Goal: Task Accomplishment & Management: Manage account settings

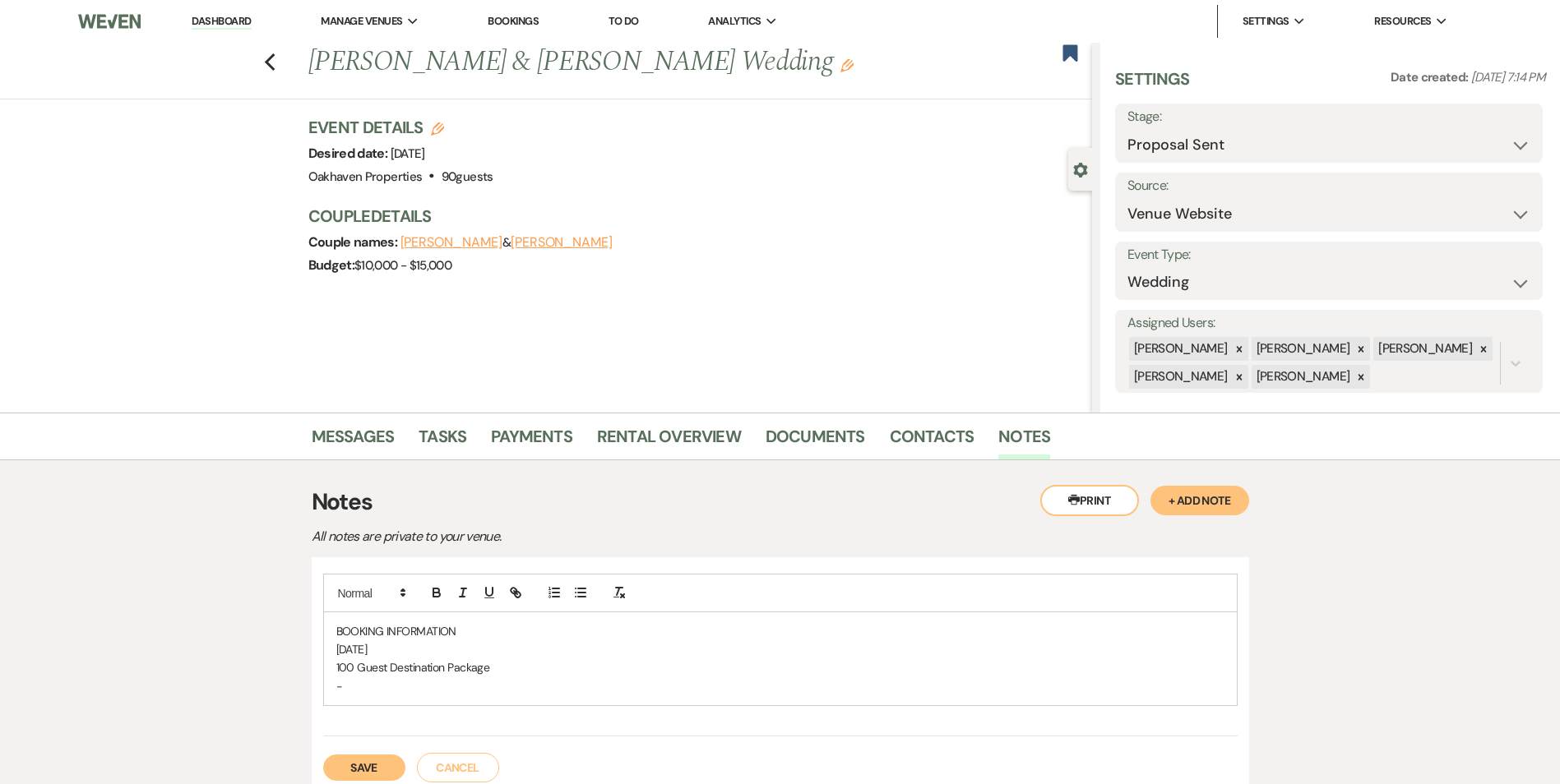
select select "6"
select select "5"
click at [369, 762] on button "Save" at bounding box center [364, 768] width 82 height 26
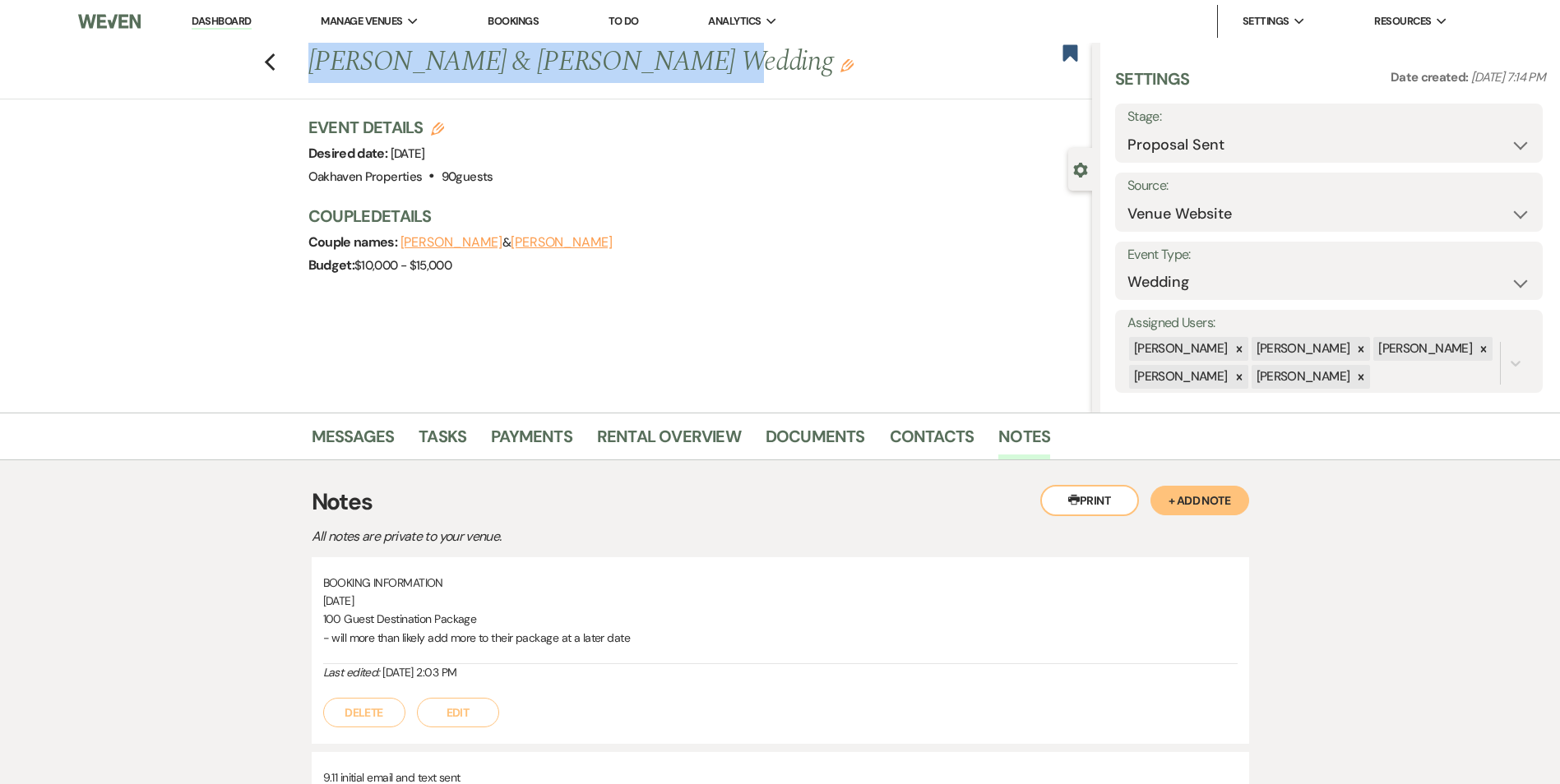
drag, startPoint x: 663, startPoint y: 59, endPoint x: 305, endPoint y: 62, distance: 358.0
click at [305, 62] on div "Previous Armiche Crawley & Caitlin Comer's Wedding Edit Bookmark" at bounding box center [542, 71] width 1100 height 57
copy h1 "Armiche Crawley & Caitlin Comer"
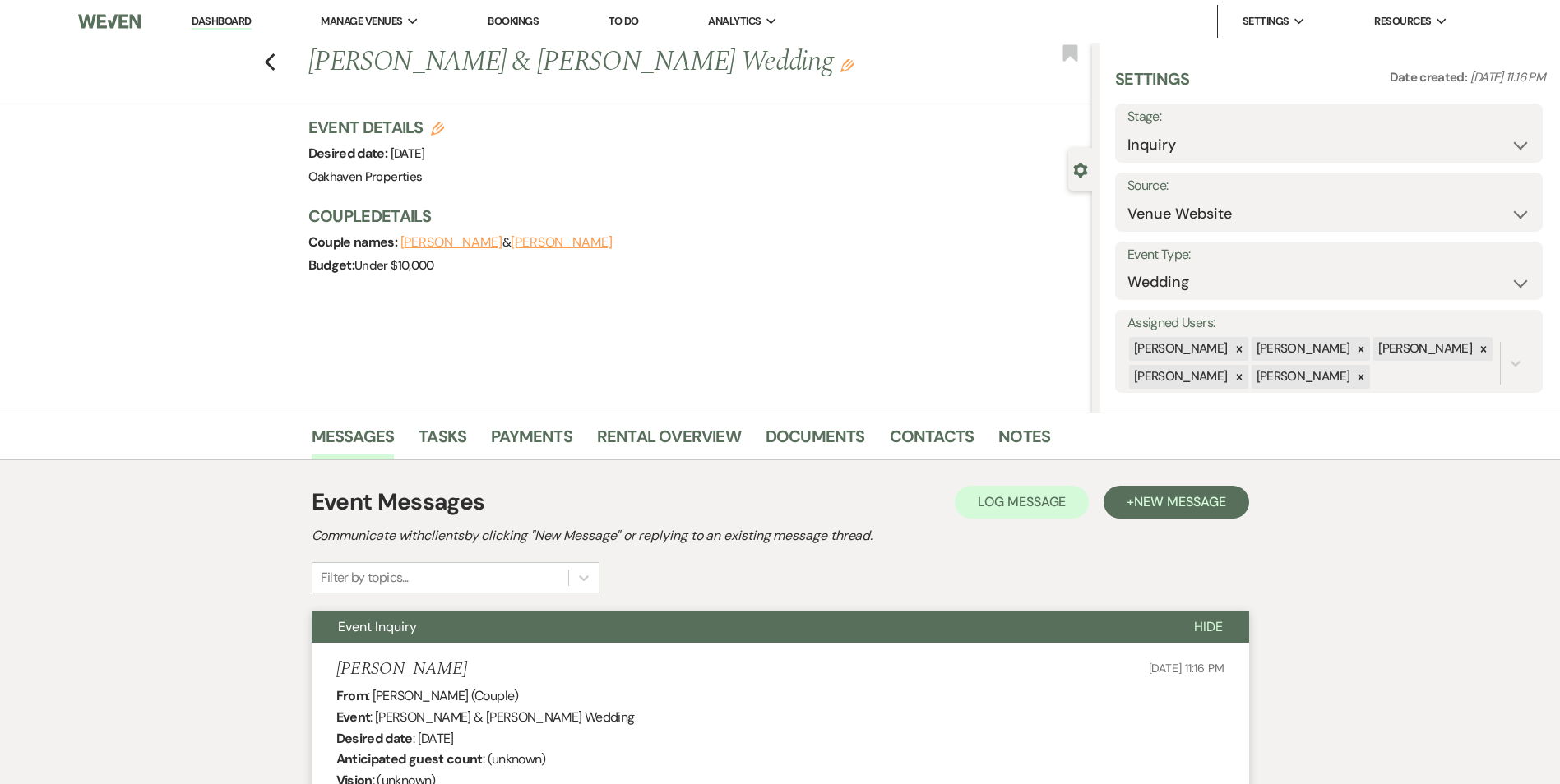
click at [219, 21] on link "Dashboard" at bounding box center [221, 21] width 59 height 15
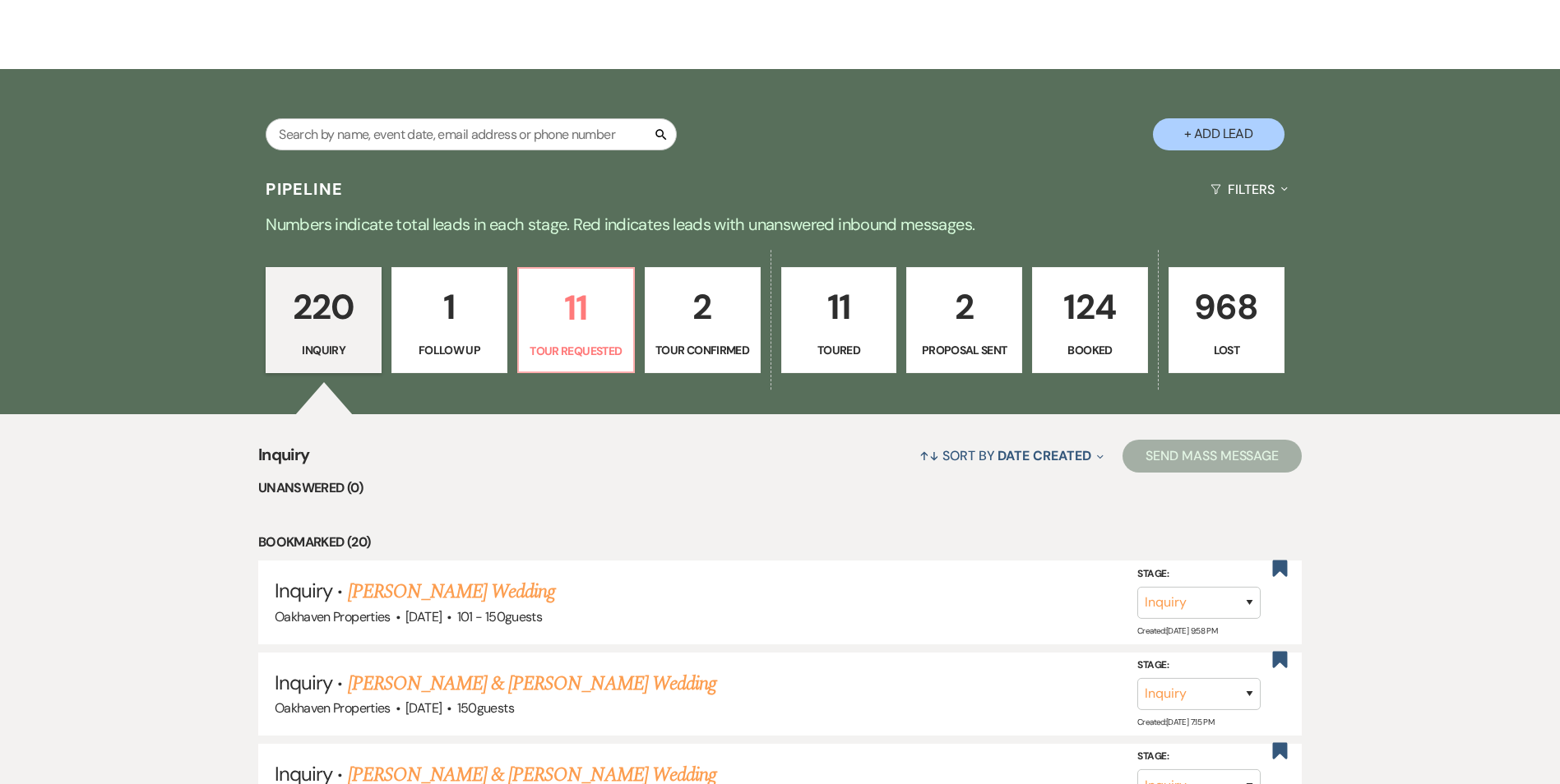
scroll to position [257, 0]
click at [1045, 321] on p "124" at bounding box center [1090, 306] width 95 height 55
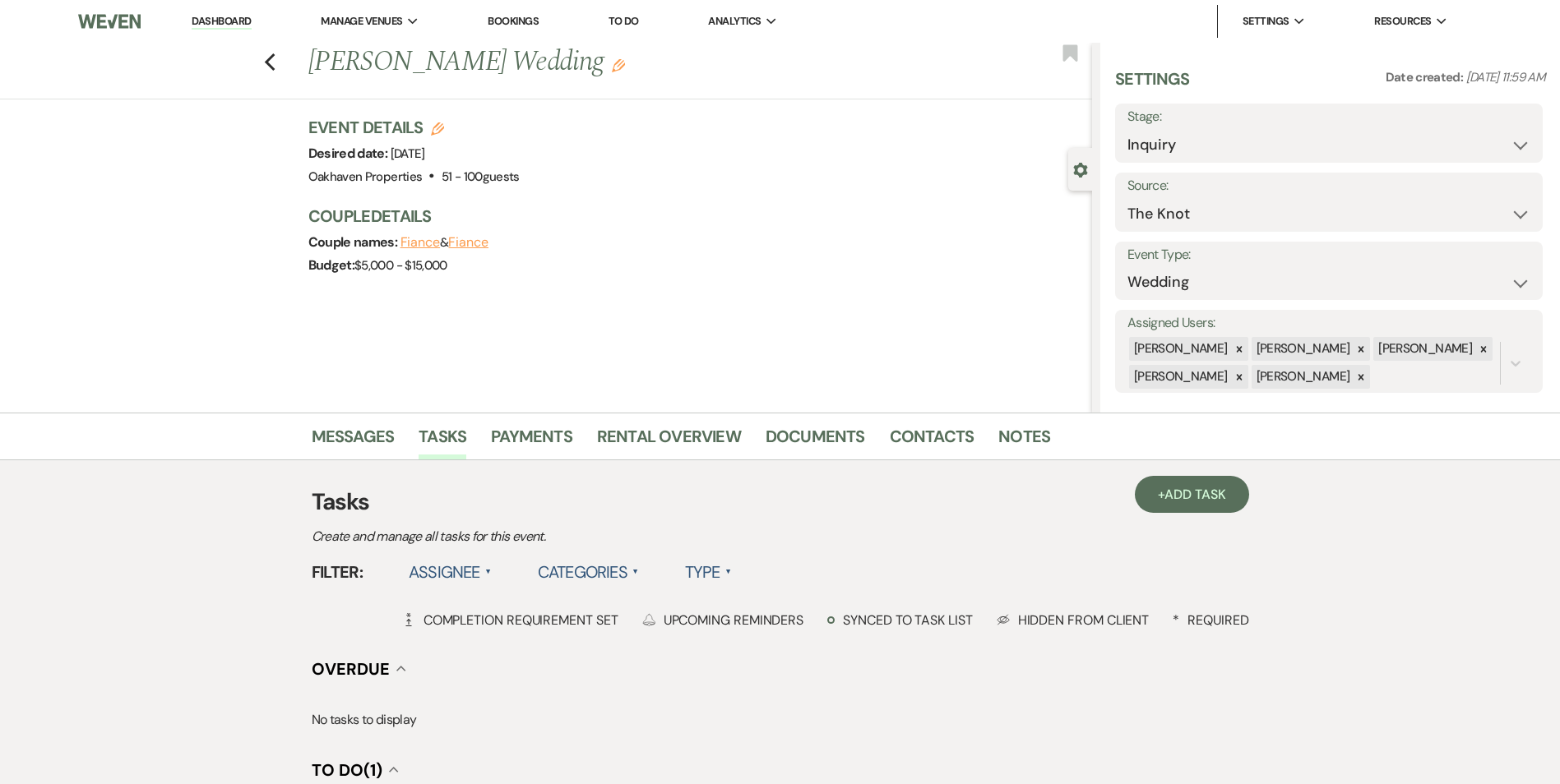
select select "2"
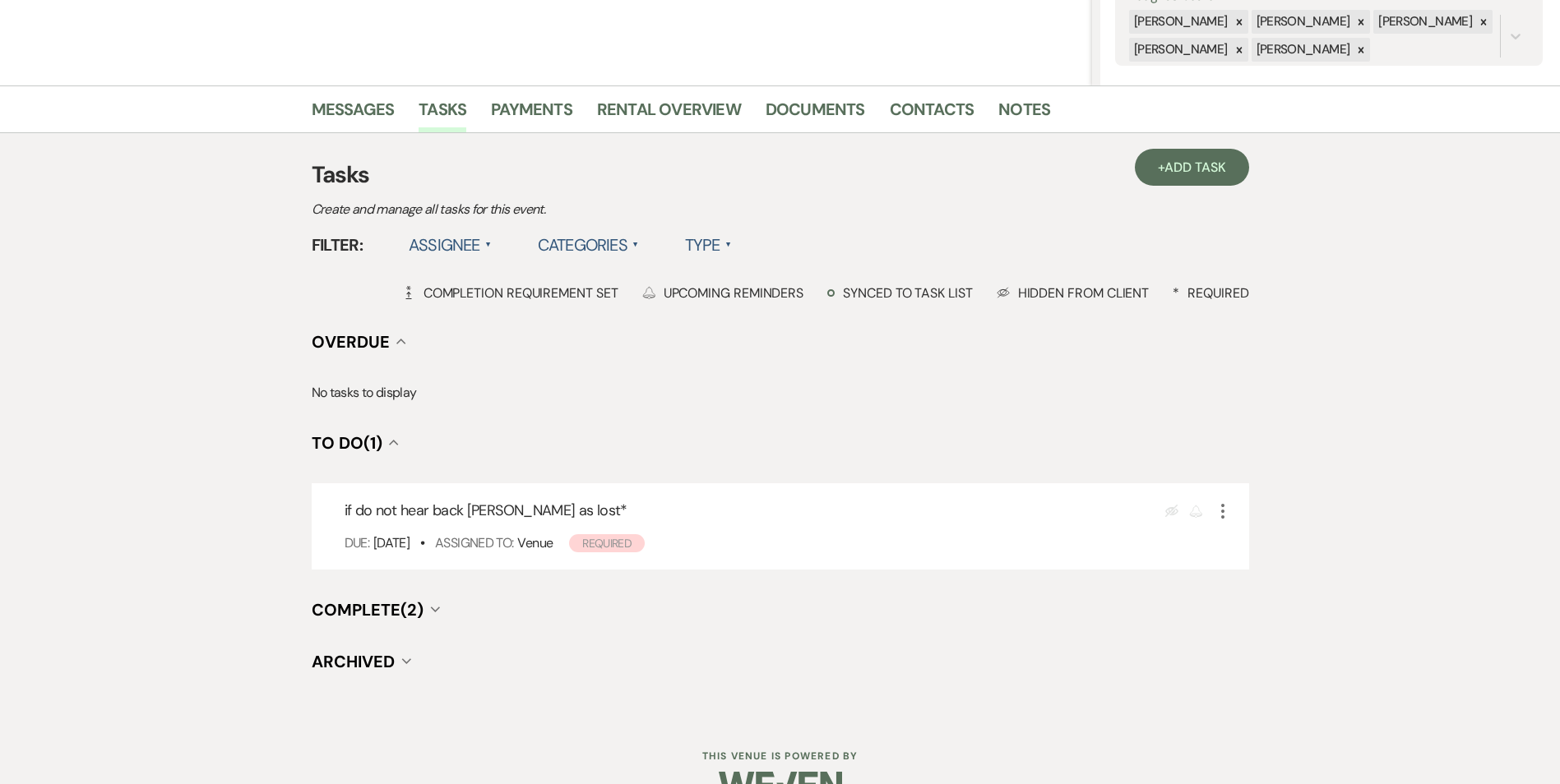
scroll to position [329, 0]
click at [1224, 511] on icon "More" at bounding box center [1223, 509] width 19 height 19
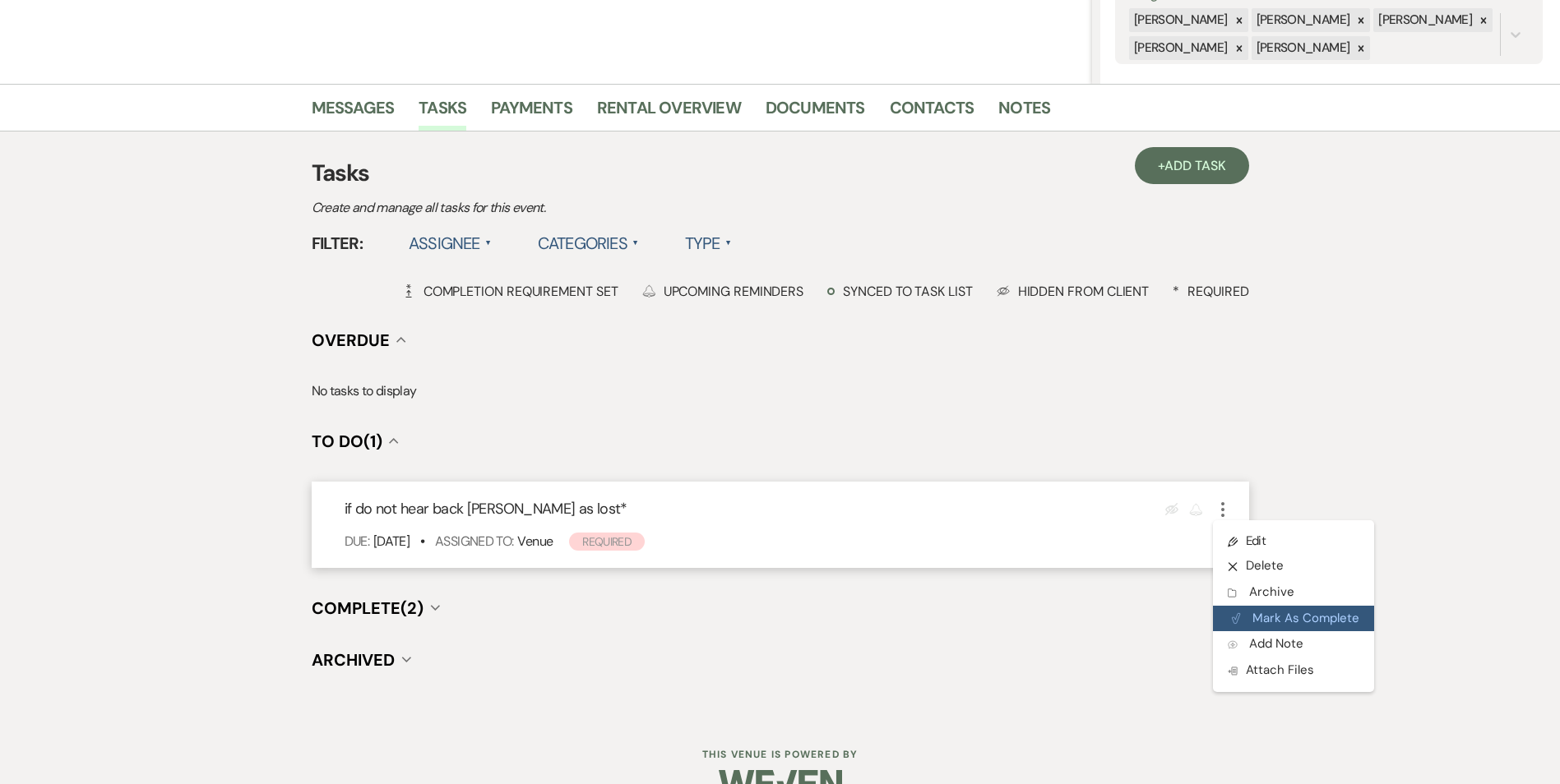
click at [1241, 613] on button "Plan Portal Link Mark As Complete" at bounding box center [1294, 618] width 161 height 26
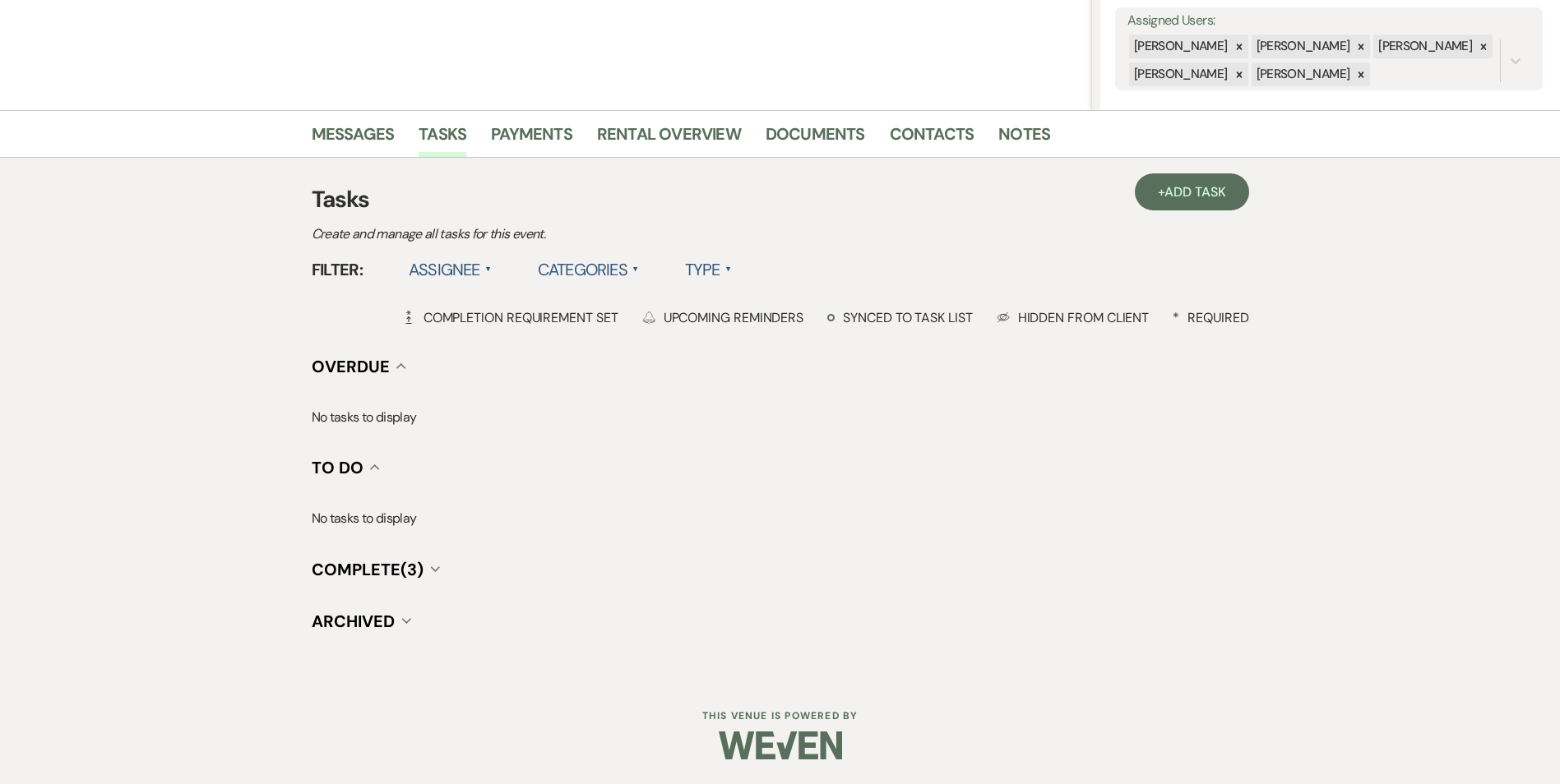
click at [373, 114] on div "Messages Tasks Payments Rental Overview Documents Contacts Notes" at bounding box center [780, 134] width 1560 height 47
click at [358, 139] on link "Messages" at bounding box center [353, 138] width 83 height 36
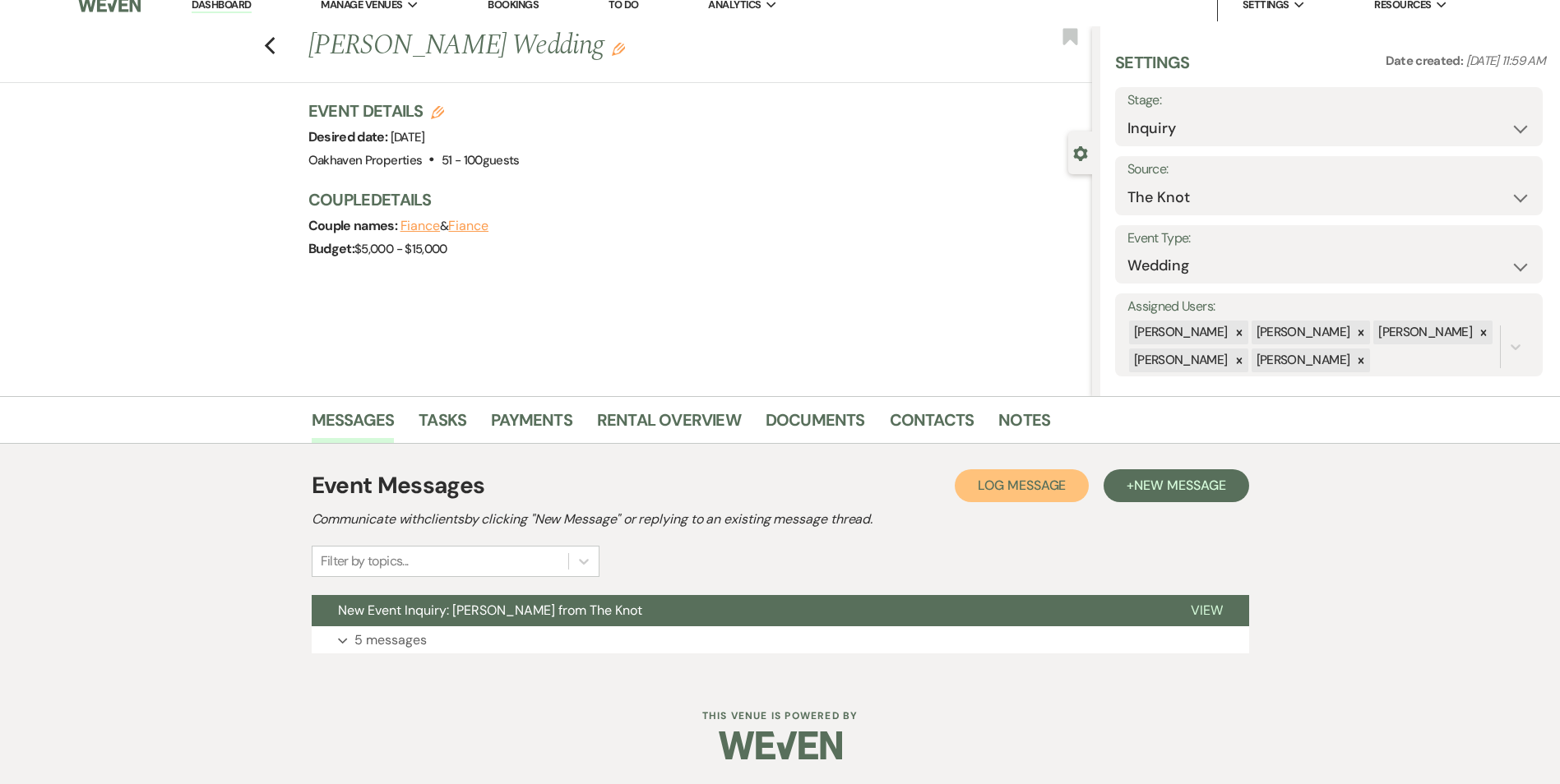
click at [1039, 489] on span "Log Message" at bounding box center [1022, 486] width 88 height 17
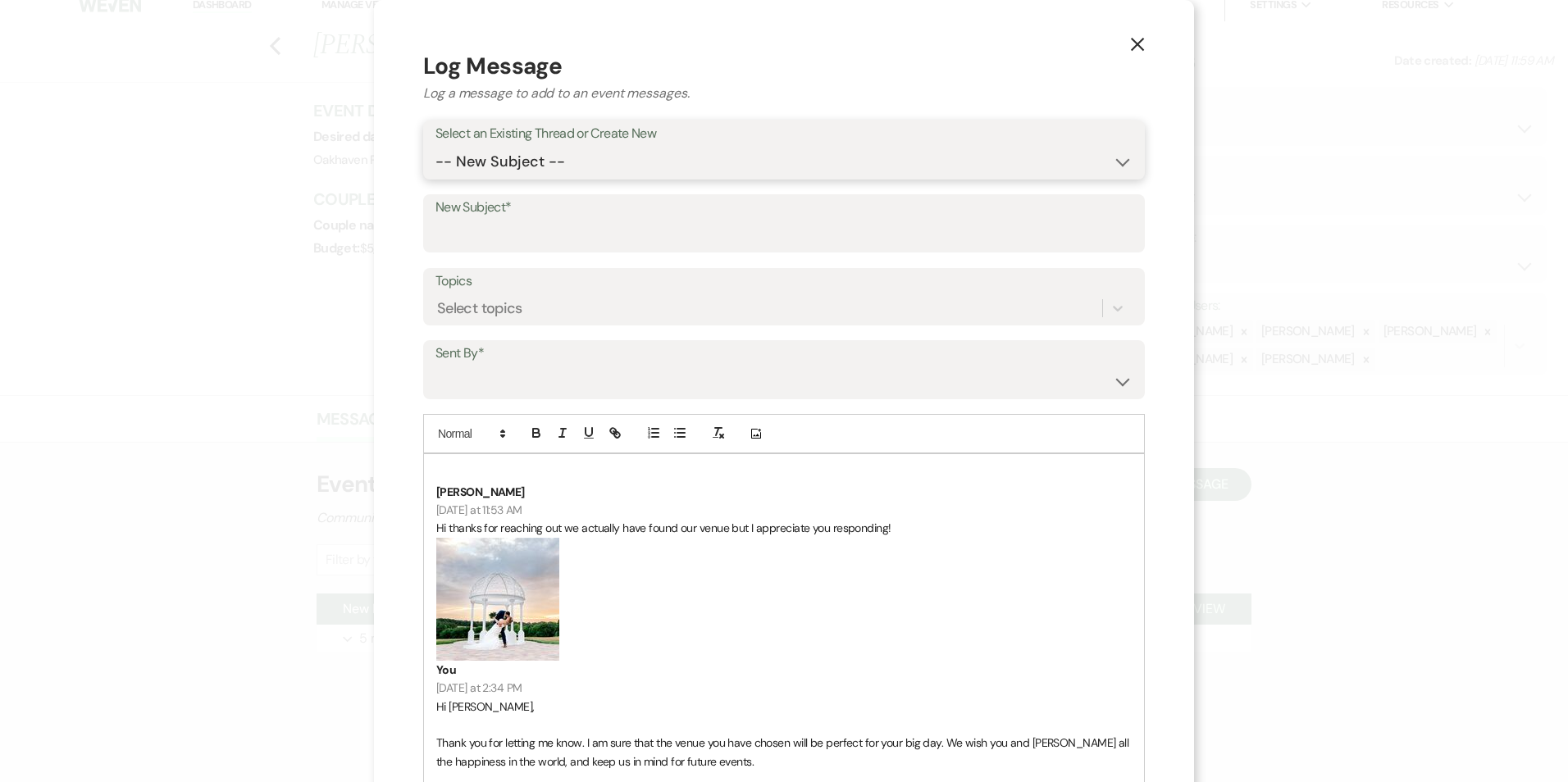
click at [482, 168] on select "-- New Subject -- New Event Inquiry: Chelsey Johnson from The Knot" at bounding box center [784, 161] width 697 height 32
select select "426897"
click at [435, 146] on select "-- New Subject -- New Event Inquiry: Chelsey Johnson from The Knot" at bounding box center [784, 161] width 697 height 32
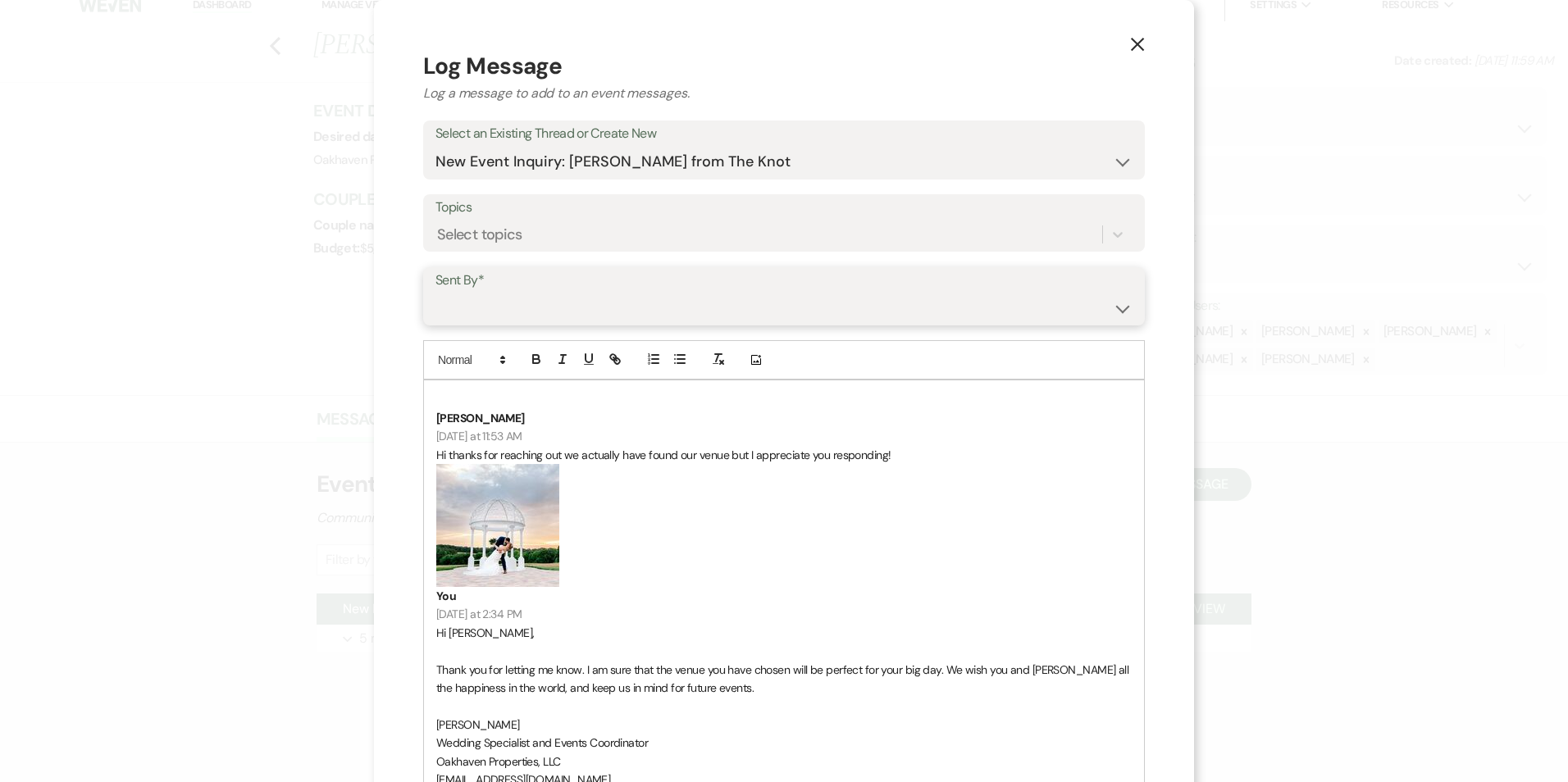
click at [473, 302] on select "Patience Ergish (pdergish@aol.com) Jeanette Wagoner (jeanette@experienceoakhave…" at bounding box center [784, 307] width 697 height 32
select select "user-127923"
click at [435, 292] on select "Patience Ergish (pdergish@aol.com) Jeanette Wagoner (jeanette@experienceoakhave…" at bounding box center [784, 307] width 697 height 32
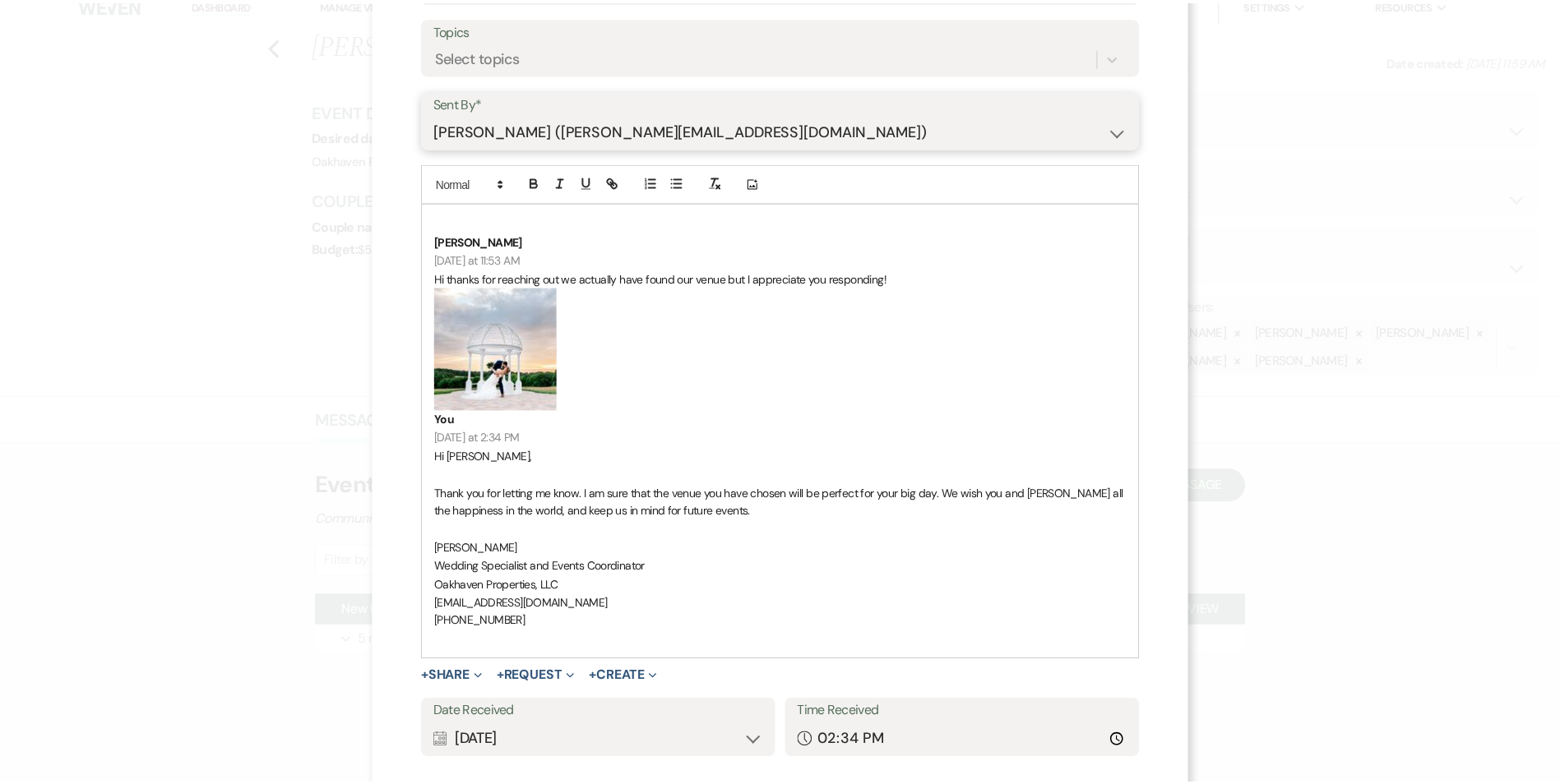
scroll to position [278, 0]
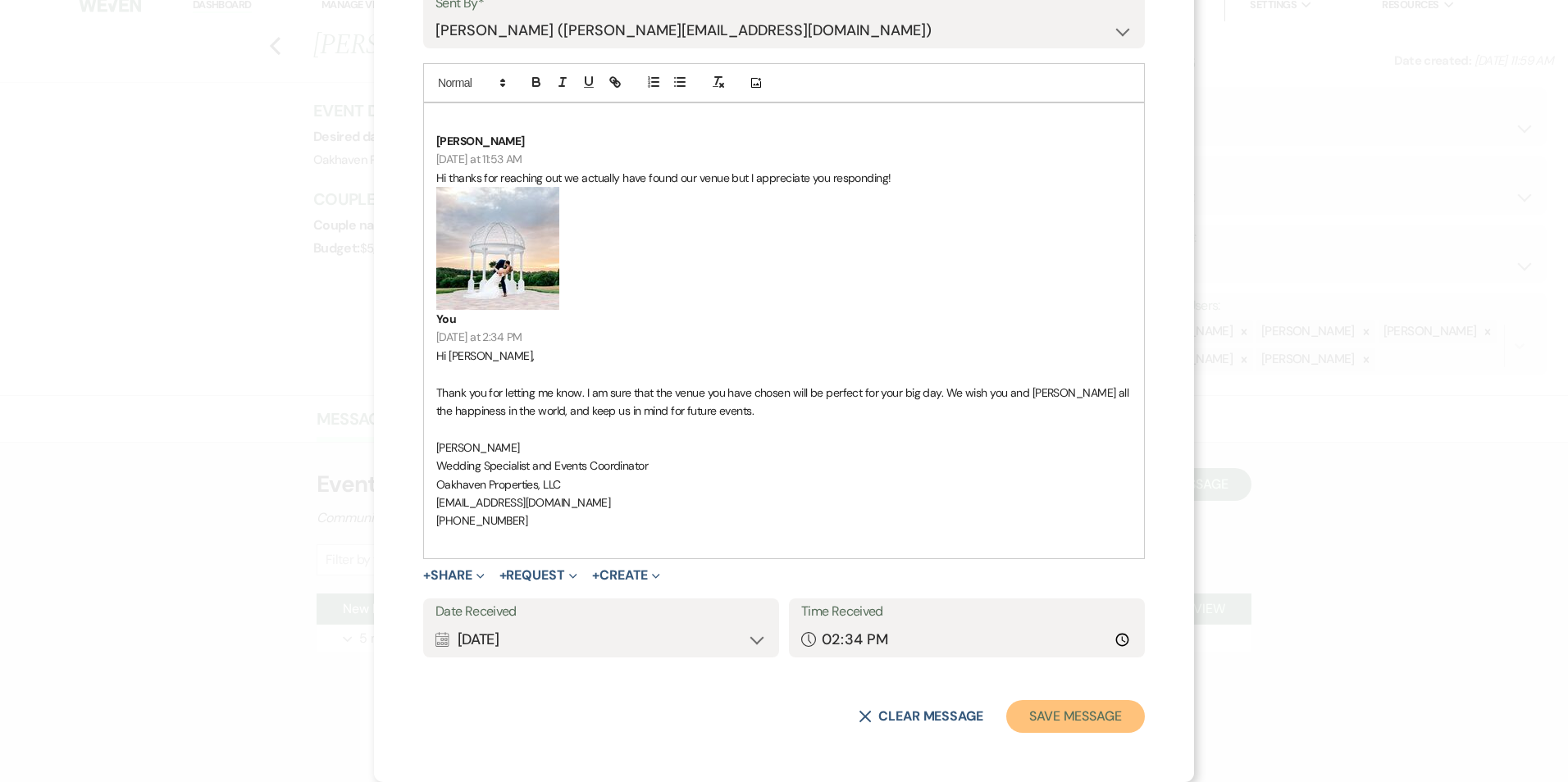
click at [1076, 720] on button "Save Message" at bounding box center [1076, 716] width 139 height 33
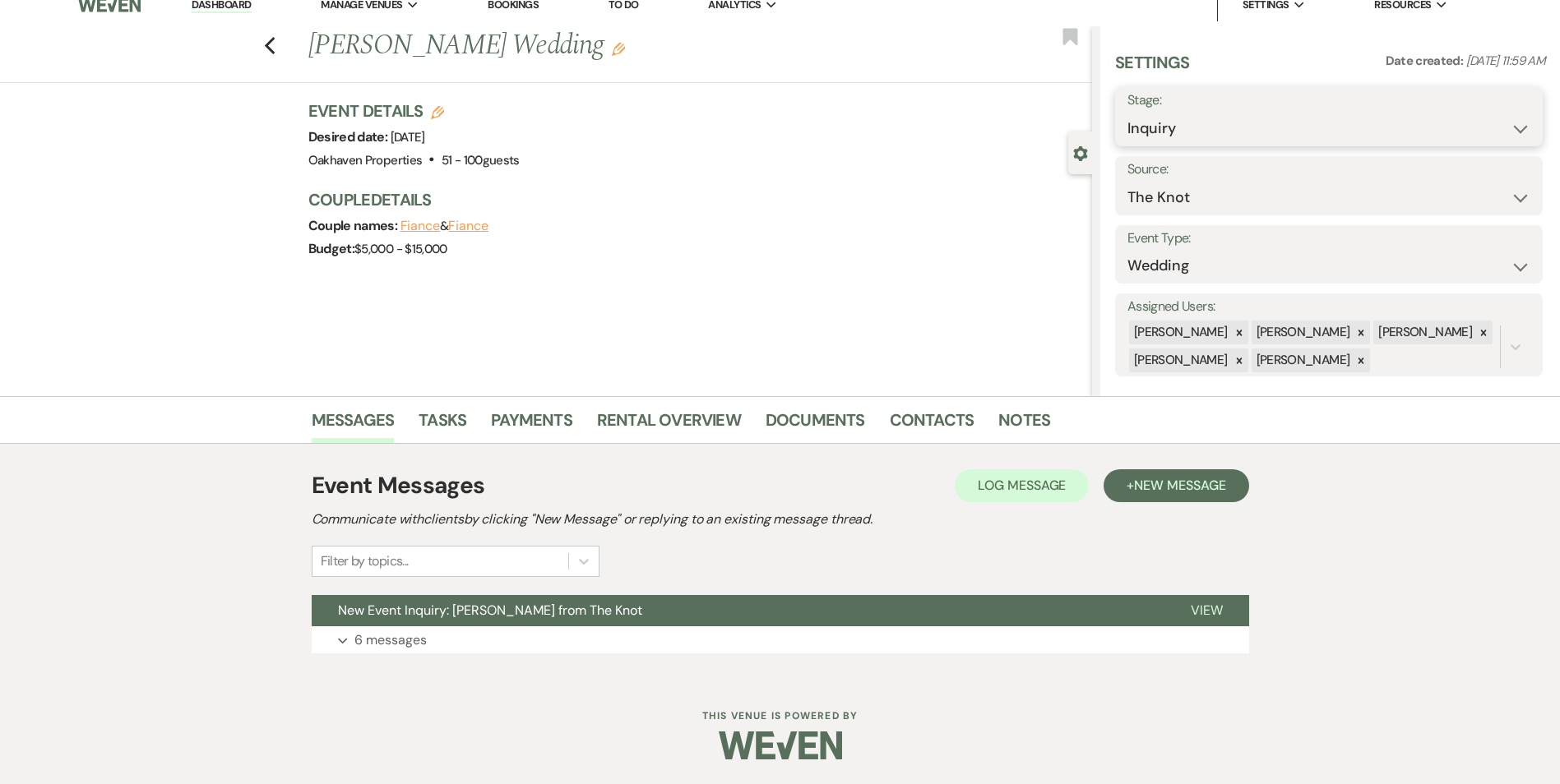
click at [1186, 125] on select "Inquiry Follow Up Tour Requested Tour Confirmed Toured Proposal Sent Booked Lost" at bounding box center [1329, 128] width 403 height 32
select select "8"
click at [1127, 112] on select "Inquiry Follow Up Tour Requested Tour Confirmed Toured Proposal Sent Booked Lost" at bounding box center [1329, 128] width 403 height 32
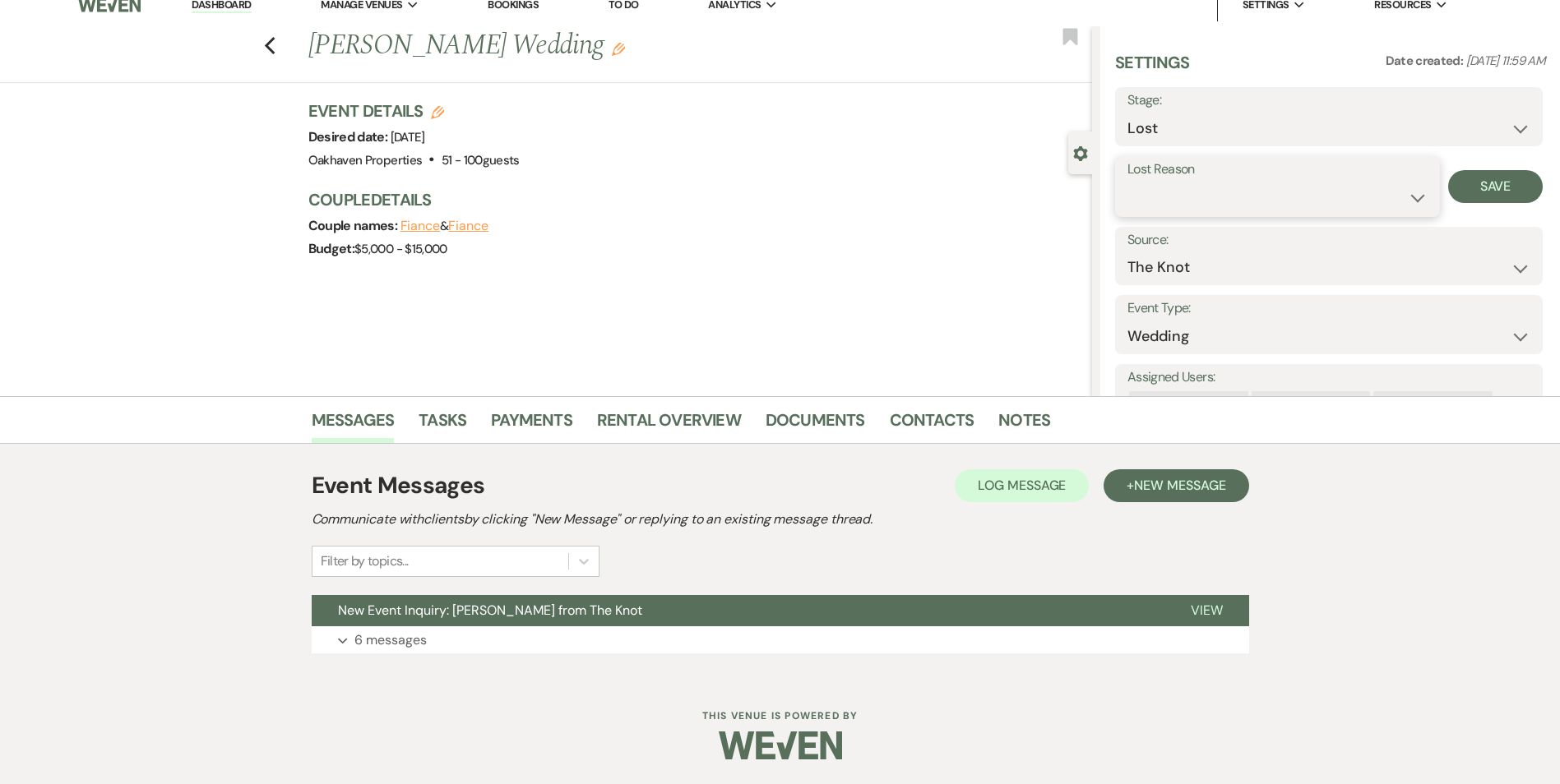
click at [1147, 212] on select "Booked Elsewhere Budget Date Unavailable No Response Not a Good Match Capacity …" at bounding box center [1277, 197] width 300 height 32
select select "6"
click at [1127, 182] on select "Booked Elsewhere Budget Date Unavailable No Response Not a Good Match Capacity …" at bounding box center [1277, 197] width 300 height 32
click at [1503, 189] on button "Save" at bounding box center [1496, 187] width 95 height 33
click at [461, 426] on link "Tasks" at bounding box center [442, 424] width 47 height 36
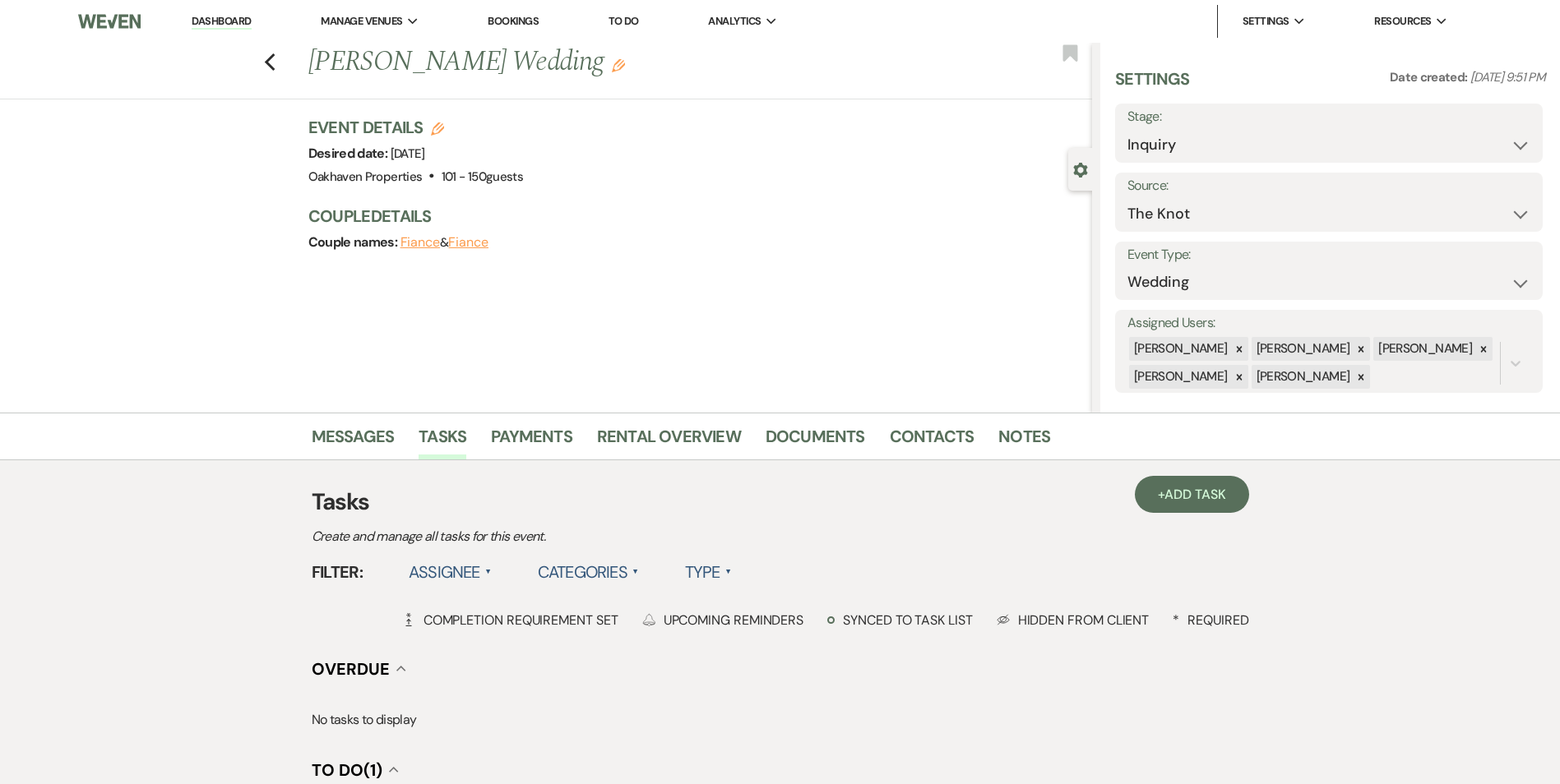
select select "2"
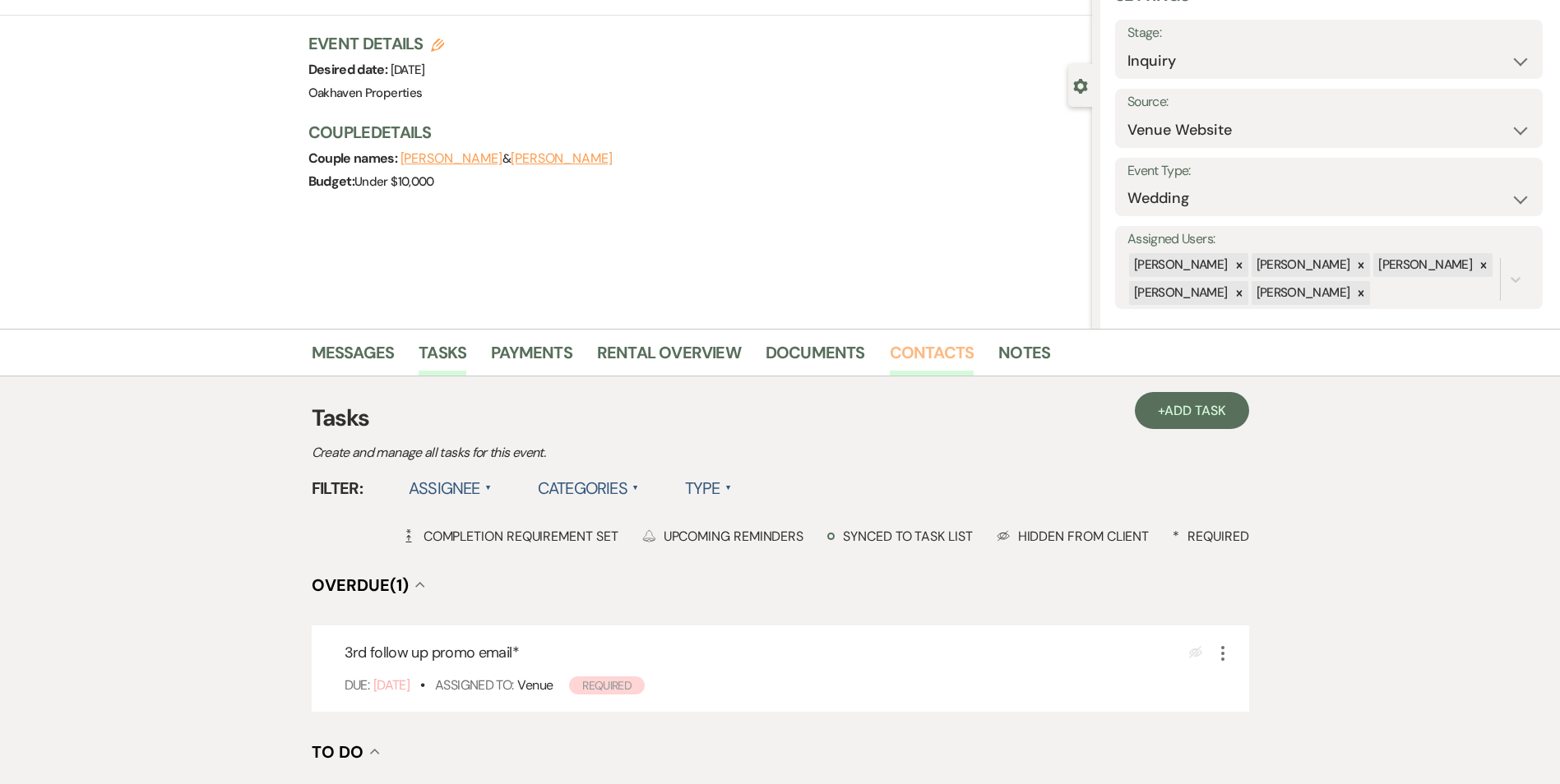
scroll to position [82, 0]
click at [886, 364] on ul "Messages Tasks Payments Rental Overview Documents Contacts Notes" at bounding box center [780, 357] width 937 height 40
click at [907, 365] on link "Contacts" at bounding box center [932, 358] width 84 height 36
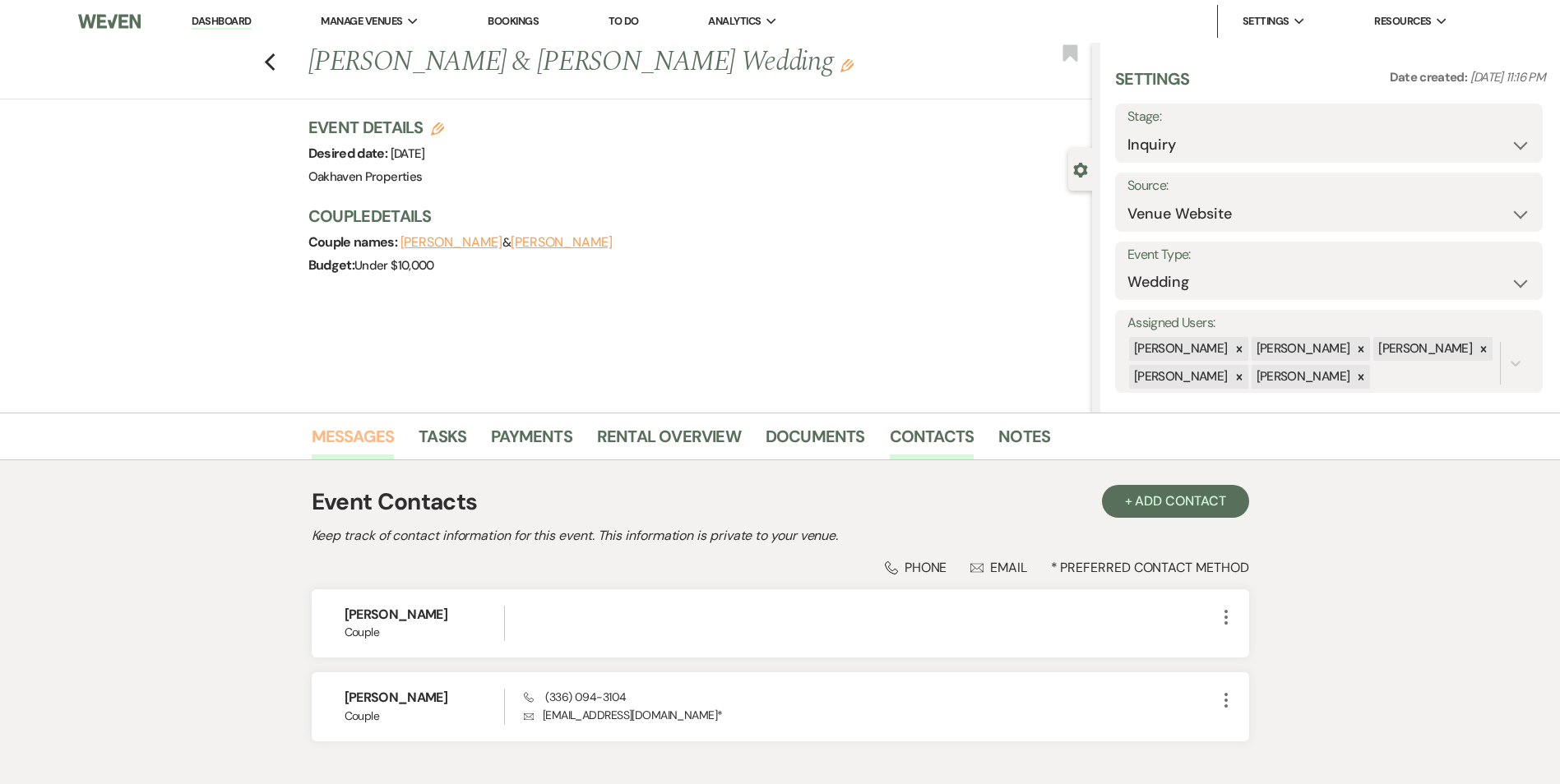
click at [321, 438] on link "Messages" at bounding box center [353, 440] width 83 height 36
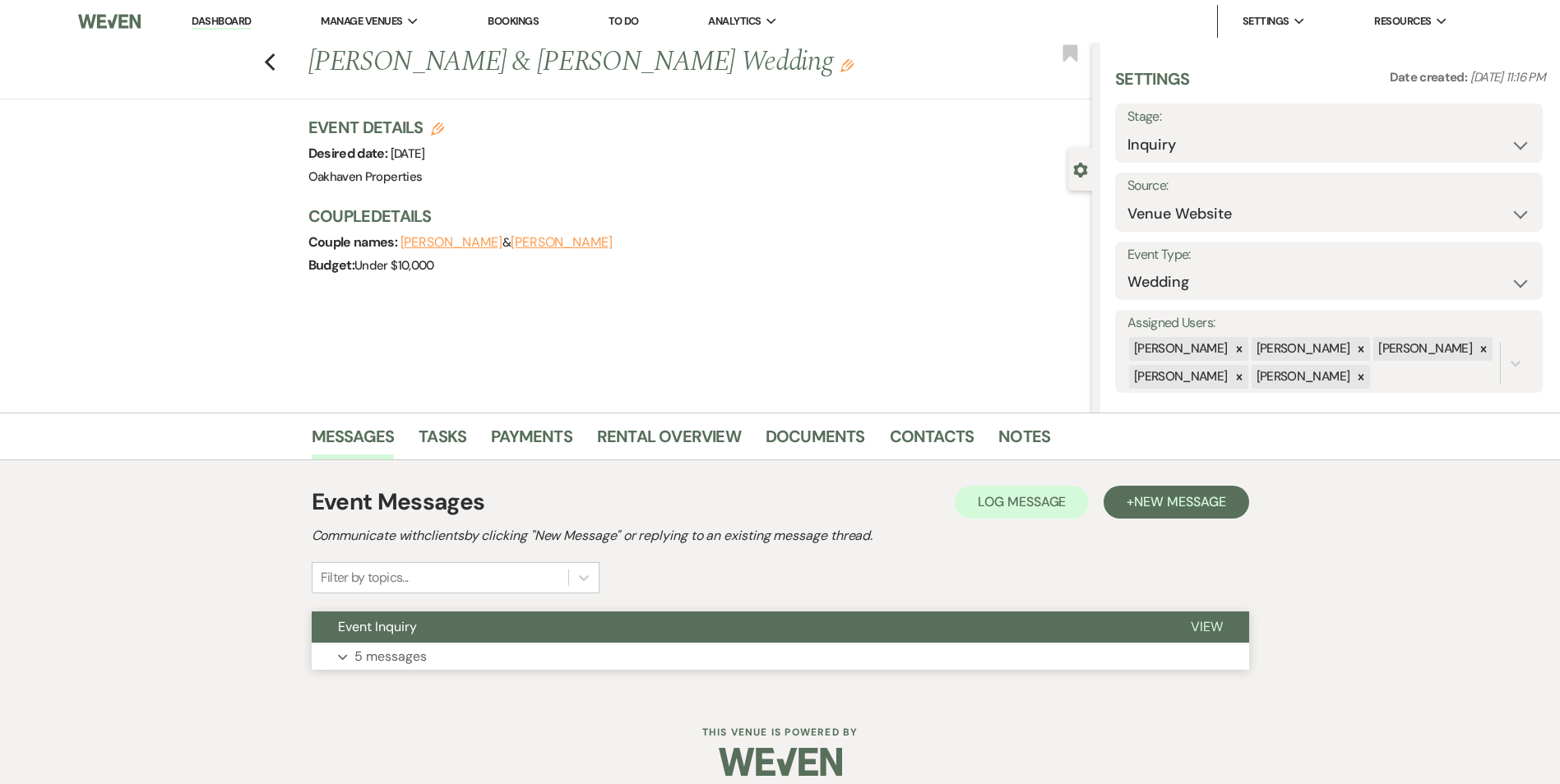
click at [1205, 637] on button "View" at bounding box center [1207, 627] width 84 height 31
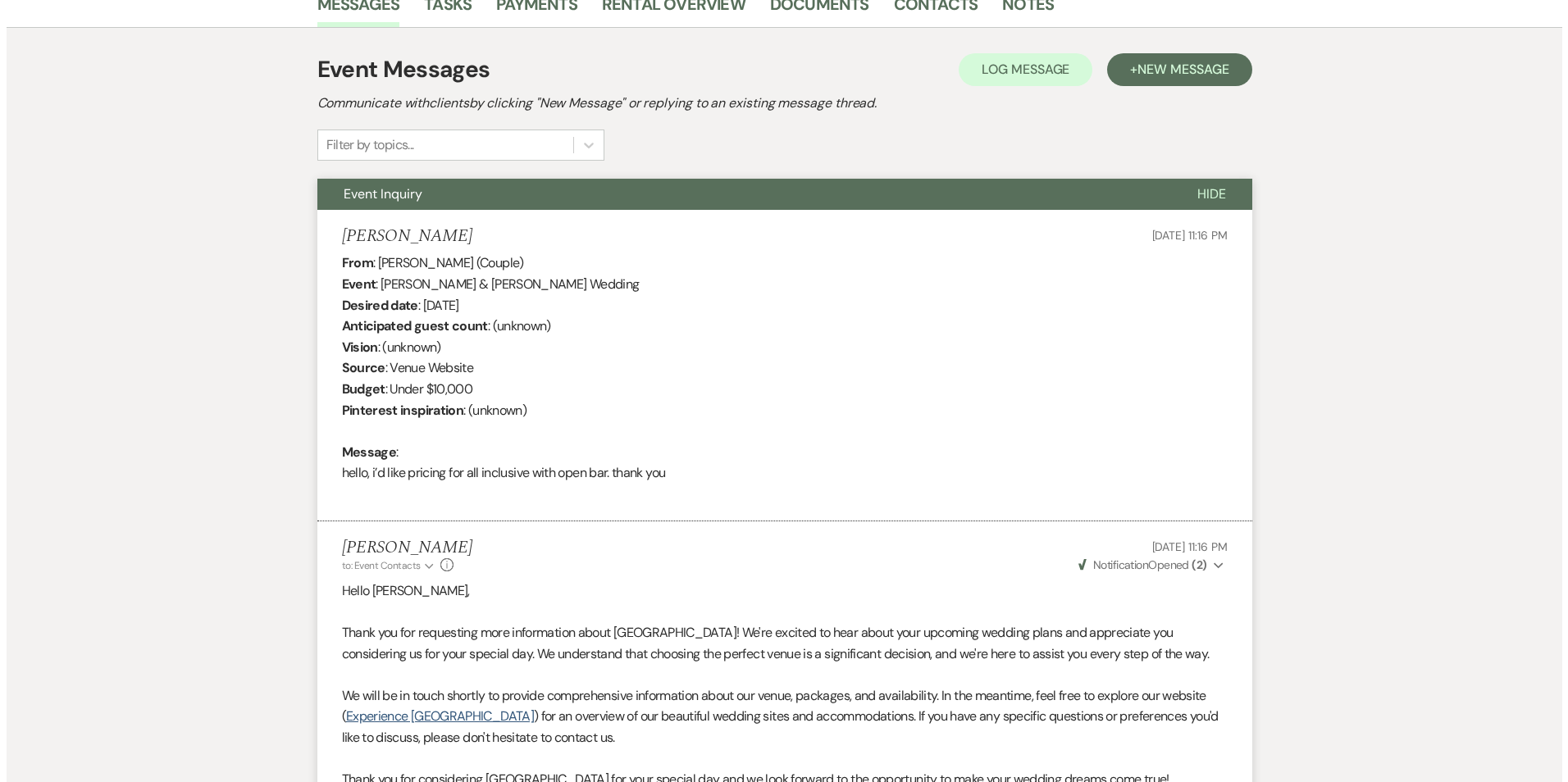
scroll to position [52, 0]
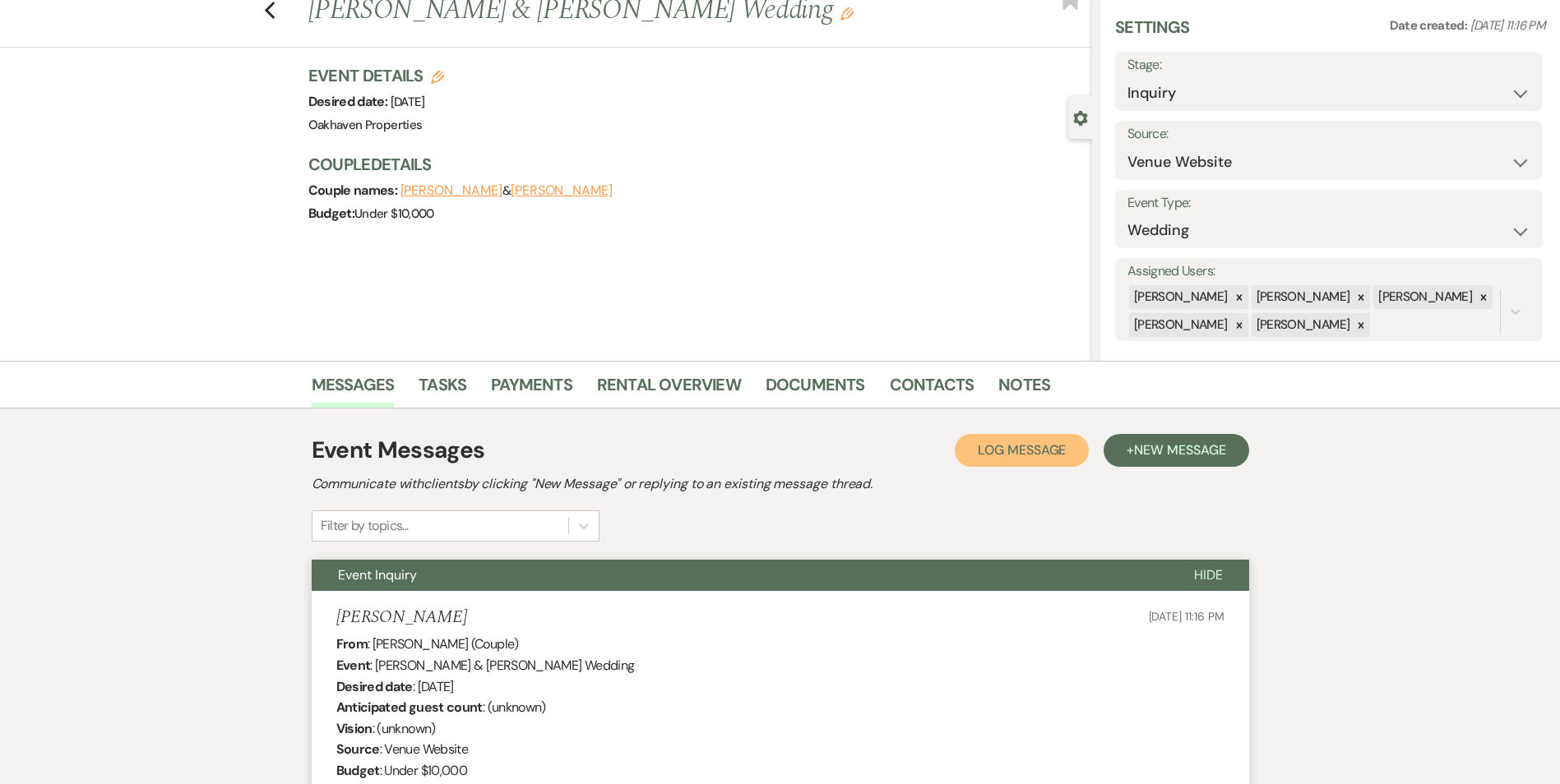
click at [1015, 452] on span "Log Message" at bounding box center [1022, 450] width 88 height 17
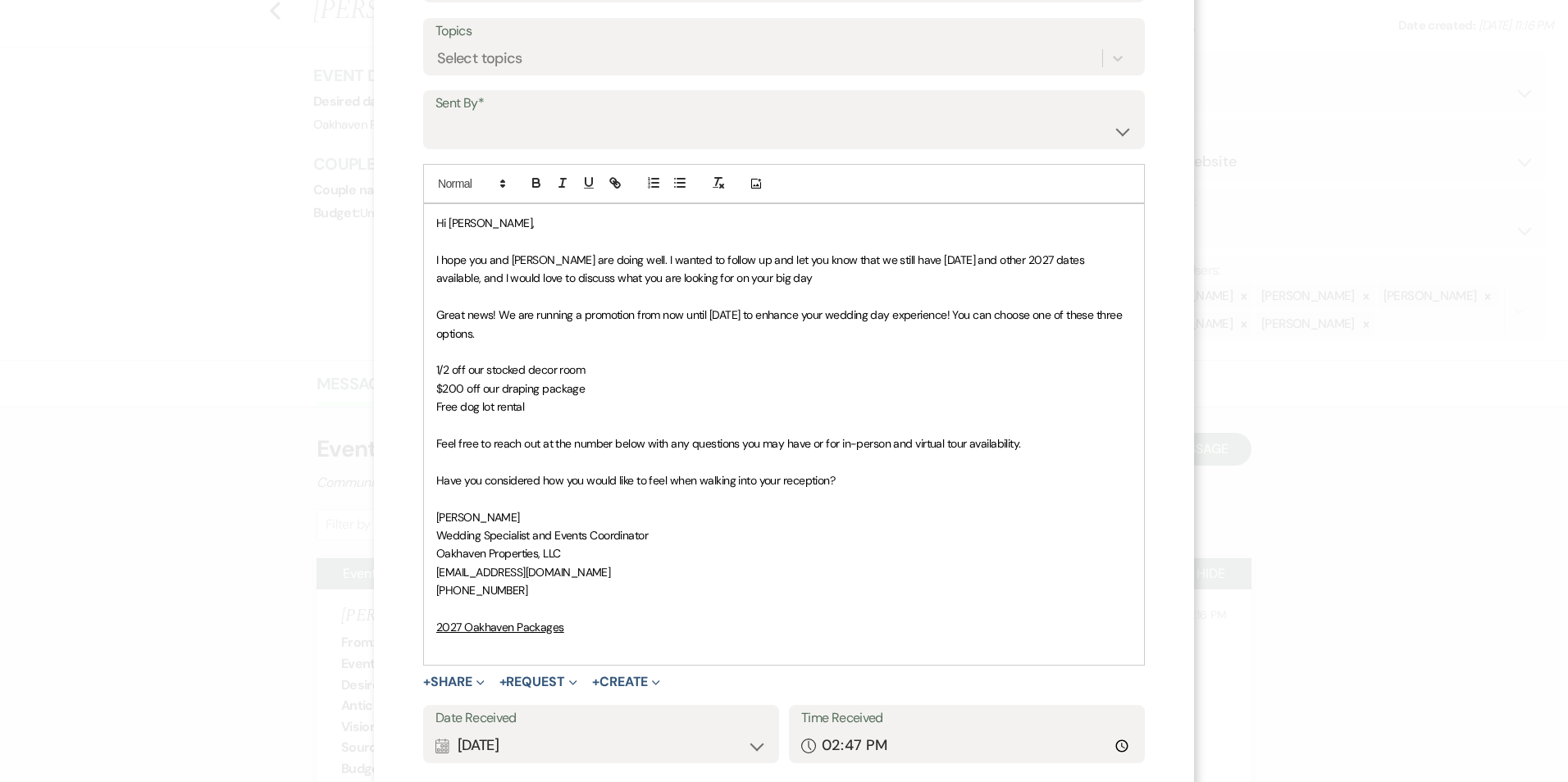
scroll to position [0, 0]
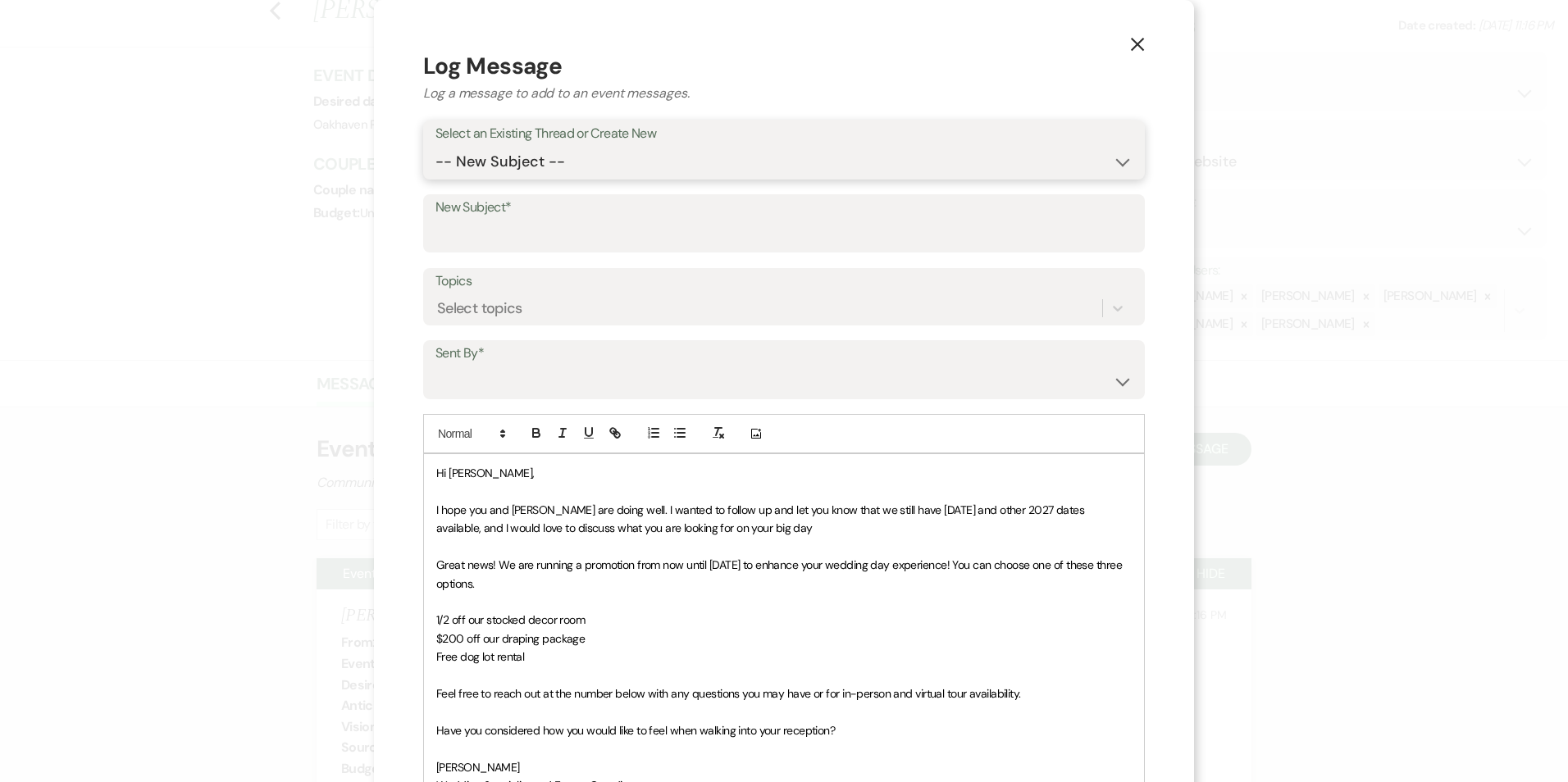
click at [501, 162] on select "-- New Subject -- Event Inquiry" at bounding box center [784, 161] width 697 height 32
select select "426107"
click at [435, 146] on select "-- New Subject -- Event Inquiry" at bounding box center [784, 161] width 697 height 32
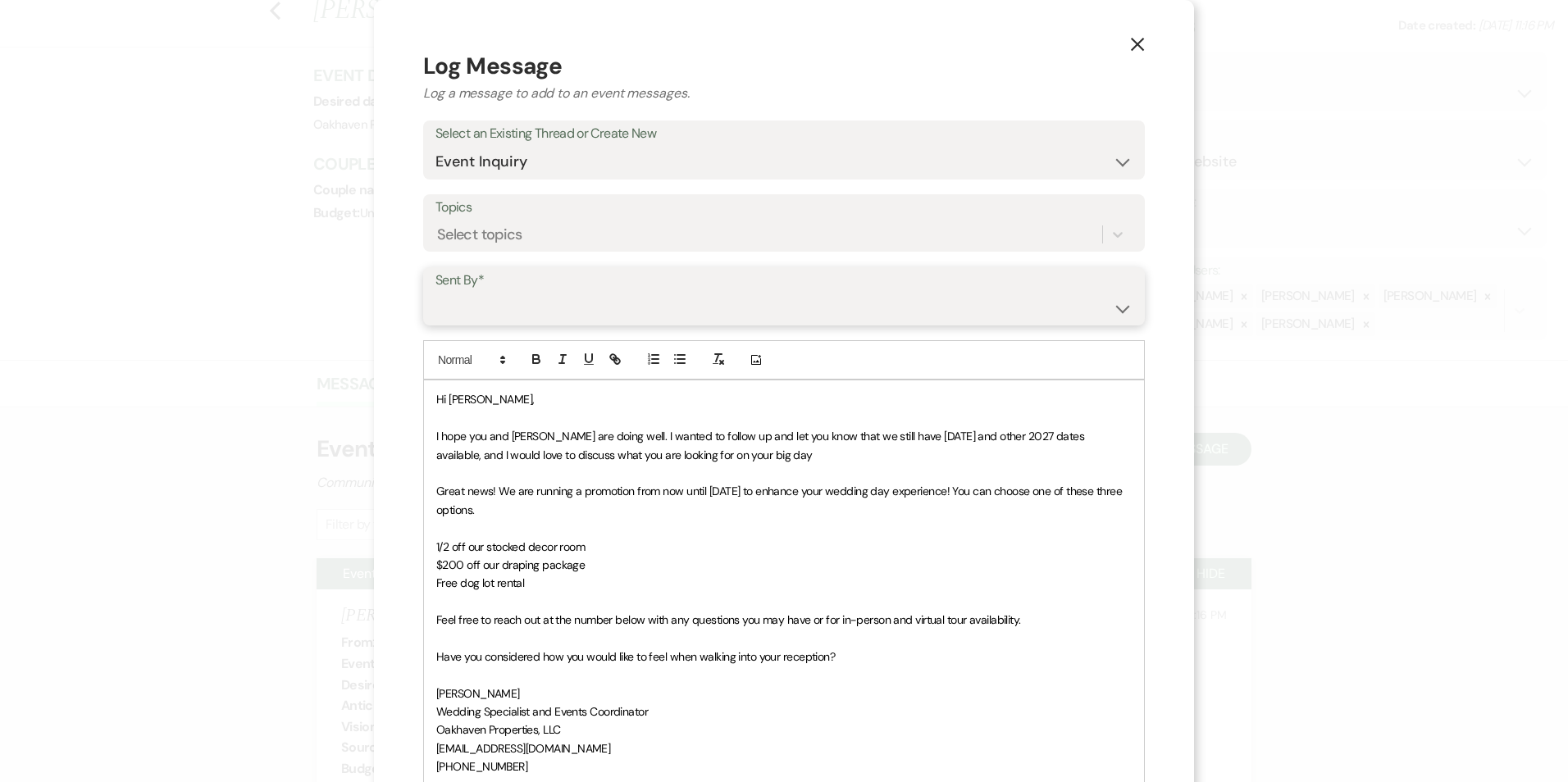
click at [514, 314] on select "Patience Ergish (pdergish@aol.com) Jeanette Wagoner (jeanette@experienceoakhave…" at bounding box center [784, 307] width 697 height 32
select select "user-127923"
click at [435, 292] on select "Patience Ergish (pdergish@aol.com) Jeanette Wagoner (jeanette@experienceoakhave…" at bounding box center [784, 307] width 697 height 32
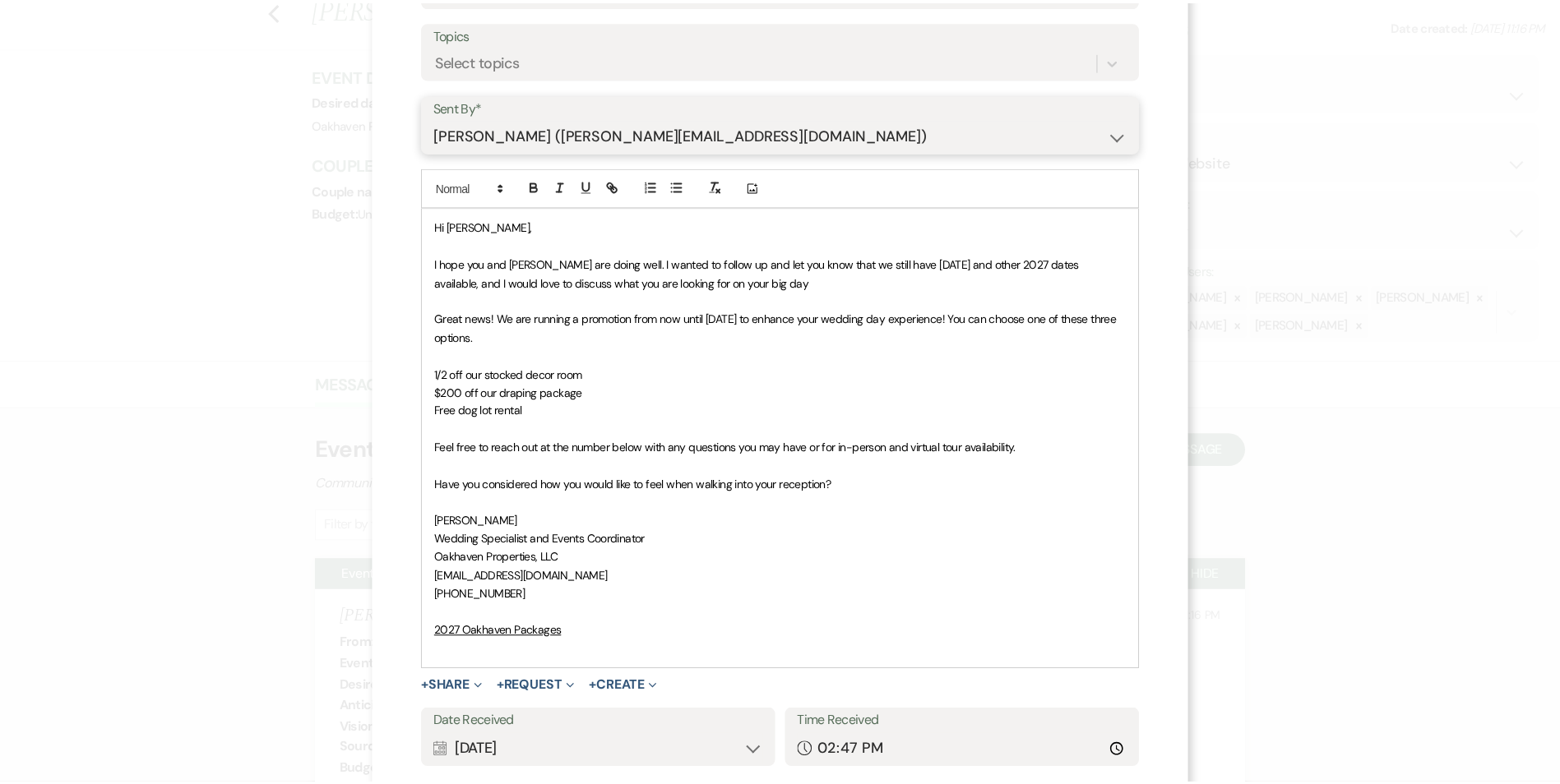
scroll to position [284, 0]
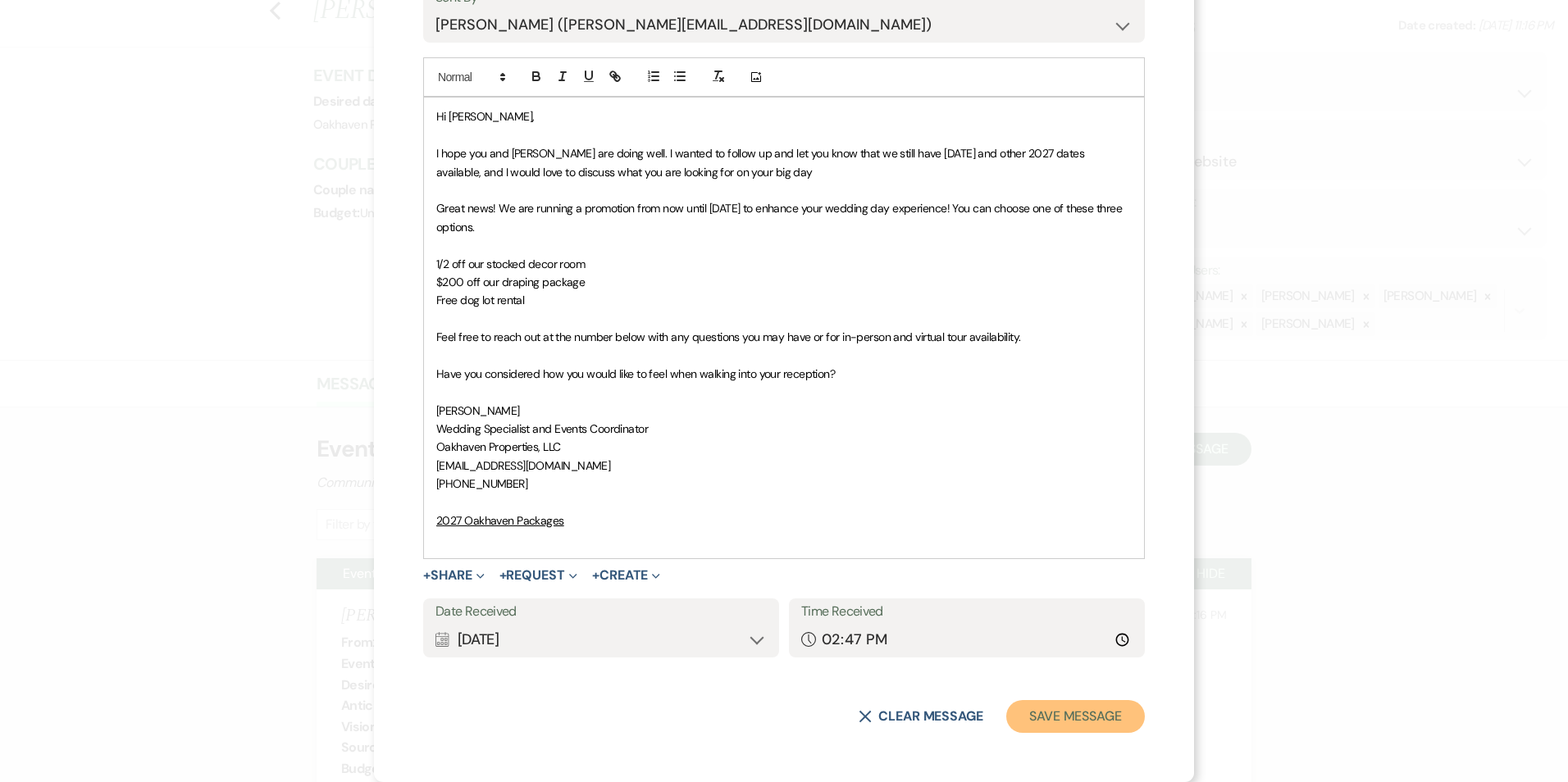
click at [1061, 720] on button "Save Message" at bounding box center [1076, 716] width 139 height 33
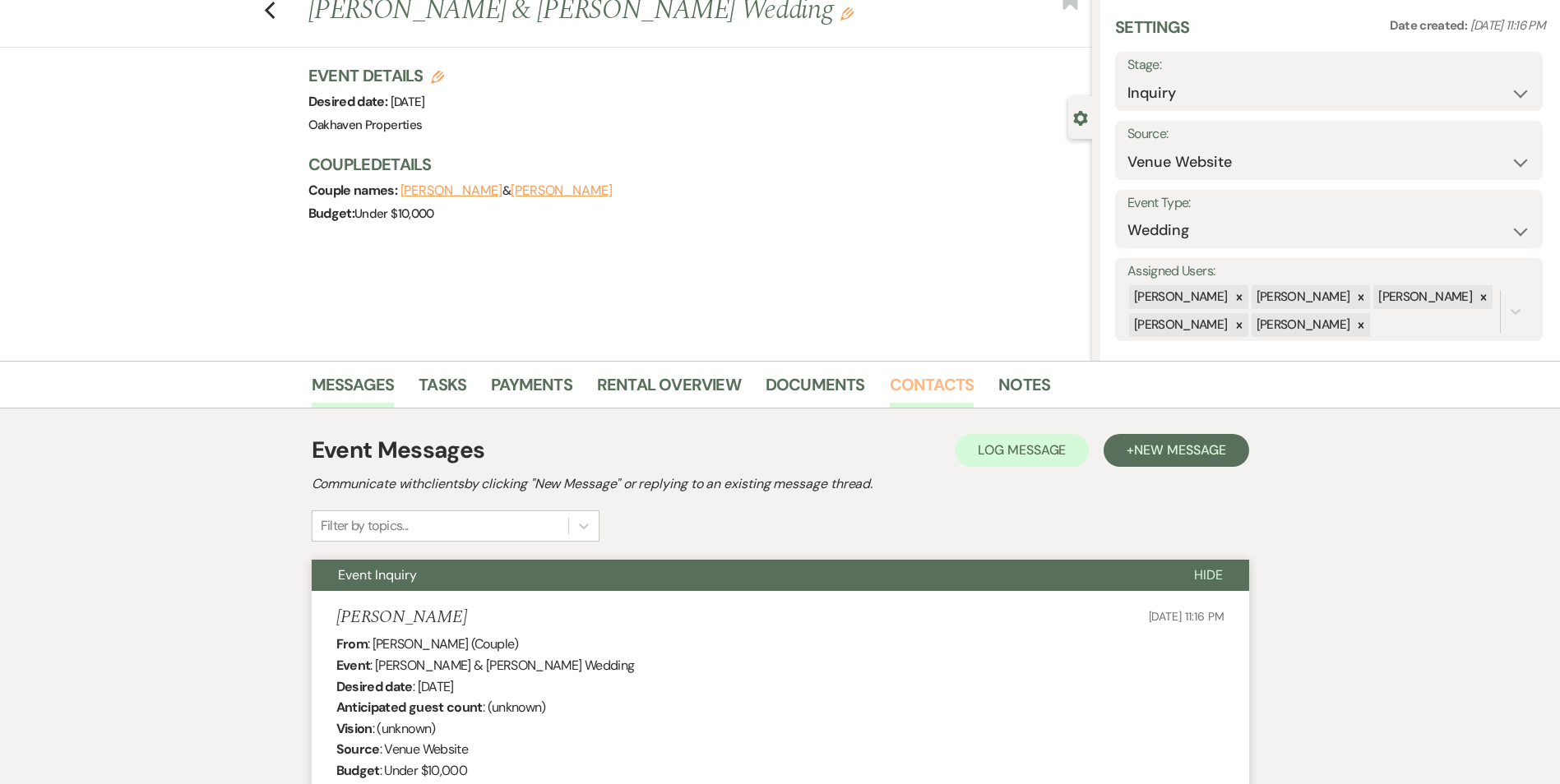
click at [928, 385] on link "Contacts" at bounding box center [932, 389] width 84 height 36
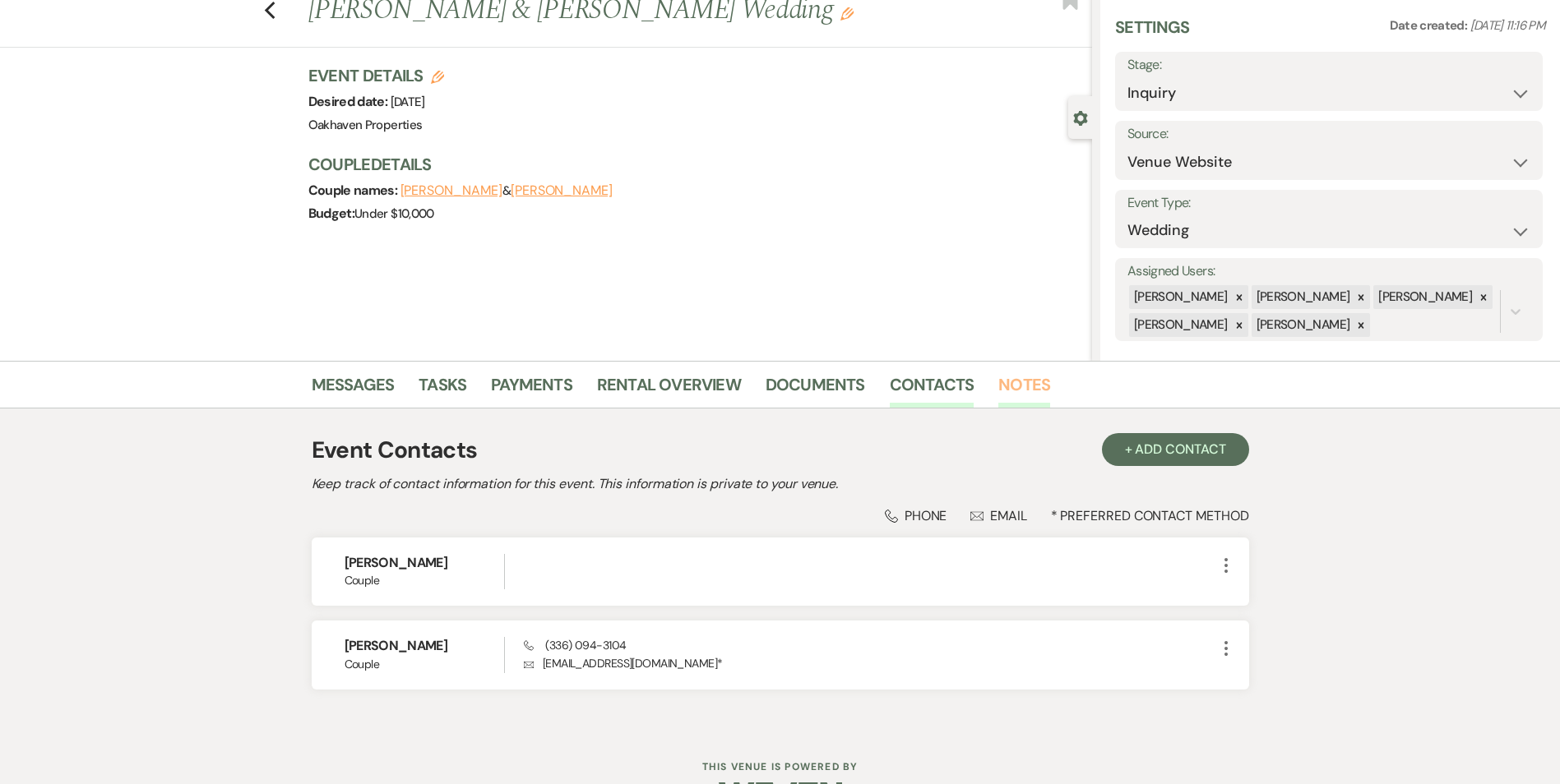
click at [1012, 375] on link "Notes" at bounding box center [1025, 389] width 52 height 36
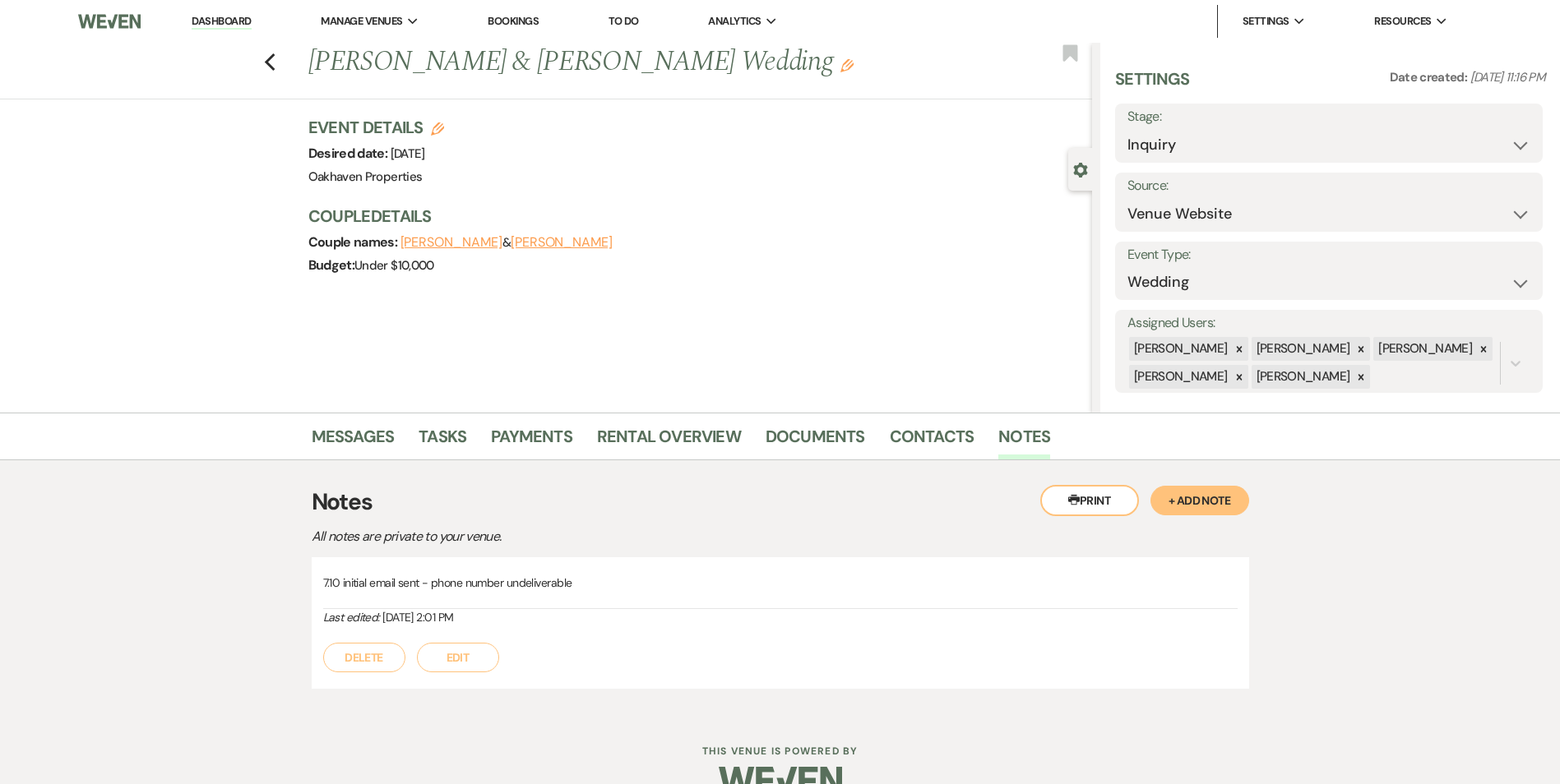
click at [453, 664] on button "Edit" at bounding box center [458, 657] width 82 height 30
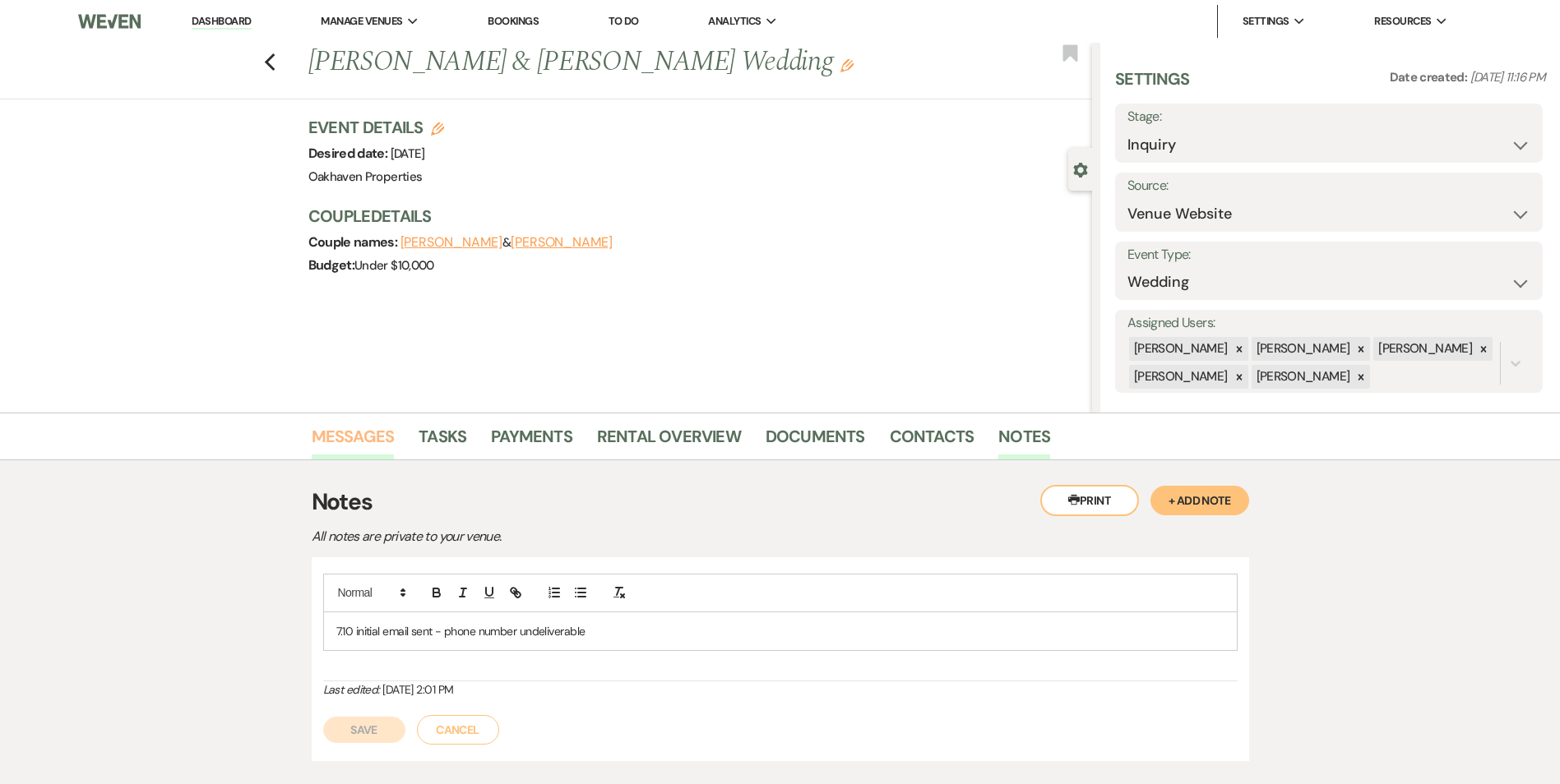
click at [319, 446] on link "Messages" at bounding box center [353, 440] width 83 height 36
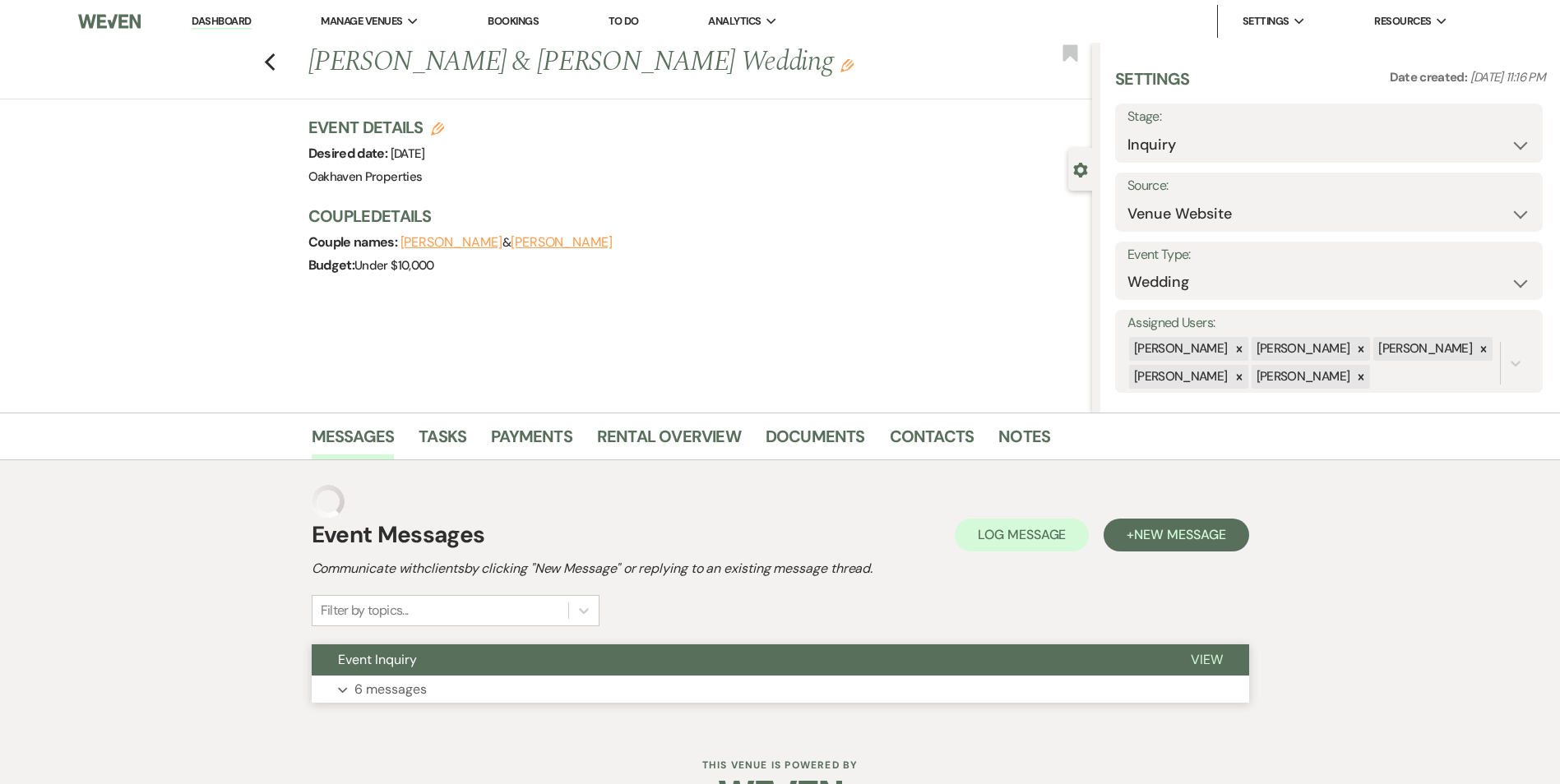
click at [1202, 659] on span "View" at bounding box center [1207, 660] width 32 height 17
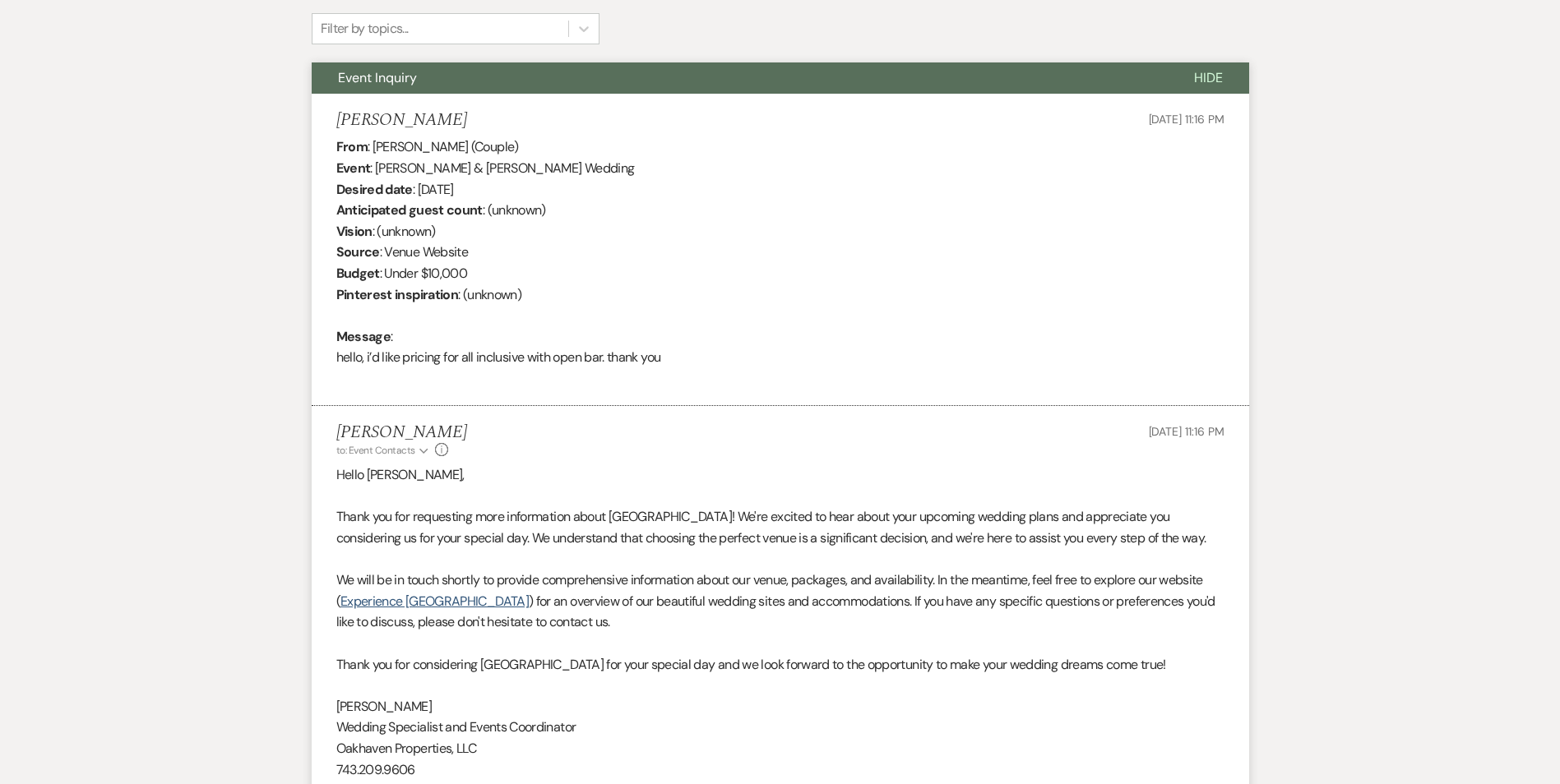
scroll to position [144, 0]
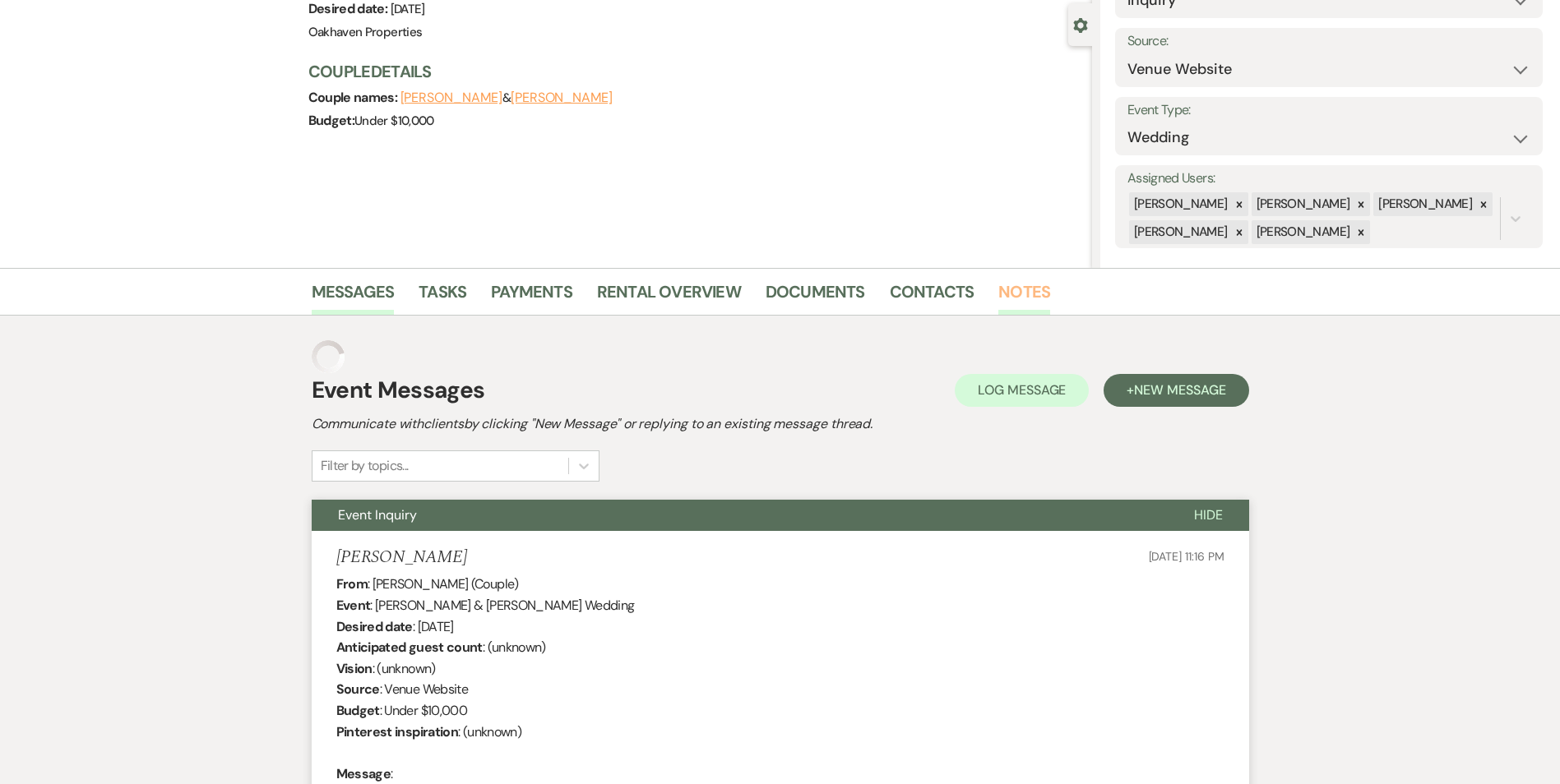
click at [1023, 281] on link "Notes" at bounding box center [1025, 296] width 52 height 36
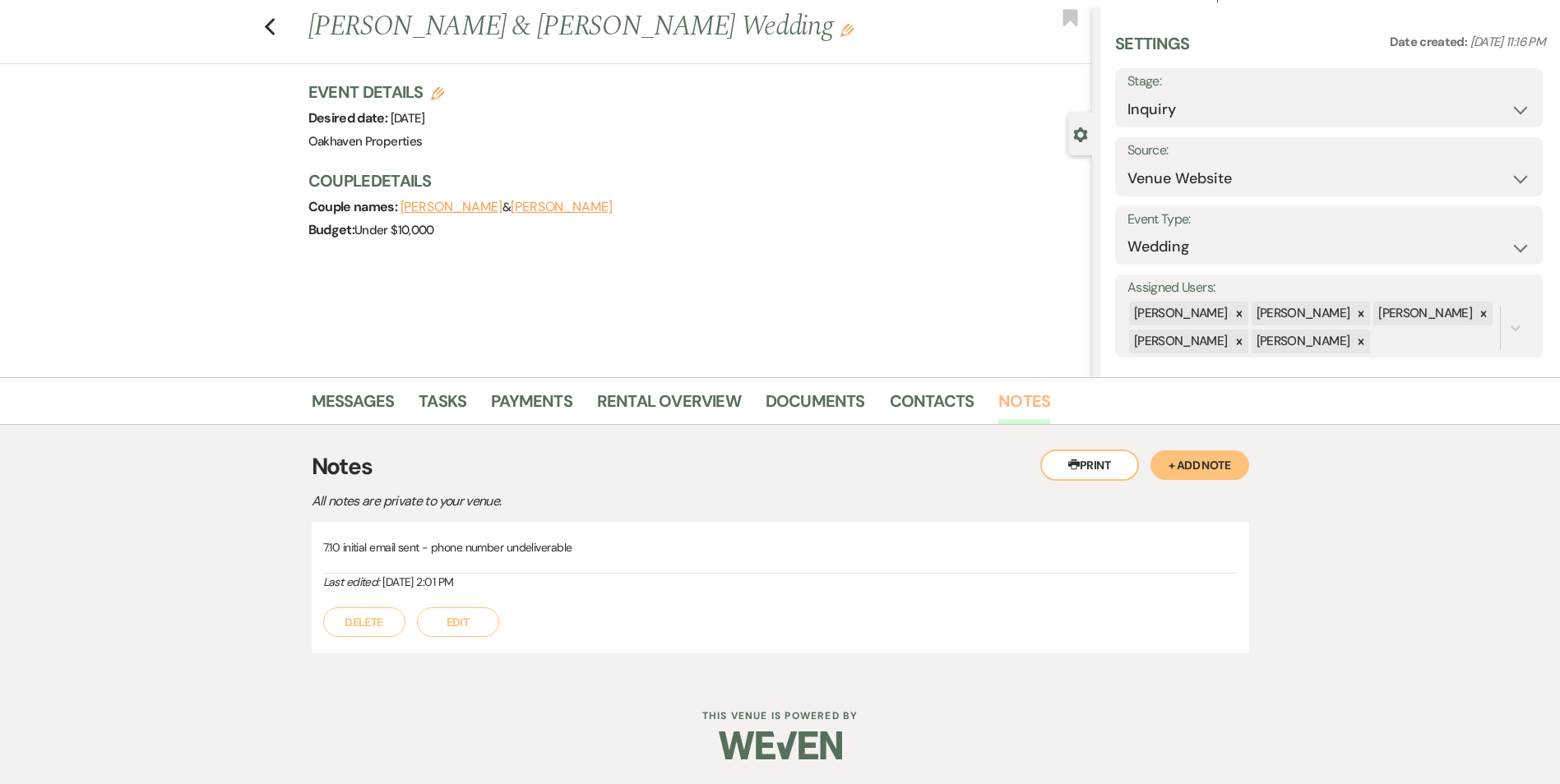
scroll to position [36, 0]
click at [474, 626] on button "Edit" at bounding box center [458, 622] width 82 height 30
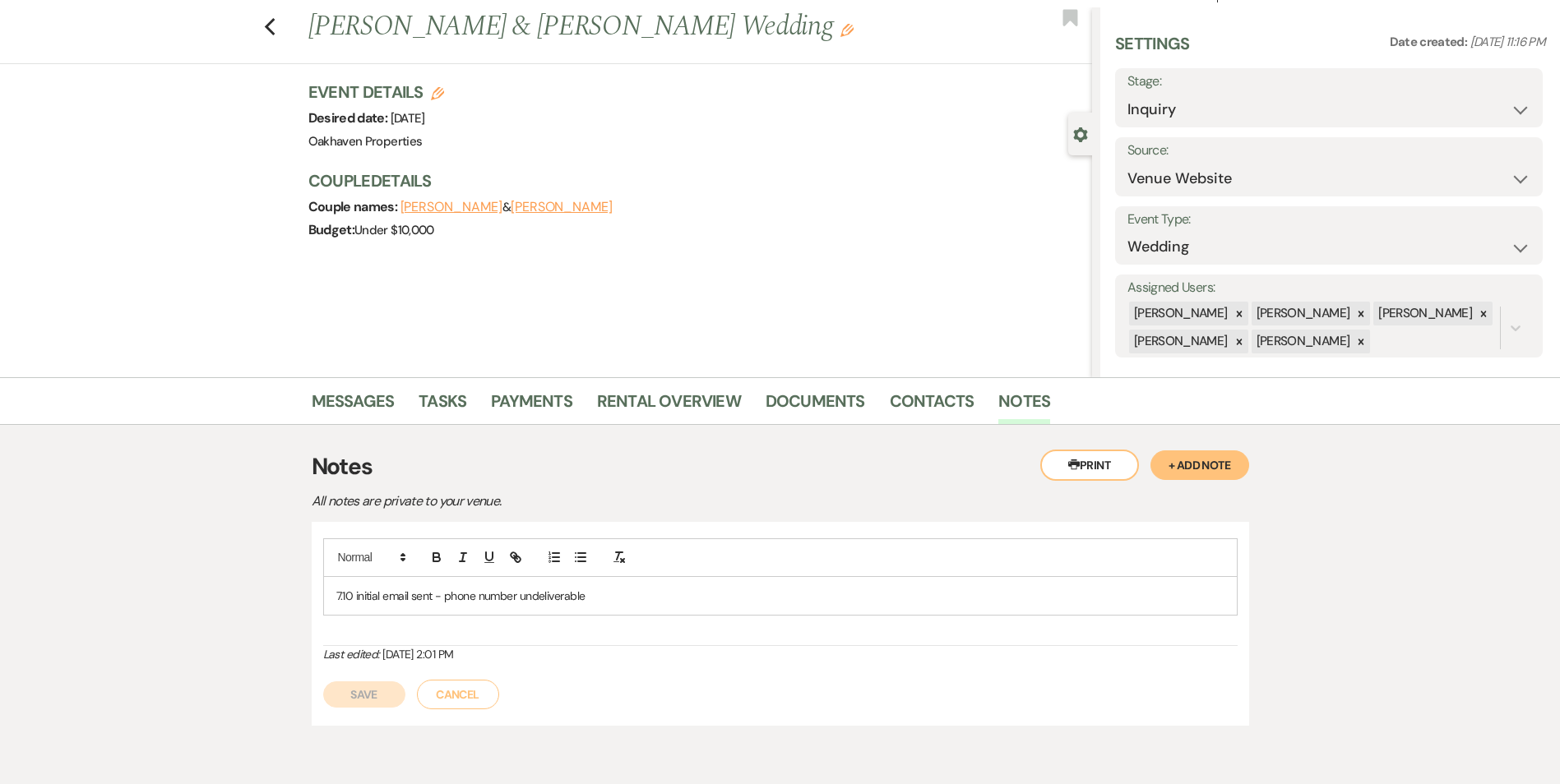
click at [604, 599] on p "7.10 initial email sent - phone number undeliverable" at bounding box center [780, 595] width 888 height 18
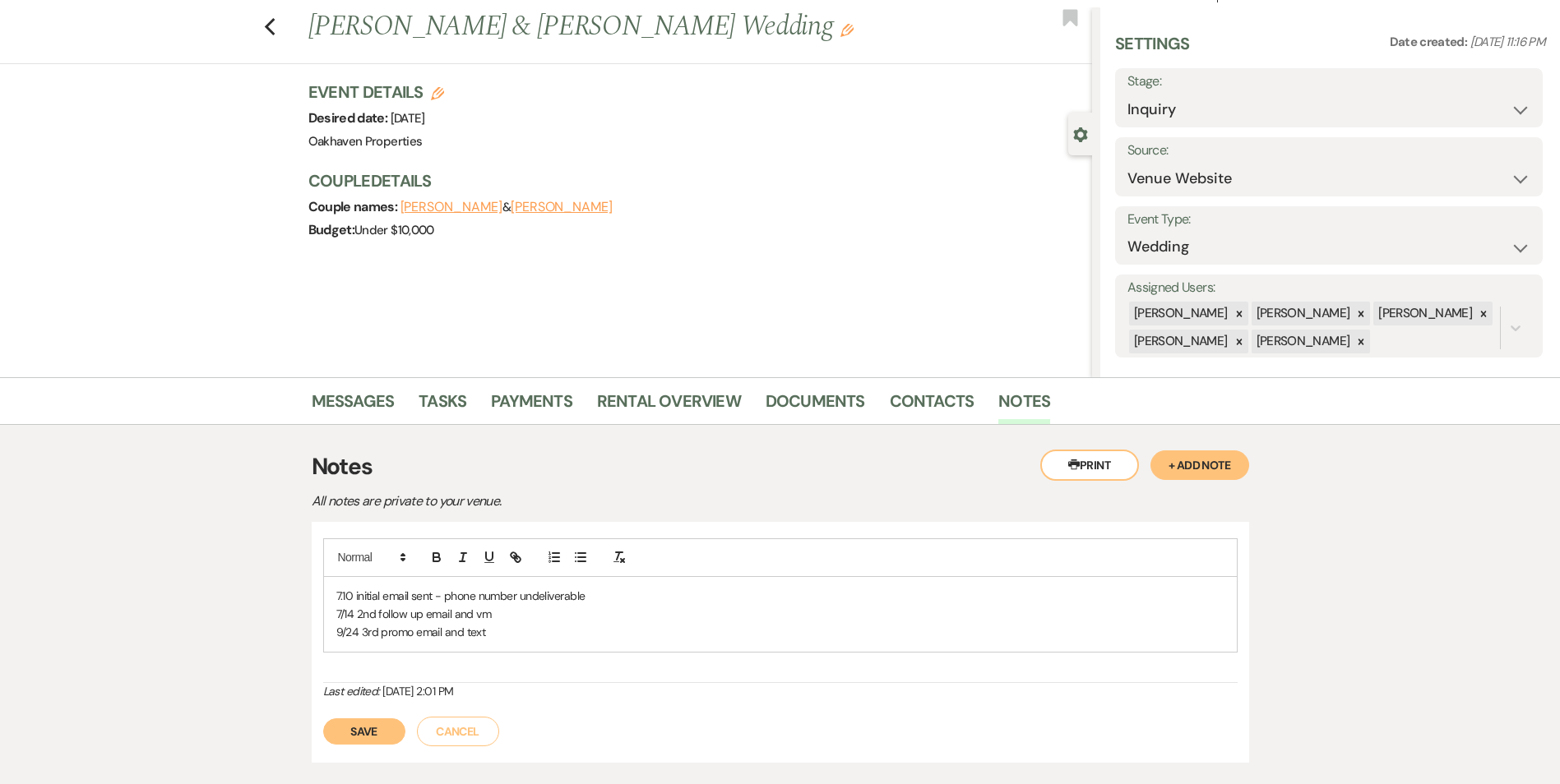
click at [379, 718] on button "Save" at bounding box center [364, 731] width 82 height 26
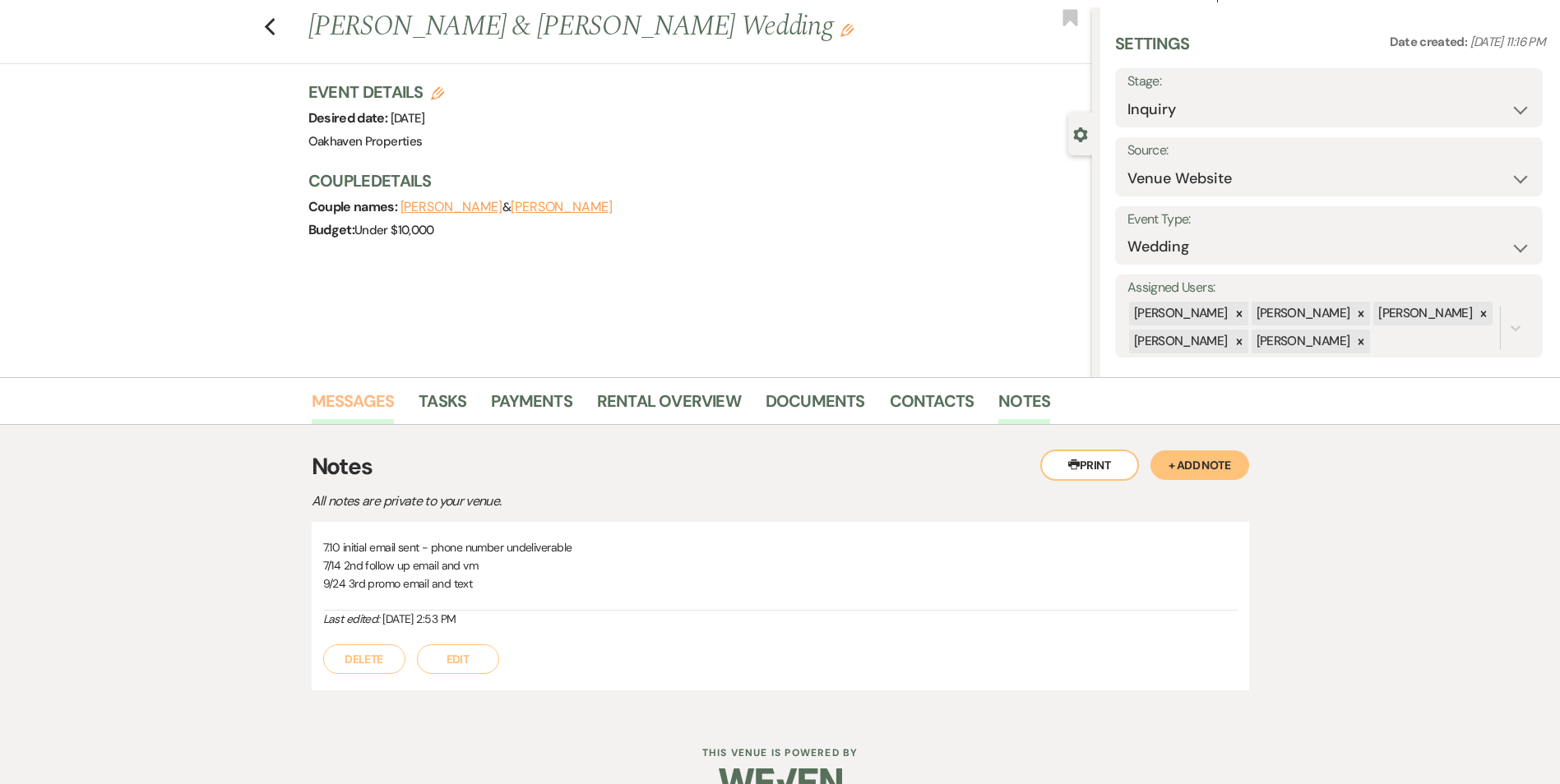
click at [331, 407] on link "Messages" at bounding box center [353, 406] width 83 height 36
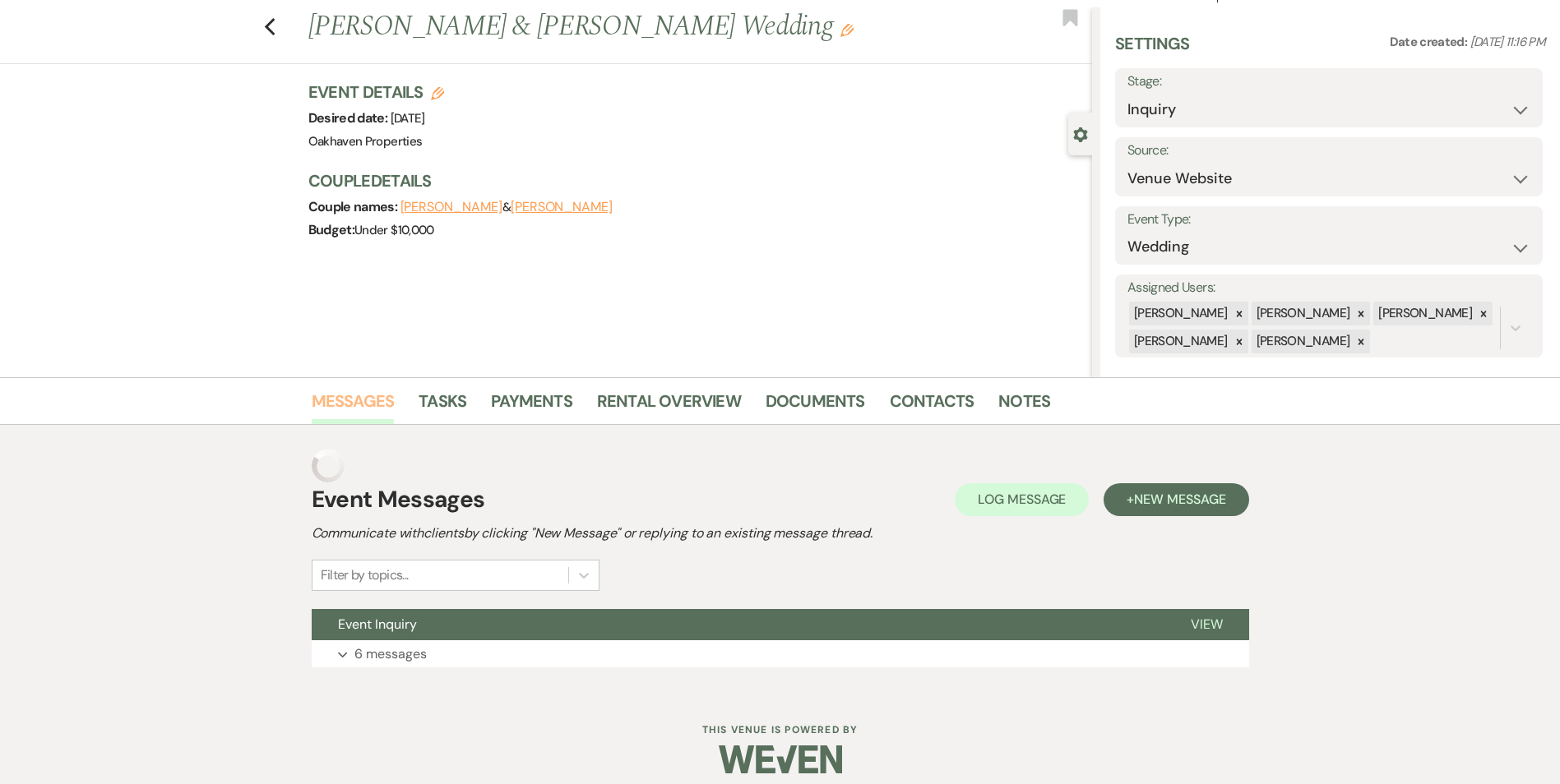
scroll to position [16, 0]
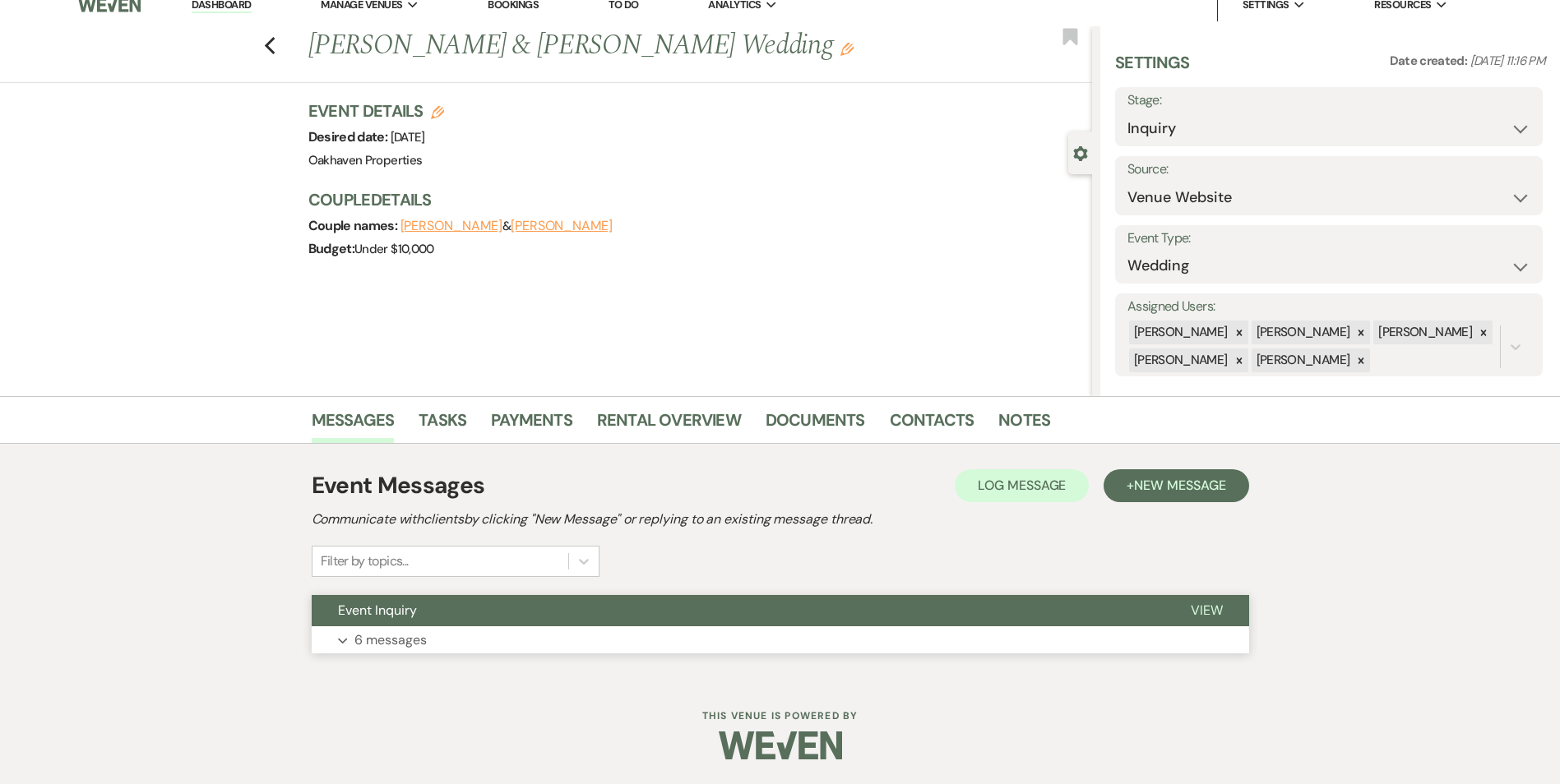
click at [1193, 604] on span "View" at bounding box center [1207, 611] width 32 height 17
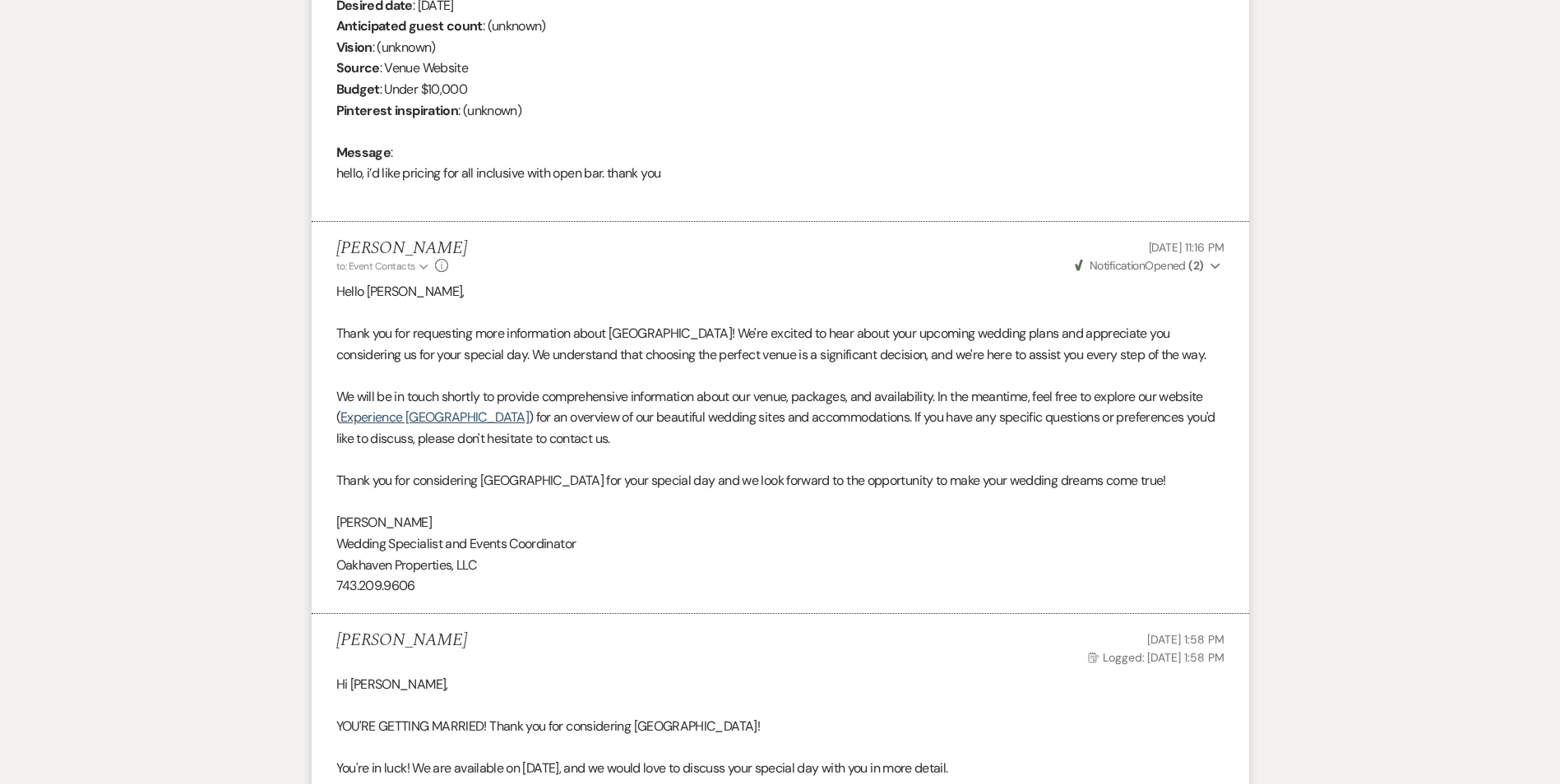
scroll to position [0, 0]
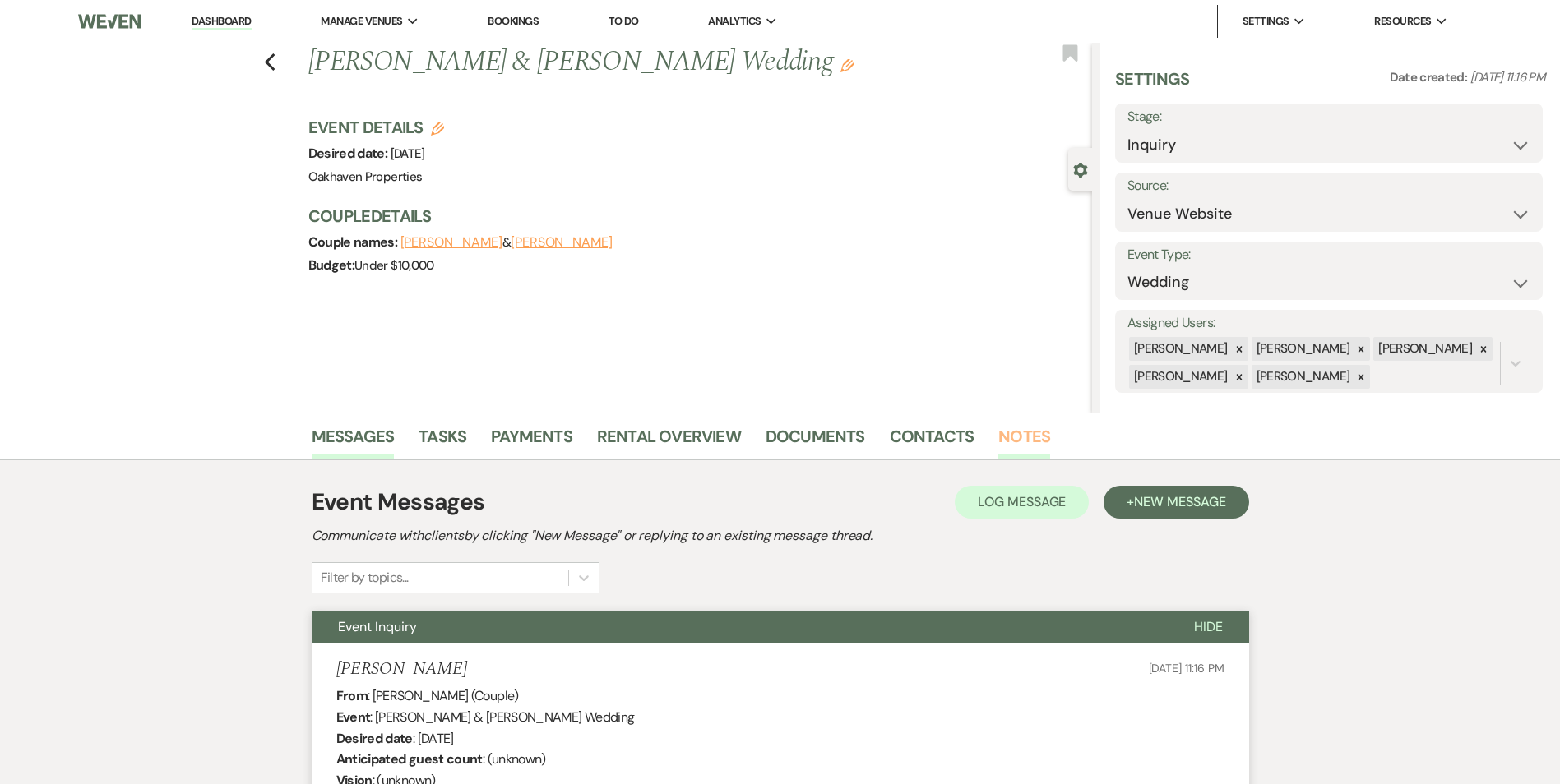
click at [1026, 432] on link "Notes" at bounding box center [1025, 440] width 52 height 36
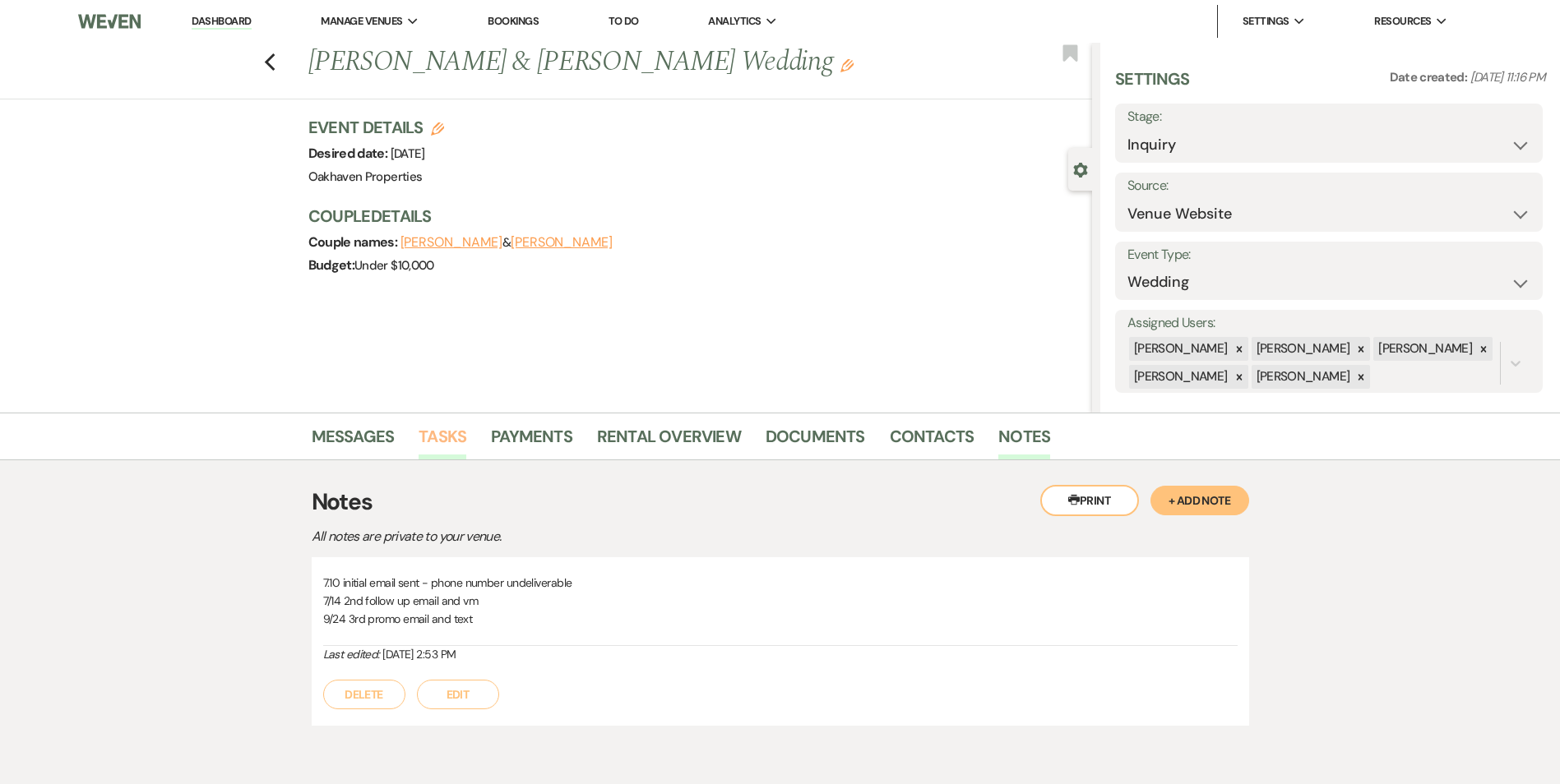
click at [424, 431] on link "Tasks" at bounding box center [442, 440] width 47 height 36
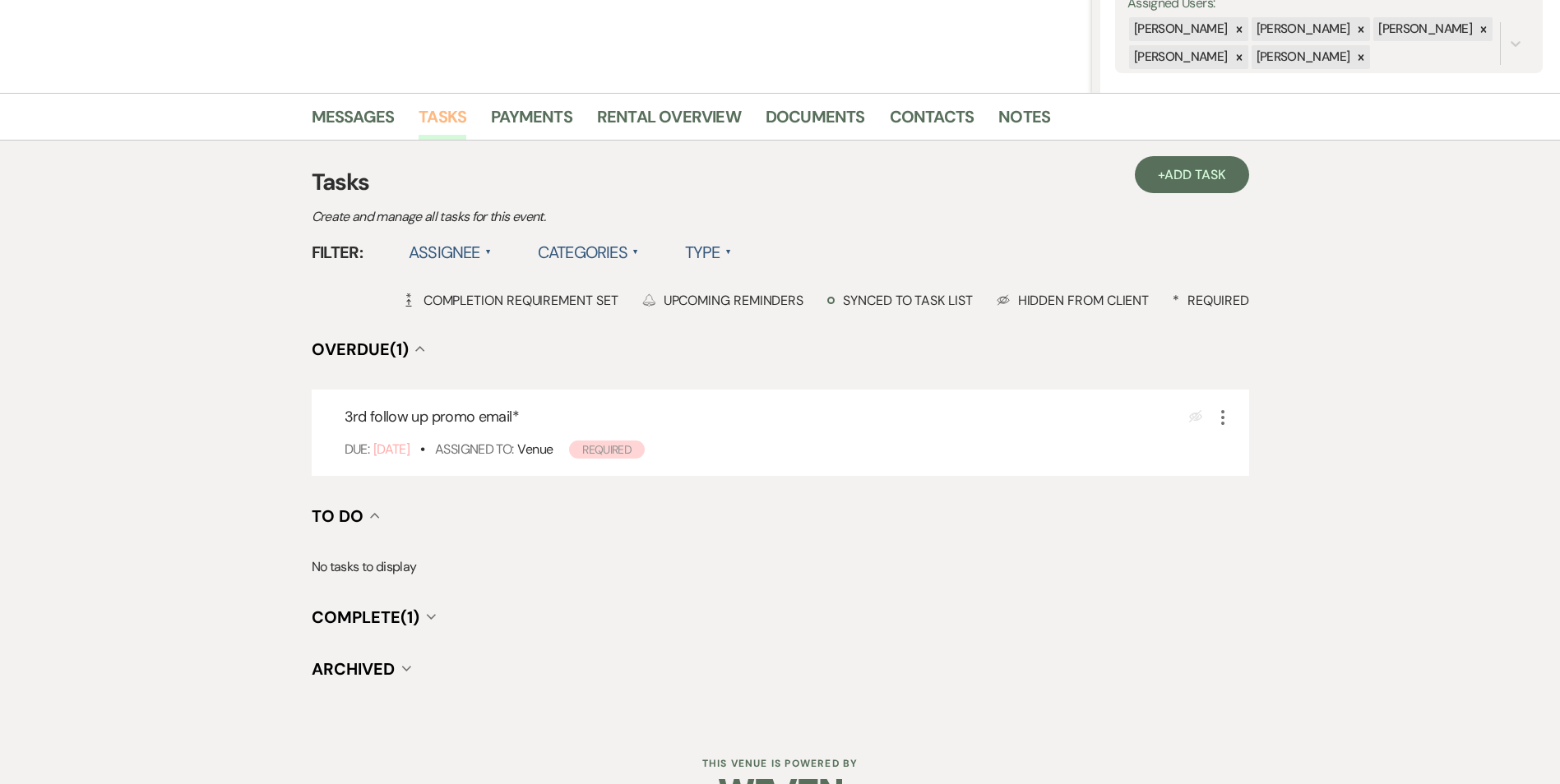
scroll to position [320, 0]
click at [1229, 419] on icon "More" at bounding box center [1223, 416] width 19 height 19
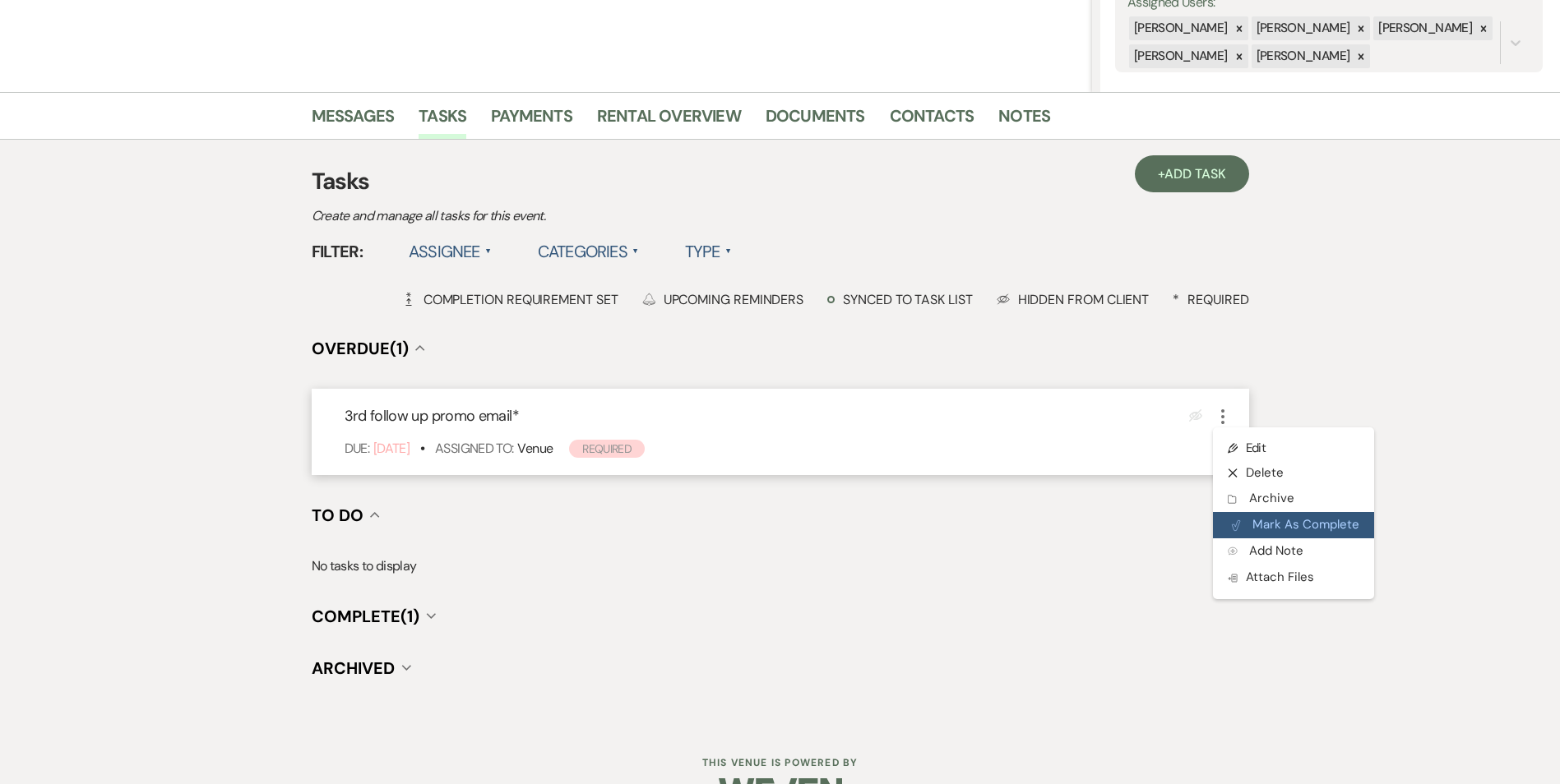
click at [1234, 522] on icon "Plan Portal Link" at bounding box center [1236, 526] width 10 height 13
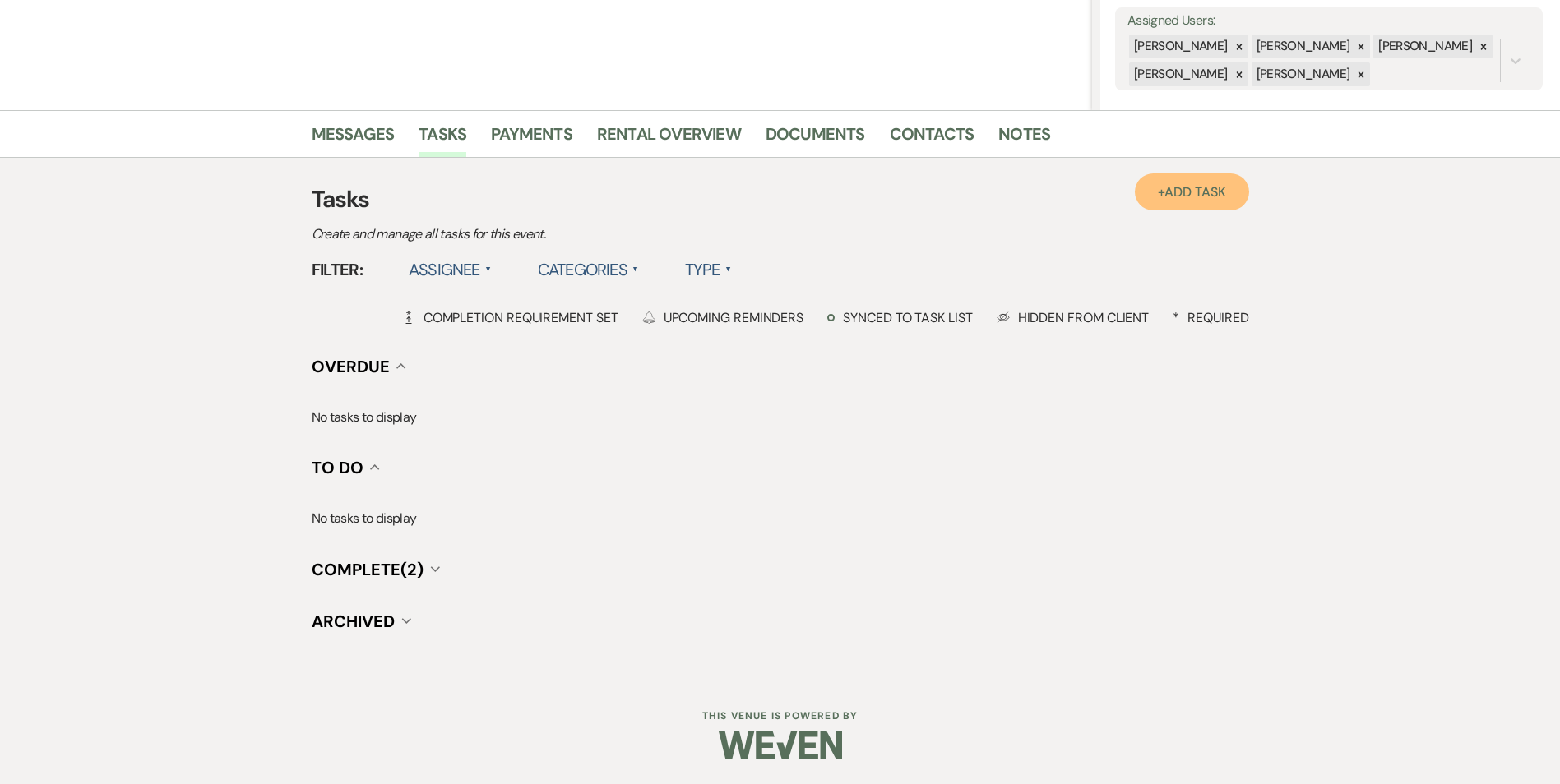
click at [1176, 188] on span "Add Task" at bounding box center [1195, 192] width 61 height 17
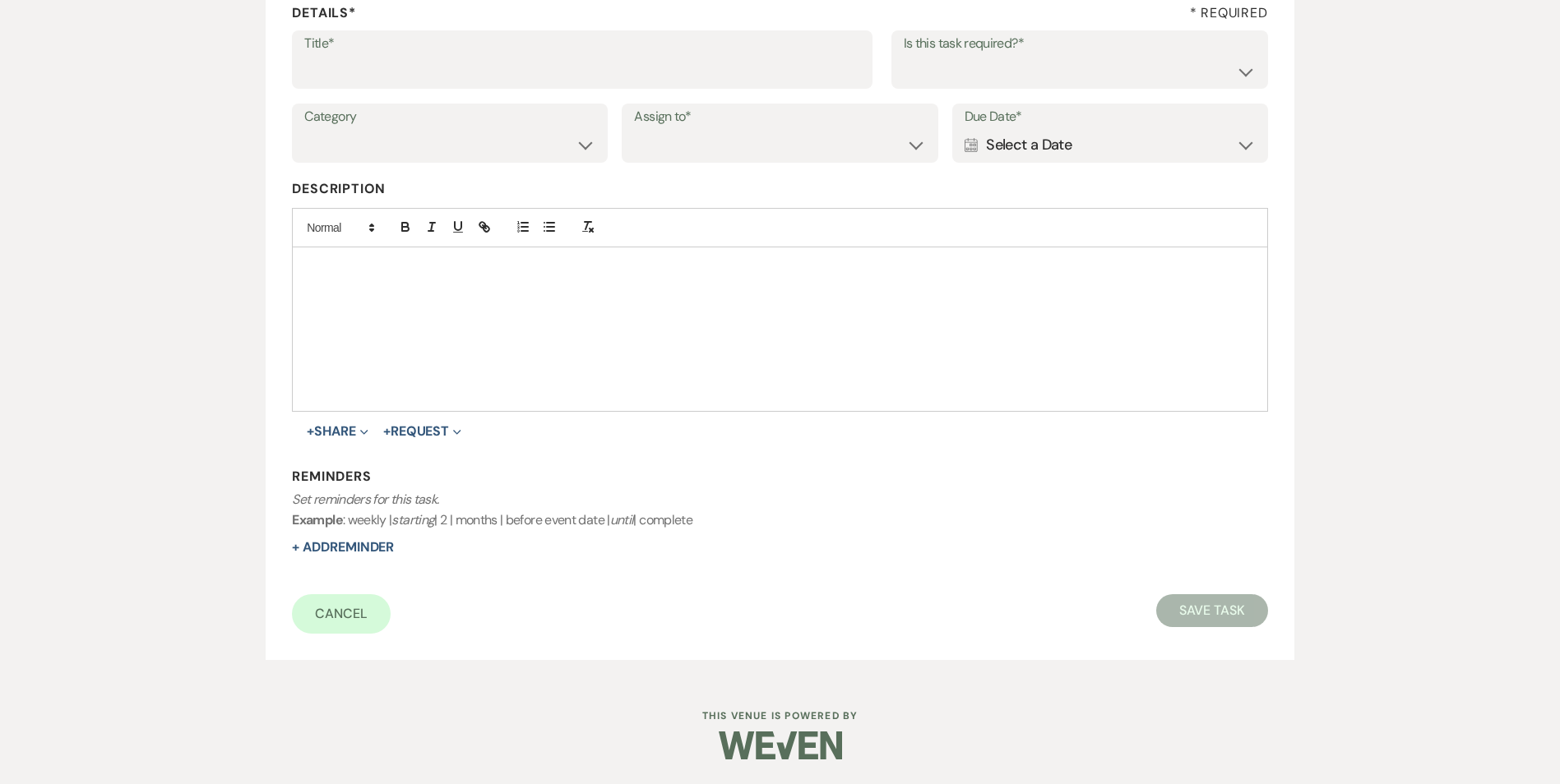
scroll to position [253, 0]
click at [502, 56] on input "Title*" at bounding box center [582, 71] width 556 height 32
type input "4th follow up review email and text"
click at [1091, 63] on select "Yes No" at bounding box center [1079, 71] width 352 height 32
select select "true"
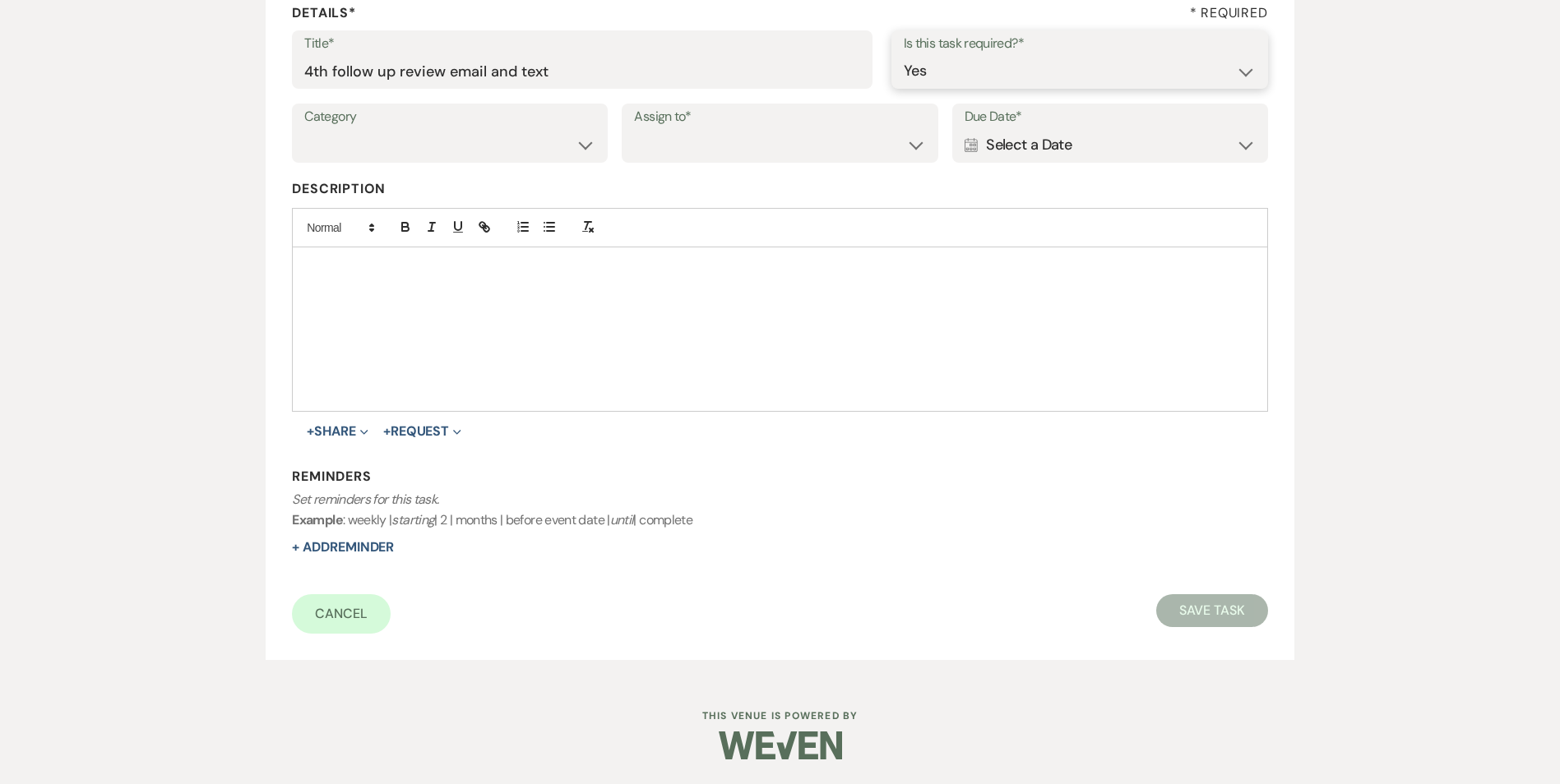
click at [903, 55] on select "Yes No" at bounding box center [1079, 71] width 352 height 32
click at [502, 150] on select "Venue Vendors Guests Details Finalize & Share" at bounding box center [449, 144] width 291 height 32
select select "31"
click at [304, 129] on select "Venue Vendors Guests Details Finalize & Share" at bounding box center [449, 144] width 291 height 32
click at [661, 143] on select "Venue Client" at bounding box center [780, 144] width 291 height 32
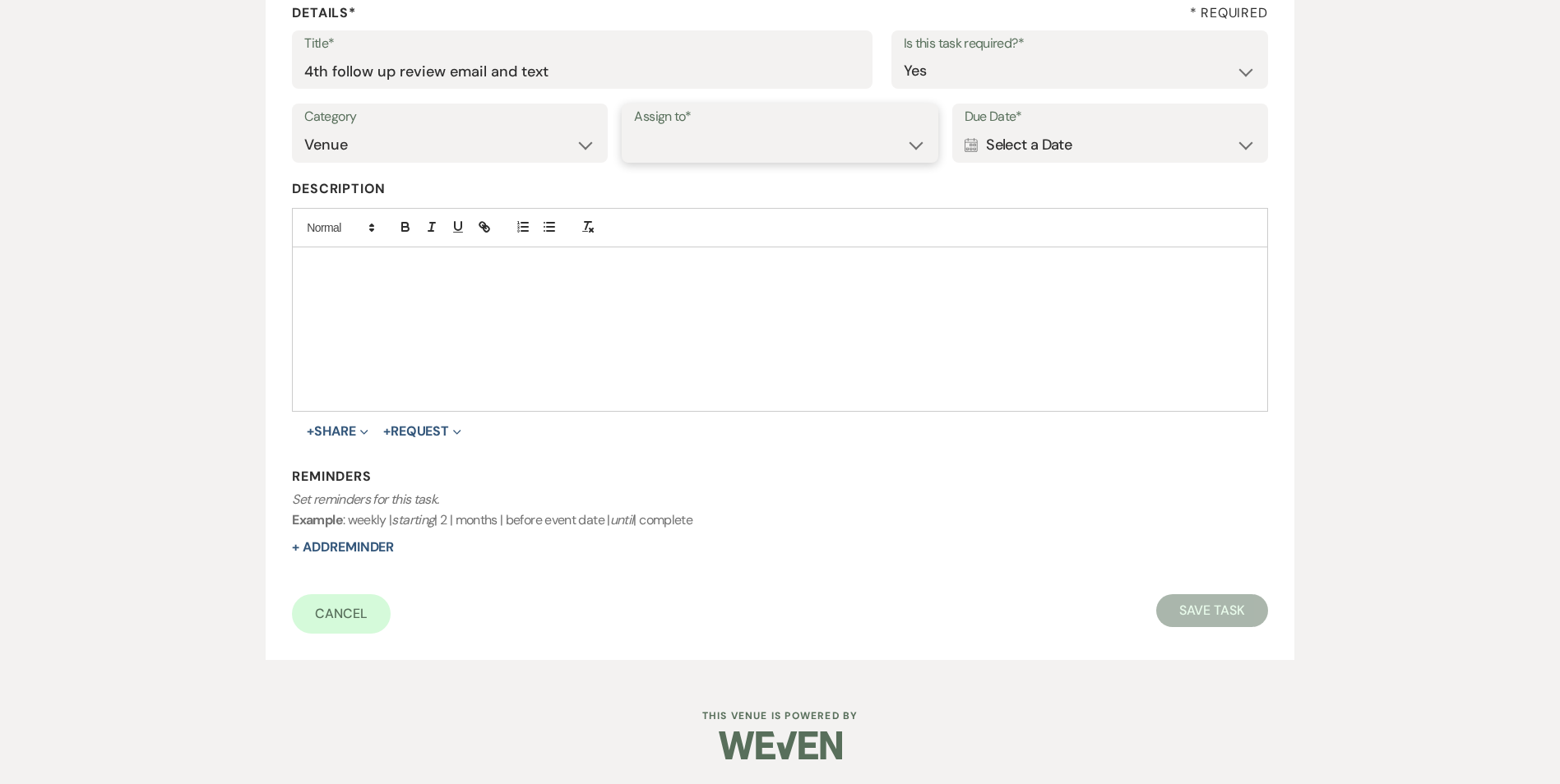
select select "venueHost"
click at [634, 129] on select "Venue Client" at bounding box center [780, 144] width 291 height 32
click at [1028, 150] on div "Calendar Select a Date Expand" at bounding box center [1110, 144] width 291 height 32
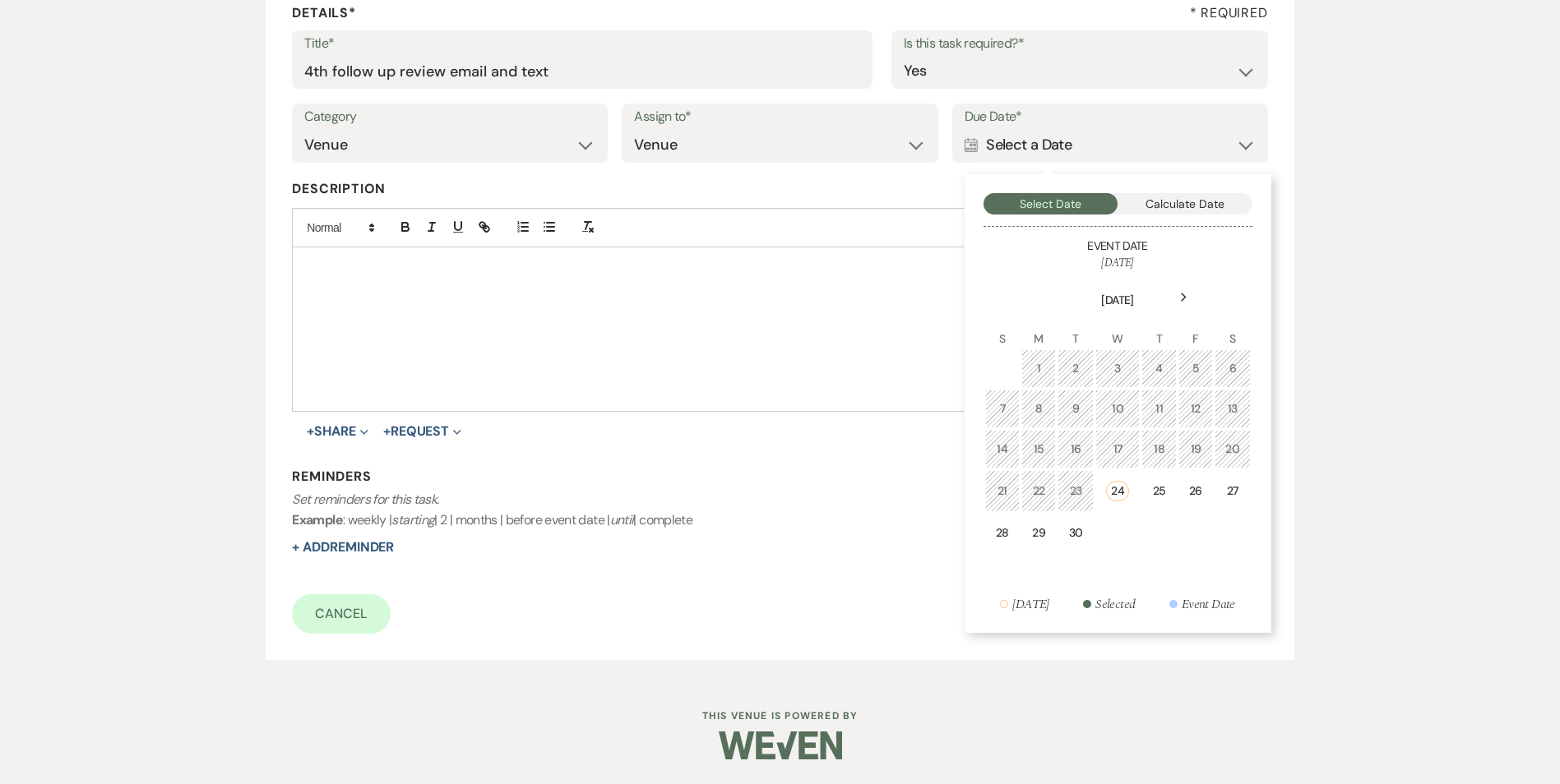
click at [1186, 296] on icon "Next" at bounding box center [1184, 297] width 8 height 10
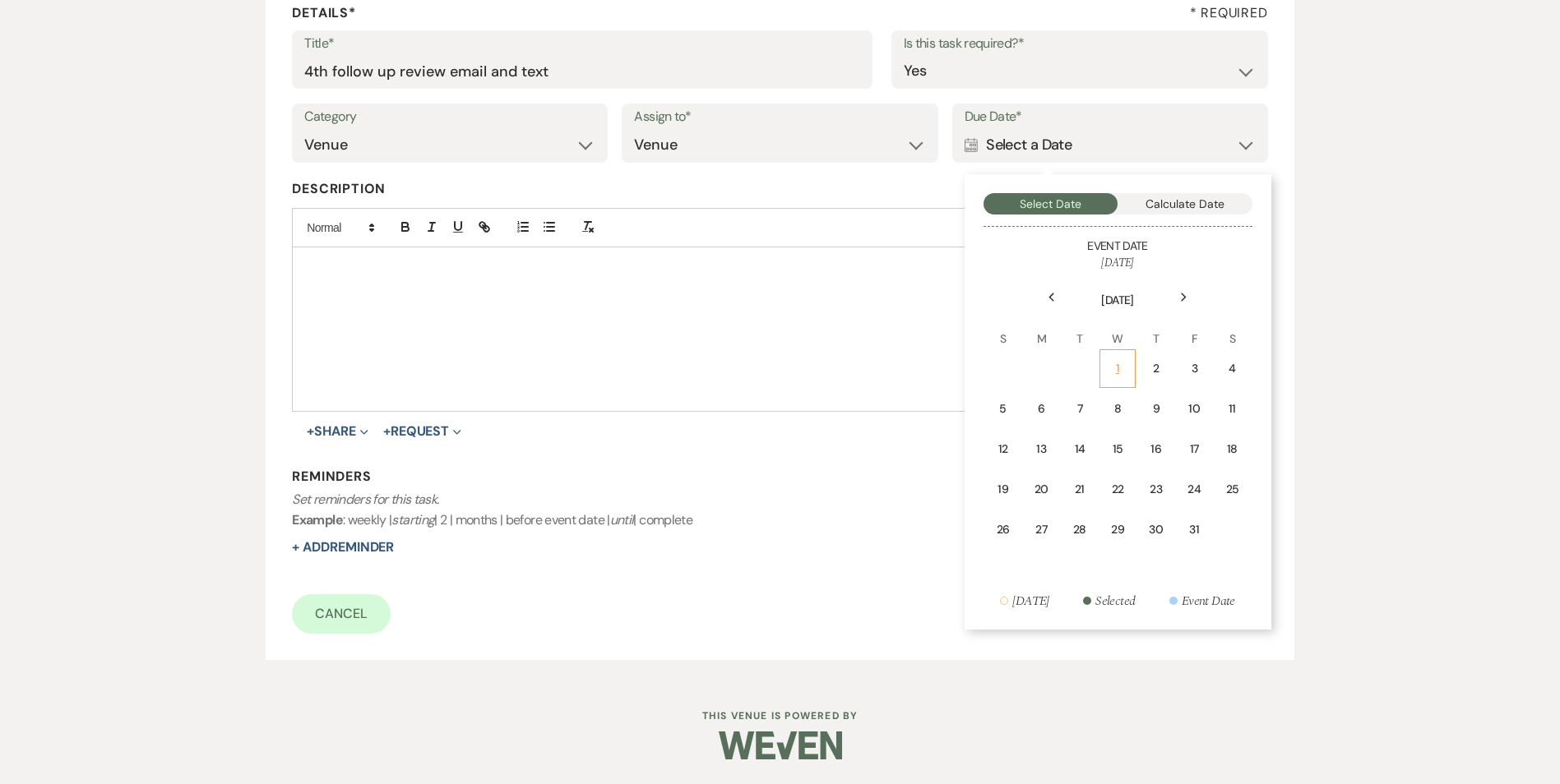
click at [1110, 363] on div "1" at bounding box center [1116, 369] width 15 height 17
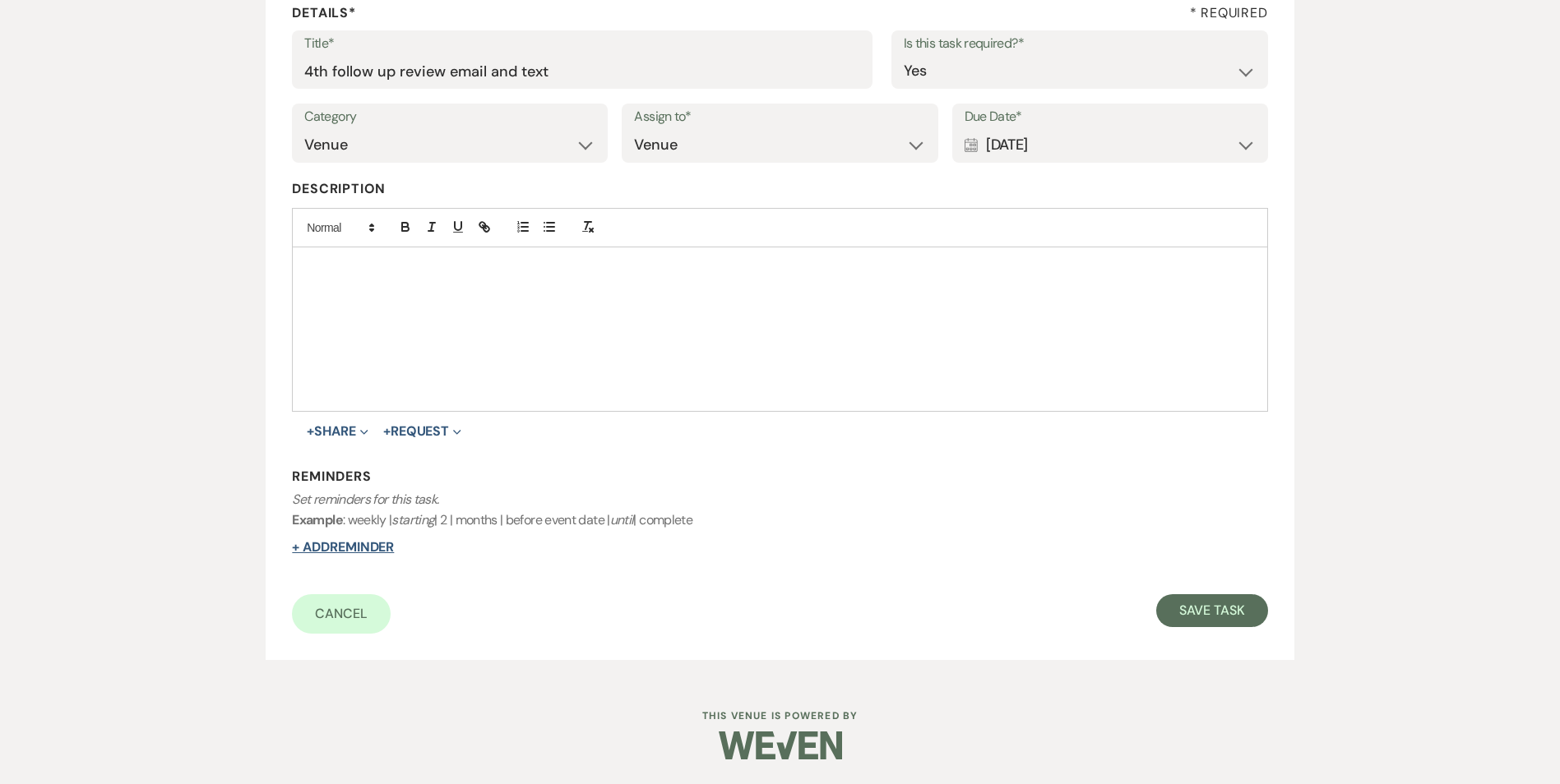
click at [347, 552] on button "+ Add Reminder" at bounding box center [342, 548] width 102 height 14
select select "host"
select select "days"
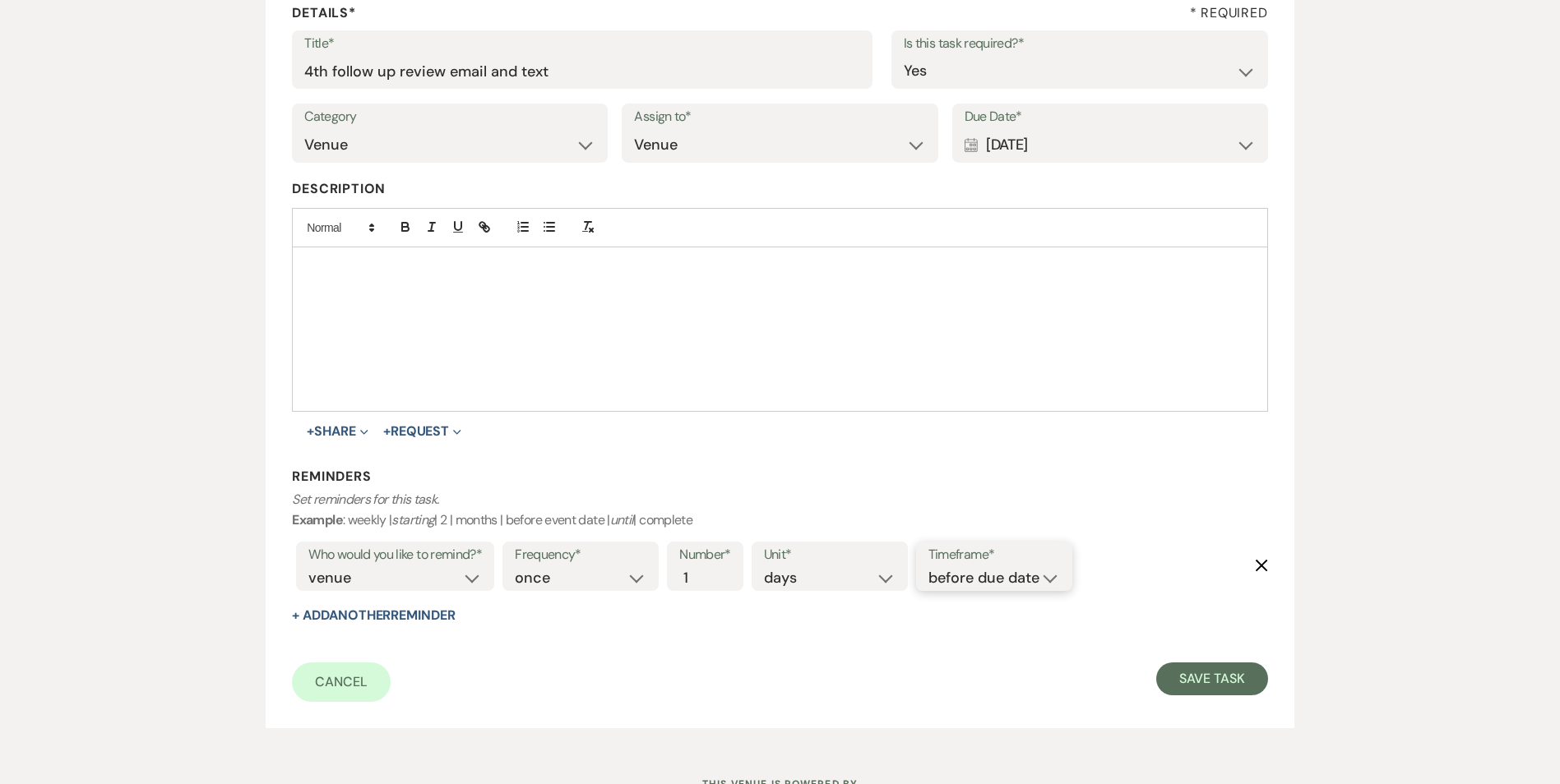
click at [961, 577] on select "before due date after due date on due date on custom date" at bounding box center [994, 578] width 132 height 22
select select "onDueDate"
click at [929, 567] on select "before due date after due date on due date on custom date" at bounding box center [994, 578] width 132 height 22
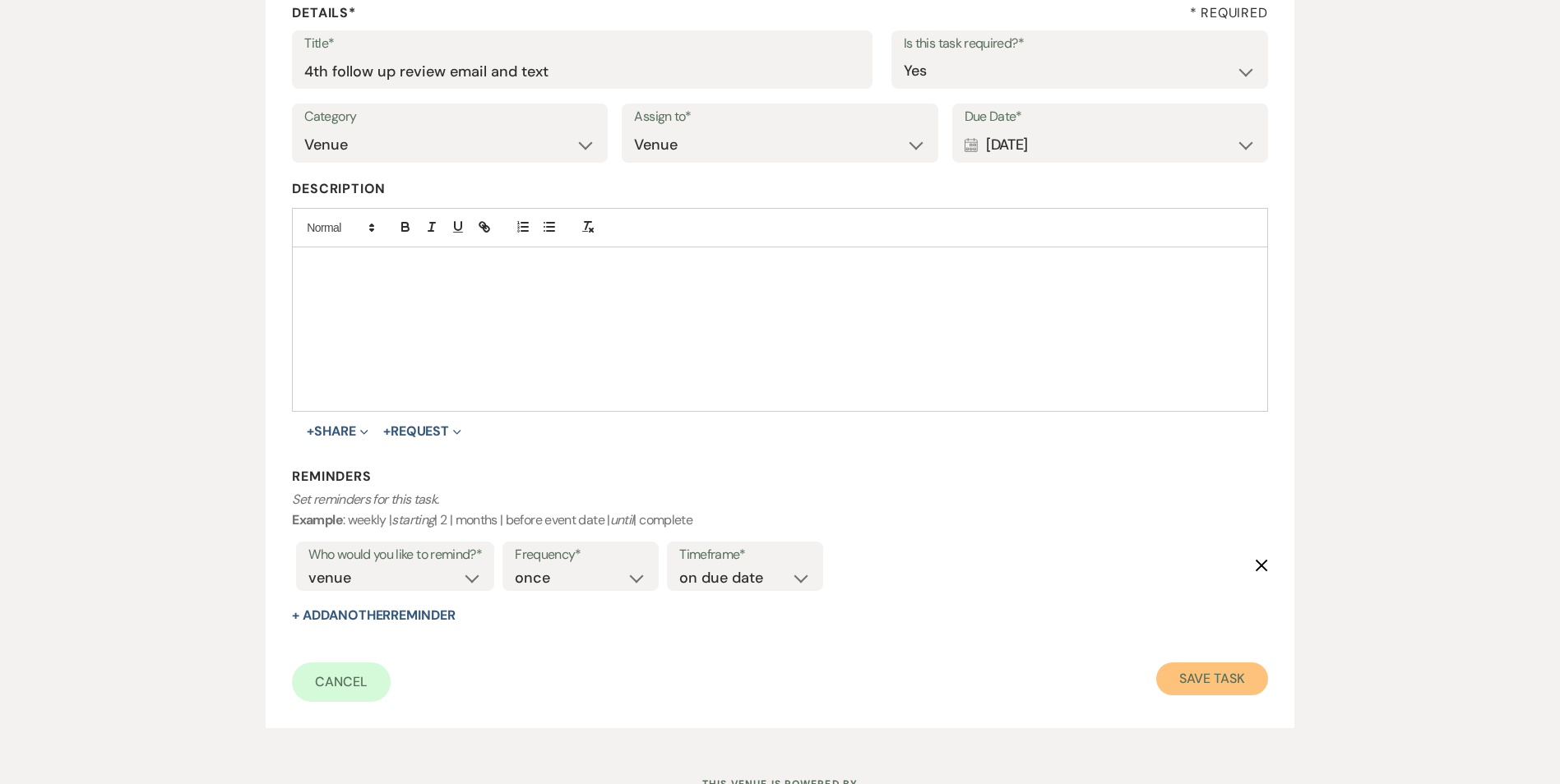
click at [1176, 678] on button "Save Task" at bounding box center [1211, 678] width 111 height 33
select select "5"
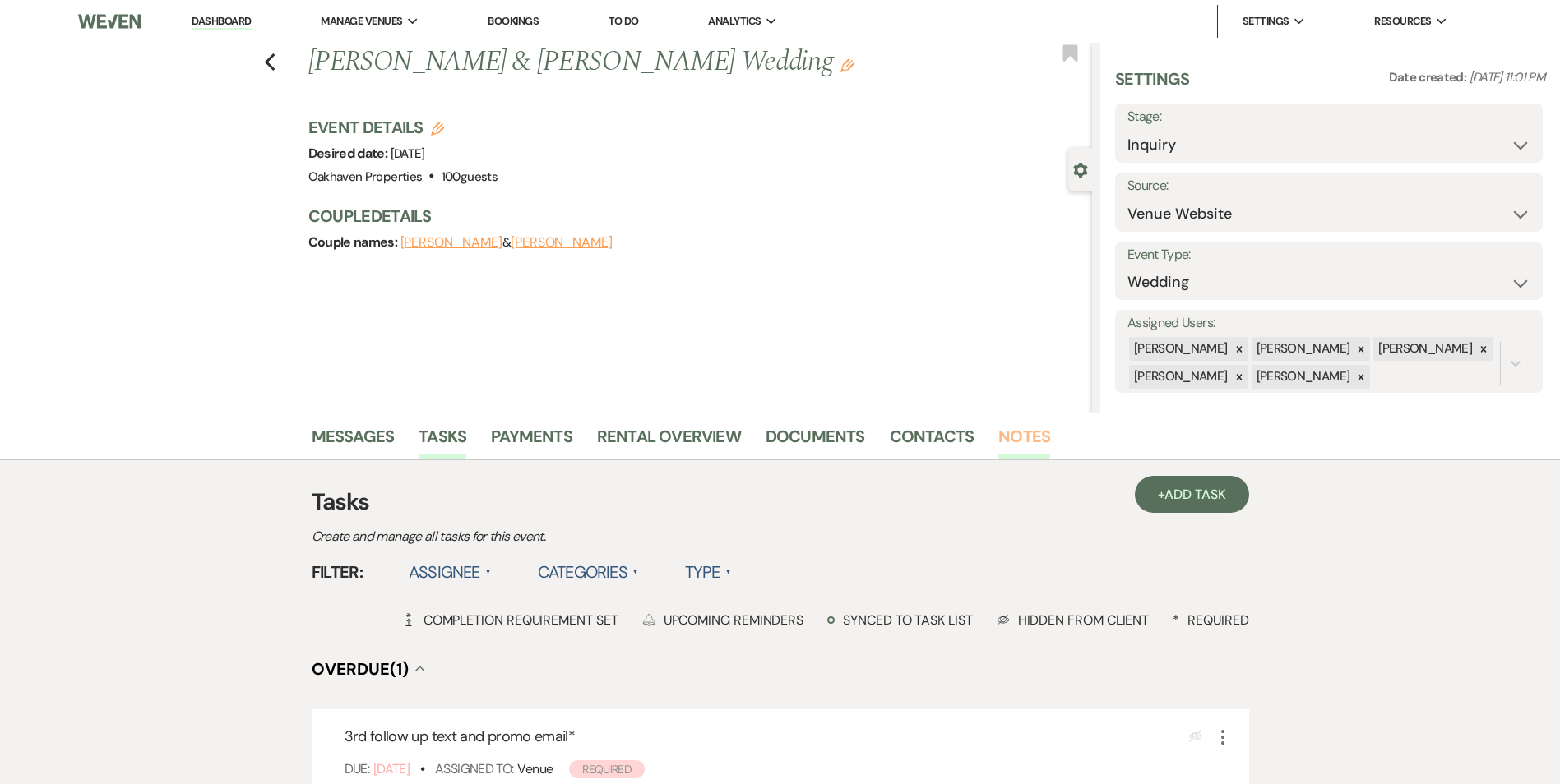
click at [1000, 435] on link "Notes" at bounding box center [1025, 440] width 52 height 36
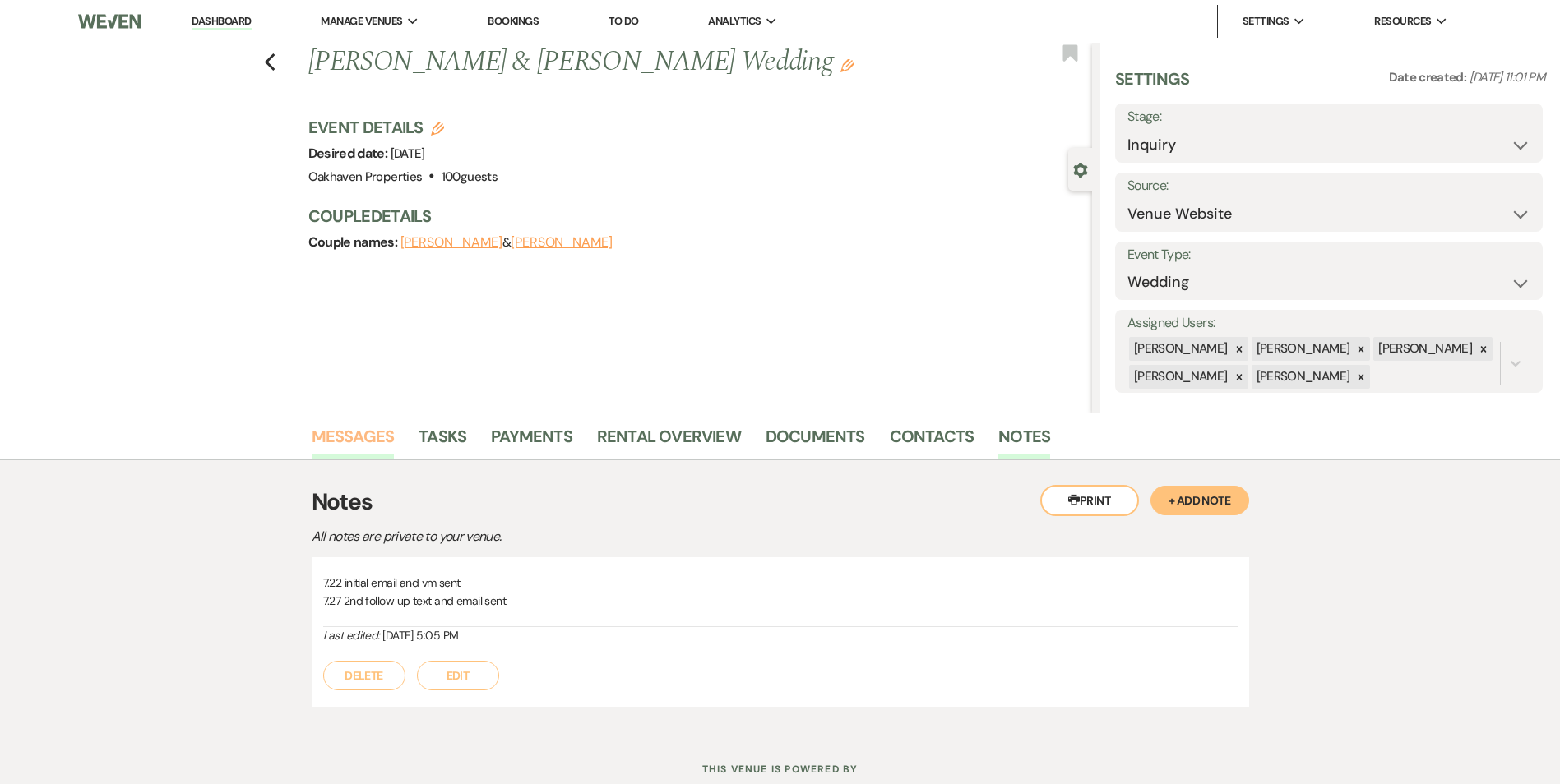
click at [382, 440] on link "Messages" at bounding box center [353, 440] width 83 height 36
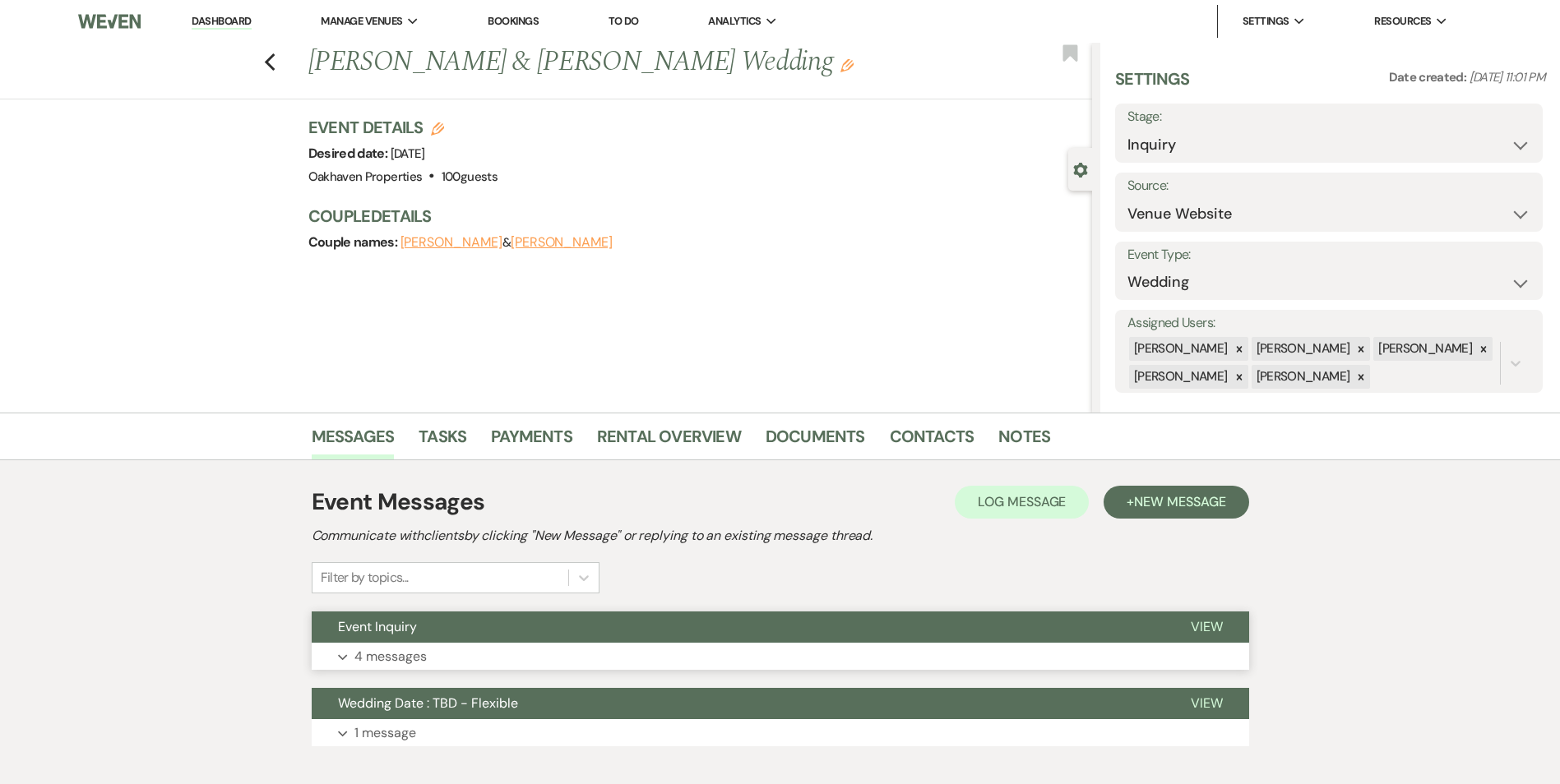
click at [1220, 635] on button "View" at bounding box center [1207, 627] width 84 height 31
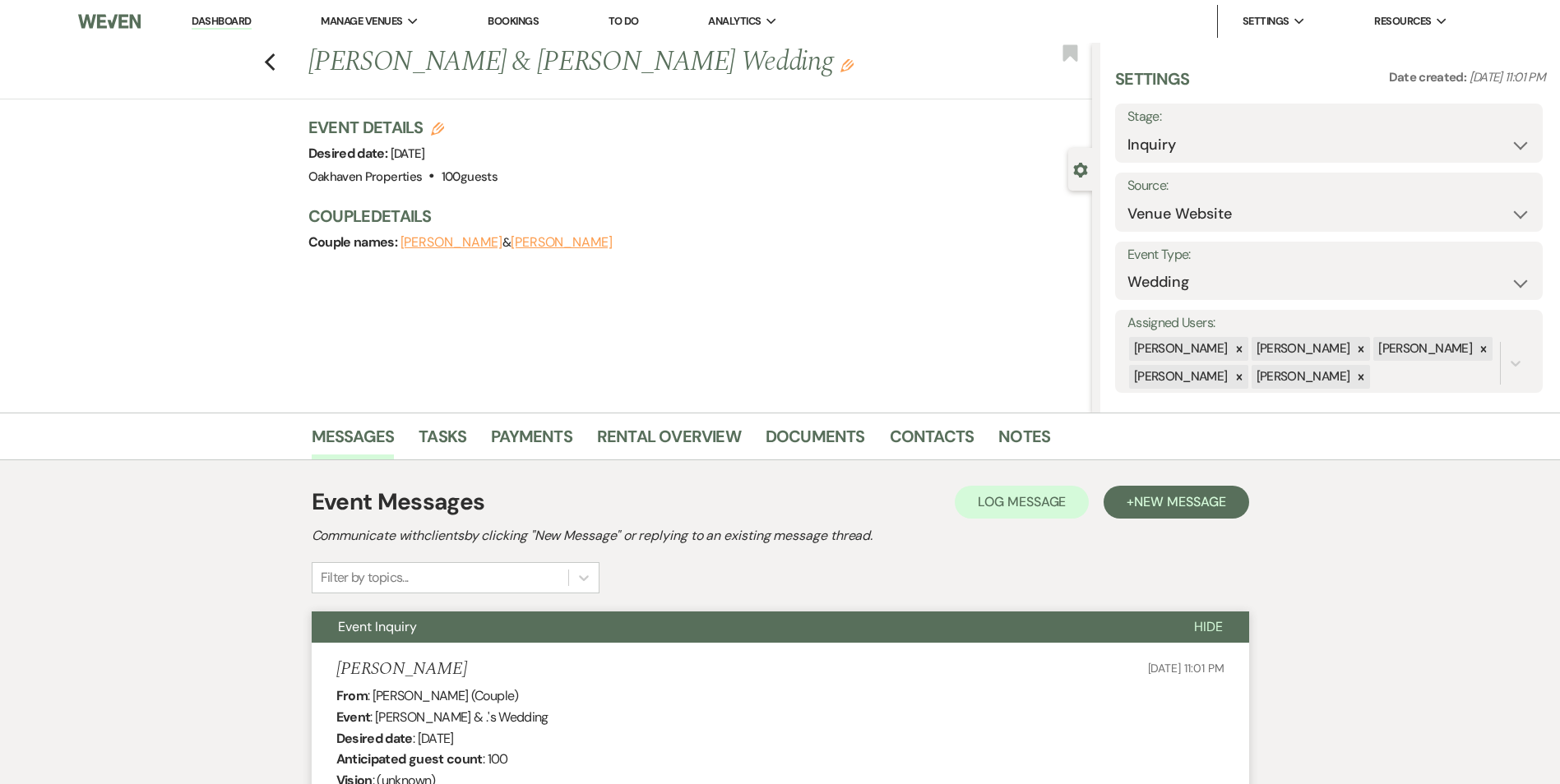
click at [1224, 171] on div "Settings Date created: Jul 21, 2025, 11:01 PM Stage: Inquiry Follow Up Tour Req…" at bounding box center [1331, 230] width 430 height 325
click at [1214, 154] on select "Inquiry Follow Up Tour Requested Tour Confirmed Toured Proposal Sent Booked Lost" at bounding box center [1329, 144] width 403 height 32
select select "8"
click at [1127, 129] on select "Inquiry Follow Up Tour Requested Tour Confirmed Toured Proposal Sent Booked Lost" at bounding box center [1329, 144] width 403 height 32
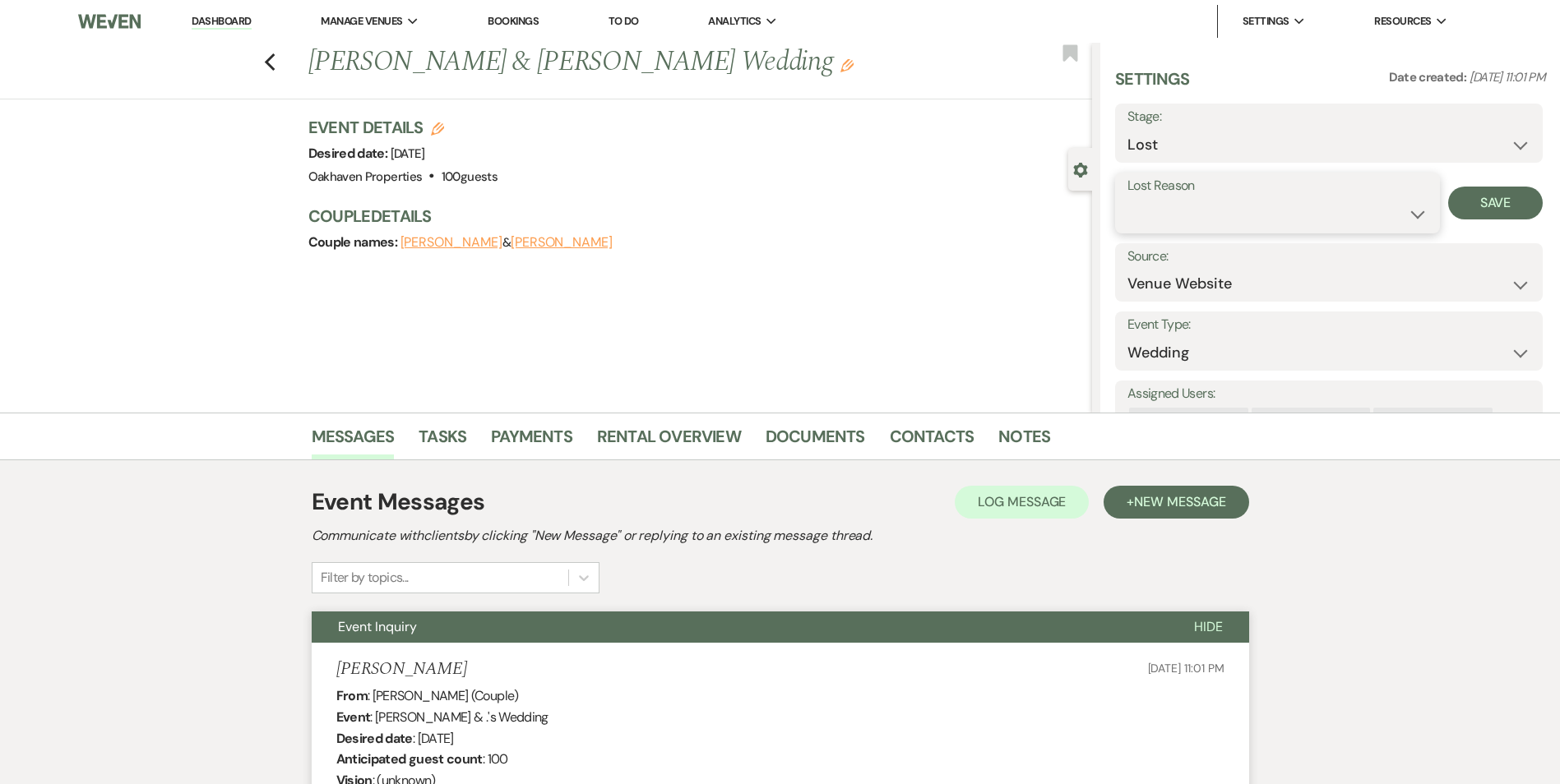
click at [1161, 219] on select "Booked Elsewhere Budget Date Unavailable No Response Not a Good Match Capacity …" at bounding box center [1277, 214] width 300 height 32
select select "8"
click at [1127, 198] on select "Booked Elsewhere Budget Date Unavailable No Response Not a Good Match Capacity …" at bounding box center [1277, 214] width 300 height 32
click at [1455, 208] on button "Save" at bounding box center [1496, 203] width 95 height 33
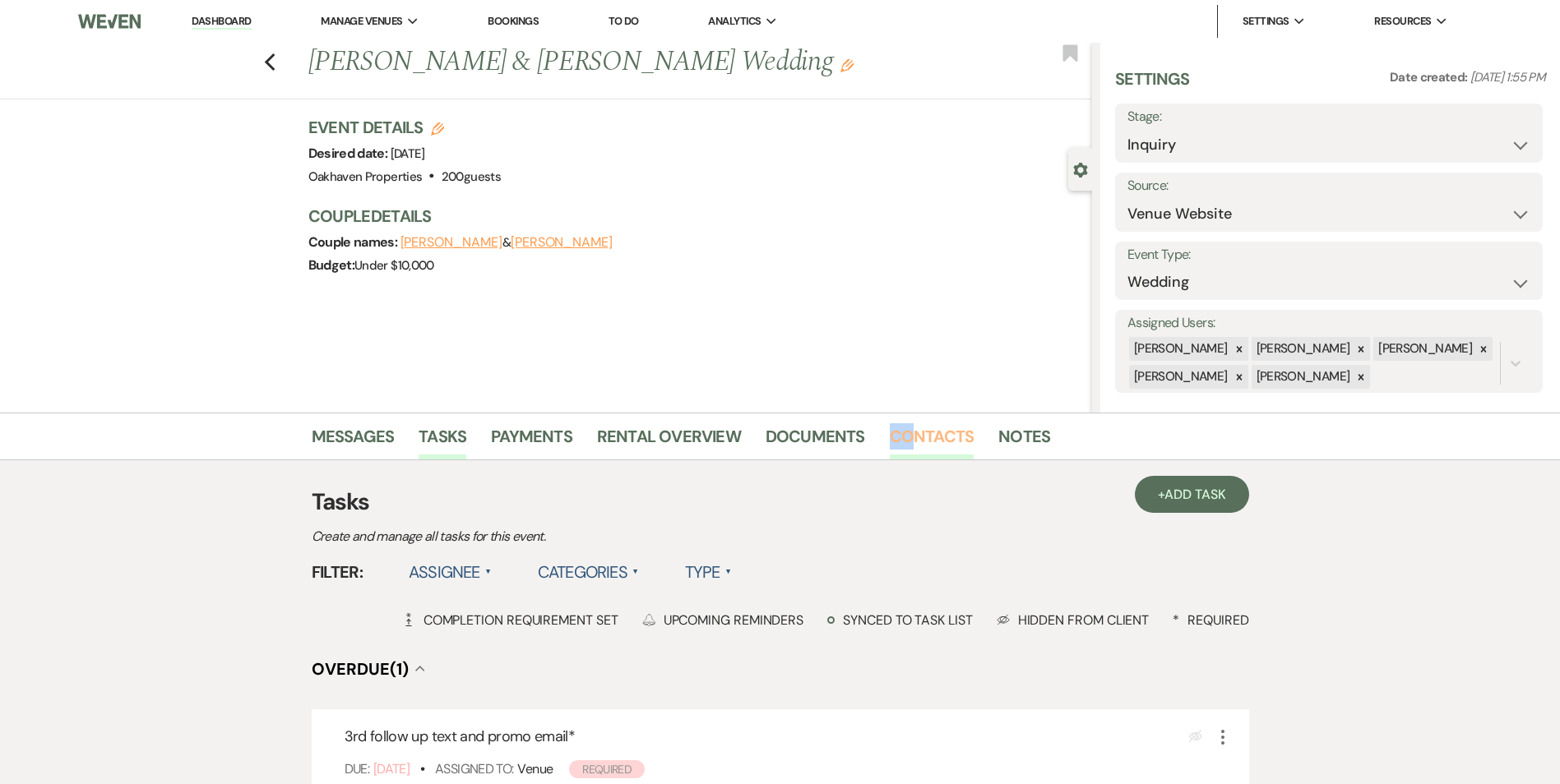
click at [910, 424] on li "Contacts" at bounding box center [944, 439] width 109 height 40
drag, startPoint x: 910, startPoint y: 424, endPoint x: 916, endPoint y: 445, distance: 21.8
click at [916, 445] on link "Contacts" at bounding box center [932, 440] width 84 height 36
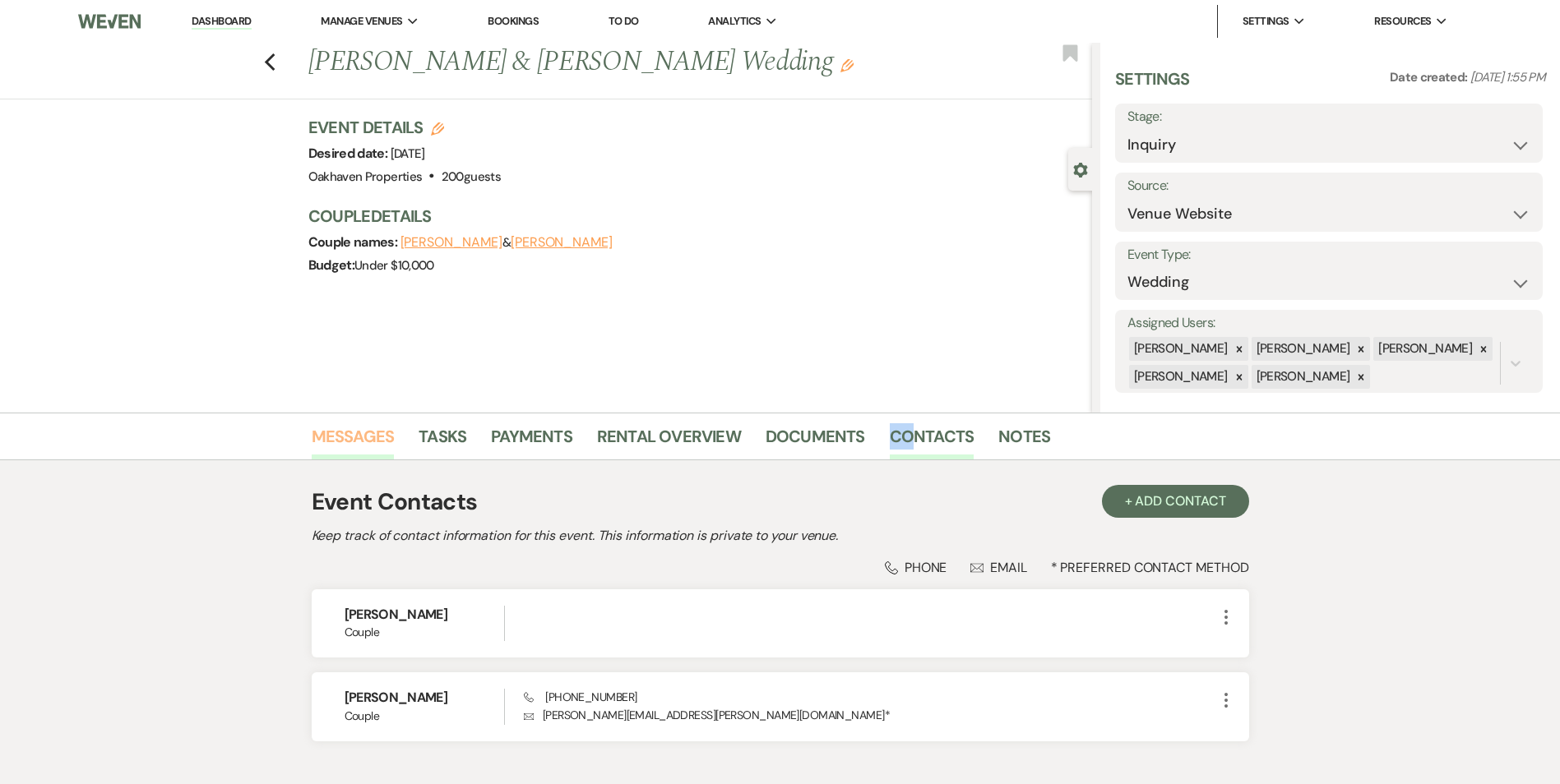
click at [367, 437] on link "Messages" at bounding box center [353, 440] width 83 height 36
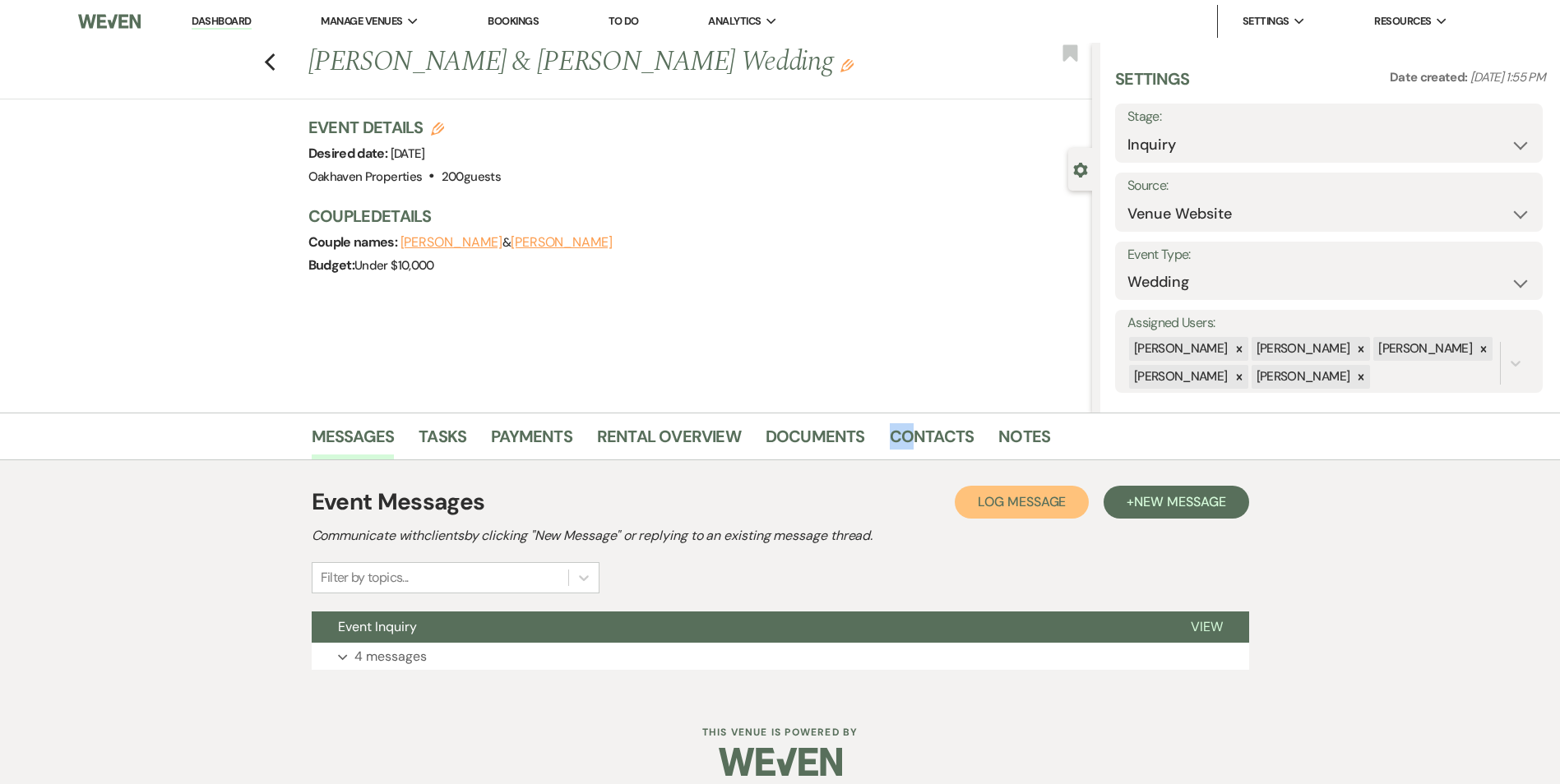
click at [997, 498] on span "Log Message" at bounding box center [1022, 502] width 88 height 17
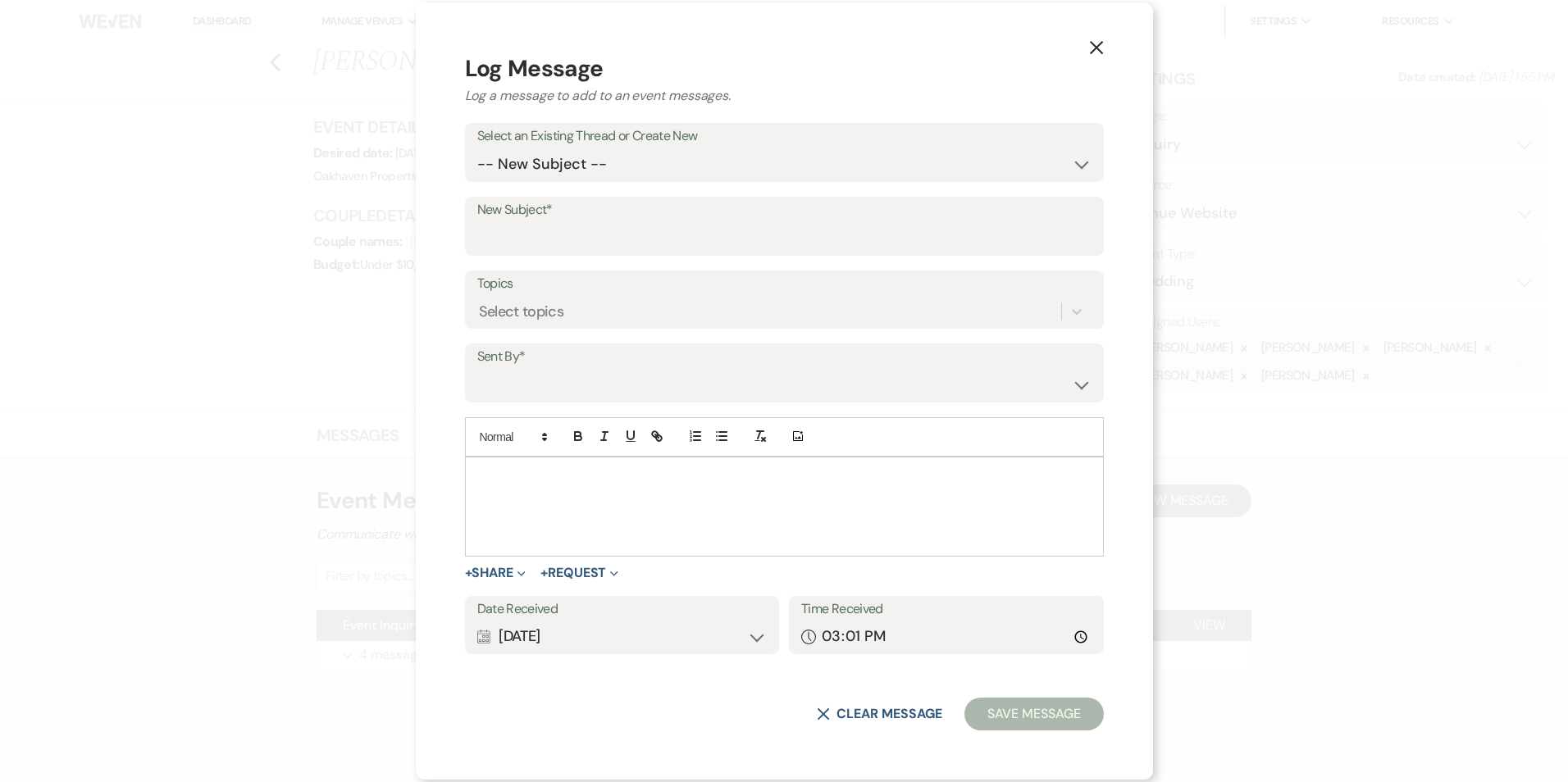
click at [664, 506] on div at bounding box center [784, 507] width 637 height 98
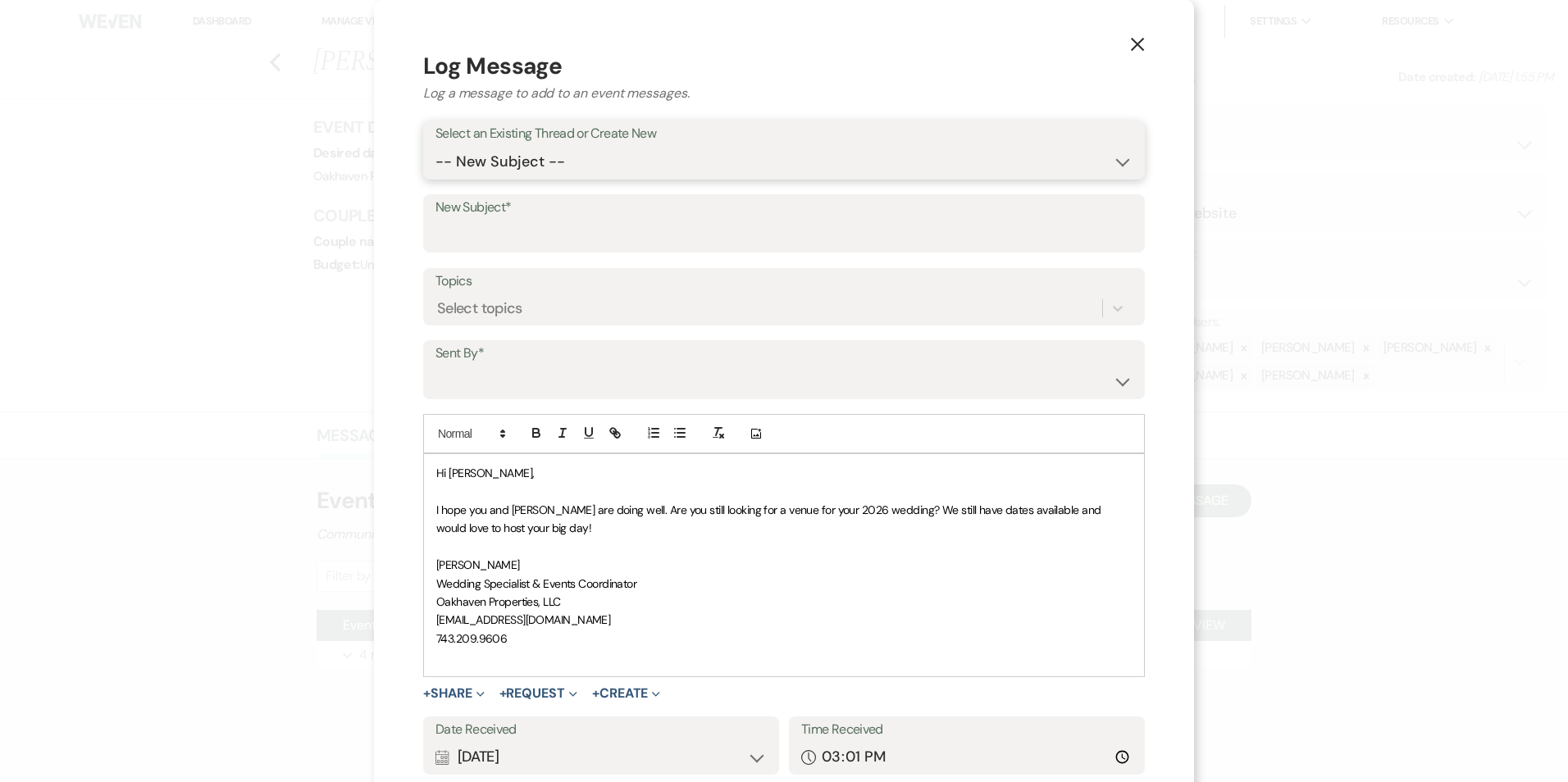
click at [583, 164] on select "-- New Subject -- Event Inquiry" at bounding box center [784, 161] width 697 height 32
select select "431966"
click at [435, 146] on select "-- New Subject -- Event Inquiry" at bounding box center [784, 161] width 697 height 32
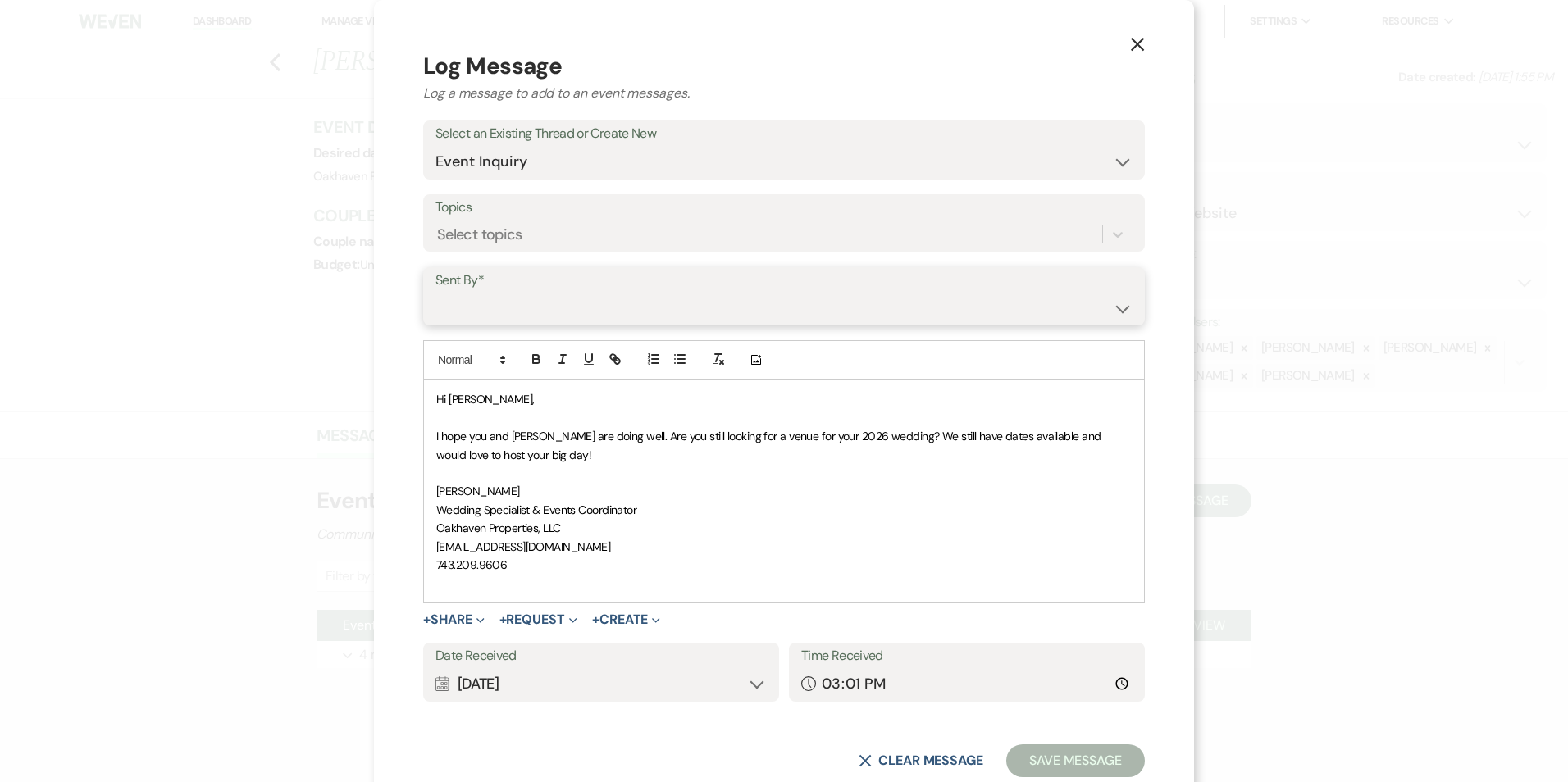
click at [564, 296] on select "Patience Ergish (pdergish@aol.com) Jeanette Wagoner (jeanette@experienceoakhave…" at bounding box center [784, 307] width 697 height 32
select select "user-127923"
click at [435, 292] on select "Patience Ergish (pdergish@aol.com) Jeanette Wagoner (jeanette@experienceoakhave…" at bounding box center [784, 307] width 697 height 32
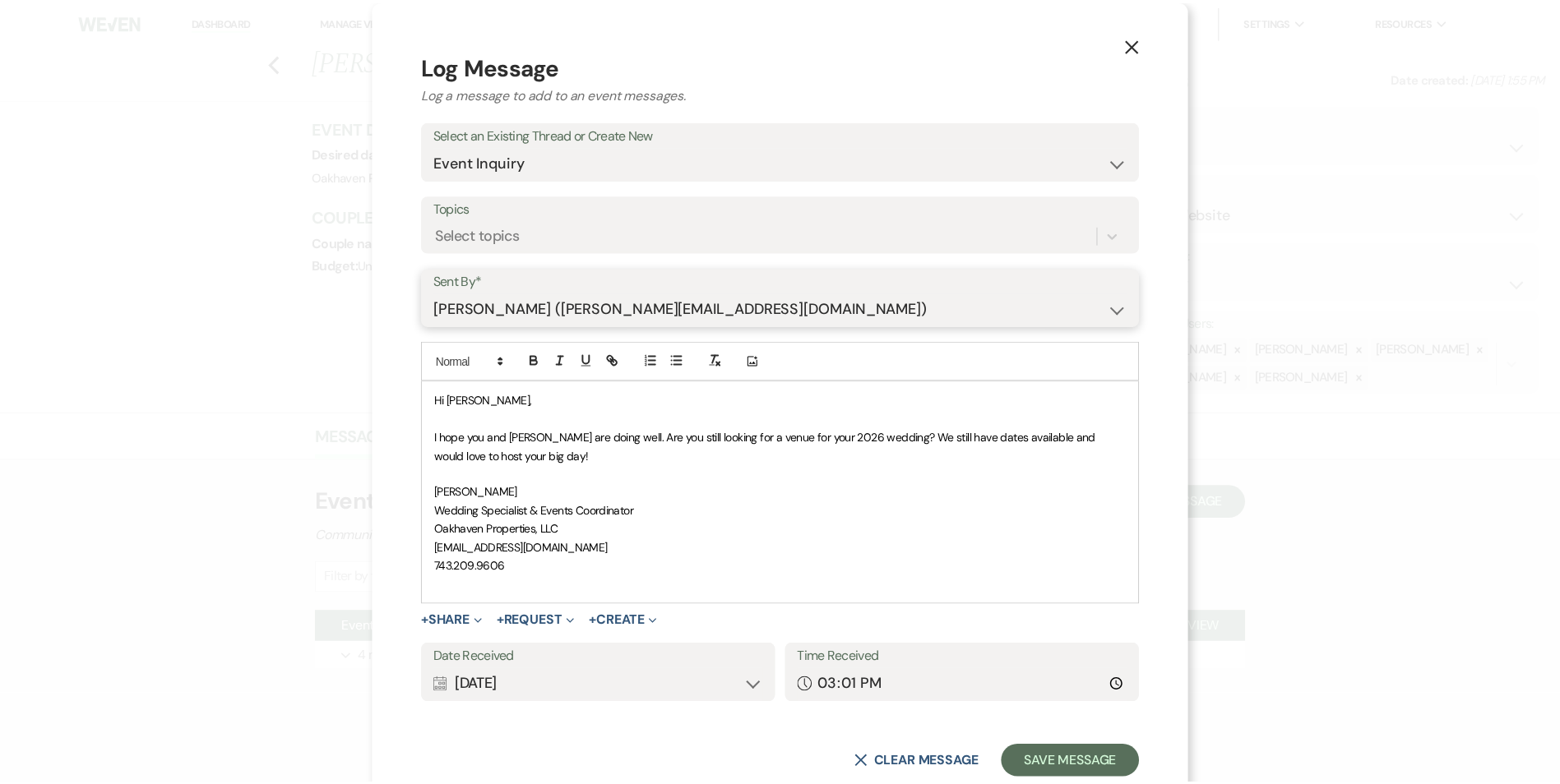
scroll to position [45, 0]
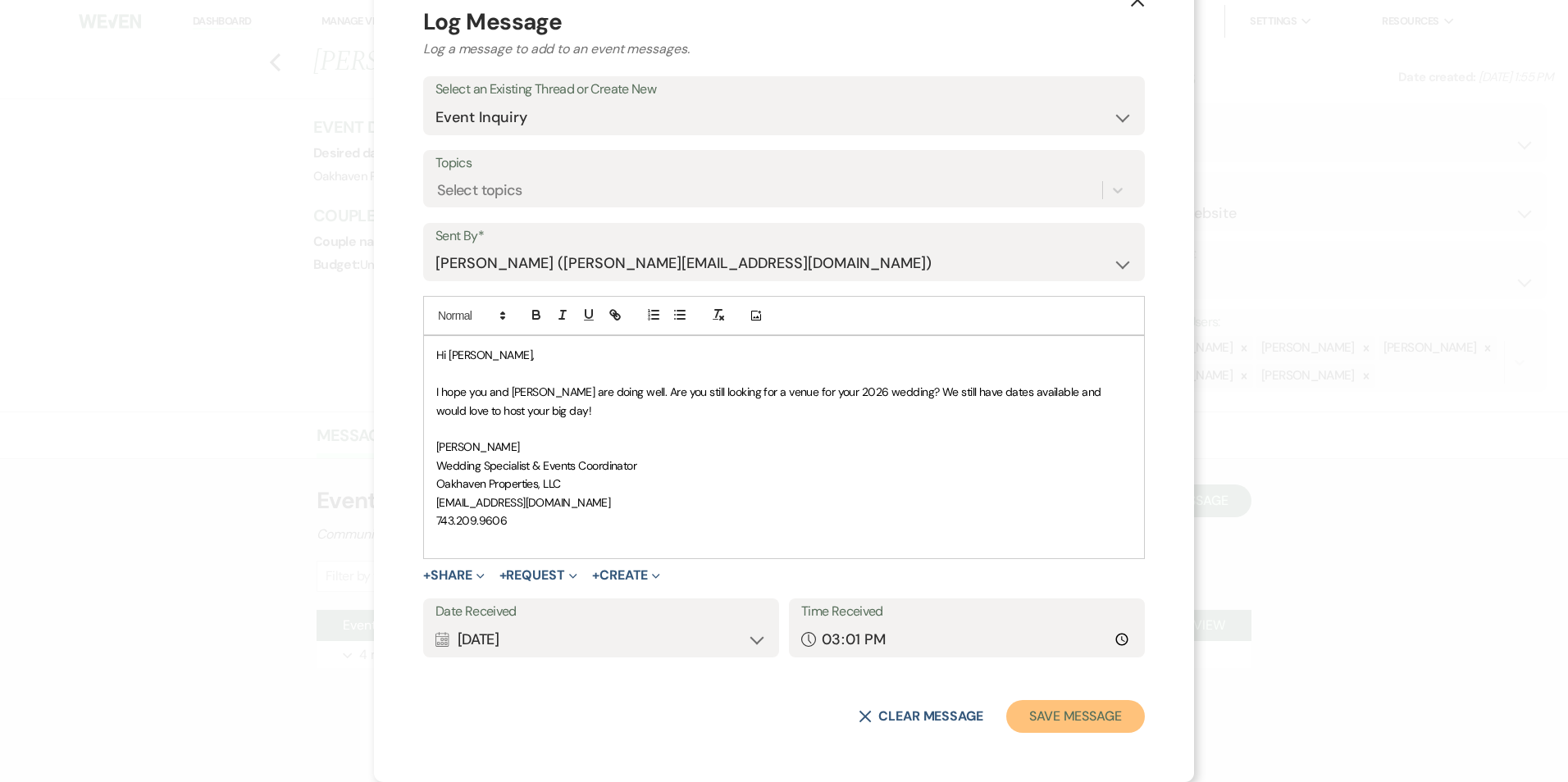
click at [1047, 729] on button "Save Message" at bounding box center [1076, 716] width 139 height 33
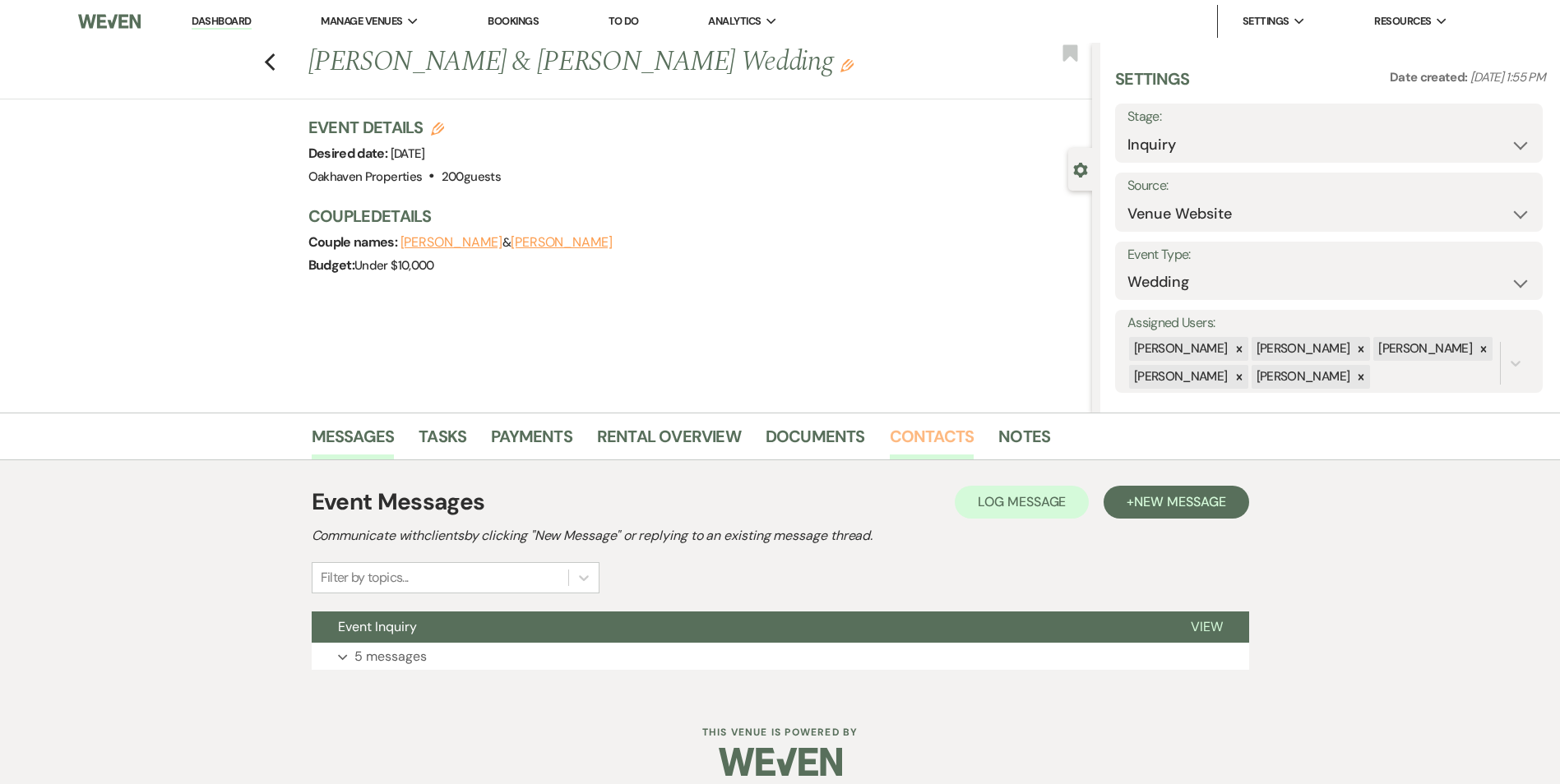
click at [950, 437] on link "Contacts" at bounding box center [932, 440] width 84 height 36
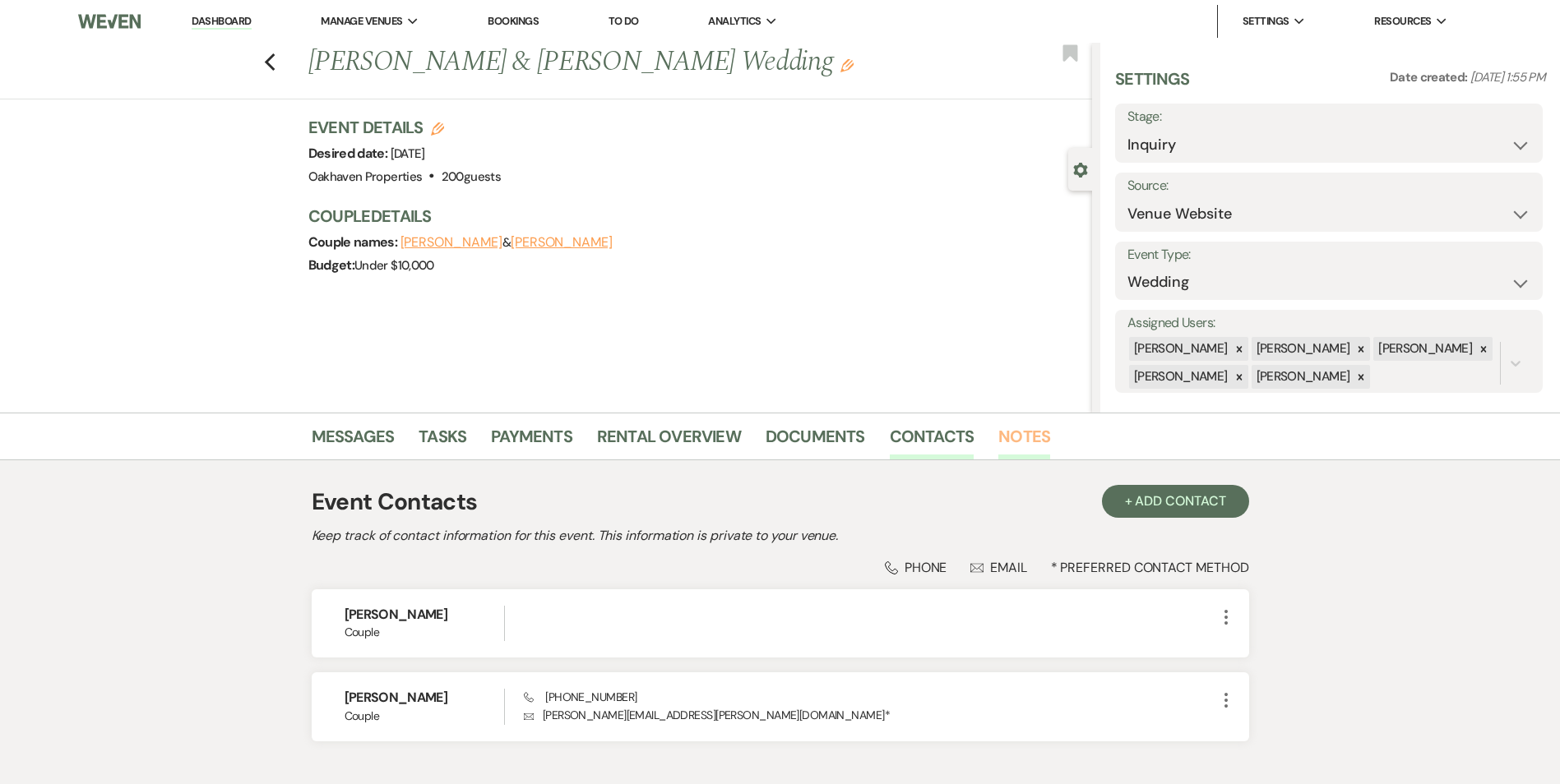
click at [1014, 442] on link "Notes" at bounding box center [1025, 440] width 52 height 36
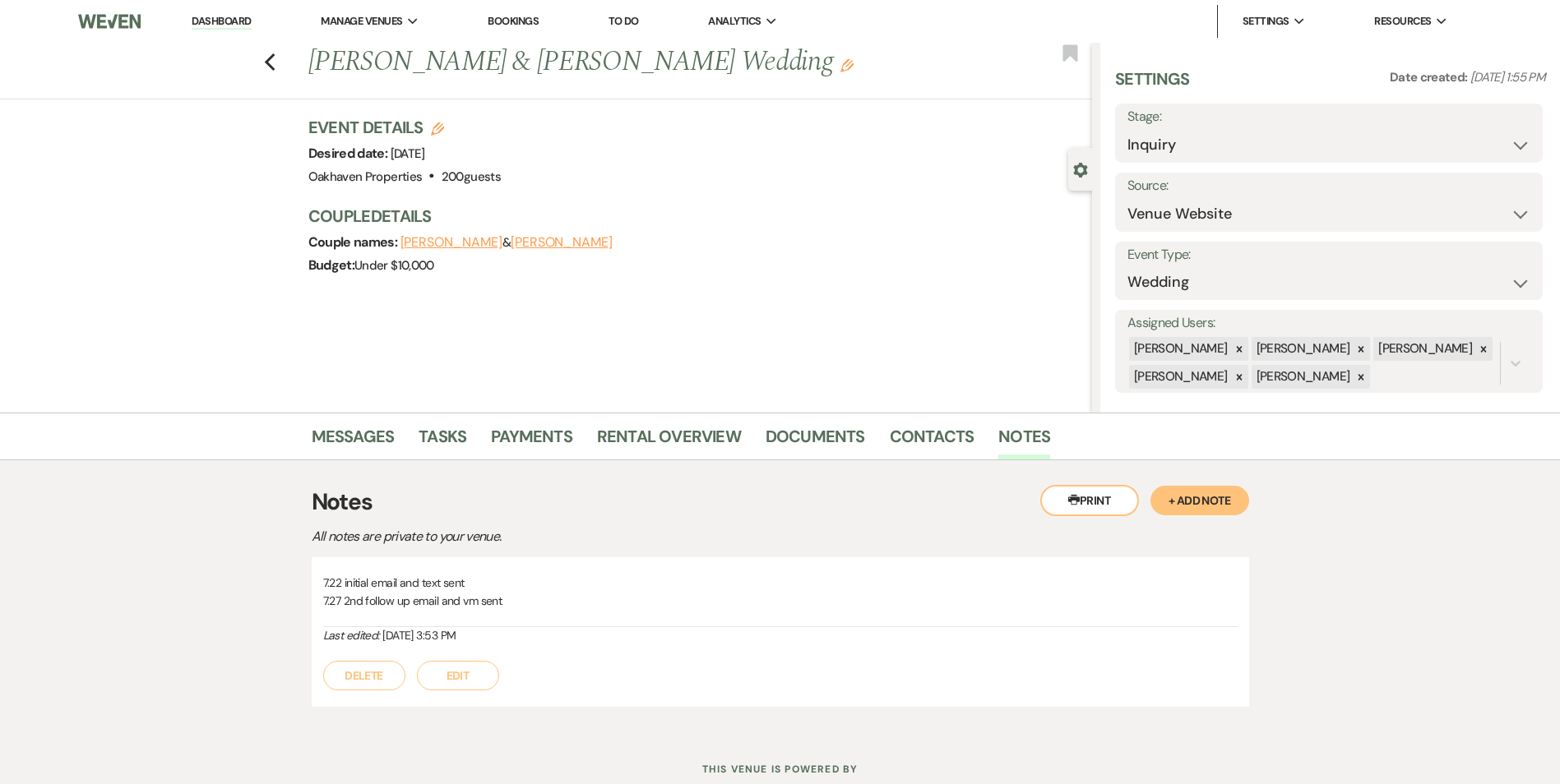
click at [440, 675] on button "Edit" at bounding box center [458, 676] width 82 height 30
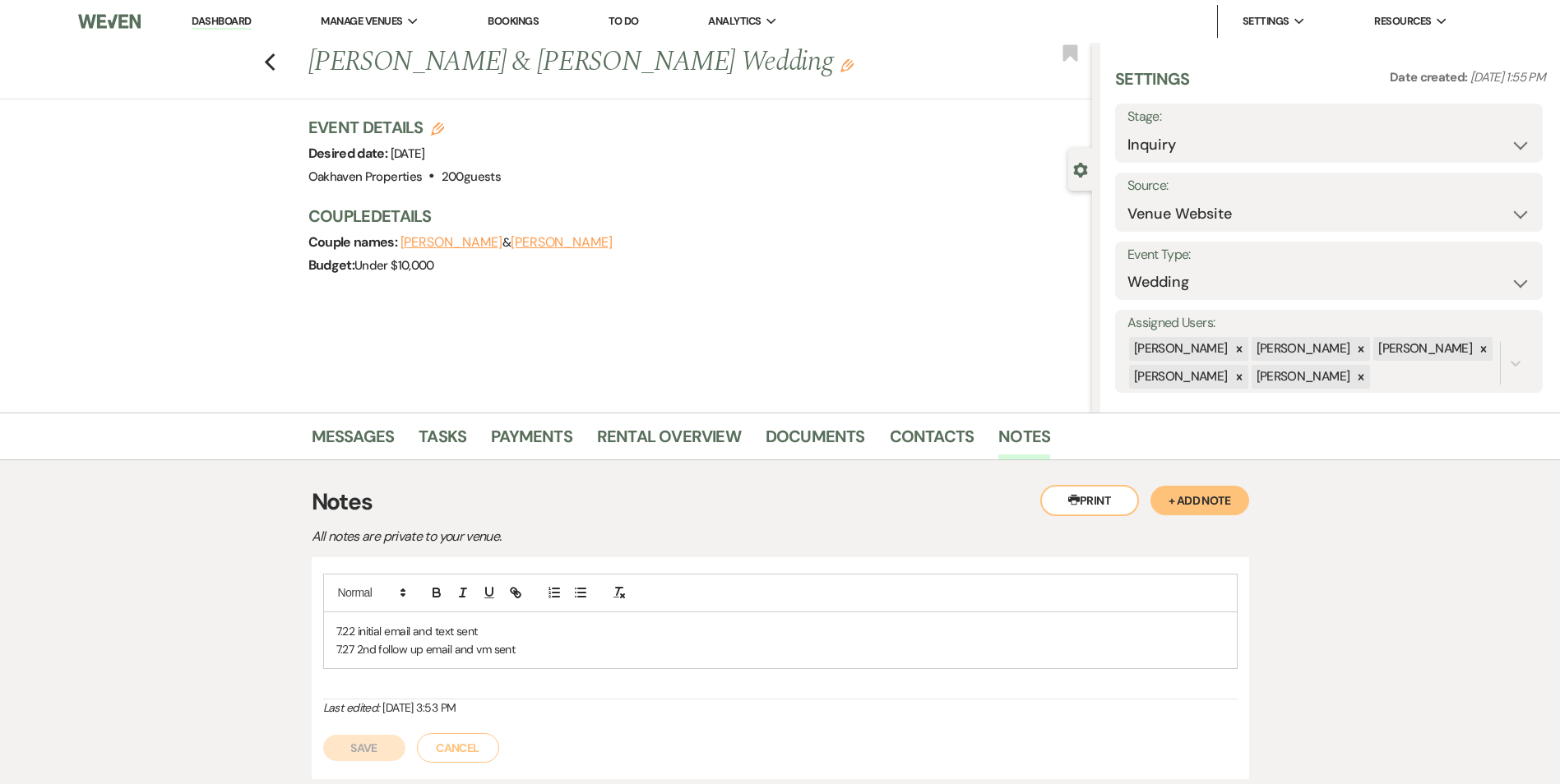
click at [570, 641] on p "7.27 2nd follow up email and vm sent" at bounding box center [780, 649] width 888 height 18
click at [352, 771] on button "Save" at bounding box center [364, 767] width 82 height 26
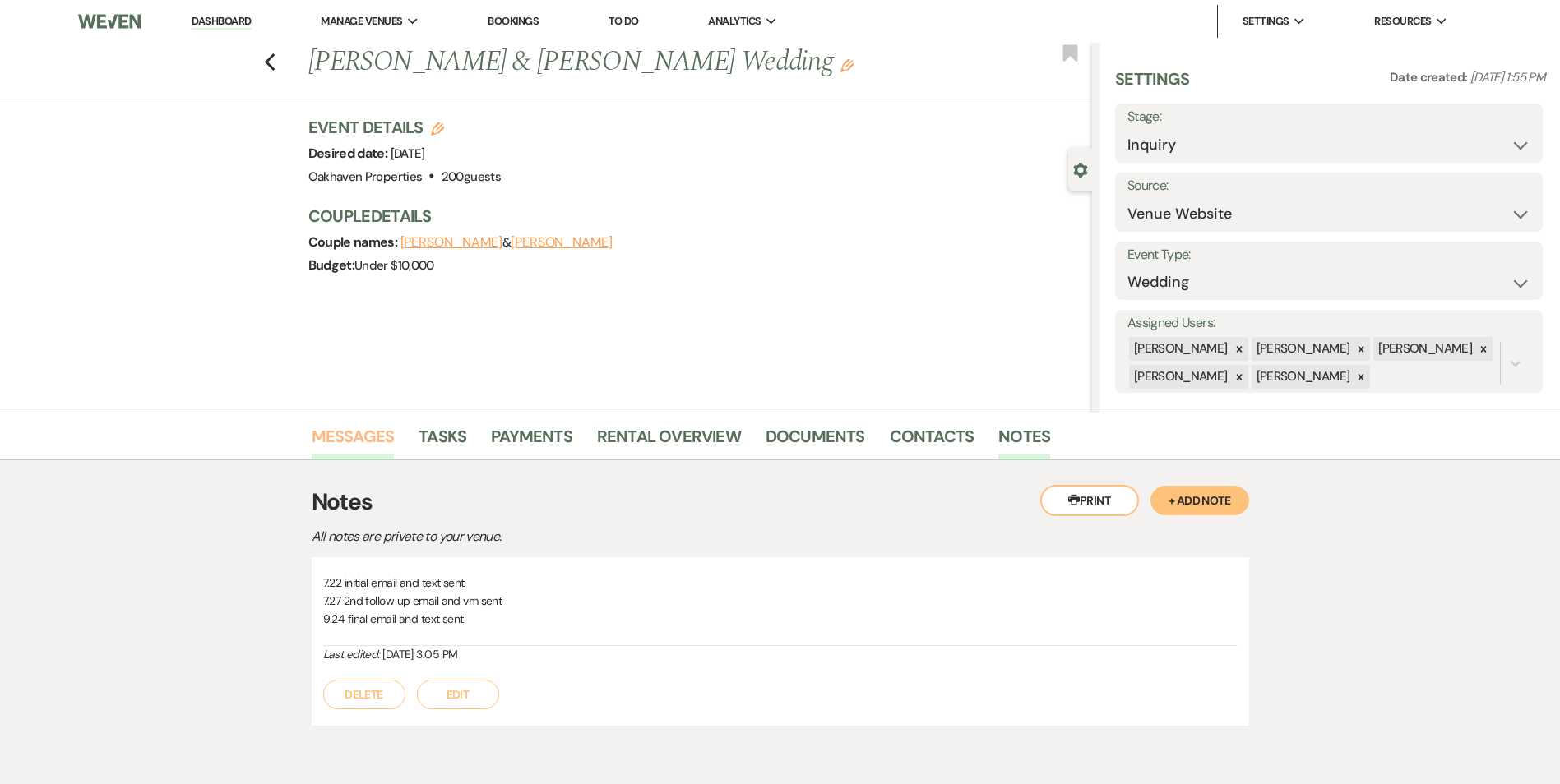
click at [374, 434] on link "Messages" at bounding box center [353, 440] width 83 height 36
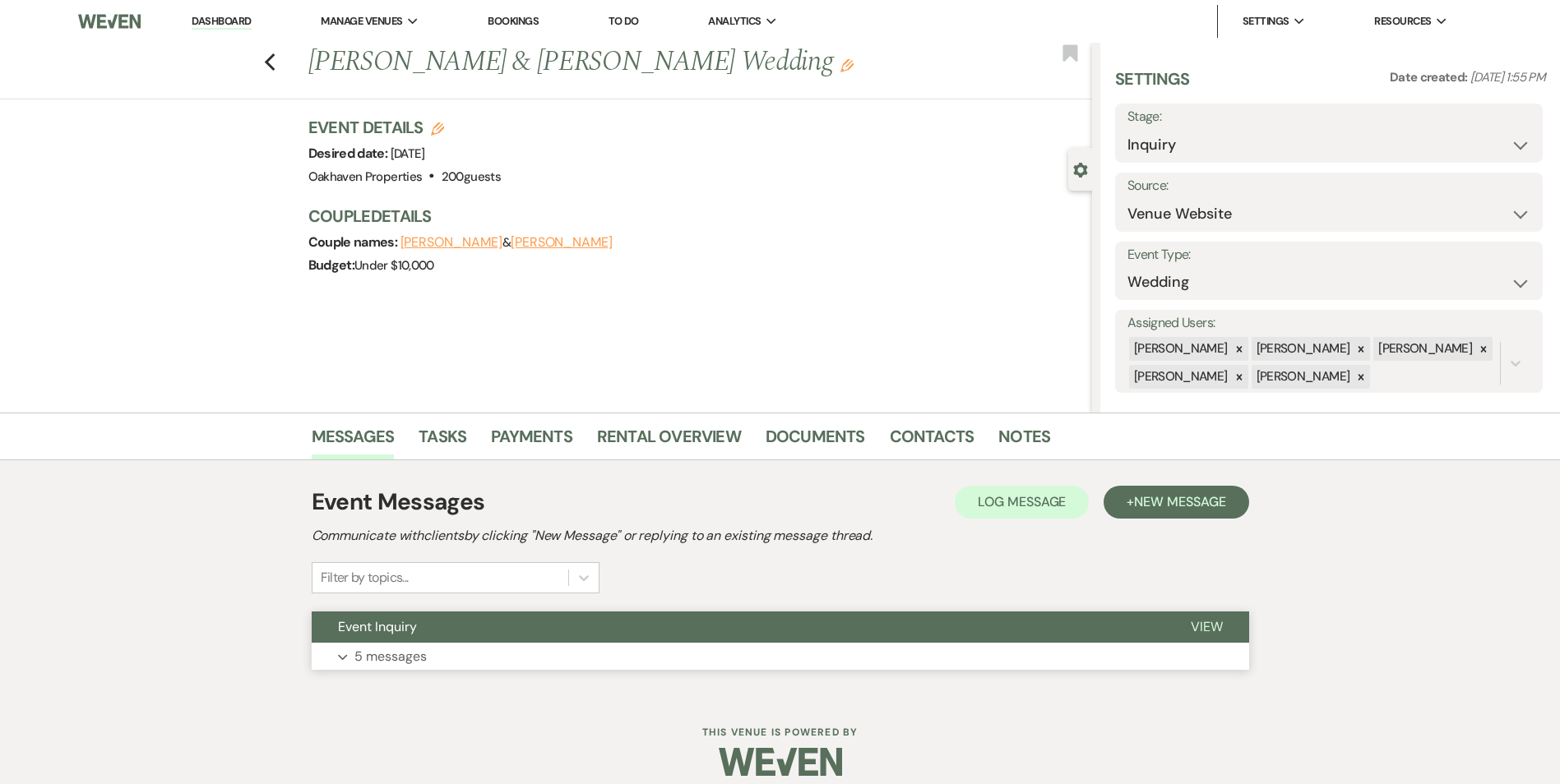
click at [1210, 635] on span "View" at bounding box center [1207, 627] width 32 height 17
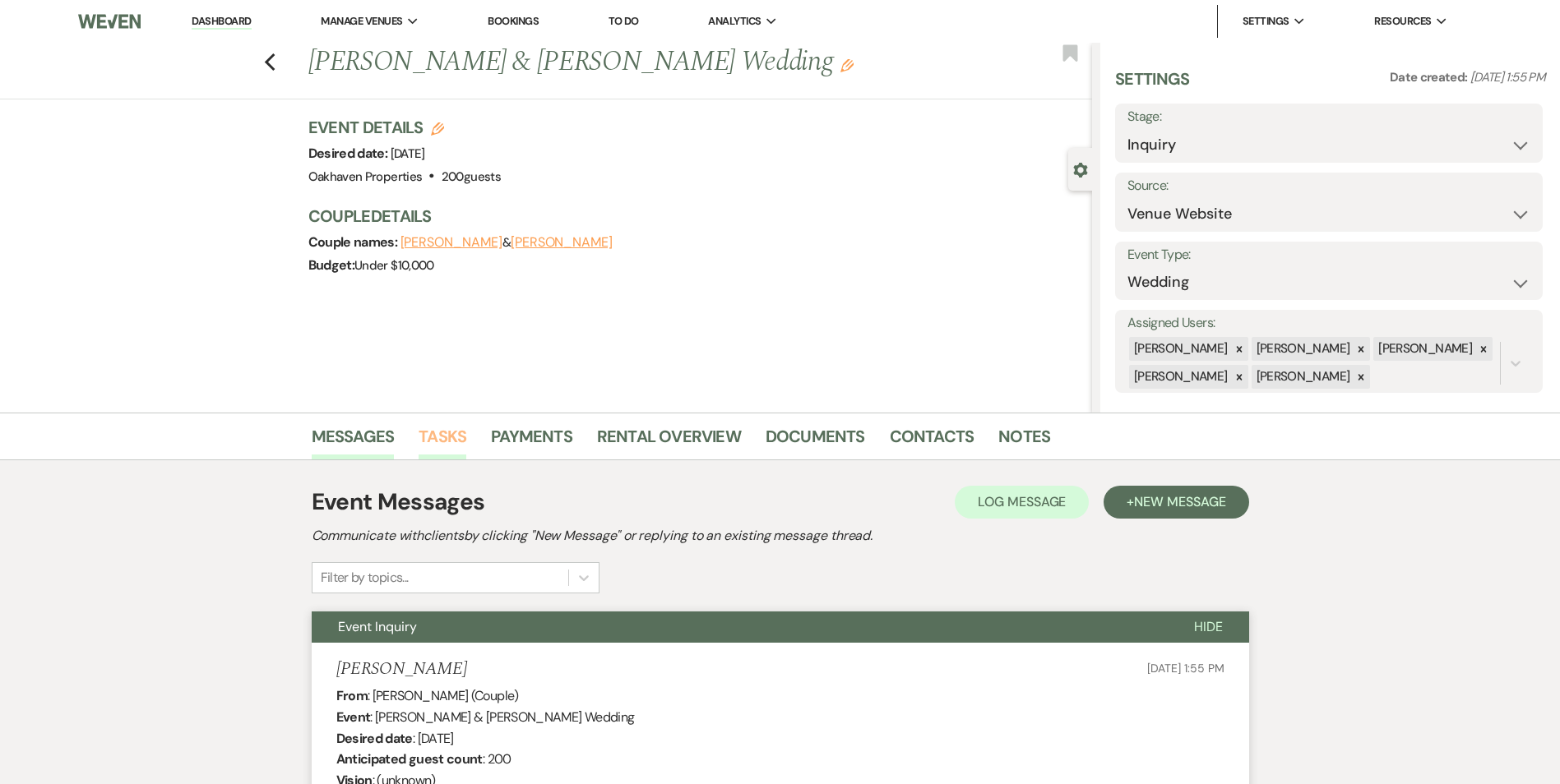
click at [428, 428] on link "Tasks" at bounding box center [442, 440] width 47 height 36
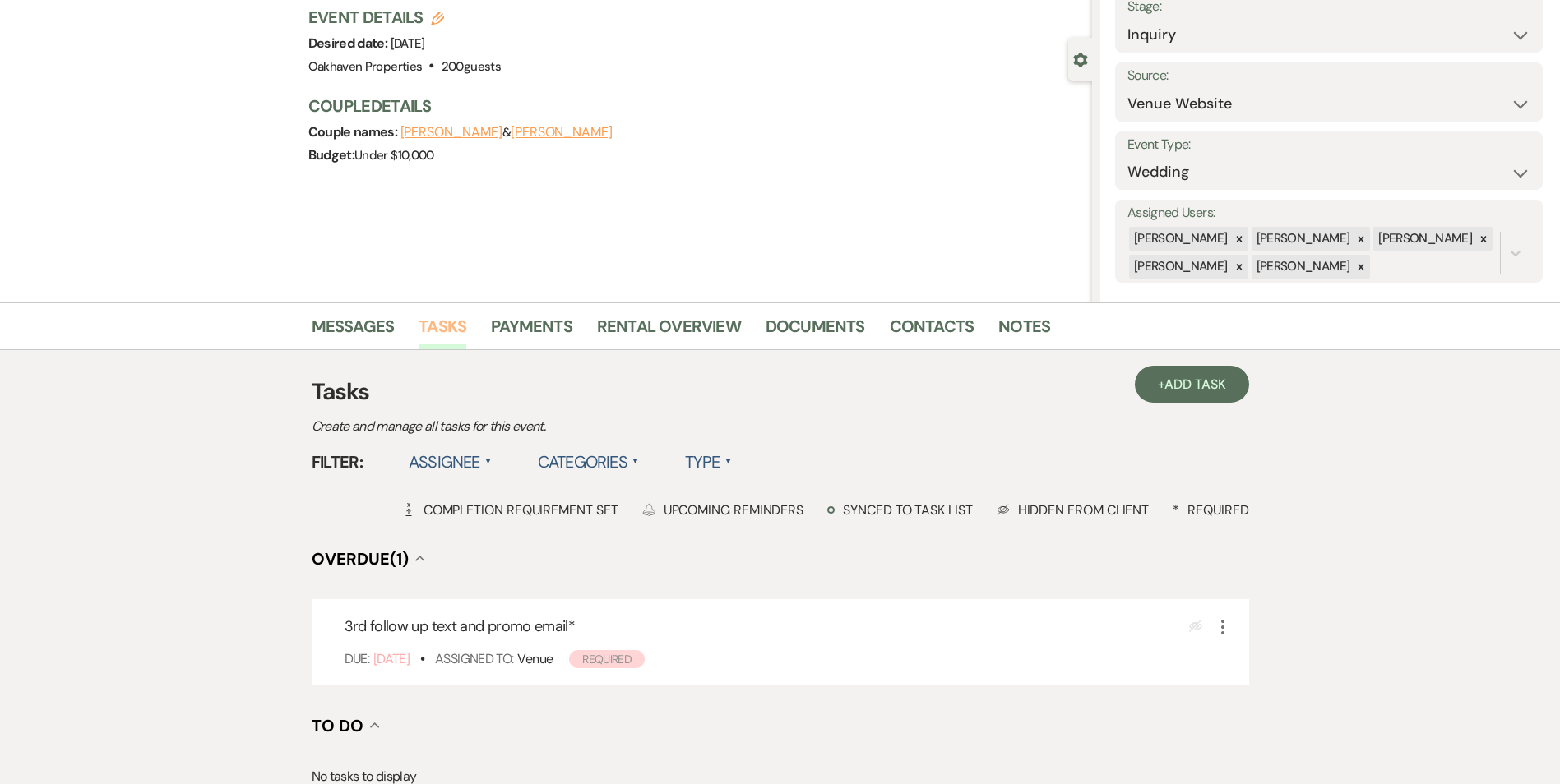
scroll to position [111, 0]
click at [1227, 623] on icon "More" at bounding box center [1223, 626] width 19 height 19
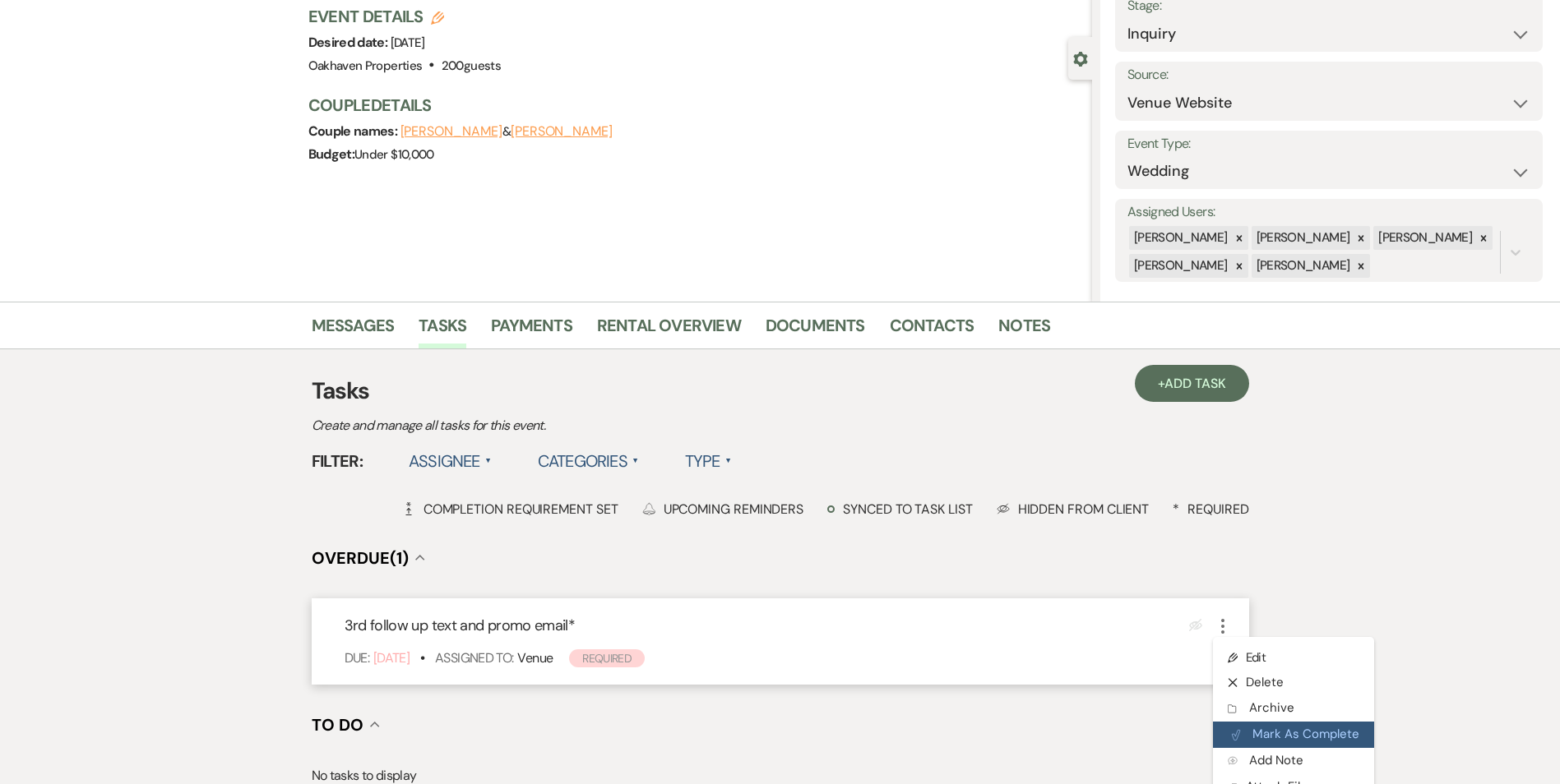
click at [1231, 735] on icon "Plan Portal Link" at bounding box center [1236, 735] width 10 height 13
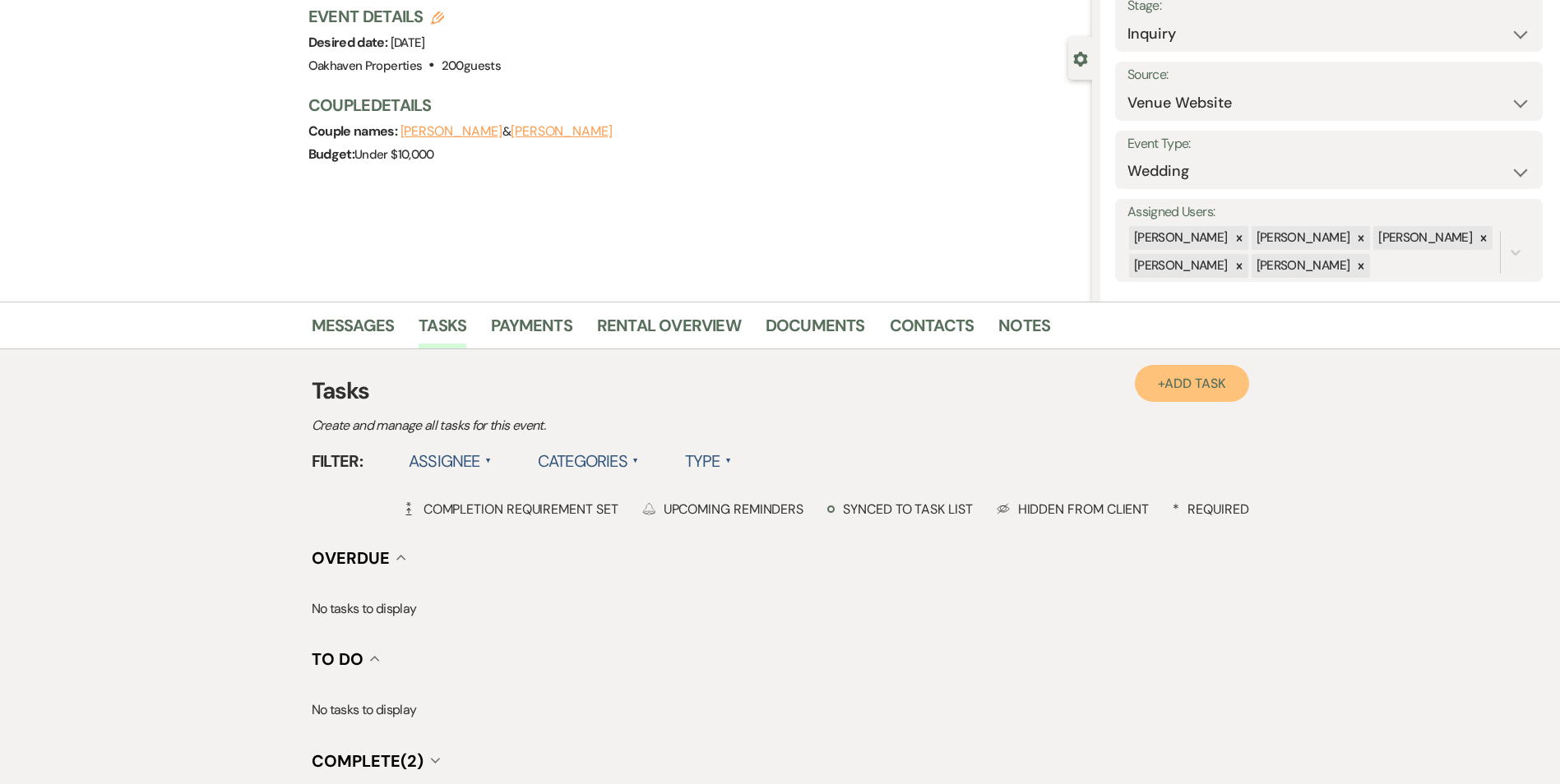
click at [1192, 380] on span "Add Task" at bounding box center [1195, 383] width 61 height 17
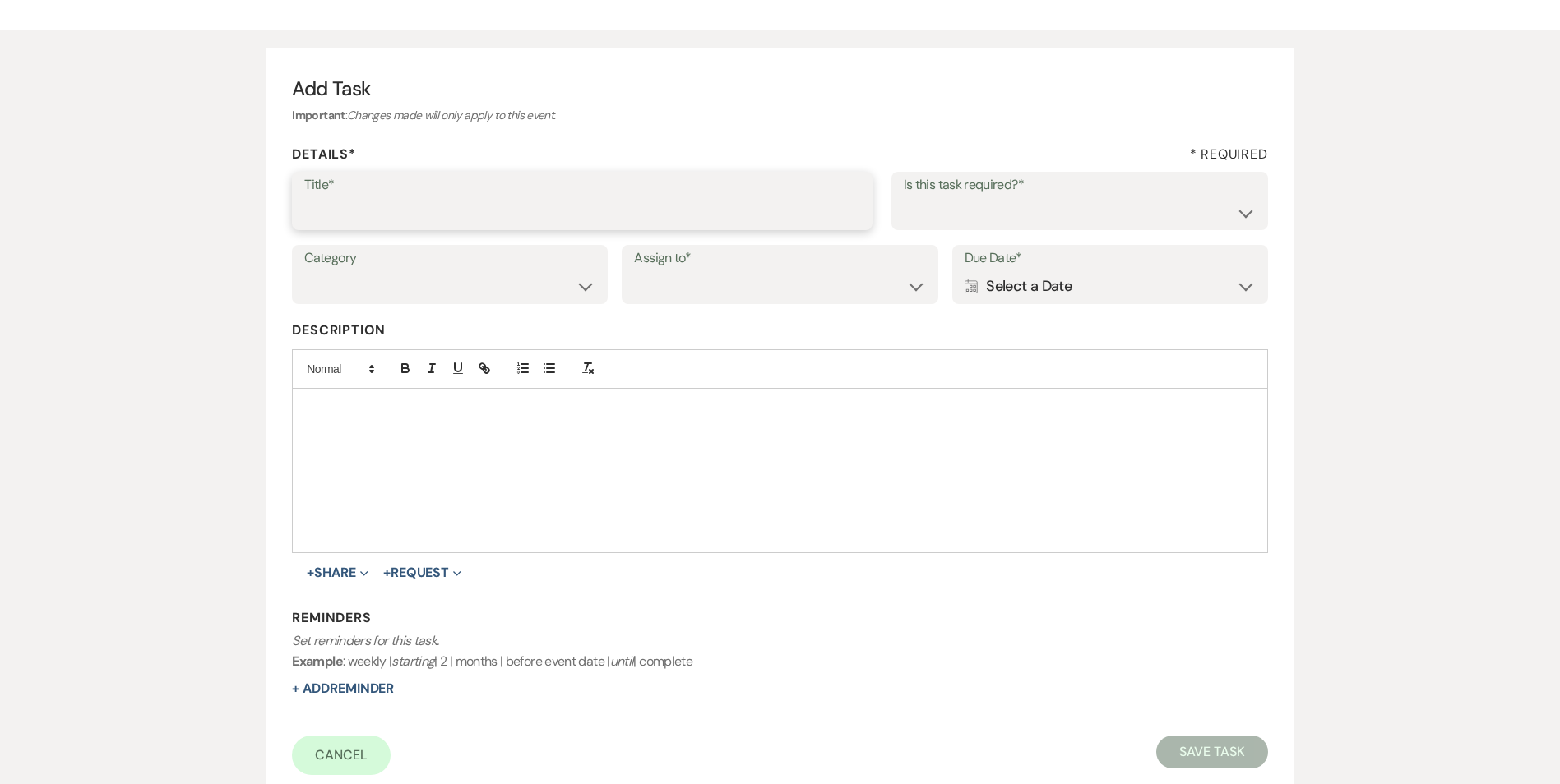
click at [450, 212] on input "Title*" at bounding box center [582, 212] width 556 height 32
type input "if do not hear back mark as lost"
click at [933, 205] on select "Yes No" at bounding box center [1079, 212] width 352 height 32
select select "true"
click at [903, 196] on select "Yes No" at bounding box center [1079, 212] width 352 height 32
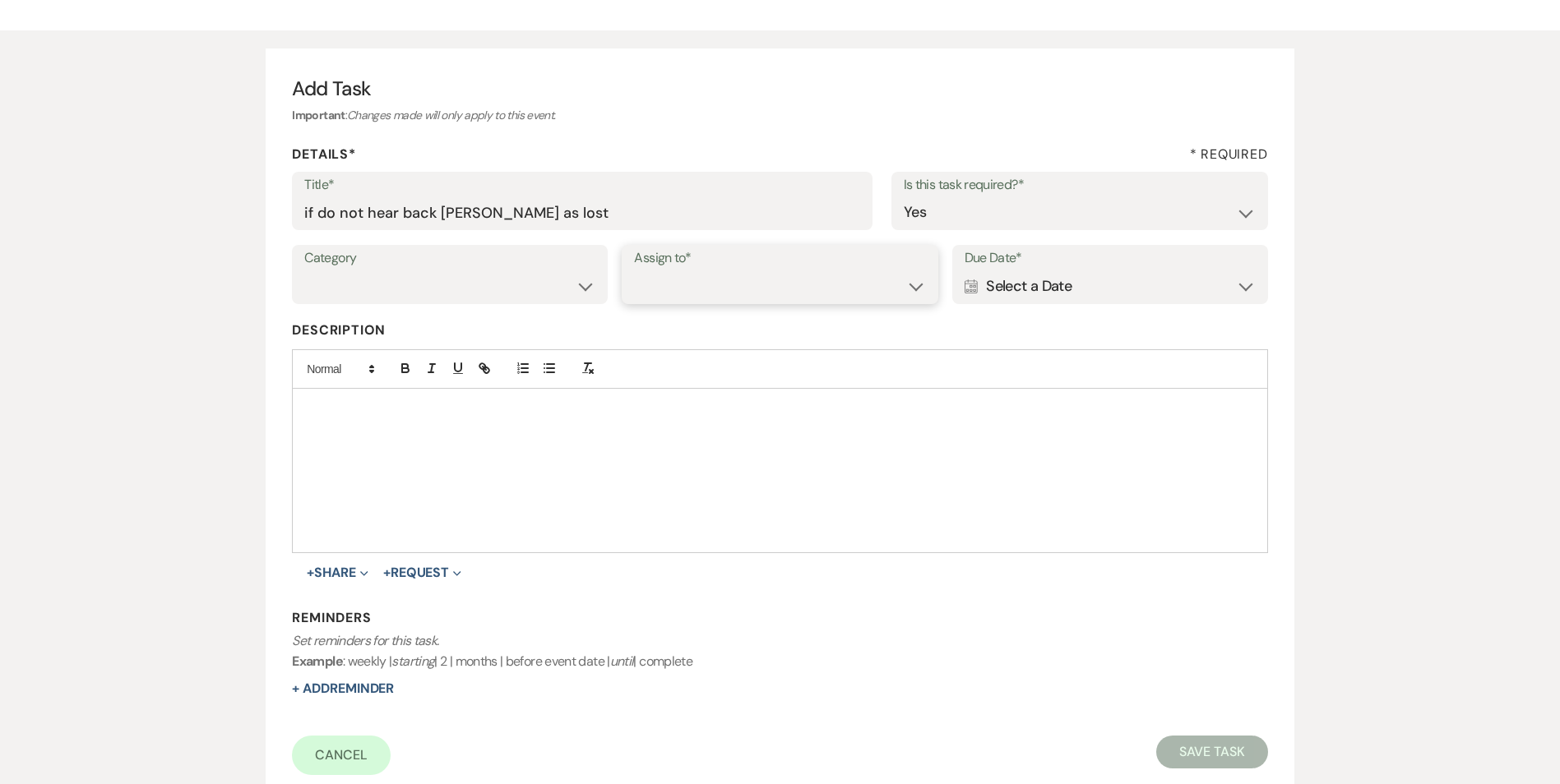
click at [632, 250] on div "Assign to* Venue Client" at bounding box center [780, 274] width 316 height 59
click at [582, 268] on label "Category" at bounding box center [449, 258] width 291 height 24
click at [578, 289] on select "Venue Vendors Guests Details Finalize & Share" at bounding box center [449, 286] width 291 height 32
select select "31"
click at [304, 270] on select "Venue Vendors Guests Details Finalize & Share" at bounding box center [449, 286] width 291 height 32
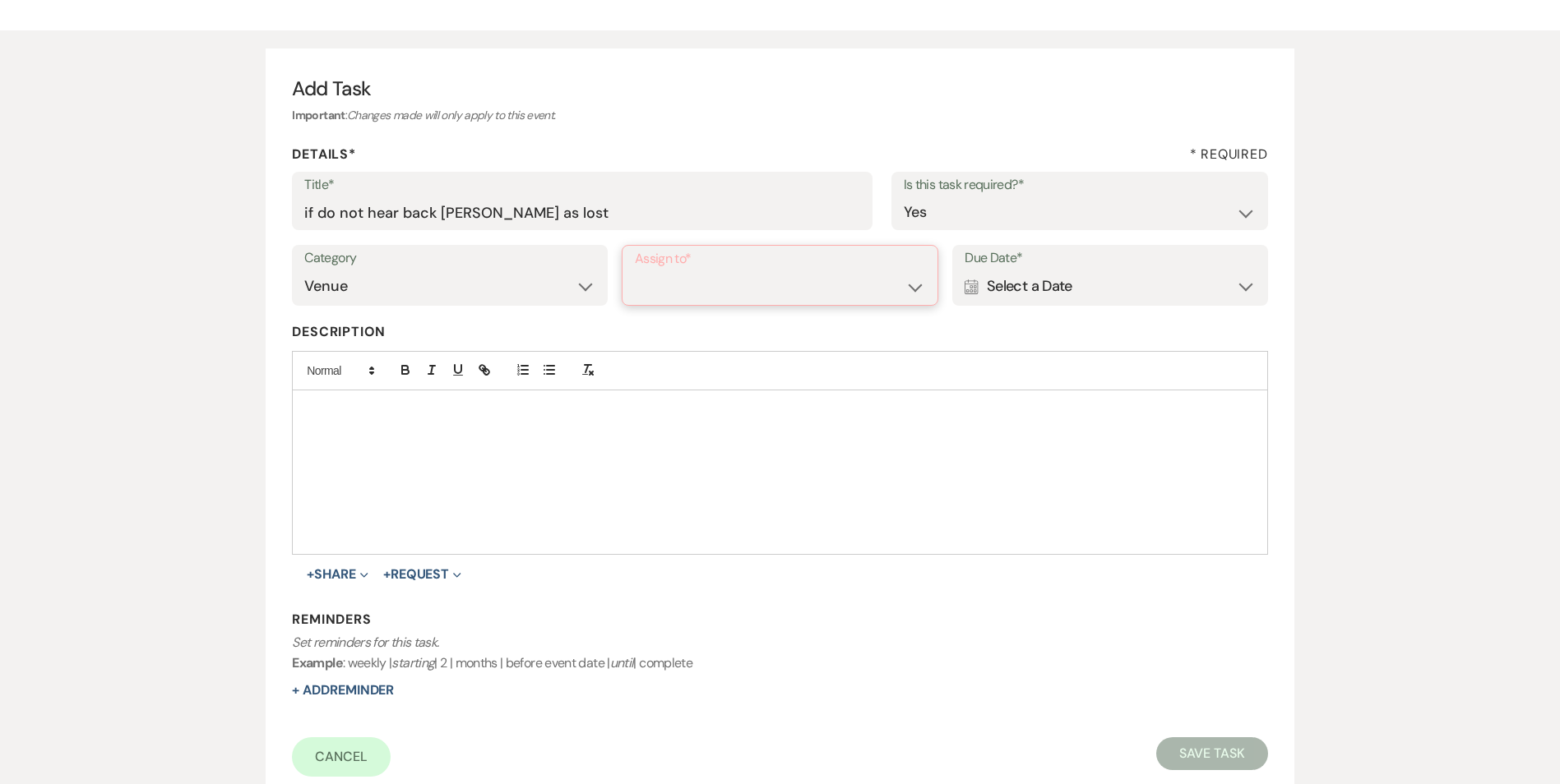
click at [690, 286] on select "Venue Client" at bounding box center [780, 286] width 291 height 32
select select "venueHost"
click at [635, 271] on select "Venue Client" at bounding box center [780, 286] width 291 height 32
click at [1108, 285] on div "Calendar Select a Date Expand" at bounding box center [1110, 286] width 291 height 32
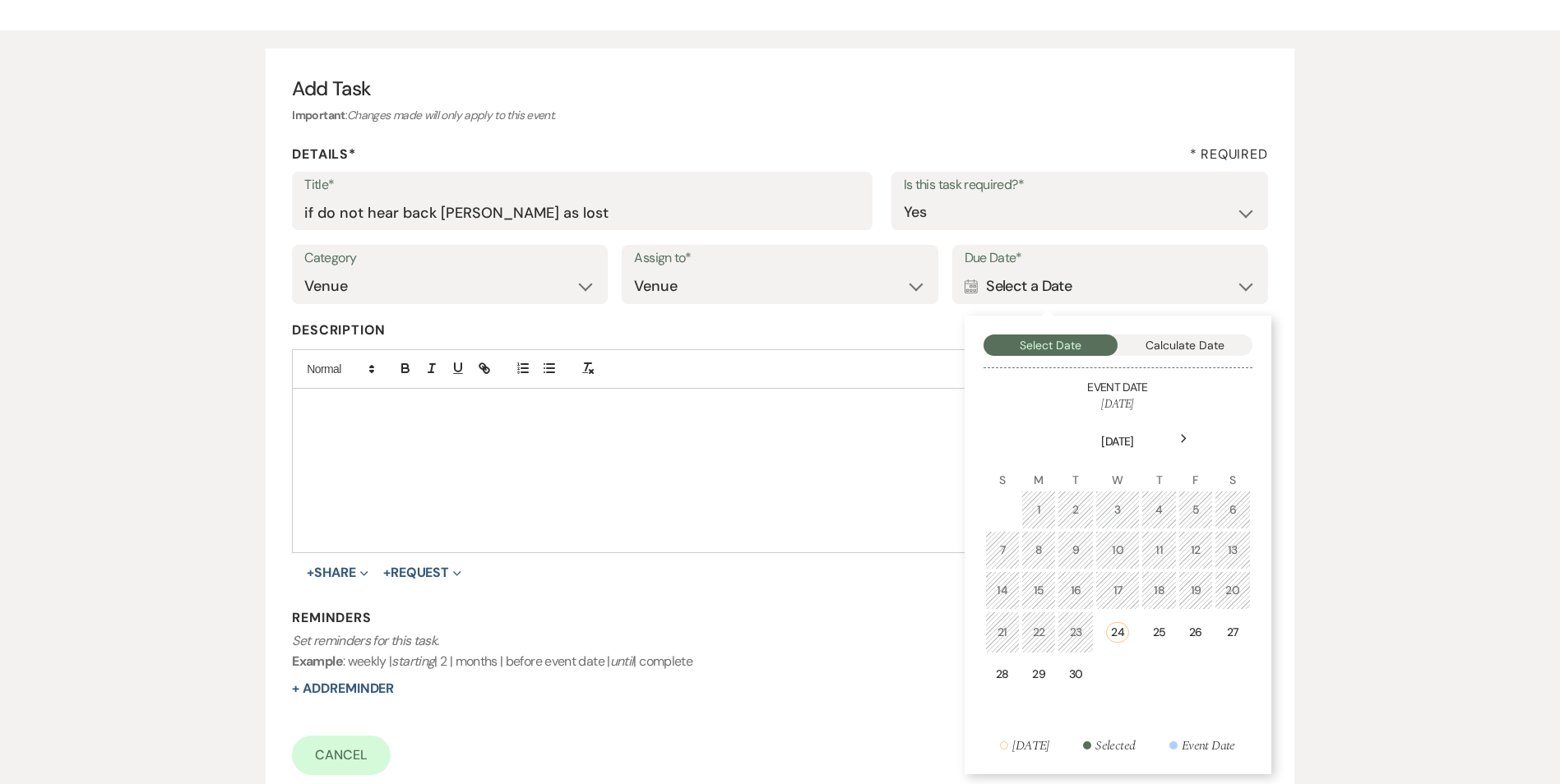
click at [1182, 436] on use at bounding box center [1184, 438] width 6 height 9
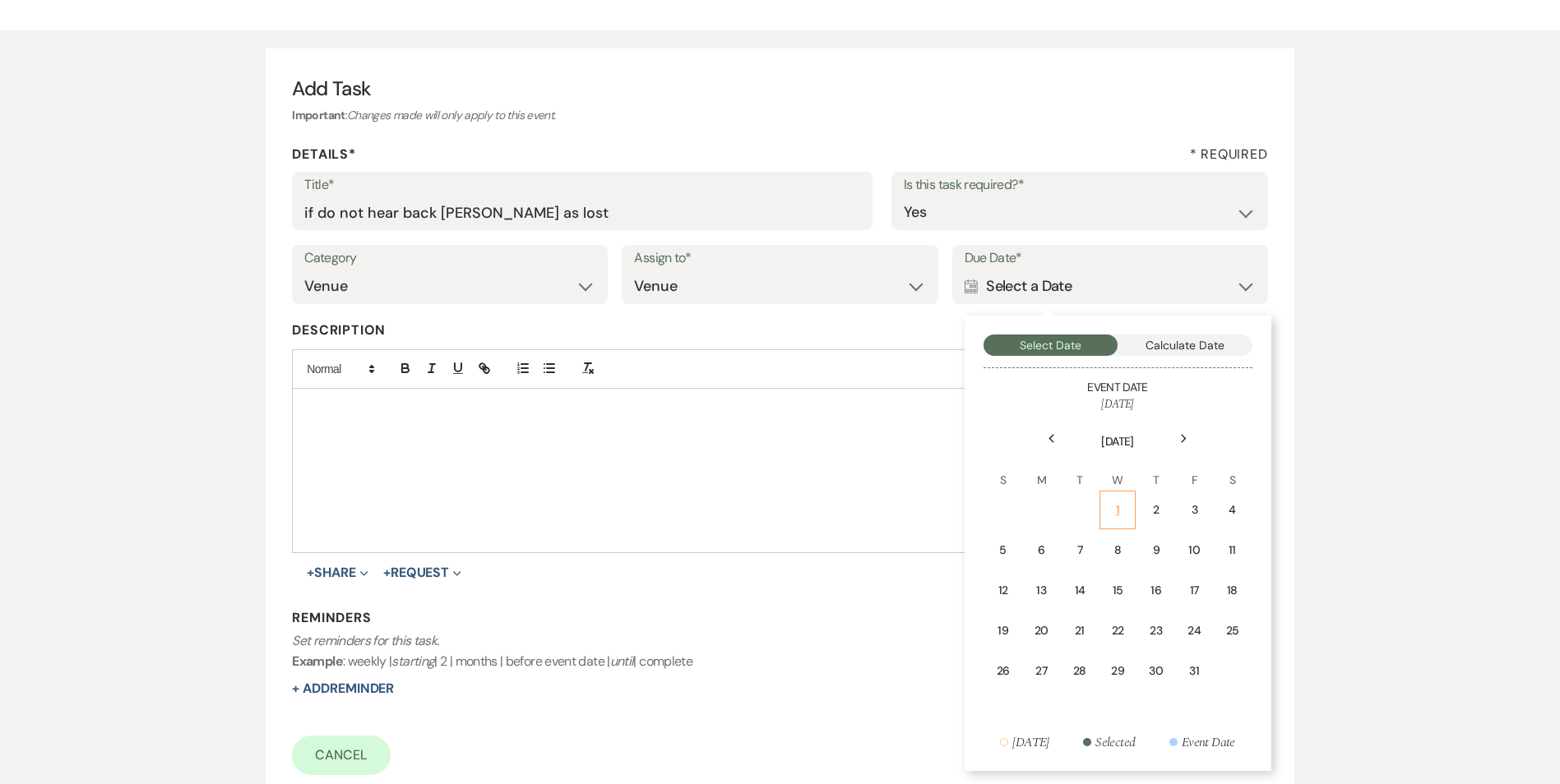
click at [1123, 513] on div "1" at bounding box center [1116, 510] width 15 height 17
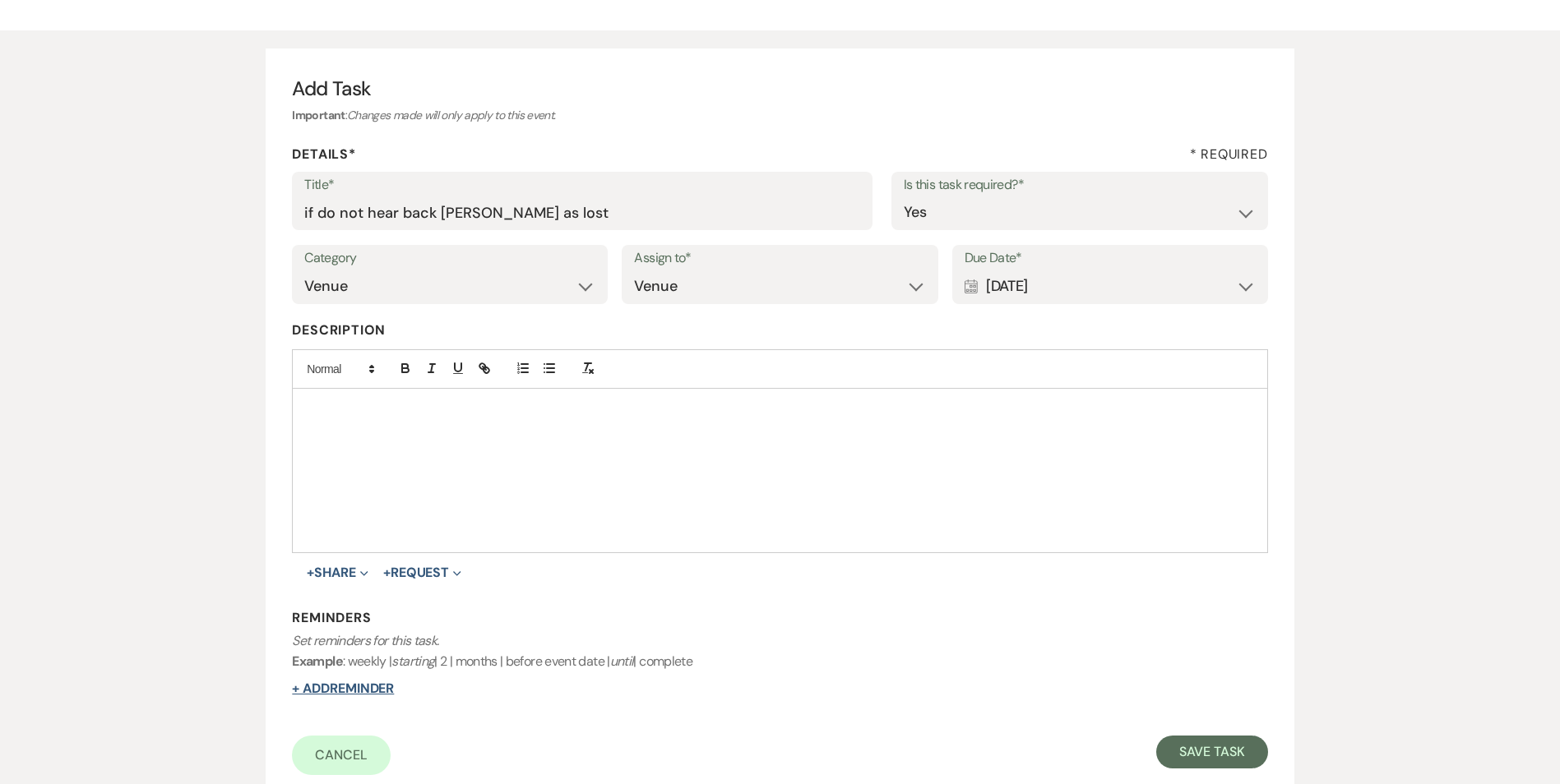
click at [372, 685] on button "+ Add Reminder" at bounding box center [342, 689] width 102 height 14
select select "host"
select select "days"
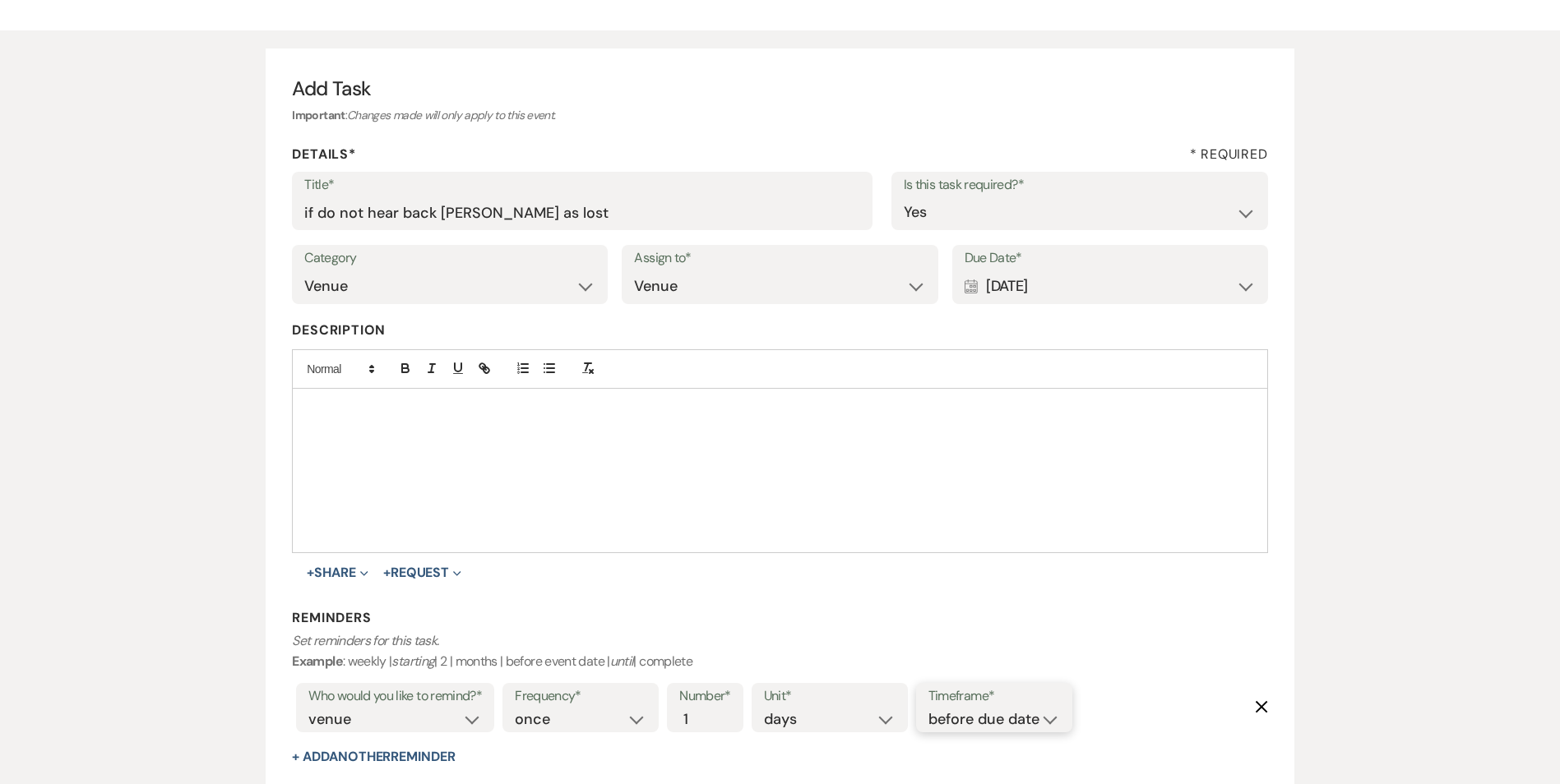
click at [958, 714] on select "before due date after due date on due date on custom date" at bounding box center [994, 719] width 132 height 22
select select "onDueDate"
click at [929, 709] on select "before due date after due date on due date on custom date" at bounding box center [994, 719] width 132 height 22
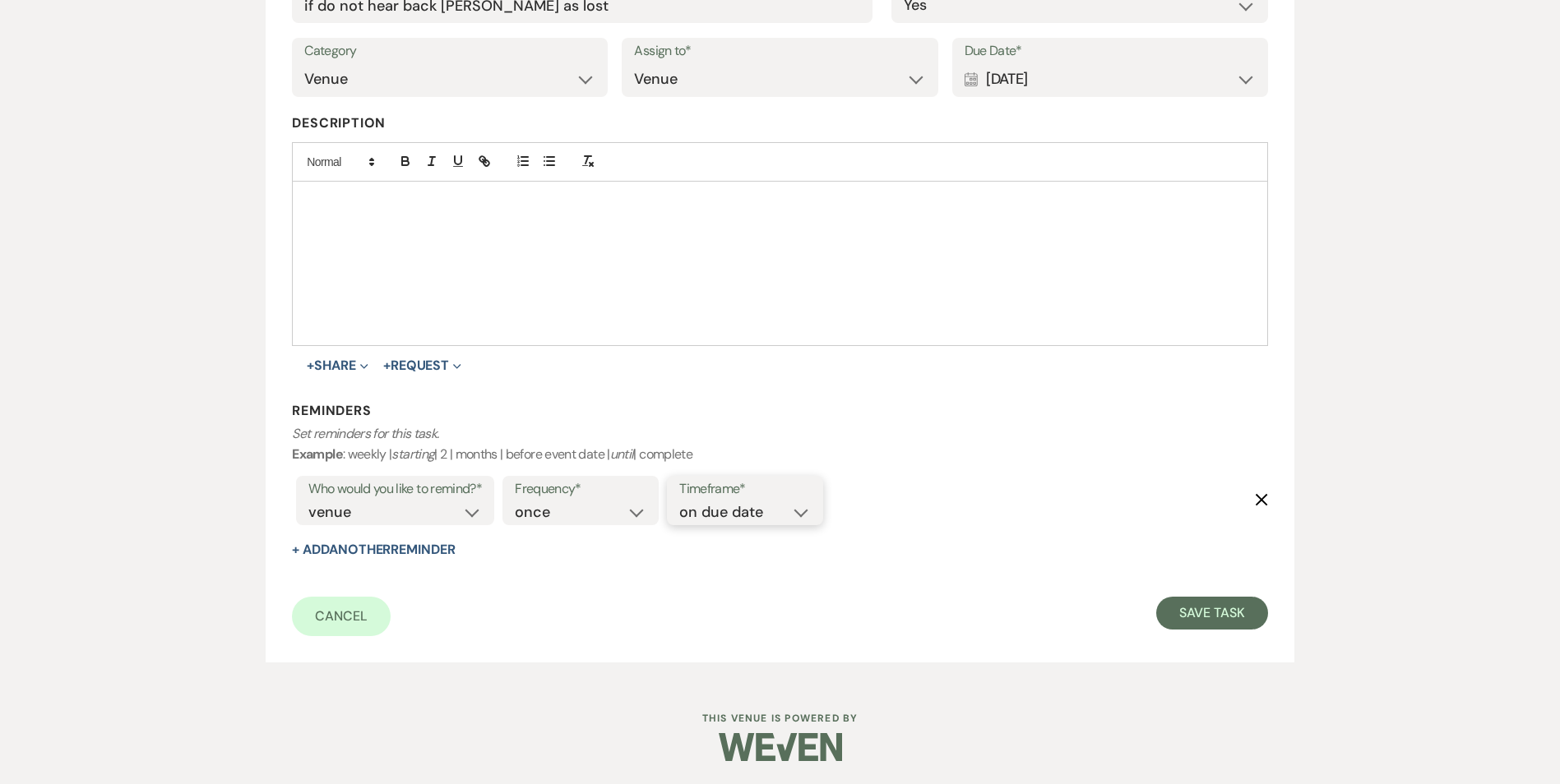
scroll to position [319, 0]
click at [1230, 620] on button "Save Task" at bounding box center [1211, 612] width 111 height 33
select select "5"
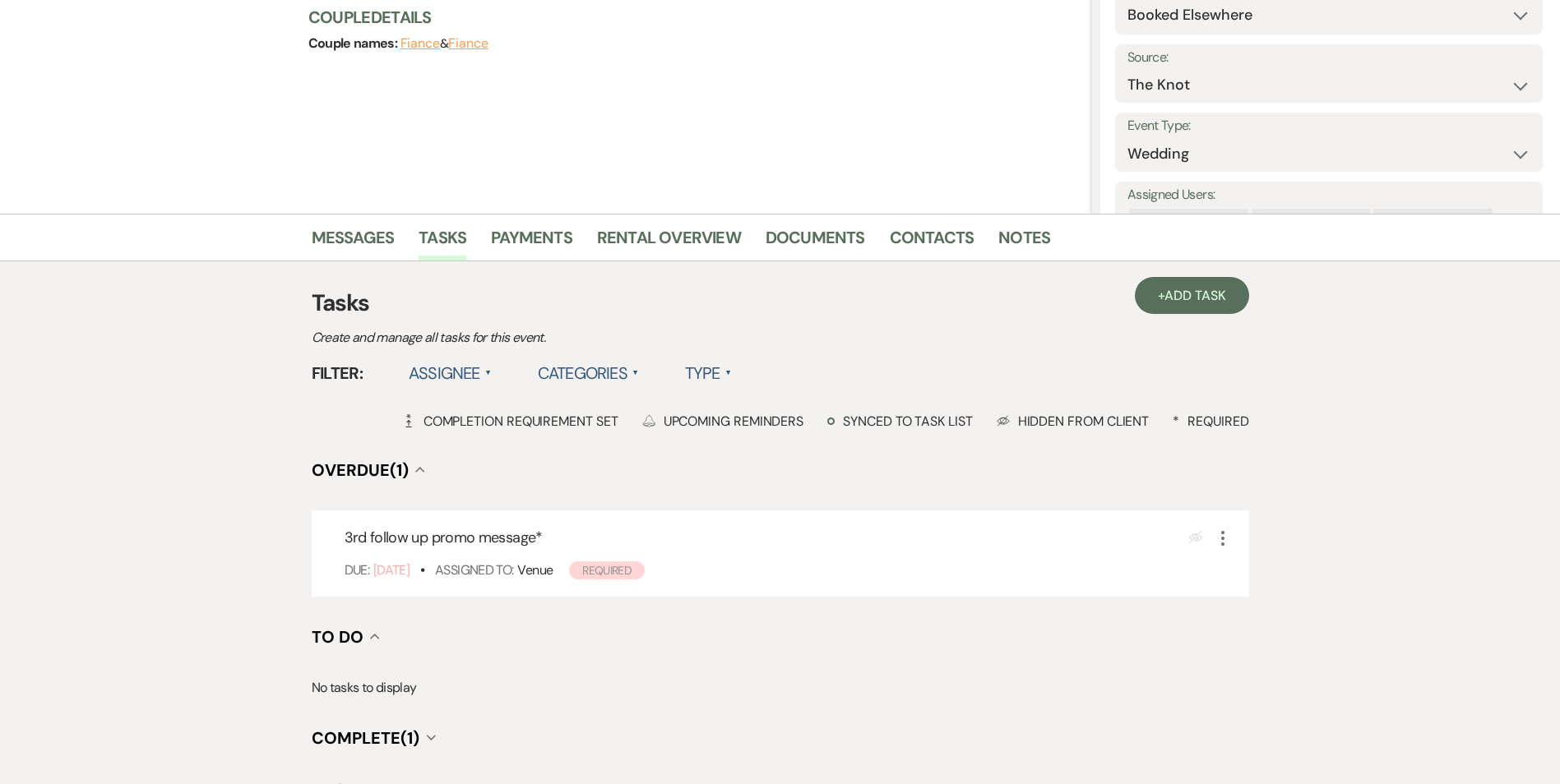
scroll to position [199, 0]
click at [1229, 542] on icon "More" at bounding box center [1223, 537] width 19 height 19
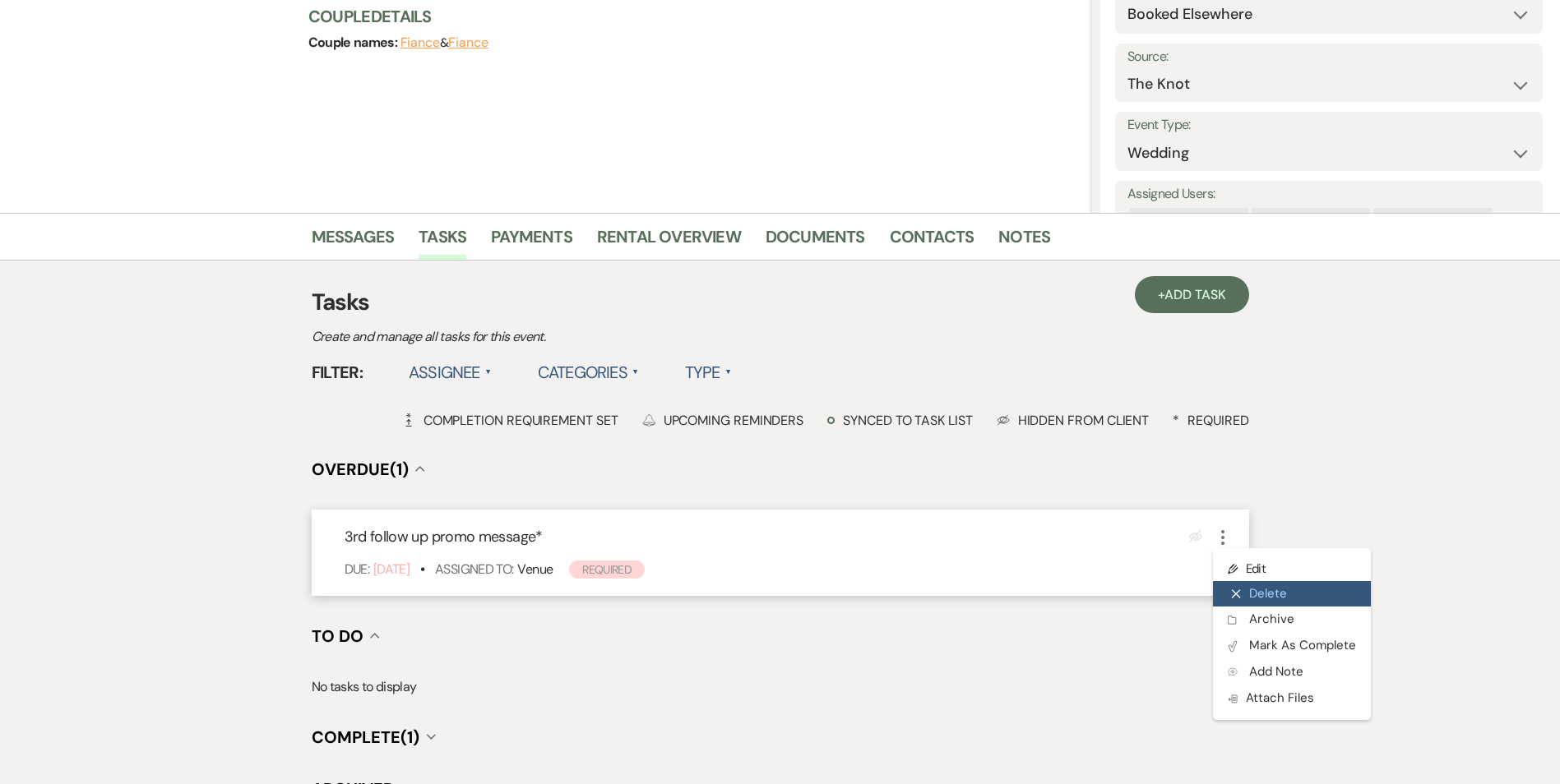
click at [1257, 587] on button "X Delete" at bounding box center [1292, 593] width 158 height 26
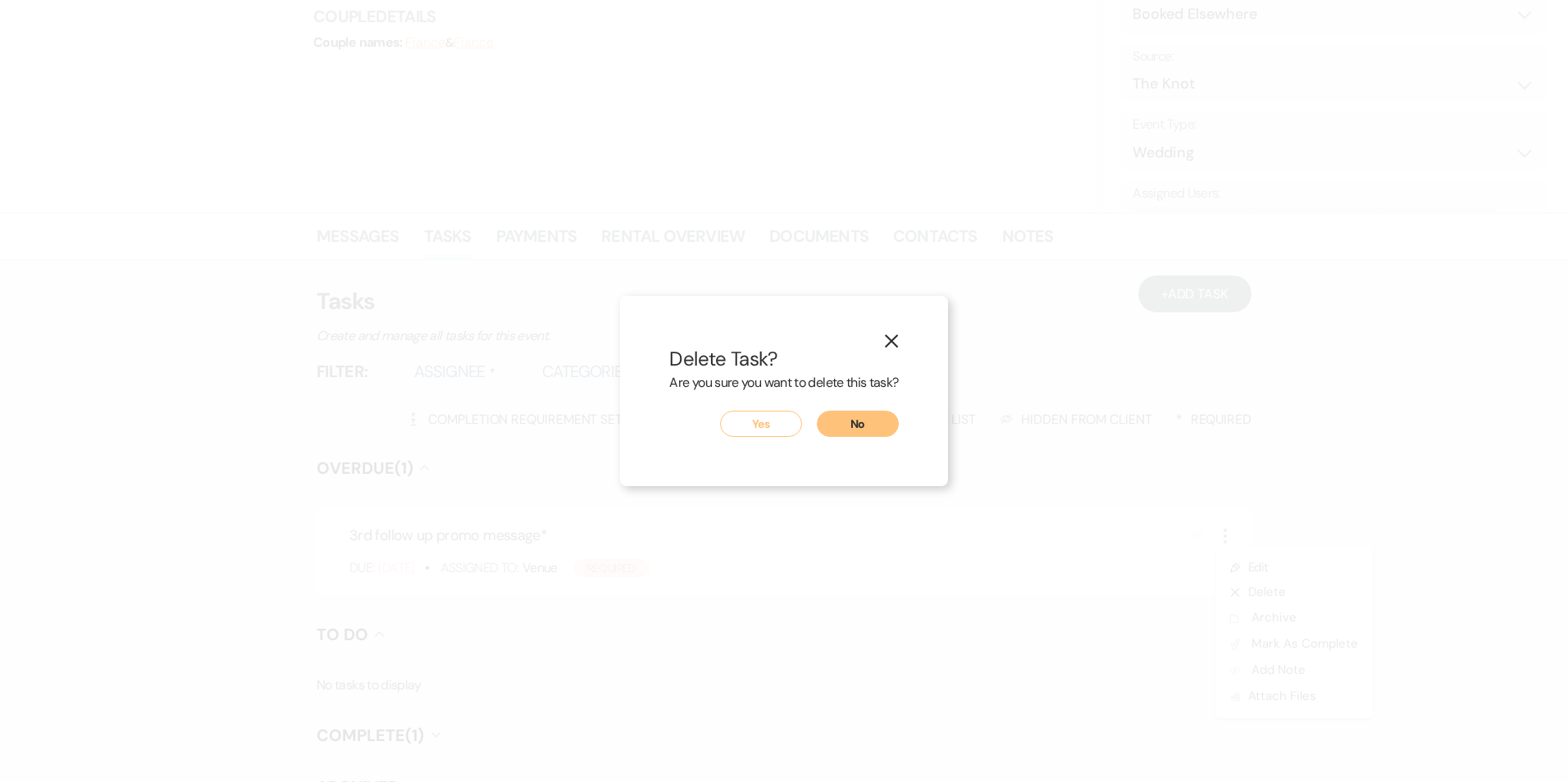
click at [739, 424] on button "Yes" at bounding box center [761, 423] width 82 height 26
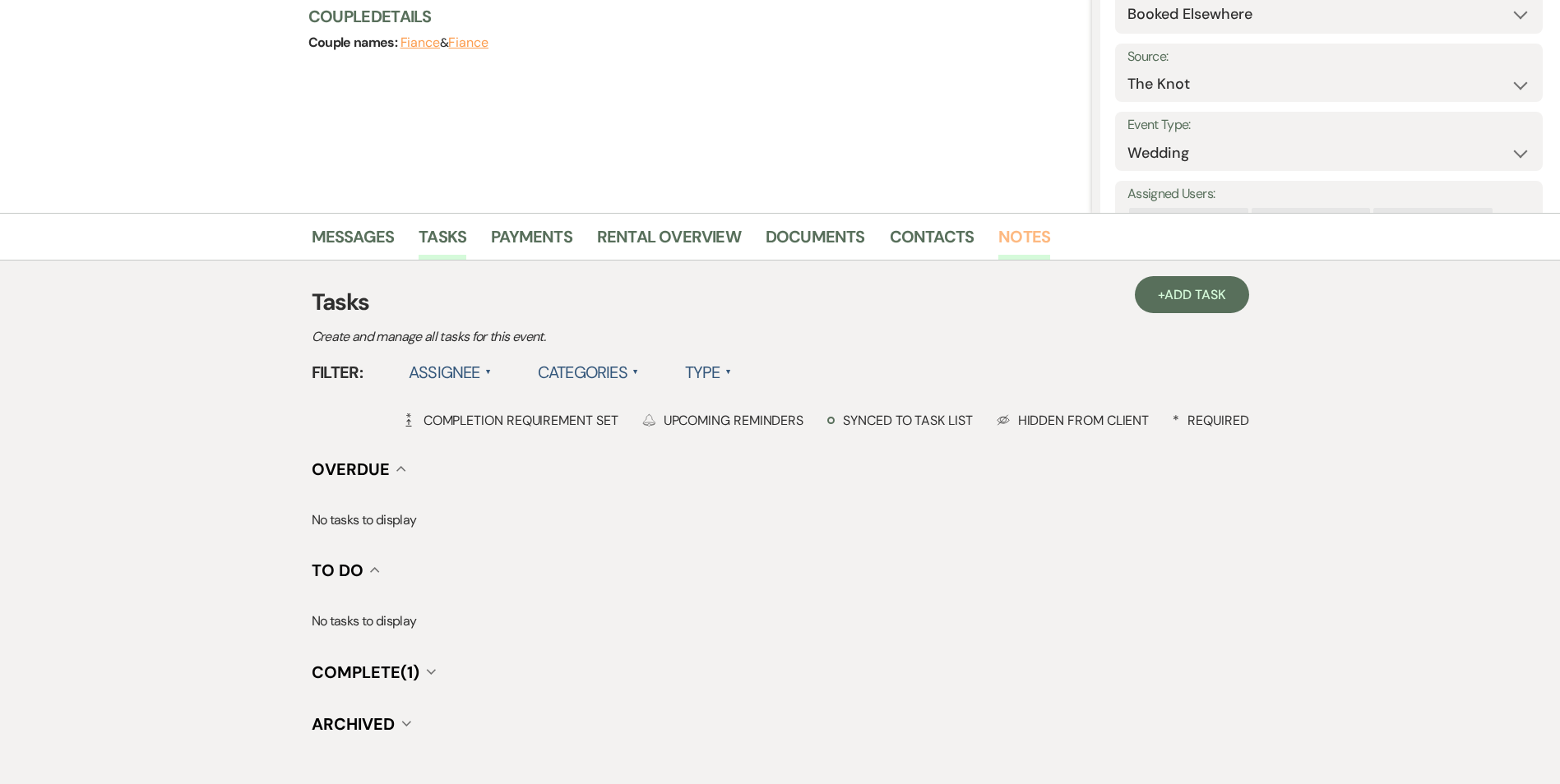
click at [1030, 250] on link "Notes" at bounding box center [1025, 241] width 52 height 36
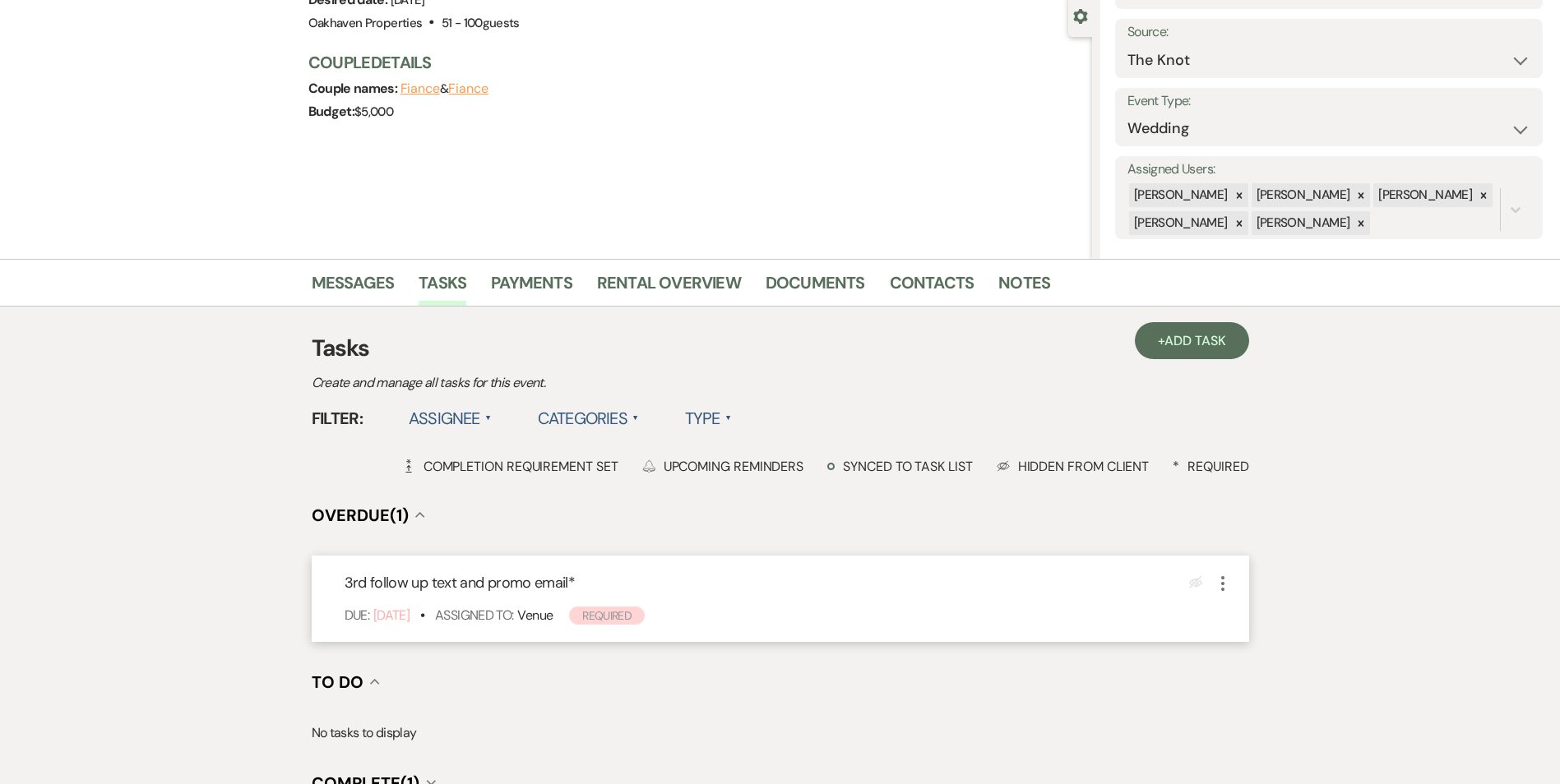
scroll to position [155, 0]
click at [1224, 583] on use "button" at bounding box center [1222, 582] width 3 height 15
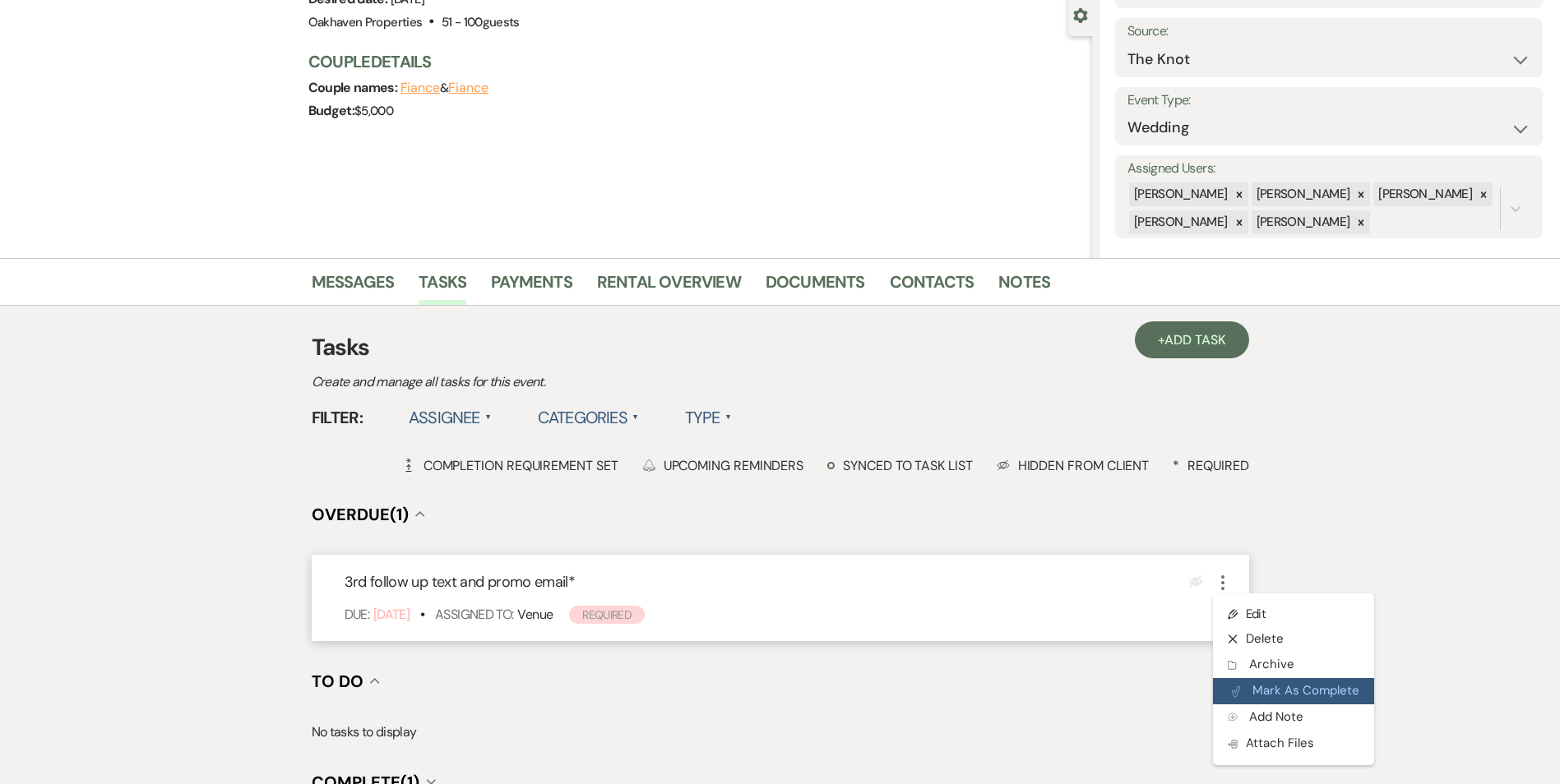
click at [1241, 697] on button "Plan Portal Link Mark As Complete" at bounding box center [1294, 691] width 161 height 26
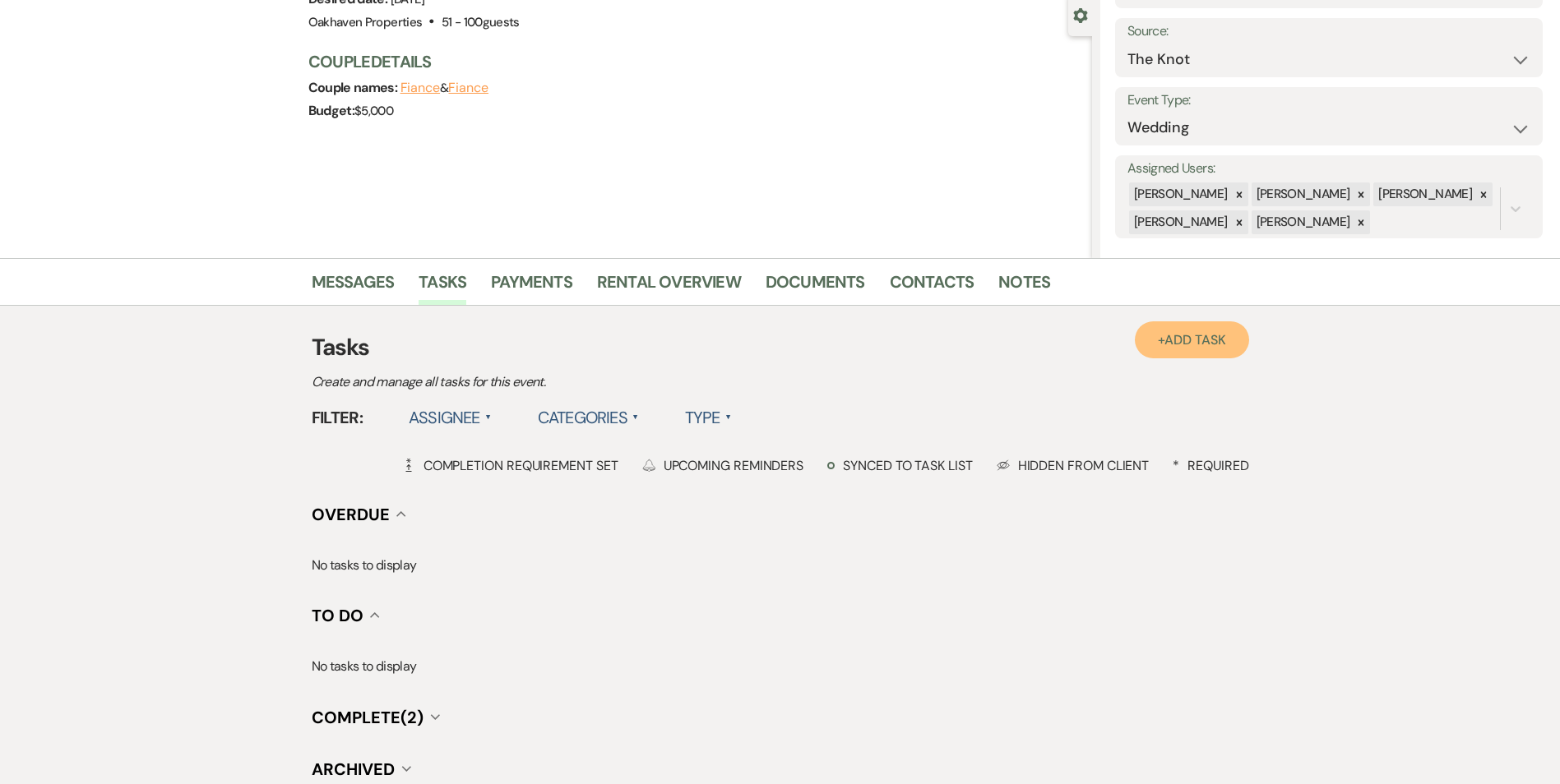
click at [1203, 335] on span "Add Task" at bounding box center [1195, 340] width 61 height 17
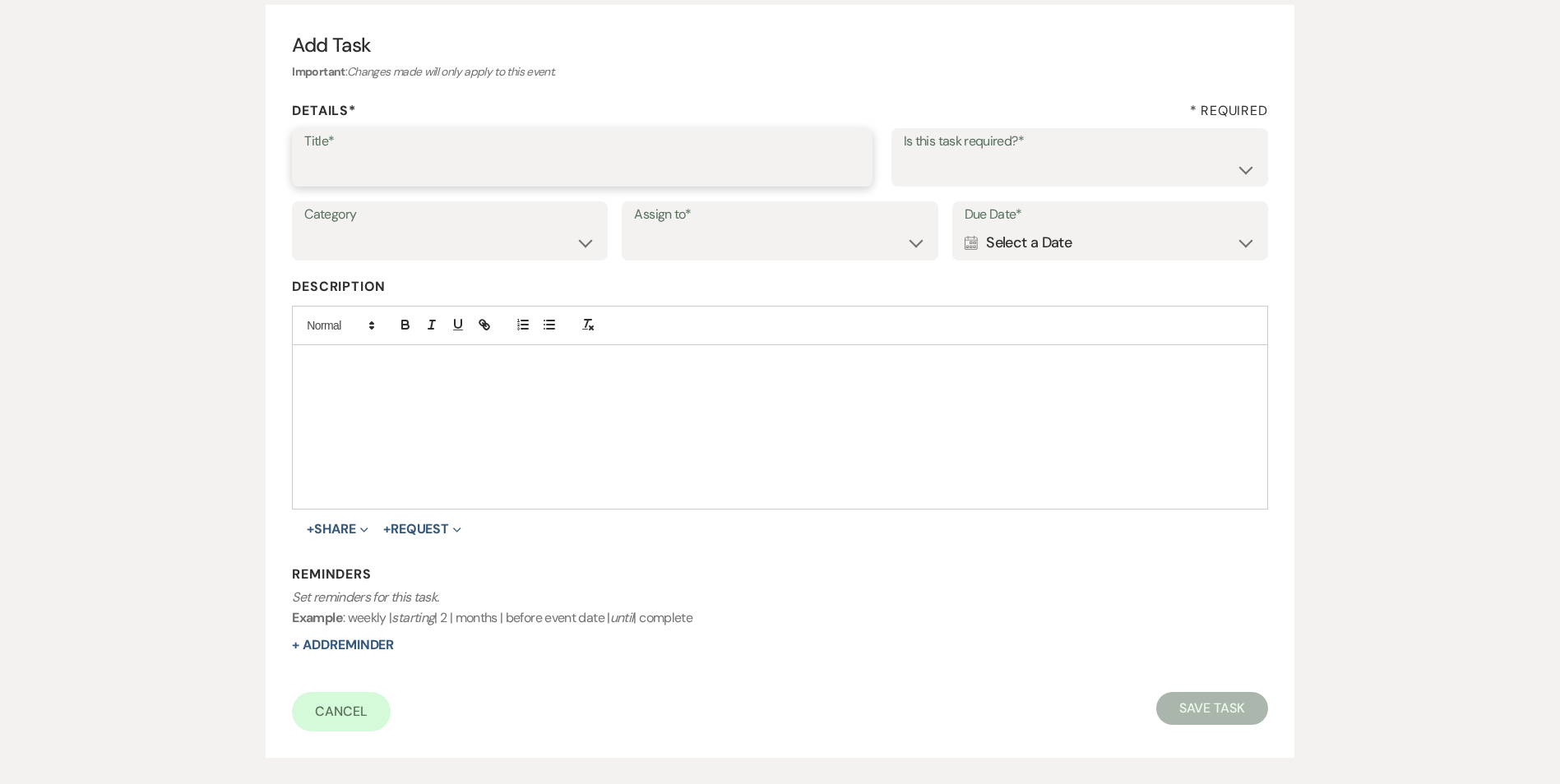
click at [549, 173] on input "Title*" at bounding box center [582, 168] width 556 height 32
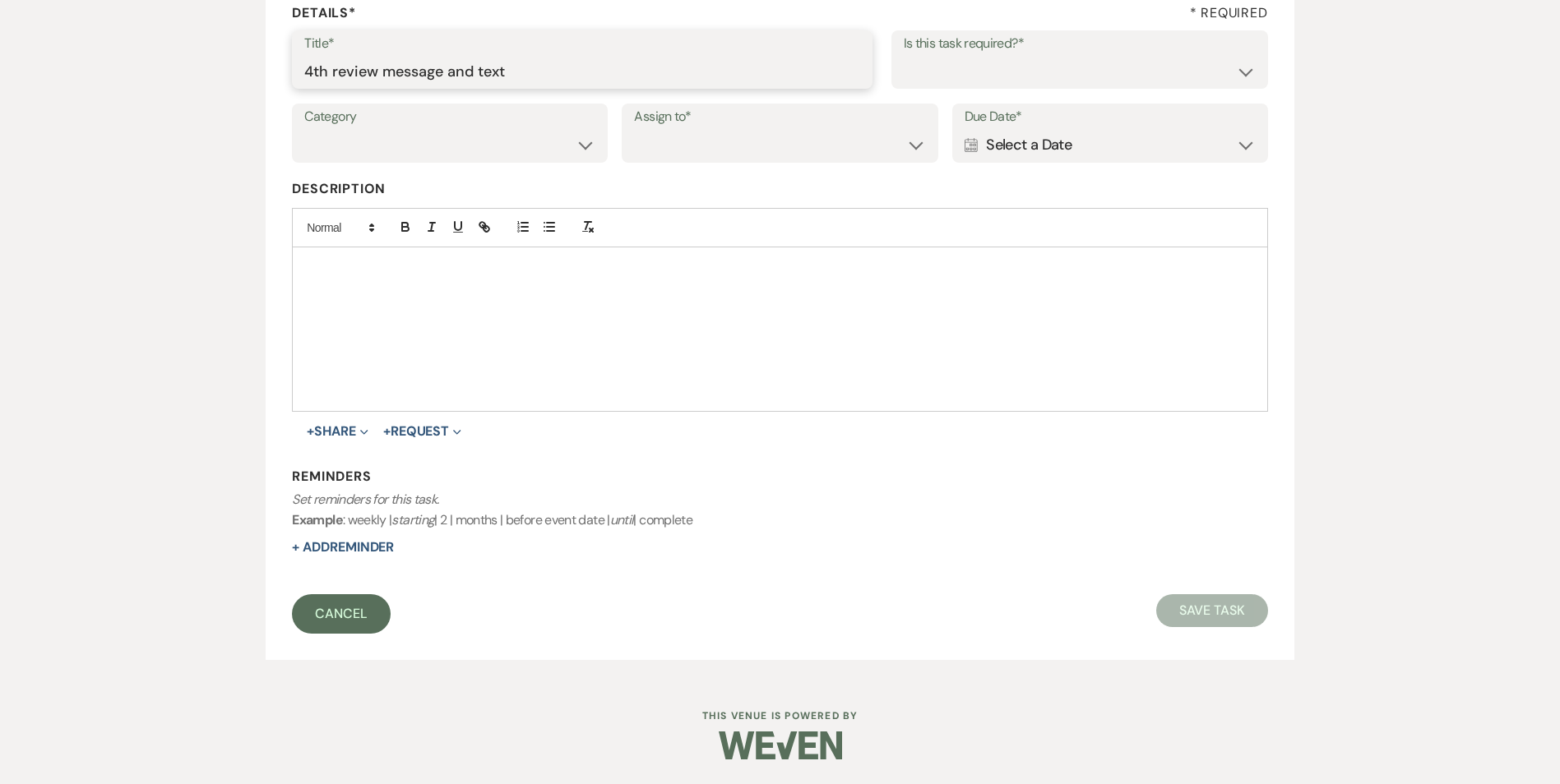
type input "4th review message and text"
click at [353, 610] on link "Cancel" at bounding box center [341, 614] width 99 height 40
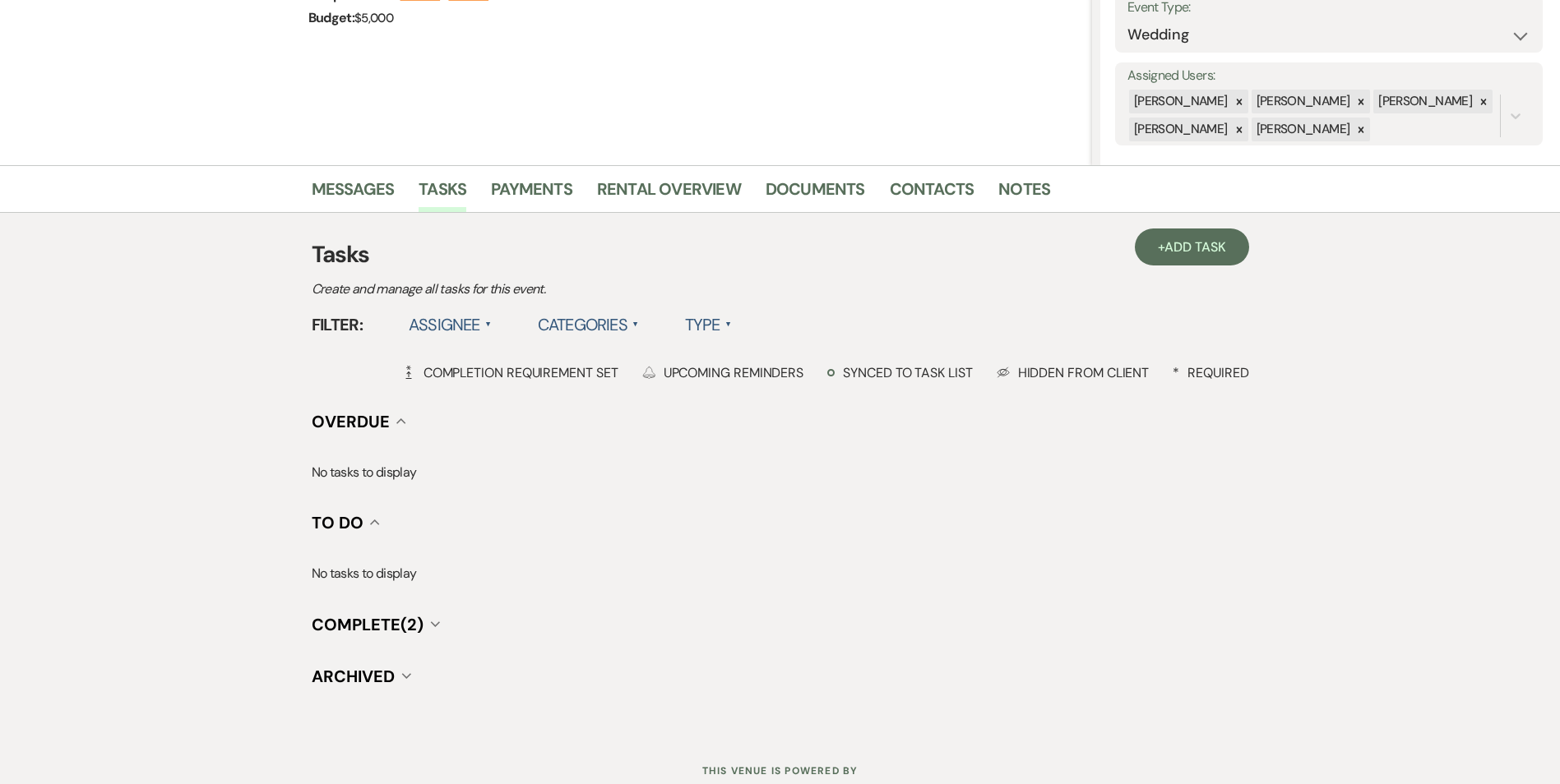
scroll to position [303, 0]
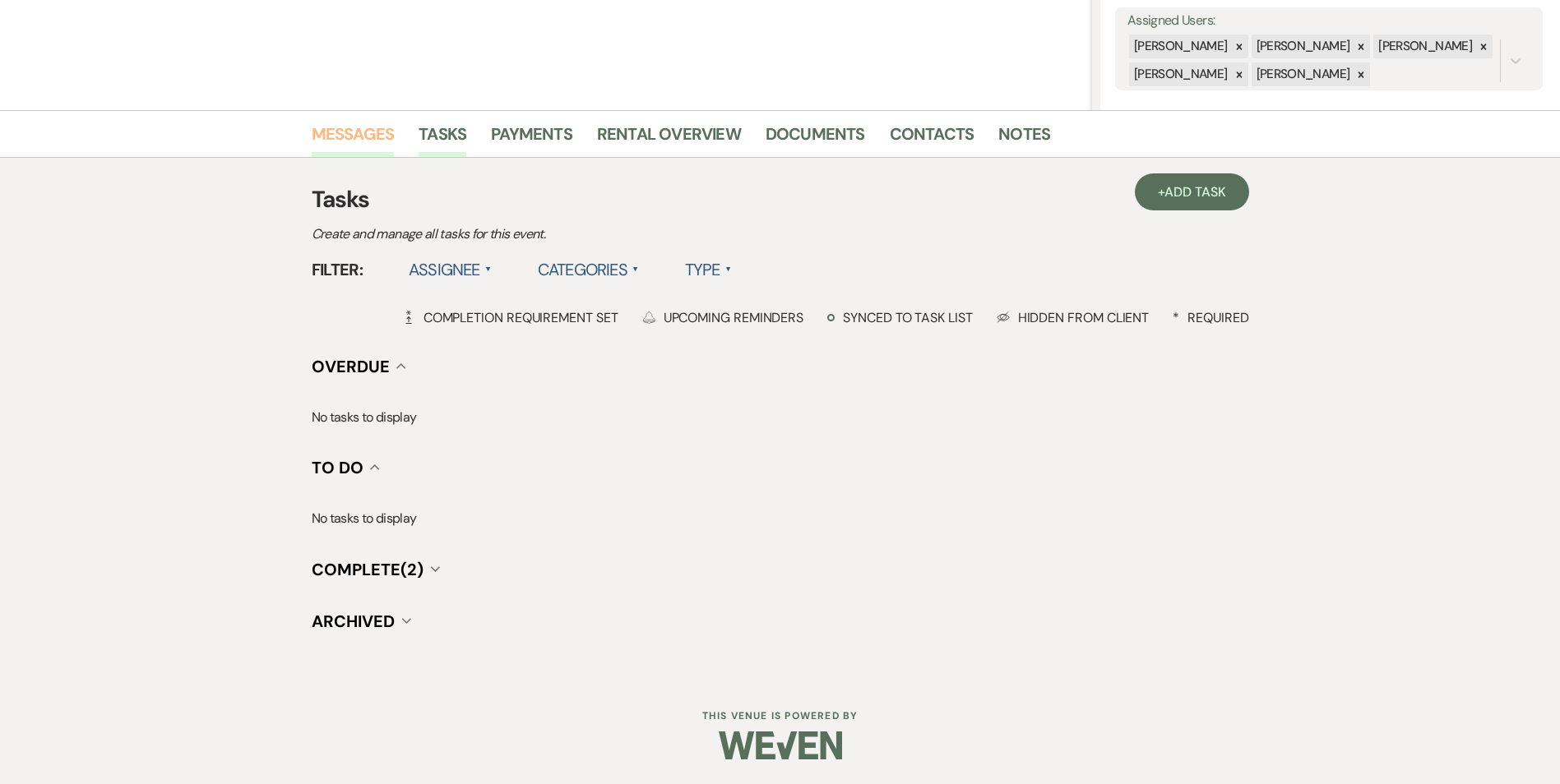
click at [357, 133] on link "Messages" at bounding box center [353, 138] width 83 height 36
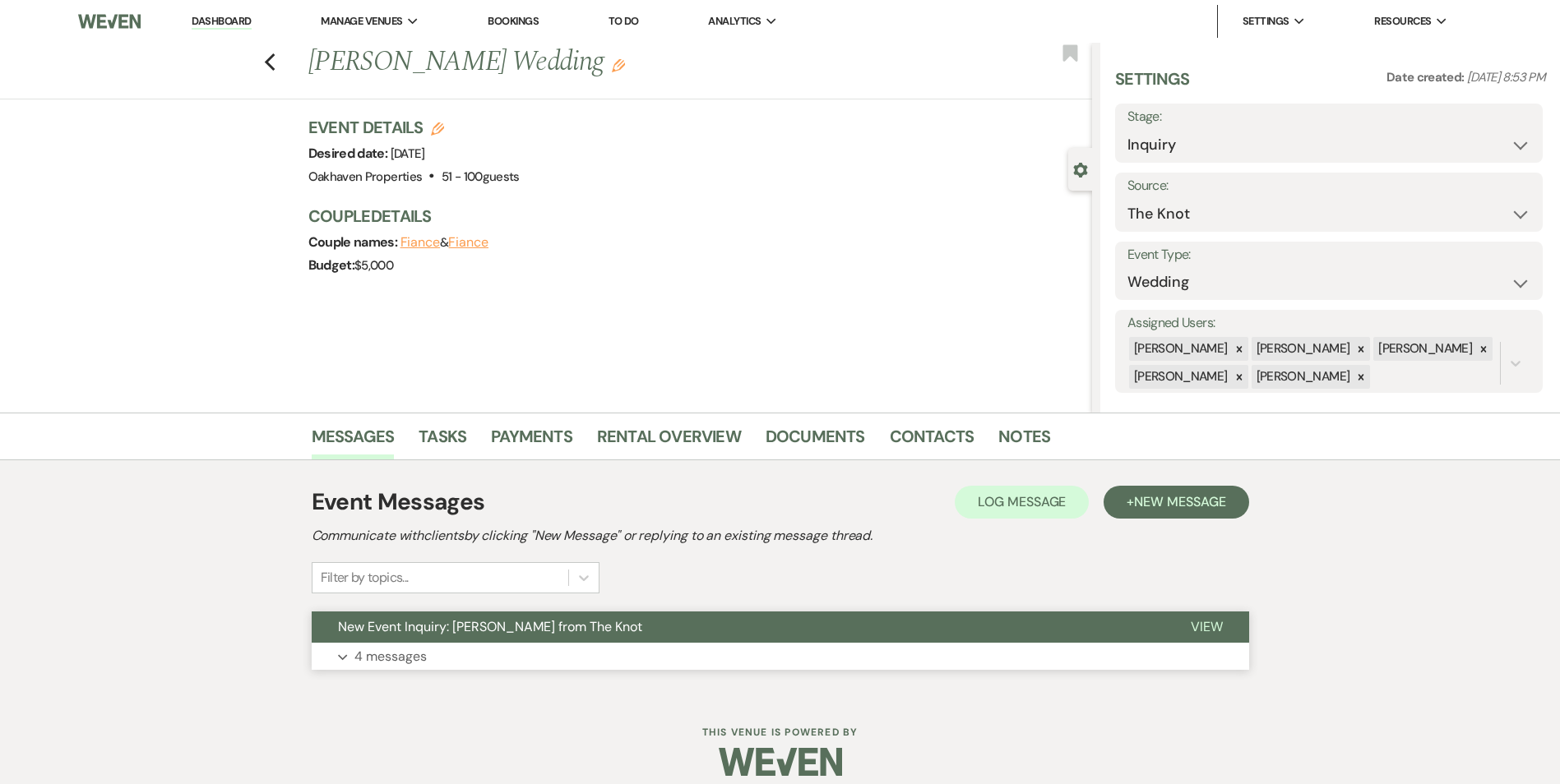
click at [1210, 628] on span "View" at bounding box center [1207, 627] width 32 height 17
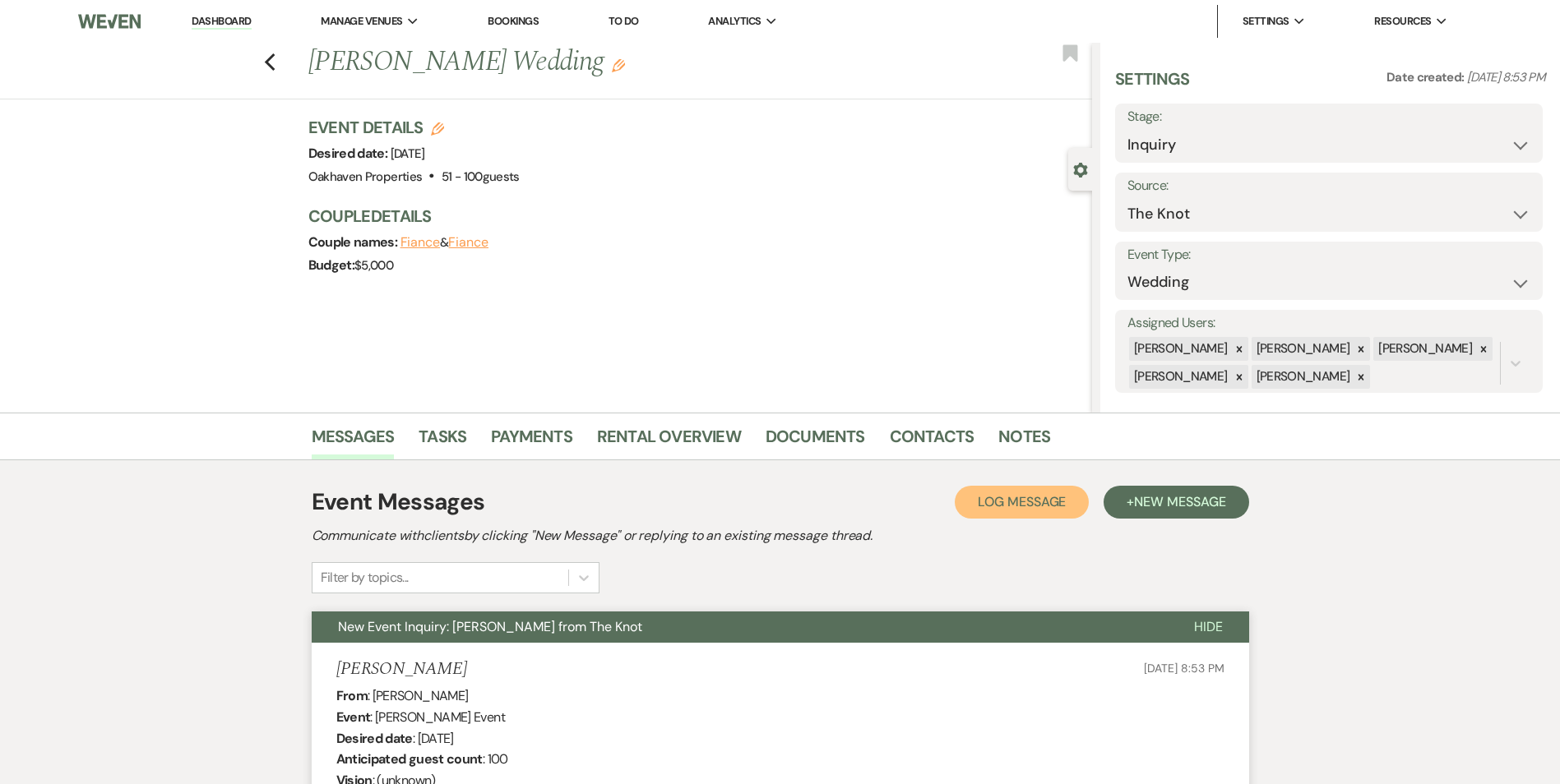
click at [989, 508] on span "Log Message" at bounding box center [1022, 502] width 88 height 17
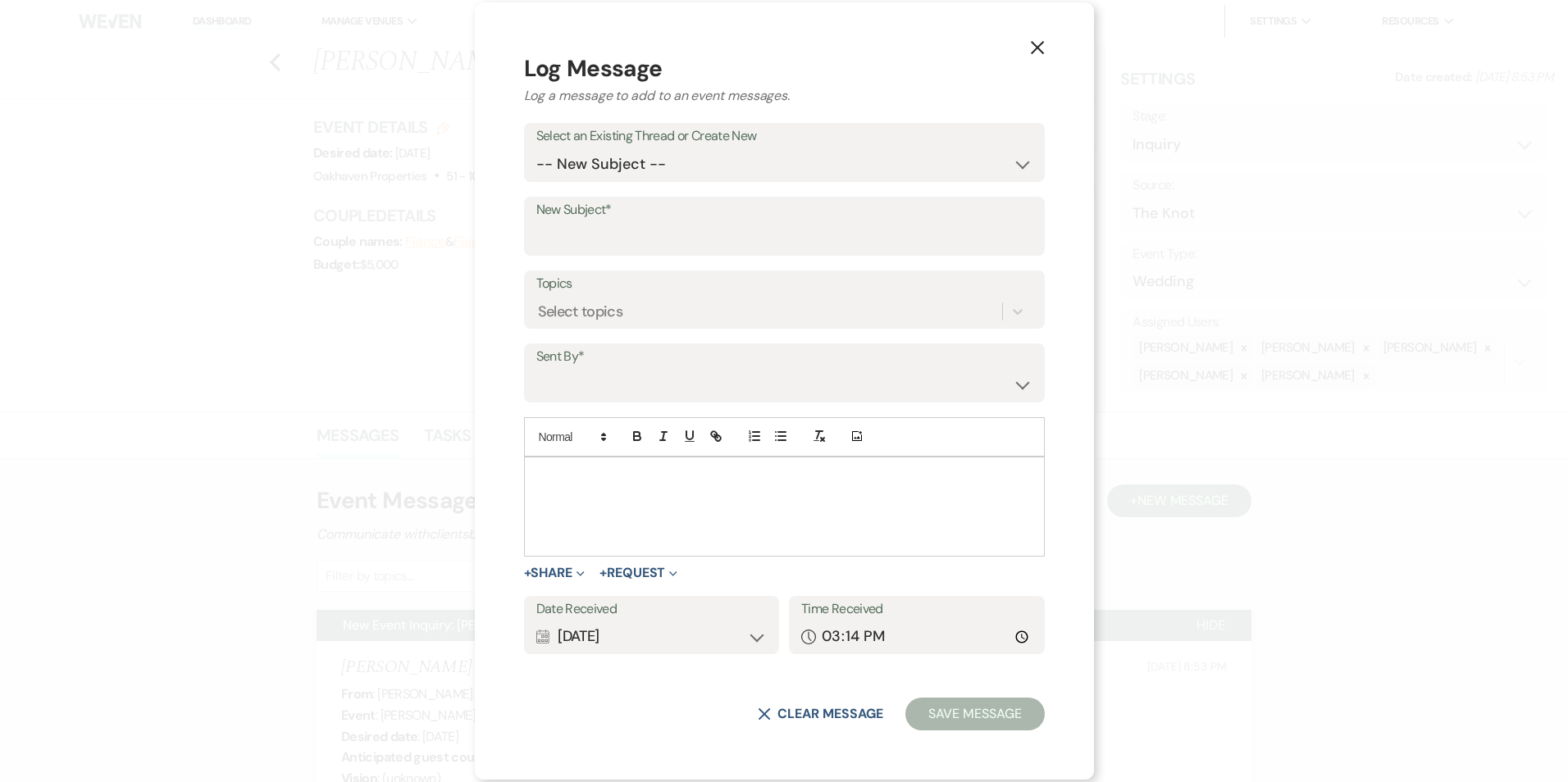
click at [610, 489] on div at bounding box center [785, 507] width 519 height 98
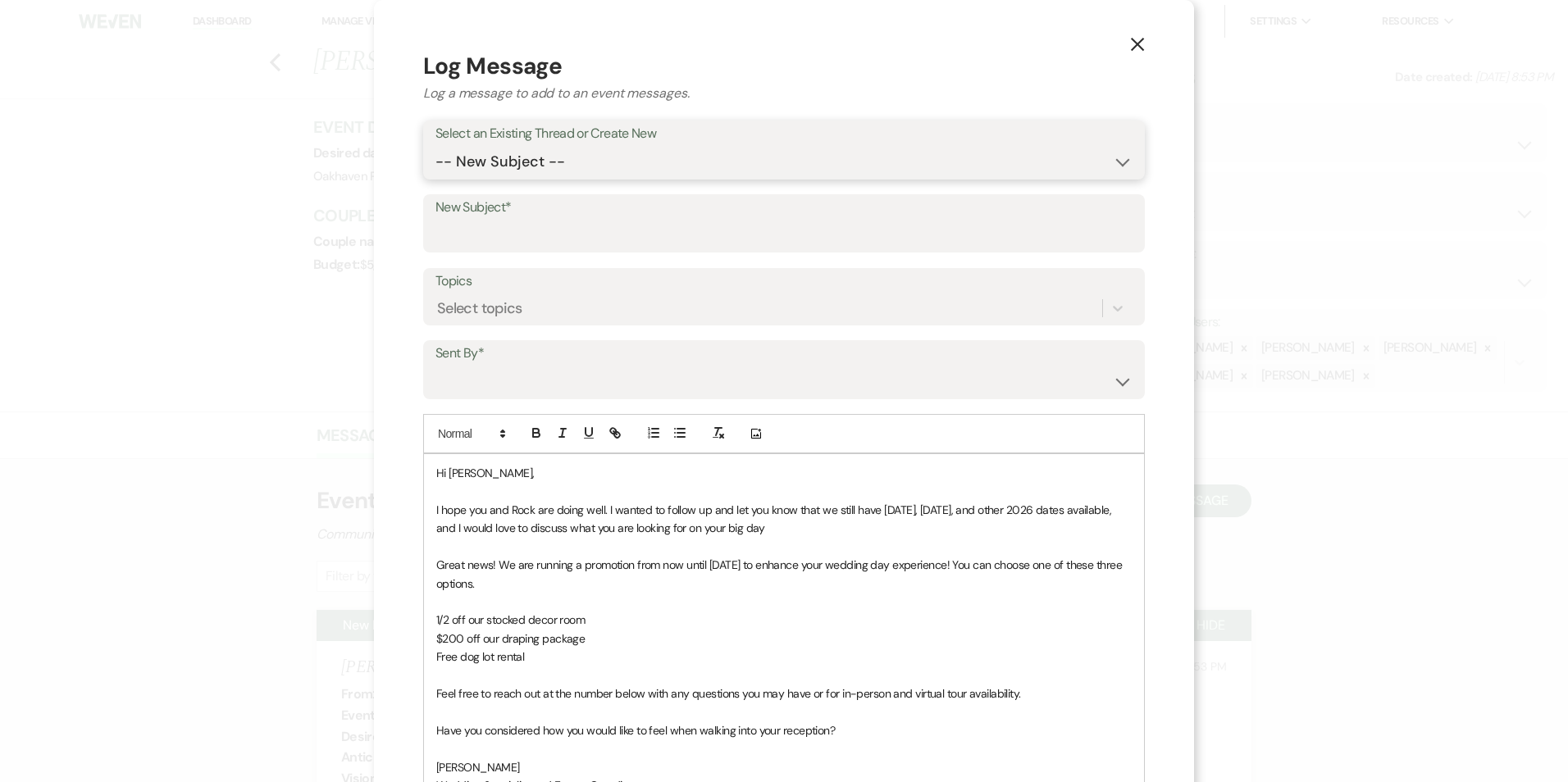
click at [557, 149] on select "-- New Subject -- New Event Inquiry: Justine Fuller from The Knot" at bounding box center [784, 161] width 697 height 32
select select "432337"
click at [435, 146] on select "-- New Subject -- New Event Inquiry: Justine Fuller from The Knot" at bounding box center [784, 161] width 697 height 32
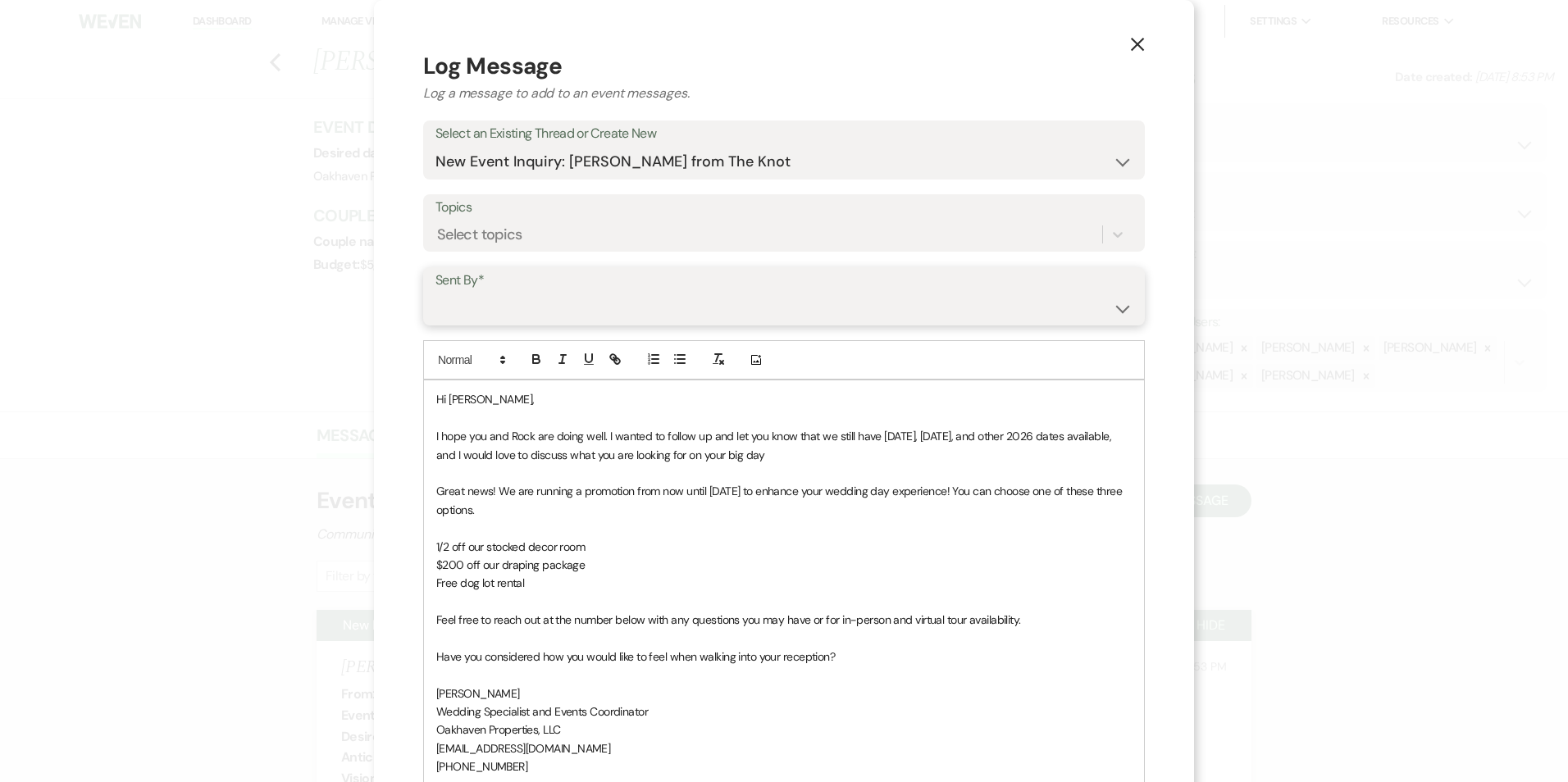
click at [540, 298] on select "Patience Ergish (pdergish@aol.com) Jeanette Wagoner (jeanette@experienceoakhave…" at bounding box center [784, 307] width 697 height 32
select select "user-127923"
click at [435, 292] on select "Patience Ergish (pdergish@aol.com) Jeanette Wagoner (jeanette@experienceoakhave…" at bounding box center [784, 307] width 697 height 32
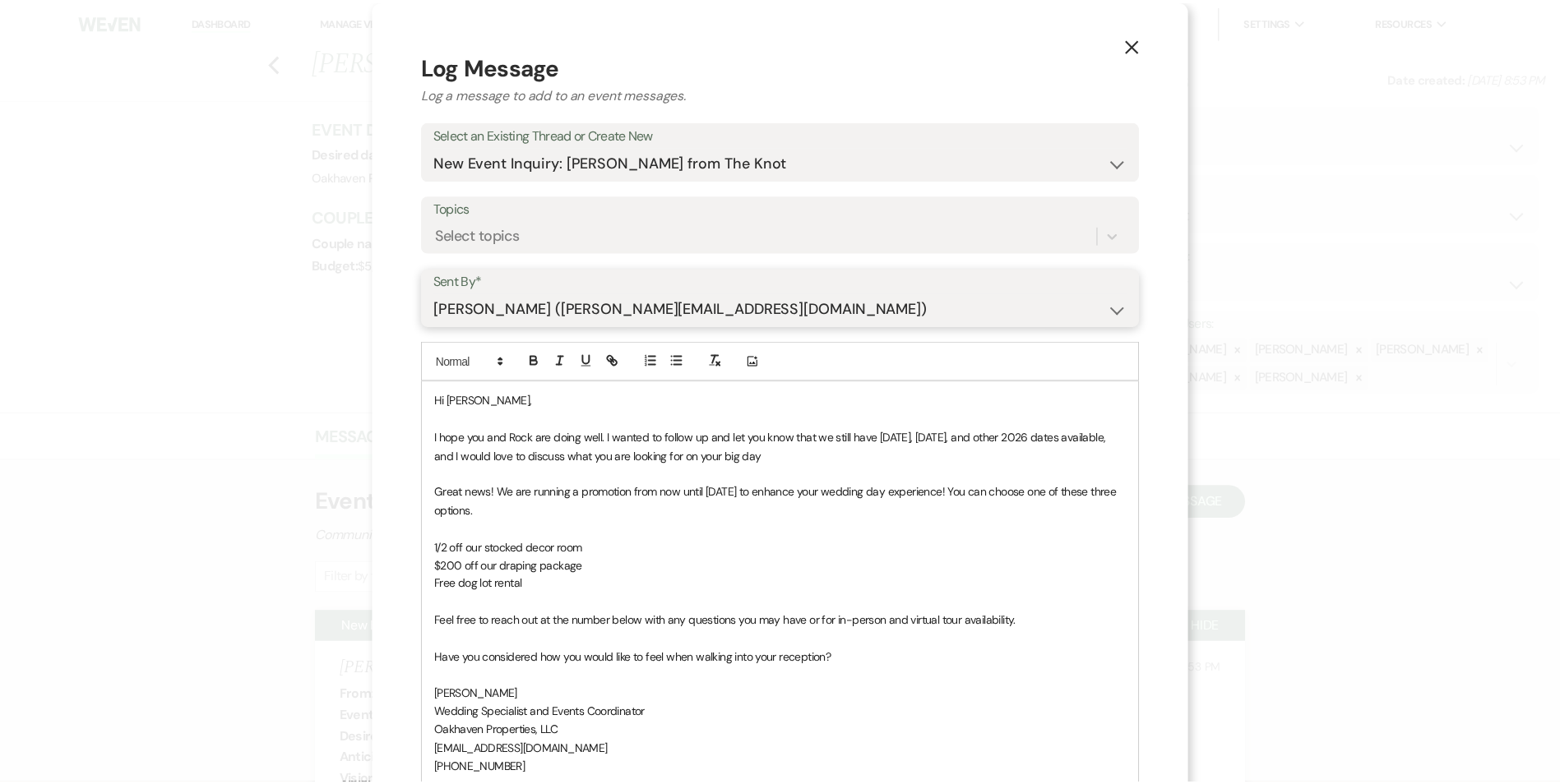
scroll to position [247, 0]
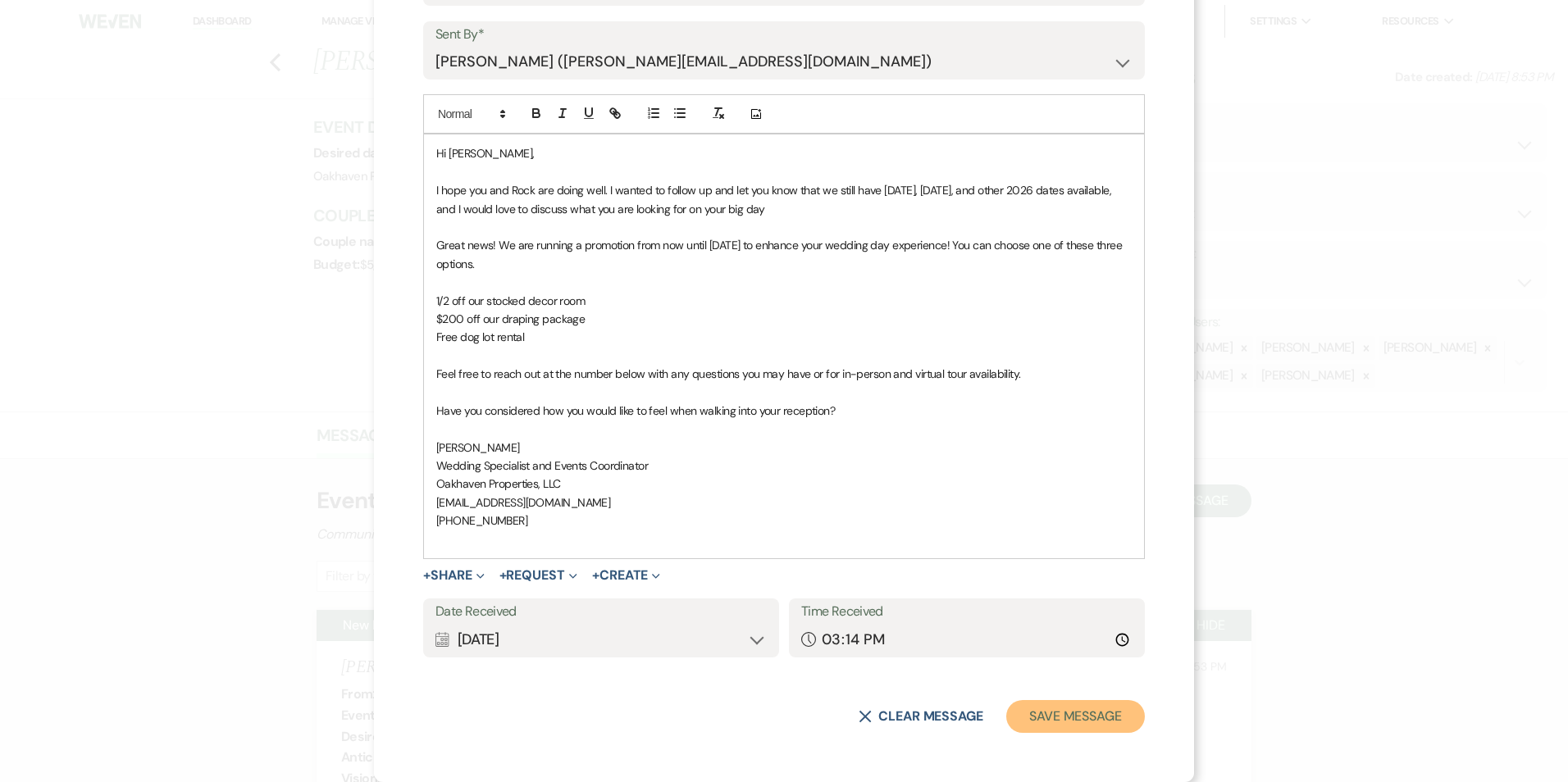
click at [1067, 720] on button "Save Message" at bounding box center [1076, 716] width 139 height 33
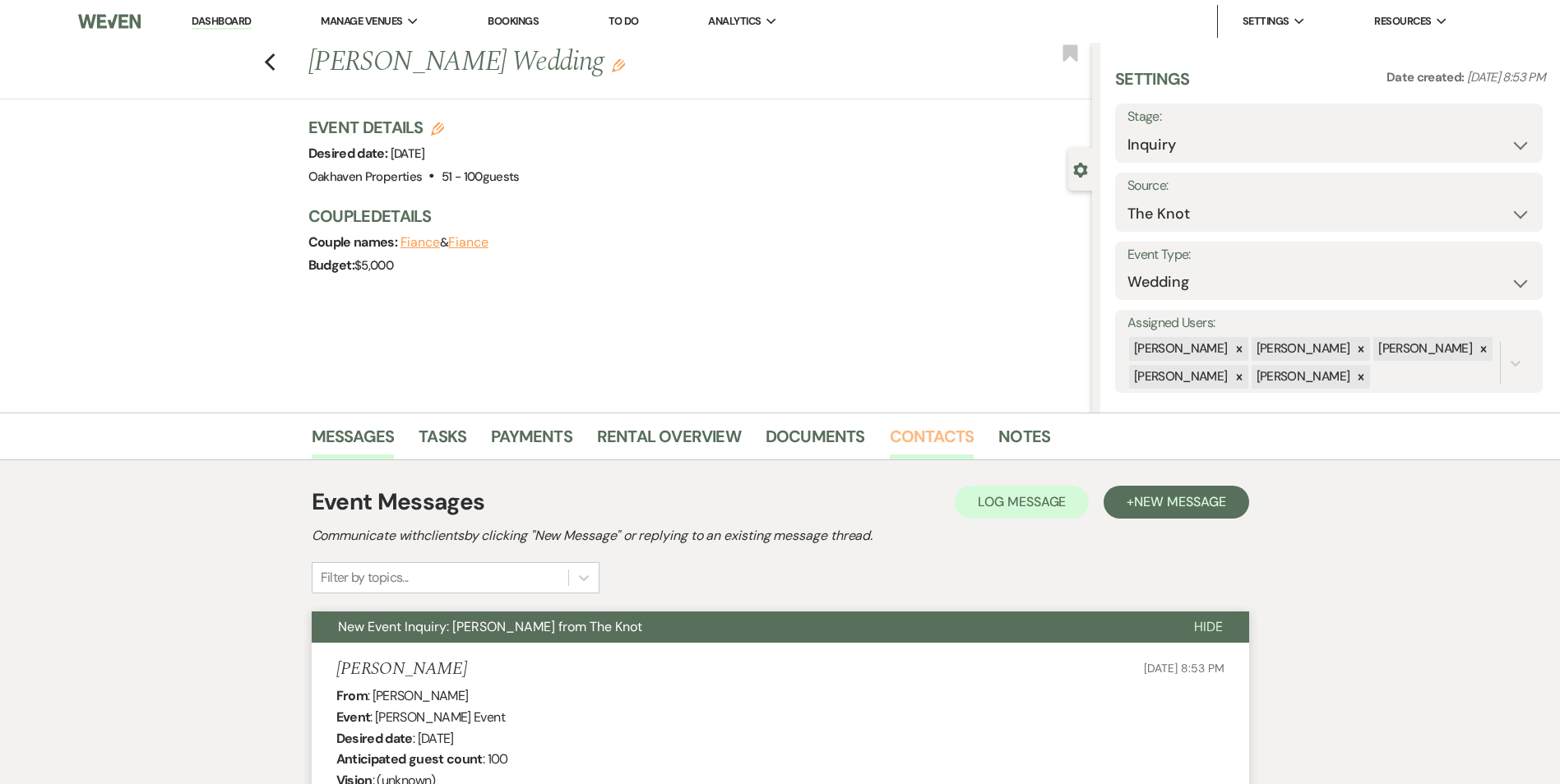
click at [953, 444] on link "Contacts" at bounding box center [932, 440] width 84 height 36
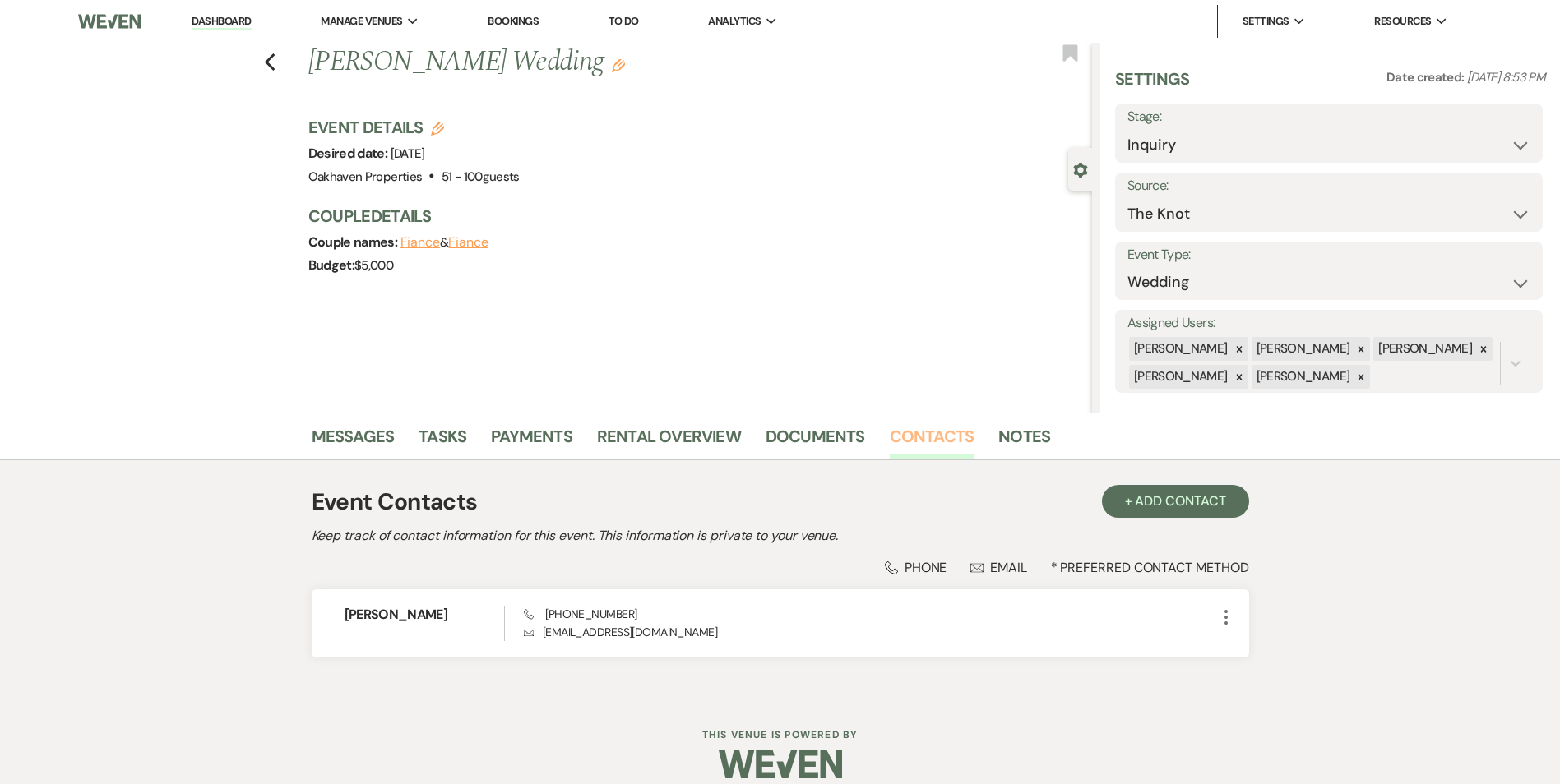
scroll to position [19, 0]
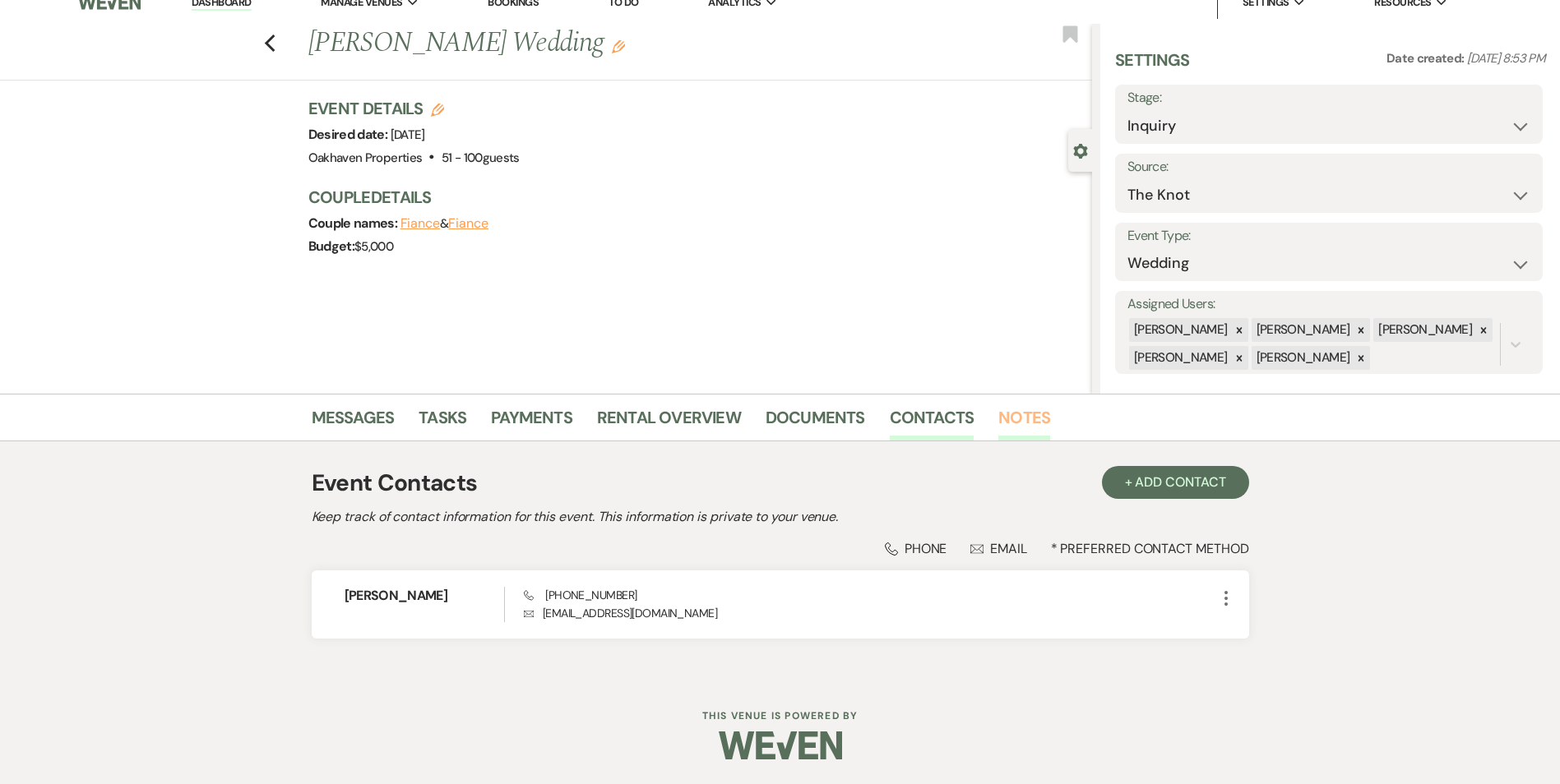
click at [998, 418] on link "Notes" at bounding box center [1025, 422] width 52 height 36
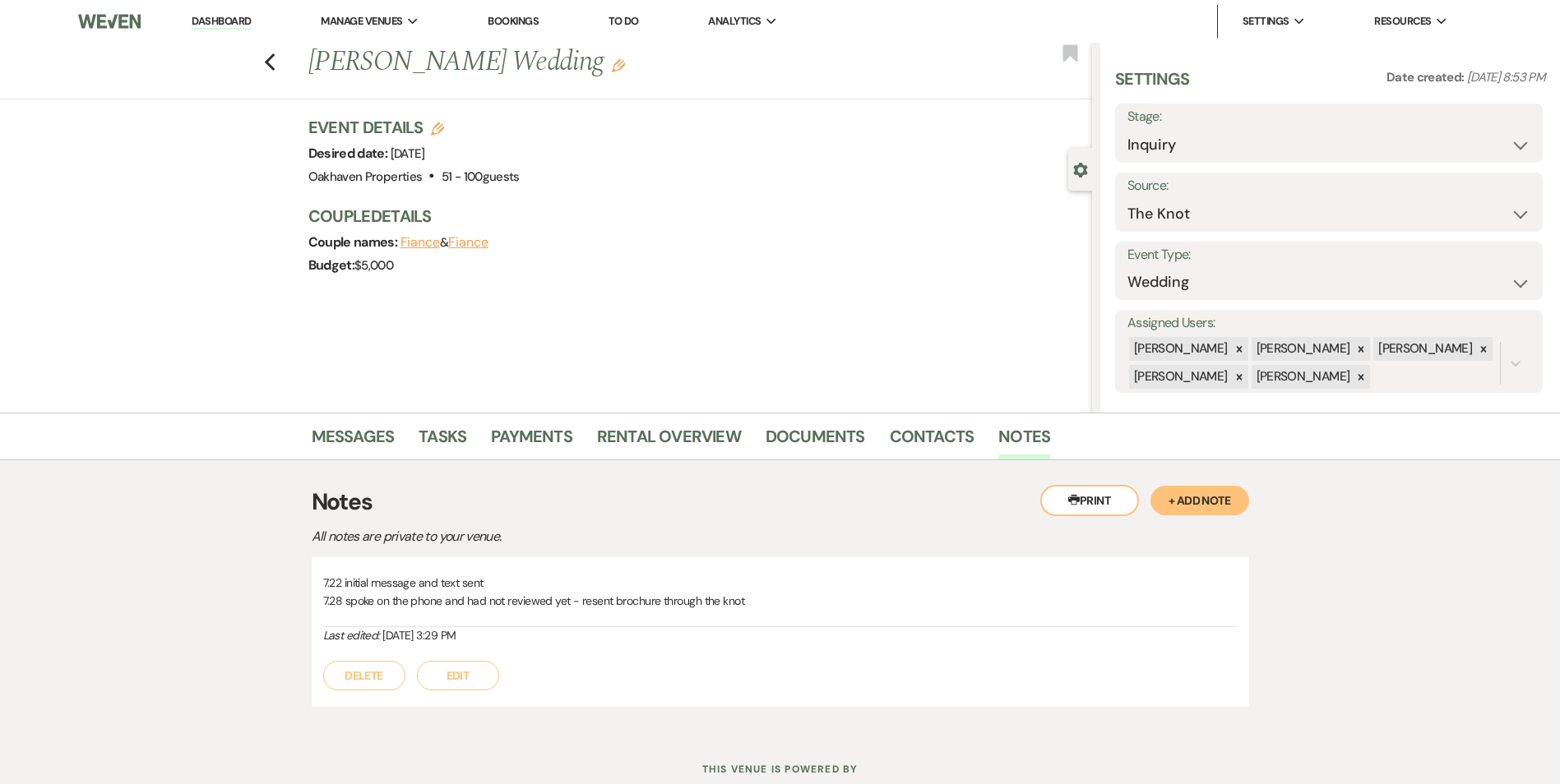
click at [446, 687] on button "Edit" at bounding box center [458, 676] width 82 height 30
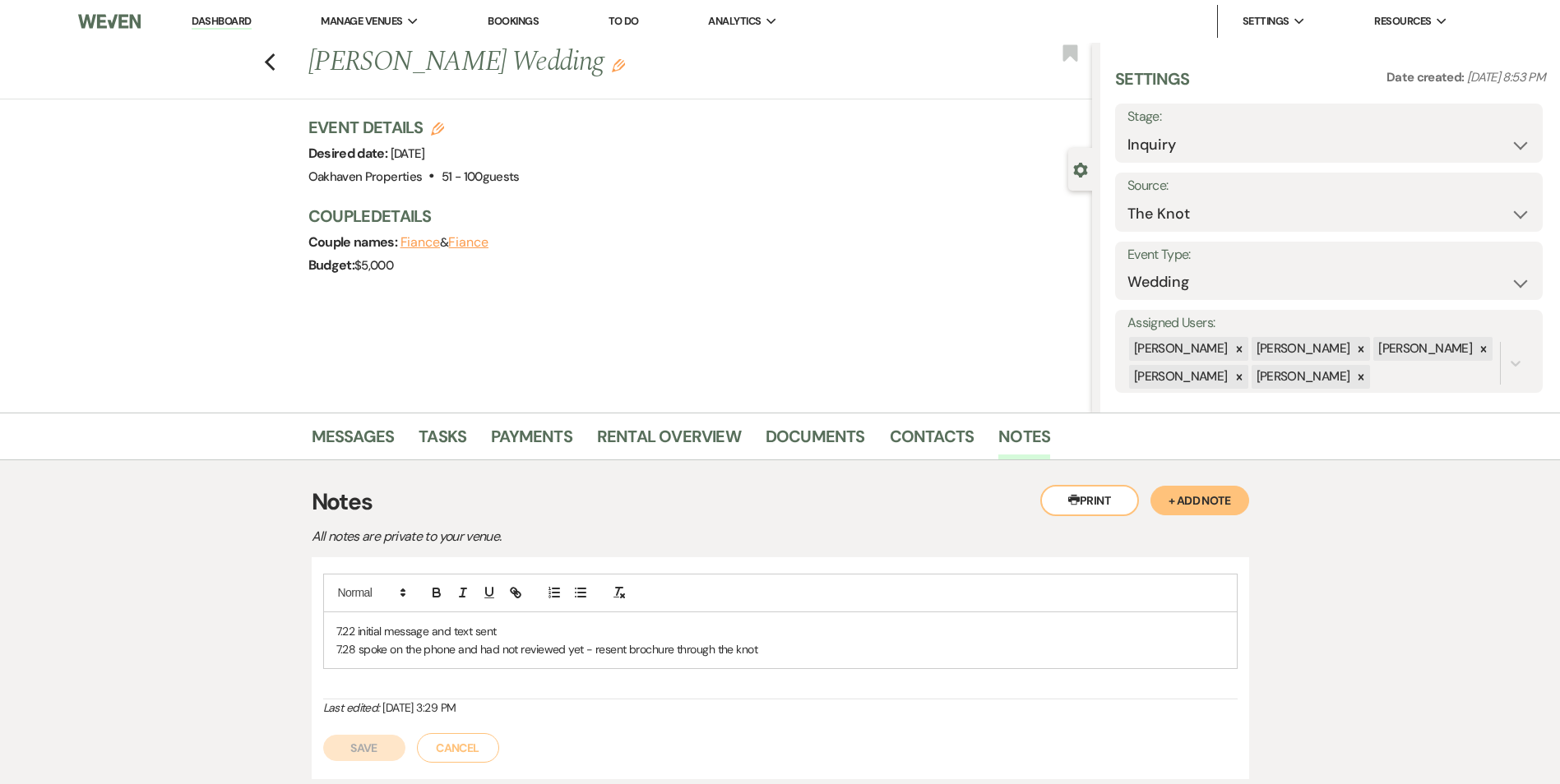
click at [755, 648] on p "7.28 spoke on the phone and had not reviewed yet - resent brochure through the …" at bounding box center [780, 649] width 888 height 18
click at [402, 676] on p "9.24" at bounding box center [780, 667] width 888 height 18
click at [412, 594] on div at bounding box center [780, 593] width 914 height 39
click at [373, 762] on button "Save" at bounding box center [364, 767] width 82 height 26
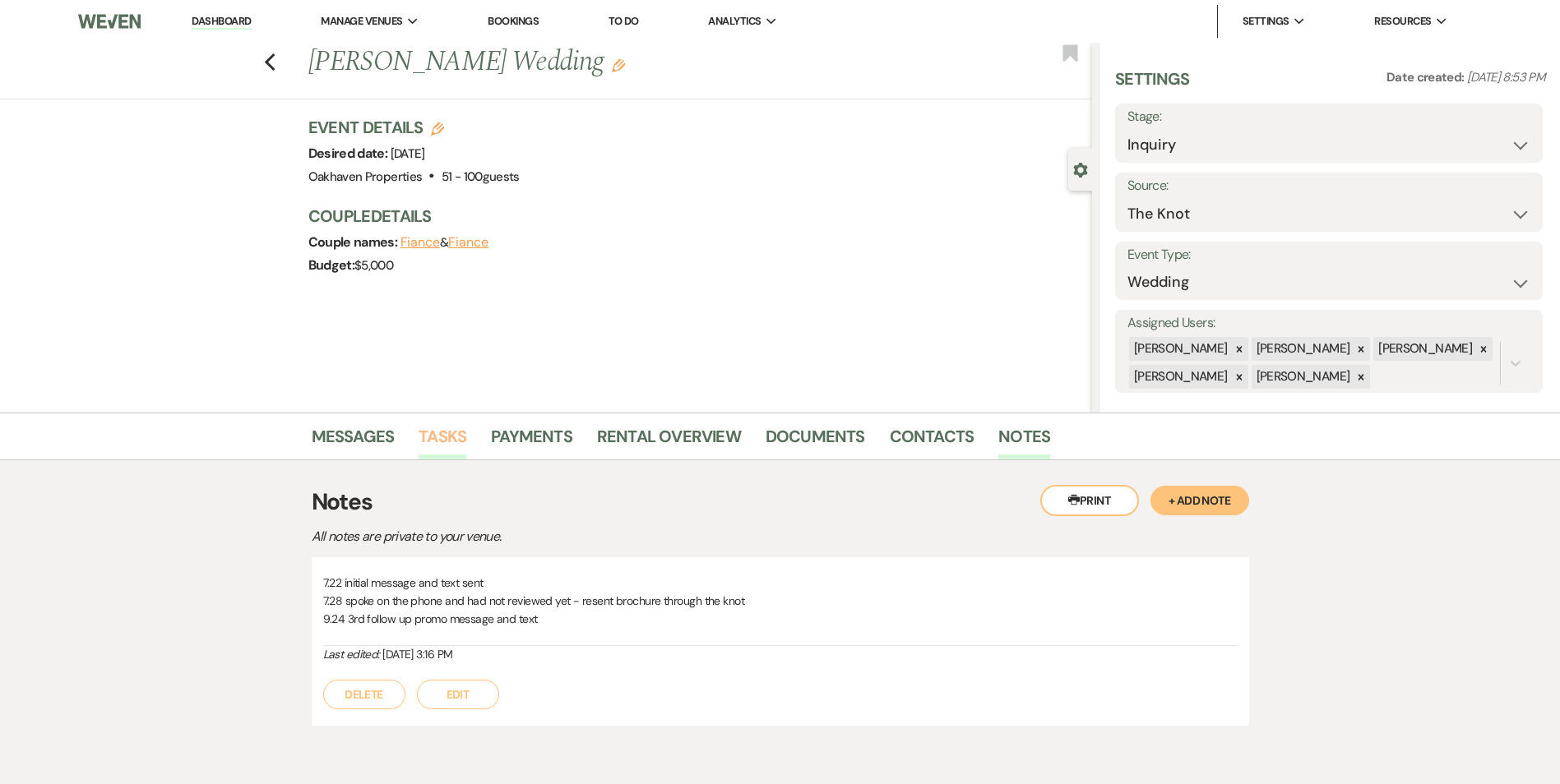
click at [450, 434] on link "Tasks" at bounding box center [442, 440] width 47 height 36
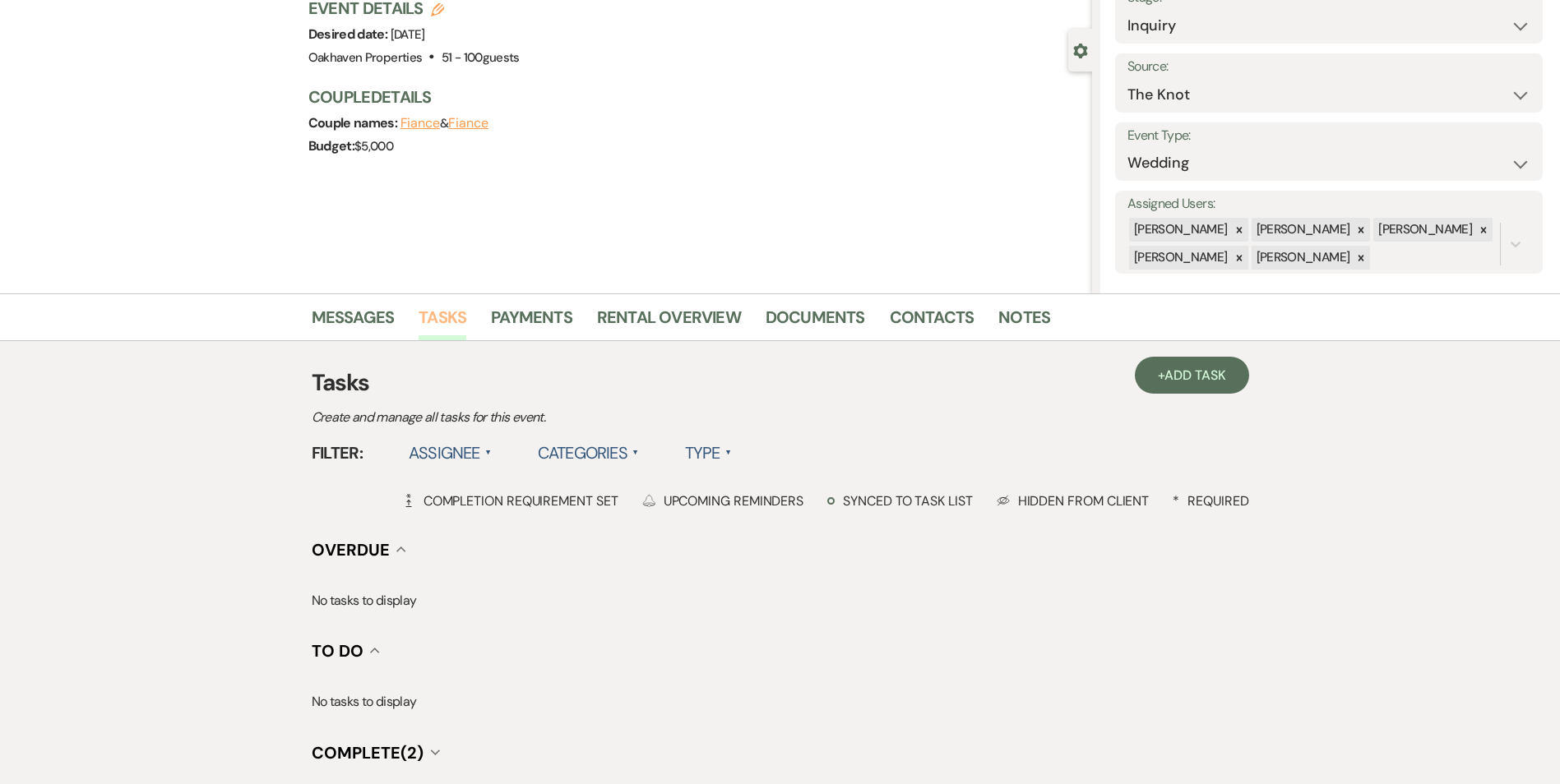
scroll to position [303, 0]
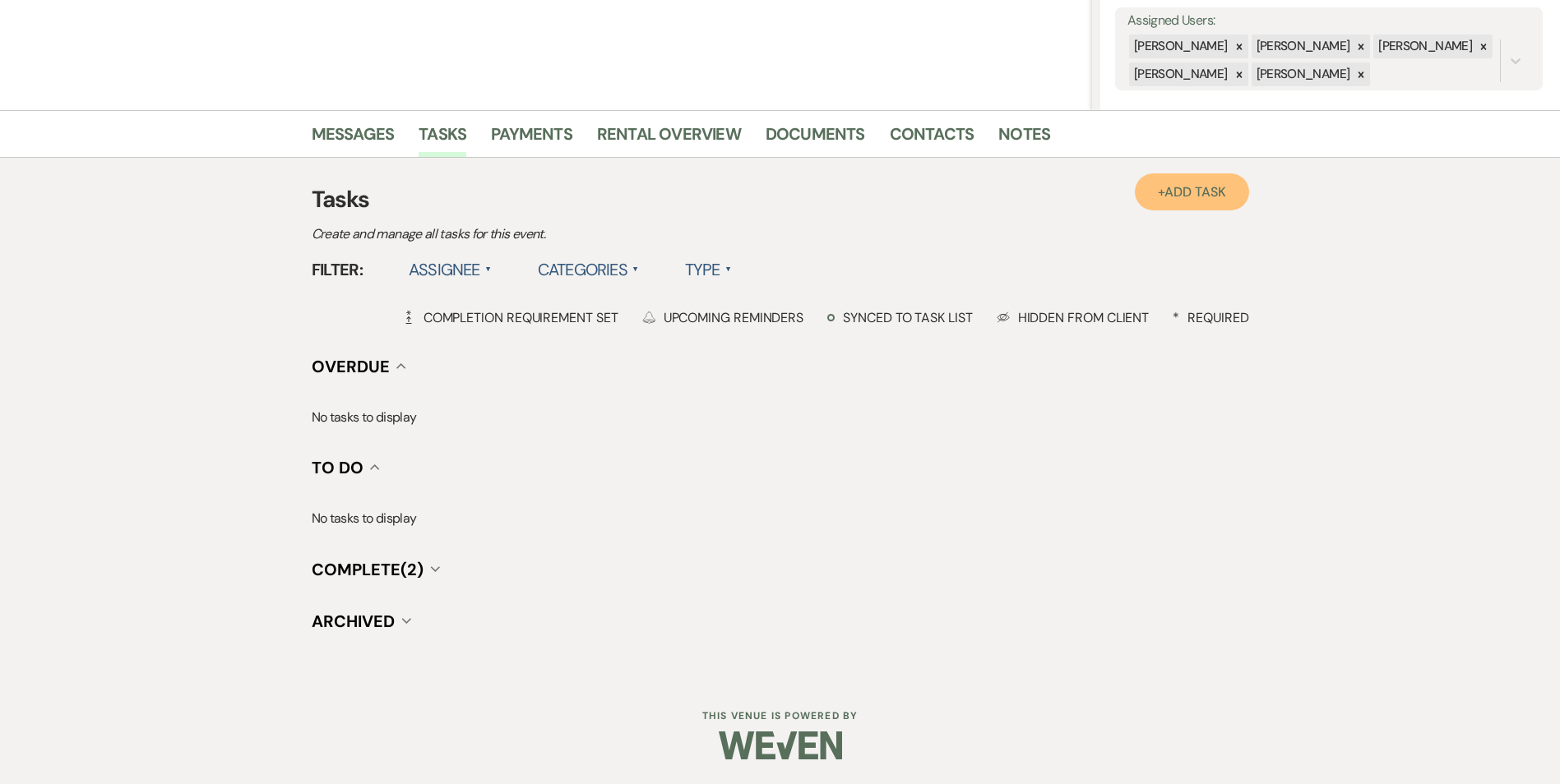
click at [1193, 198] on span "Add Task" at bounding box center [1195, 192] width 61 height 17
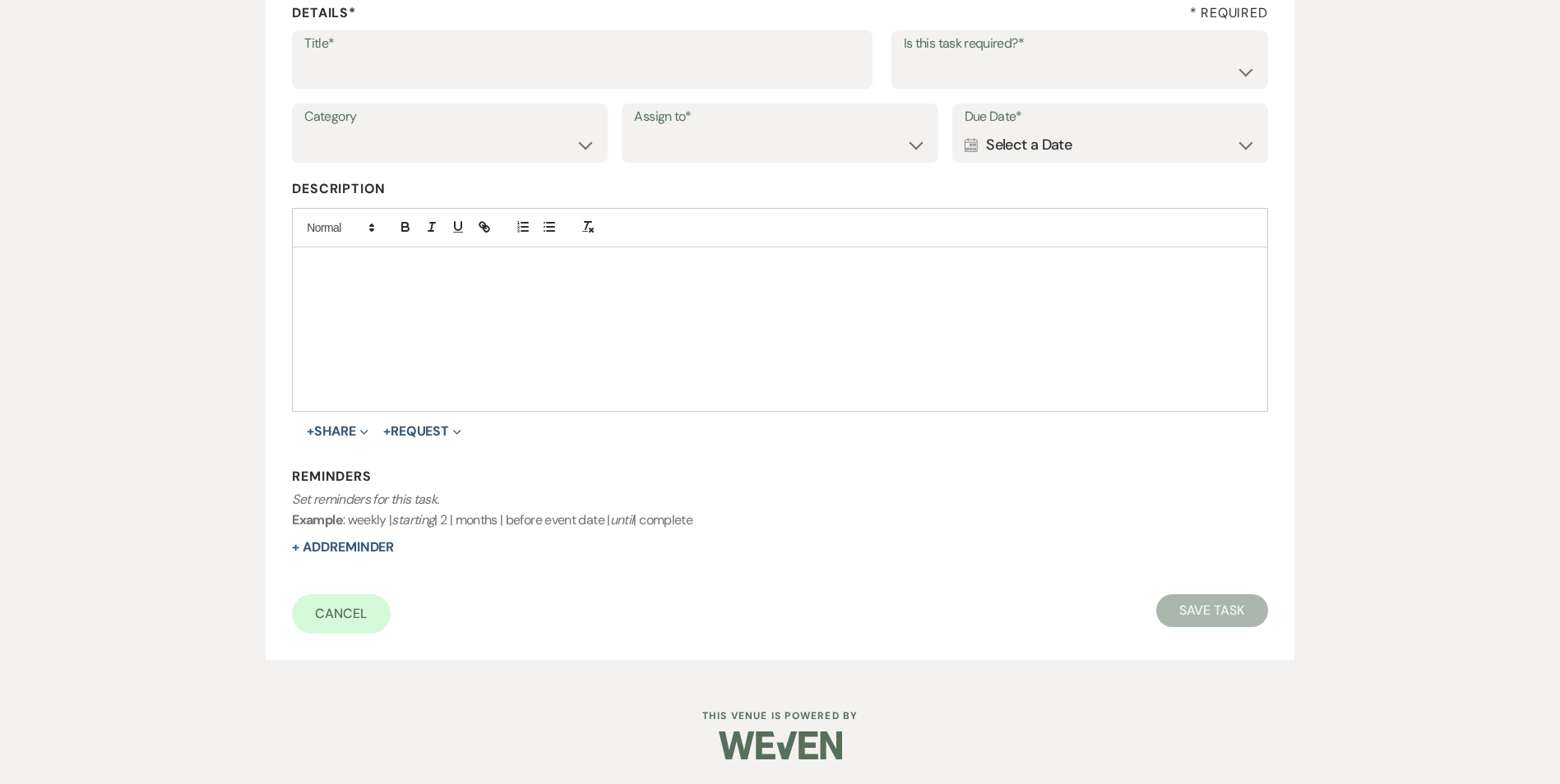
scroll to position [253, 0]
click at [560, 73] on input "Title*" at bounding box center [582, 71] width 556 height 32
type input "4th review message and text"
click at [931, 78] on select "Yes No" at bounding box center [1079, 71] width 352 height 32
select select "true"
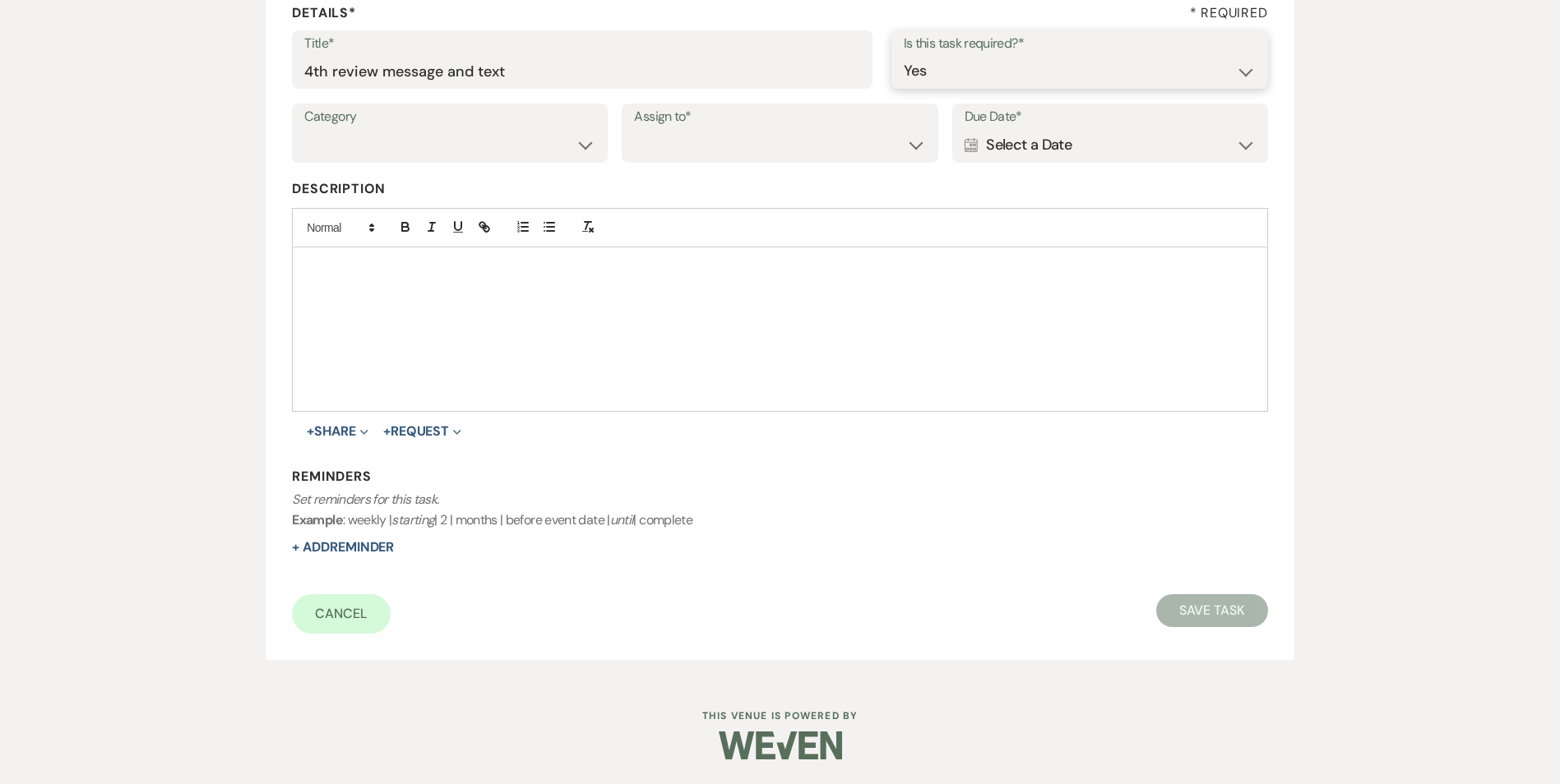
click at [903, 55] on select "Yes No" at bounding box center [1079, 71] width 352 height 32
click at [494, 126] on label "Category" at bounding box center [449, 117] width 291 height 24
click at [483, 143] on select "Venue Vendors Guests Details Finalize & Share" at bounding box center [449, 144] width 291 height 32
select select "31"
click at [304, 129] on select "Venue Vendors Guests Details Finalize & Share" at bounding box center [449, 144] width 291 height 32
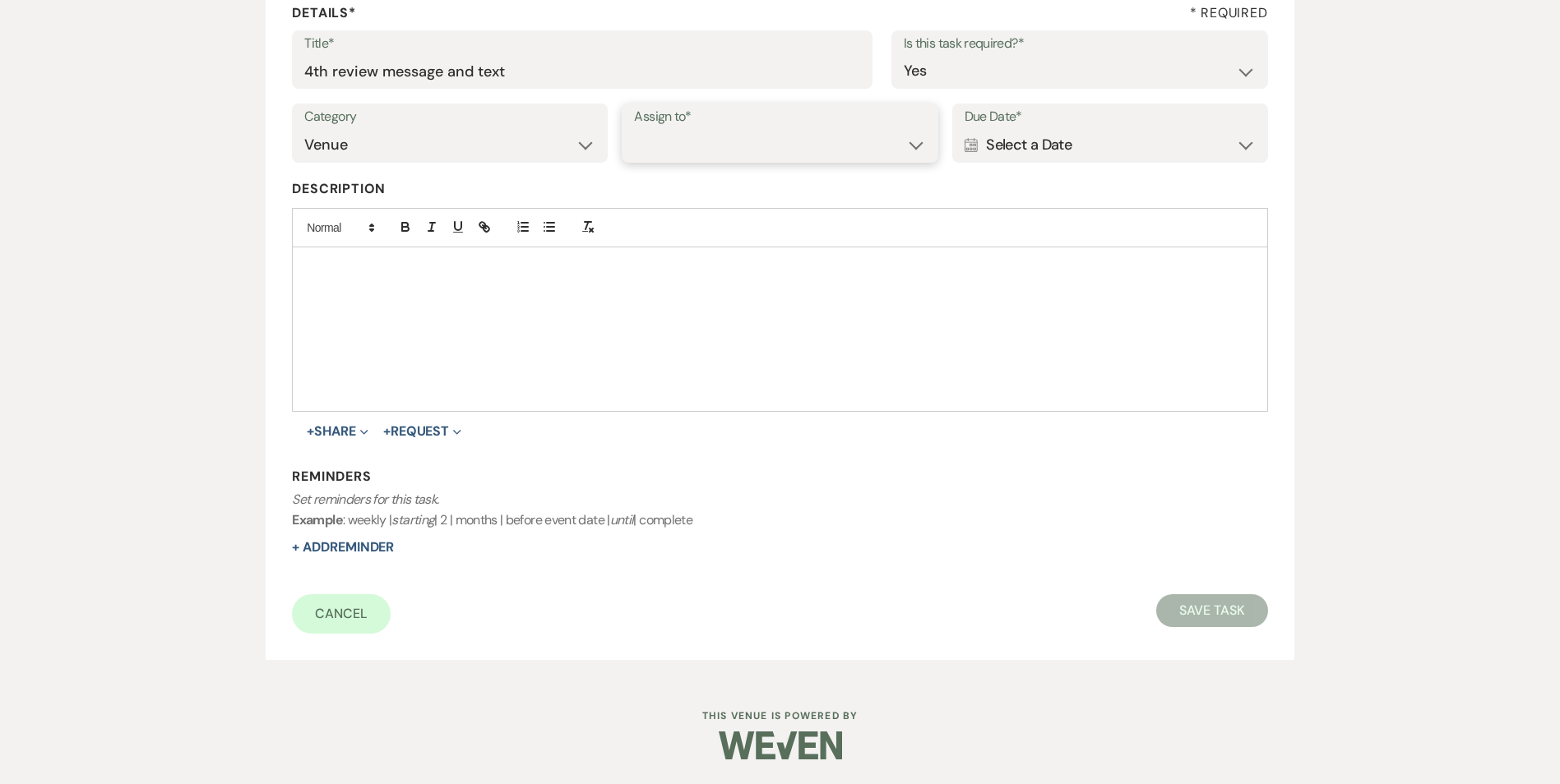
click at [799, 142] on select "Venue Client" at bounding box center [780, 144] width 291 height 32
select select "venueHost"
click at [634, 129] on select "Venue Client" at bounding box center [780, 144] width 291 height 32
click at [1051, 154] on div "Calendar Select a Date Expand" at bounding box center [1110, 144] width 291 height 32
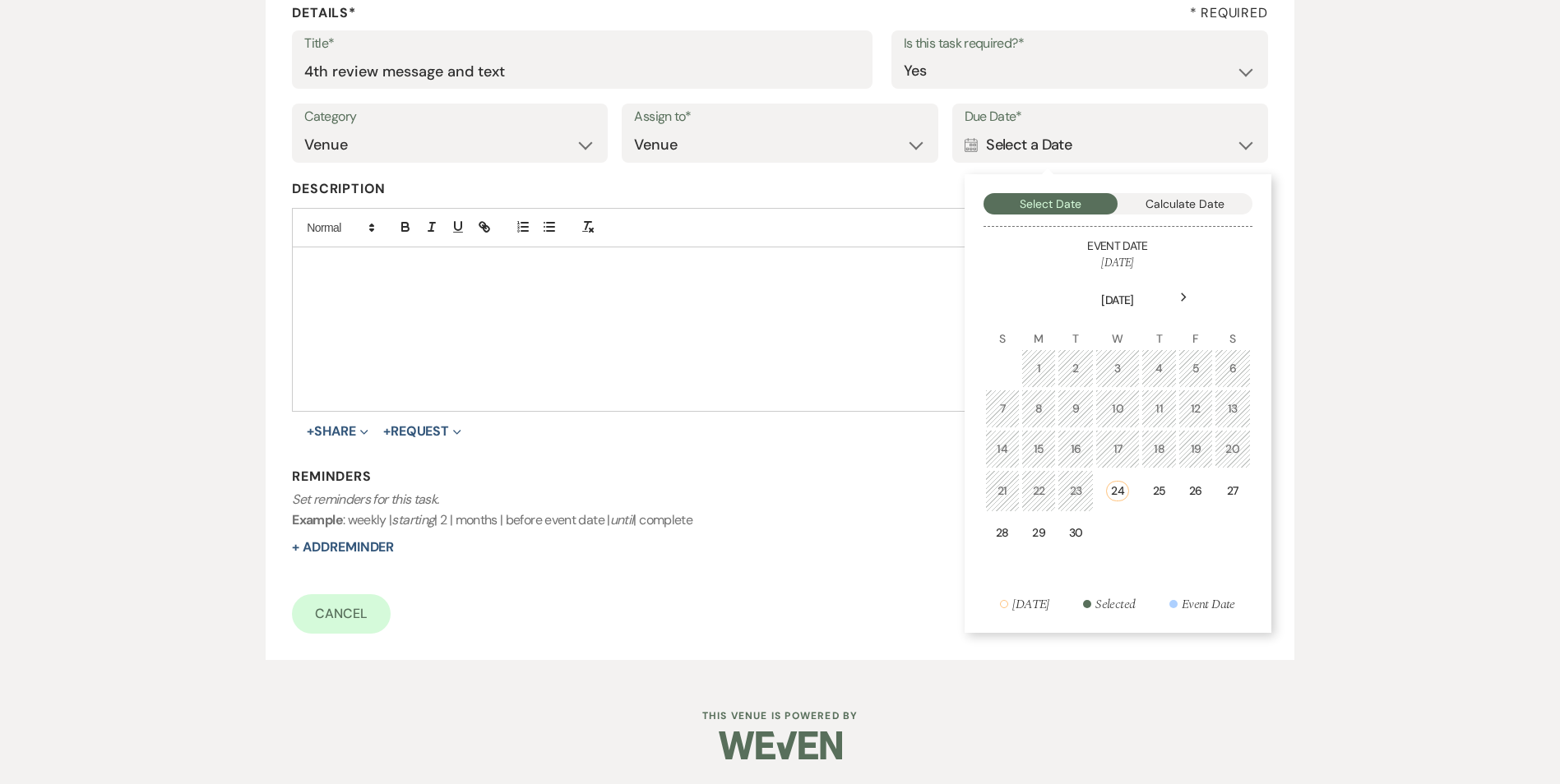
click at [1183, 307] on div "Next" at bounding box center [1183, 297] width 26 height 26
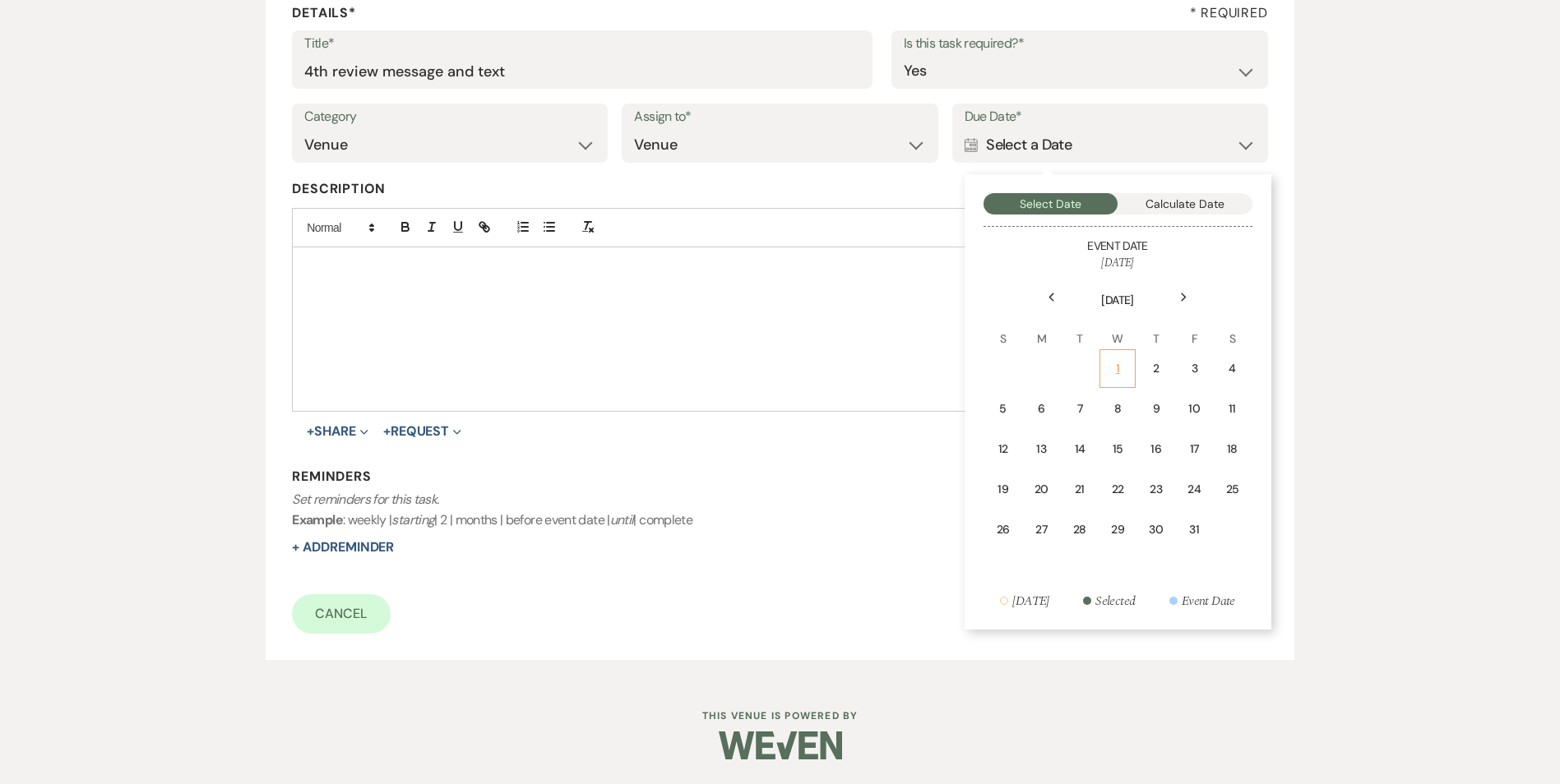
click at [1126, 357] on td "1" at bounding box center [1116, 369] width 36 height 39
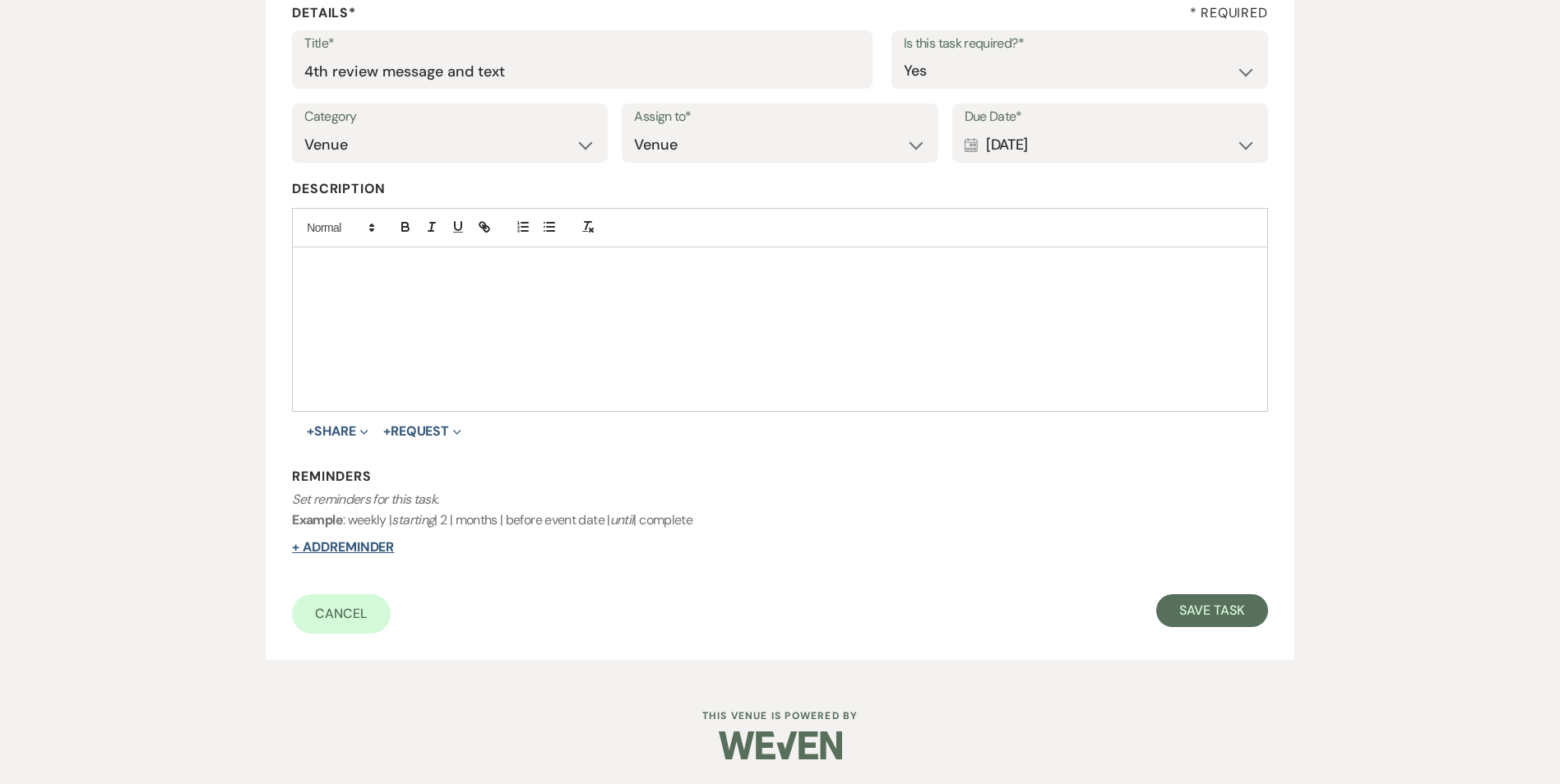
click at [364, 542] on button "+ Add Reminder" at bounding box center [342, 548] width 102 height 14
select select "host"
select select "days"
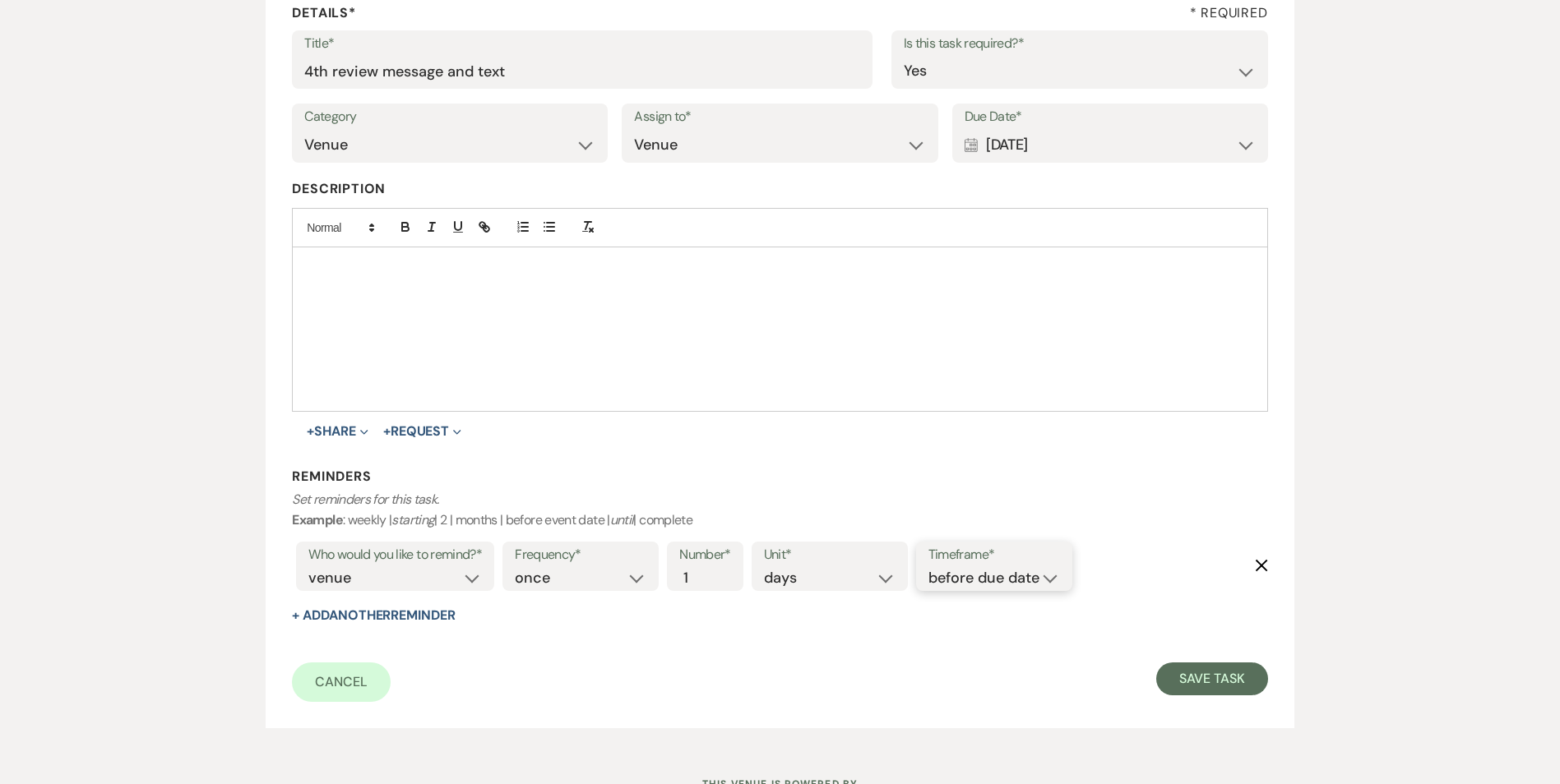
click at [1000, 582] on select "before due date after due date on due date on custom date" at bounding box center [994, 578] width 132 height 22
select select "onDueDate"
click at [929, 567] on select "before due date after due date on due date on custom date" at bounding box center [994, 578] width 132 height 22
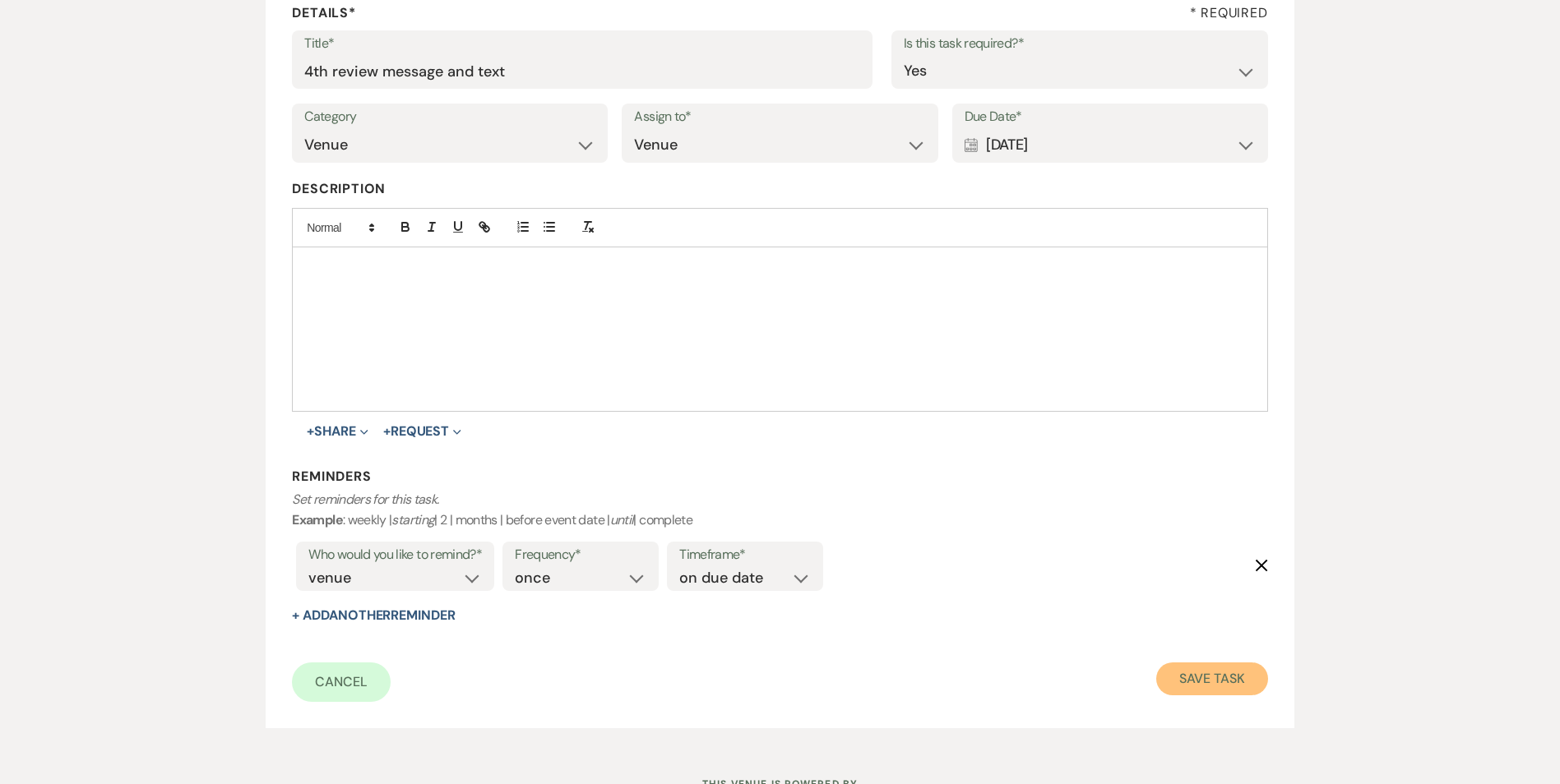
click at [1187, 694] on button "Save Task" at bounding box center [1211, 678] width 111 height 33
select select "2"
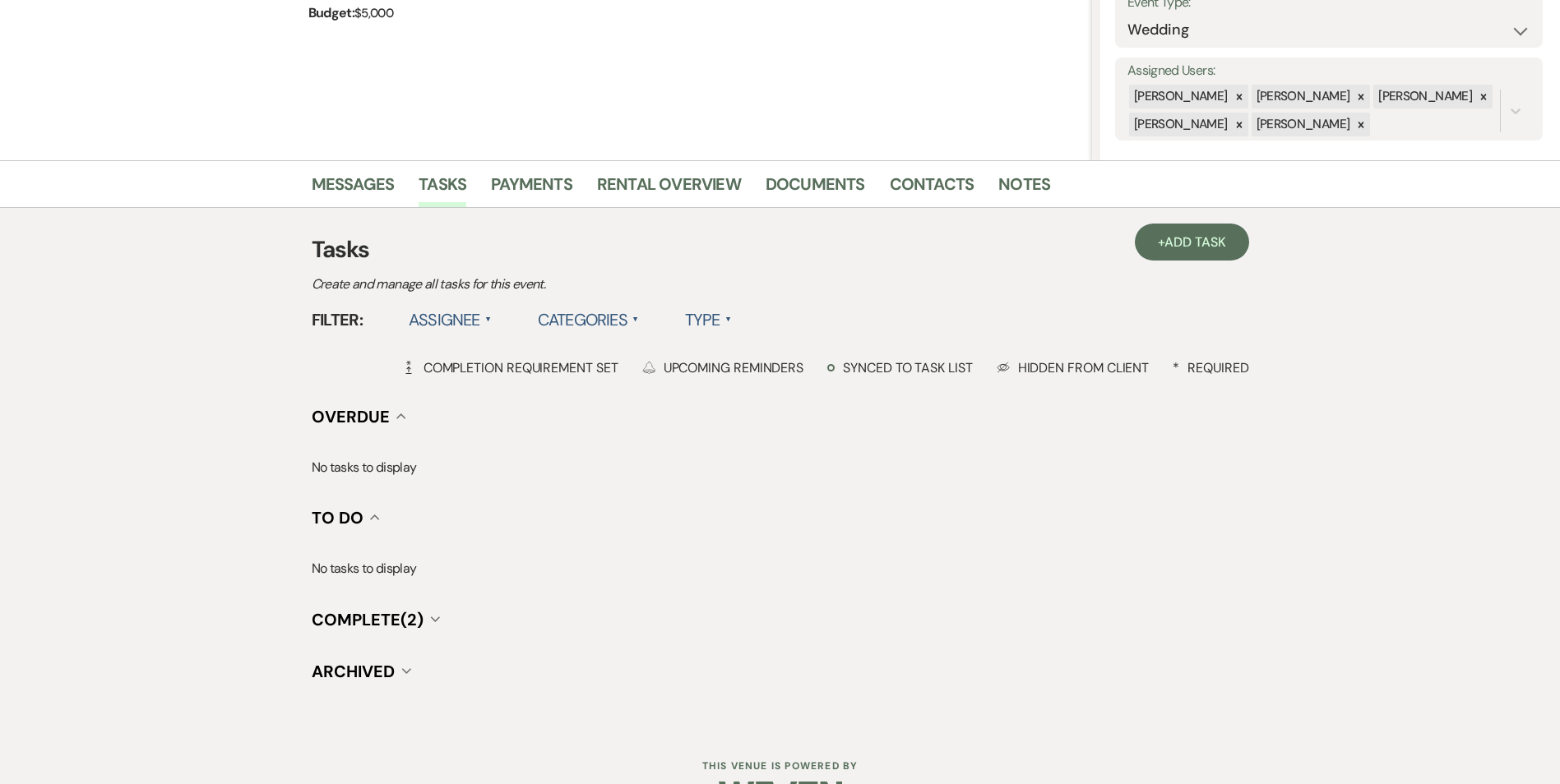
scroll to position [303, 0]
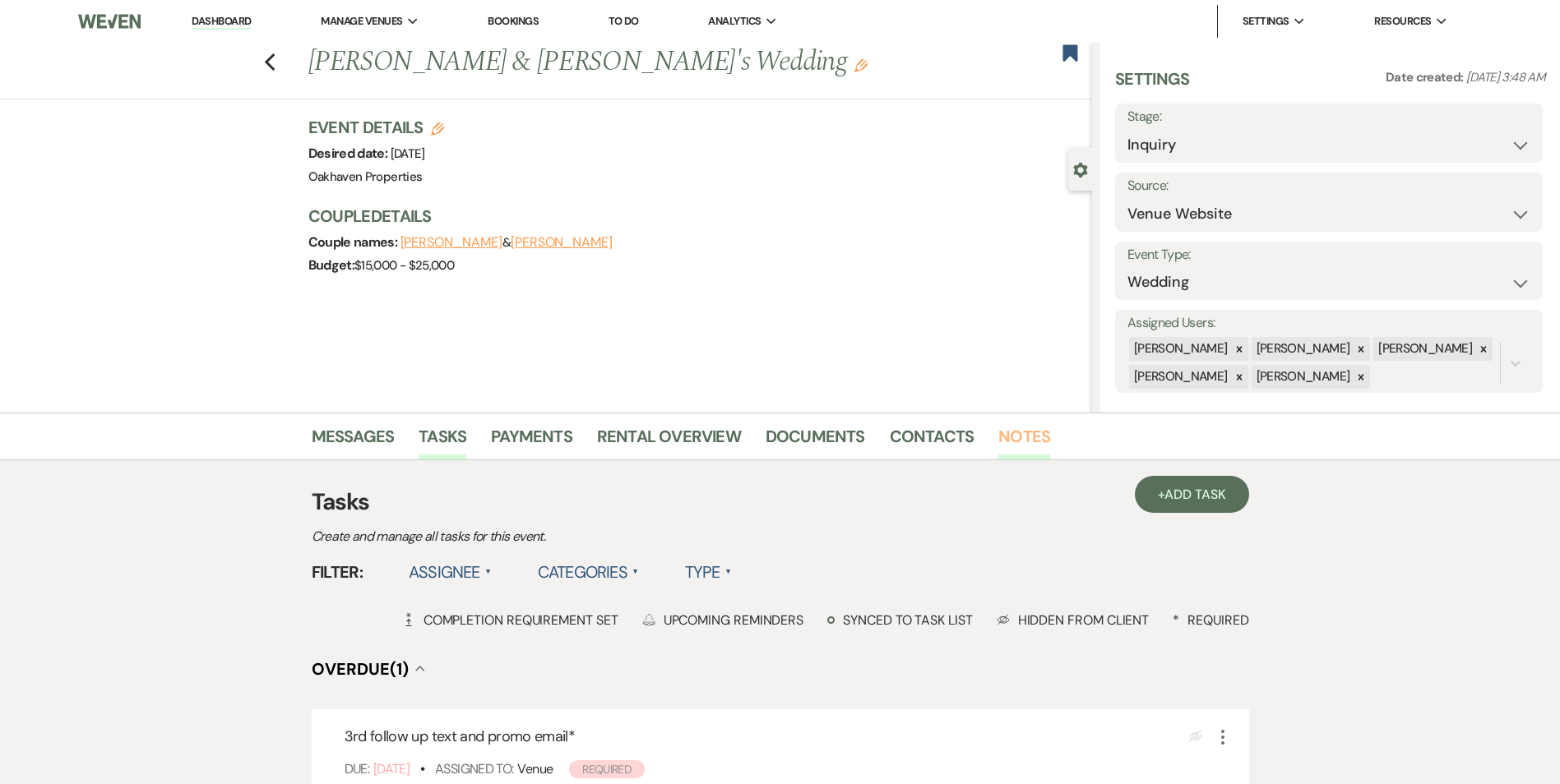
click at [1005, 431] on link "Notes" at bounding box center [1025, 440] width 52 height 36
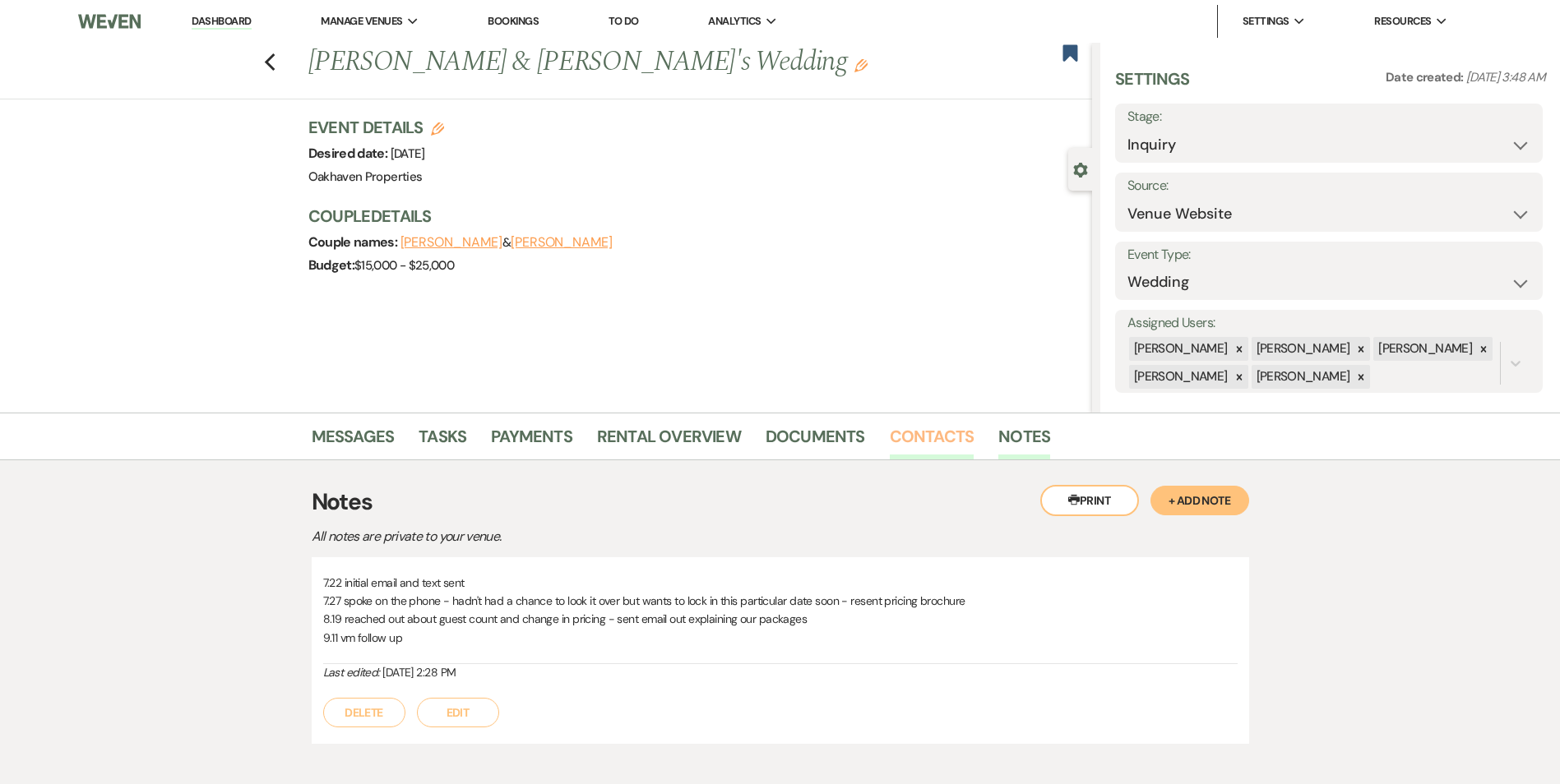
click at [907, 438] on link "Contacts" at bounding box center [932, 440] width 84 height 36
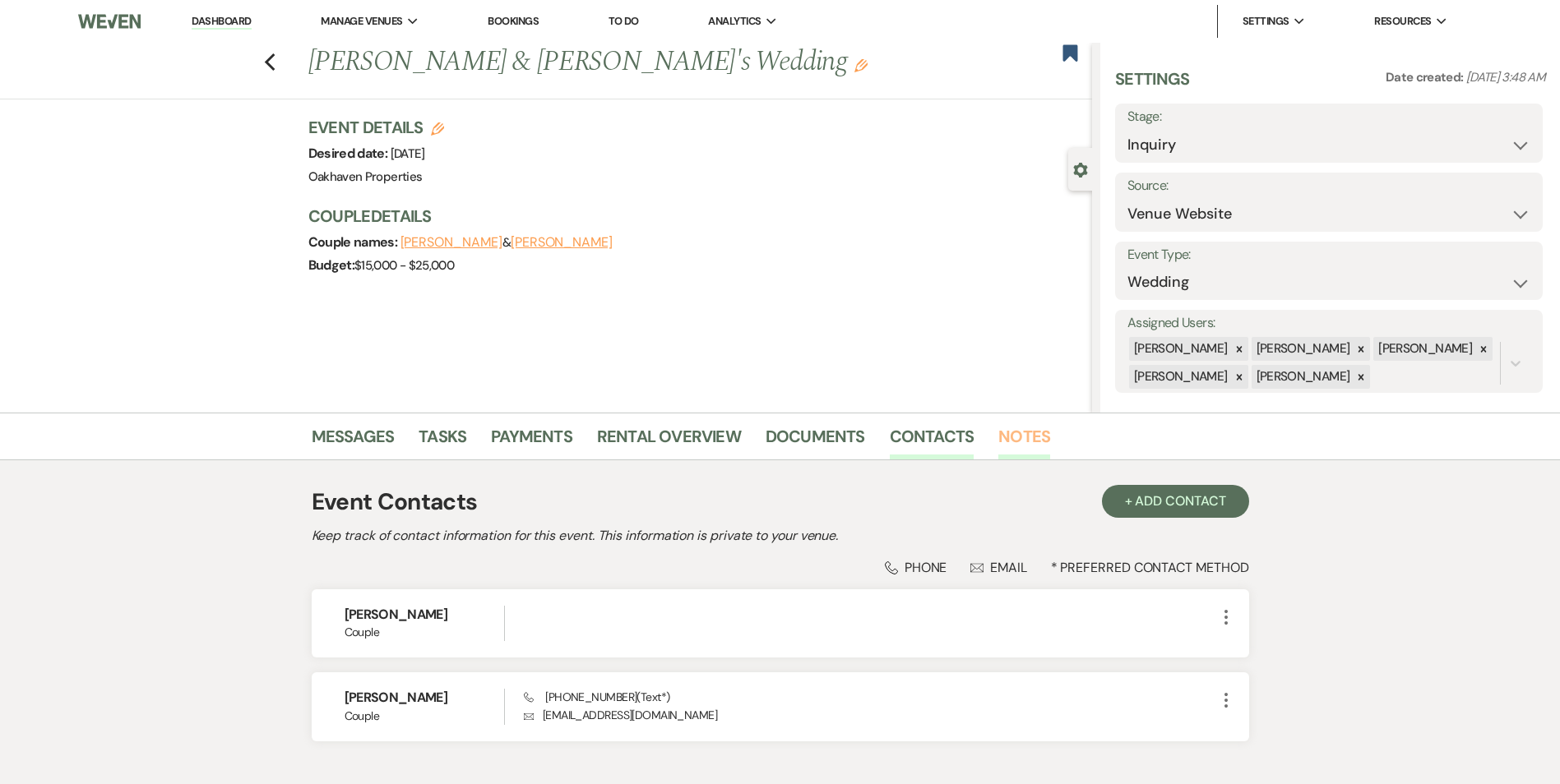
click at [1008, 437] on link "Notes" at bounding box center [1025, 440] width 52 height 36
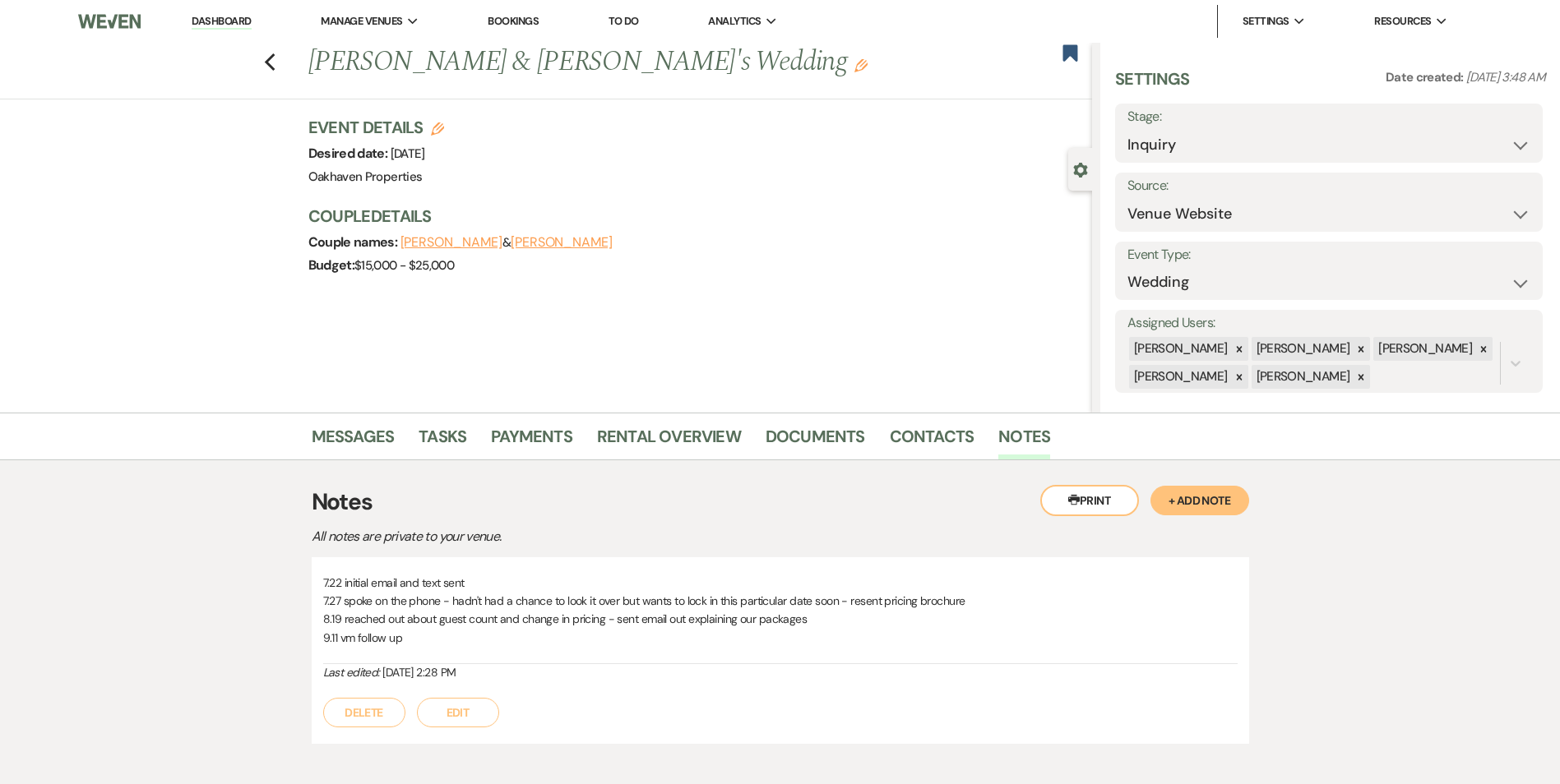
click at [429, 731] on div "7.22 initial email and text sent 7.27 spoke on the phone - hadn't had a chance …" at bounding box center [780, 651] width 937 height 188
click at [444, 709] on button "Edit" at bounding box center [458, 712] width 82 height 30
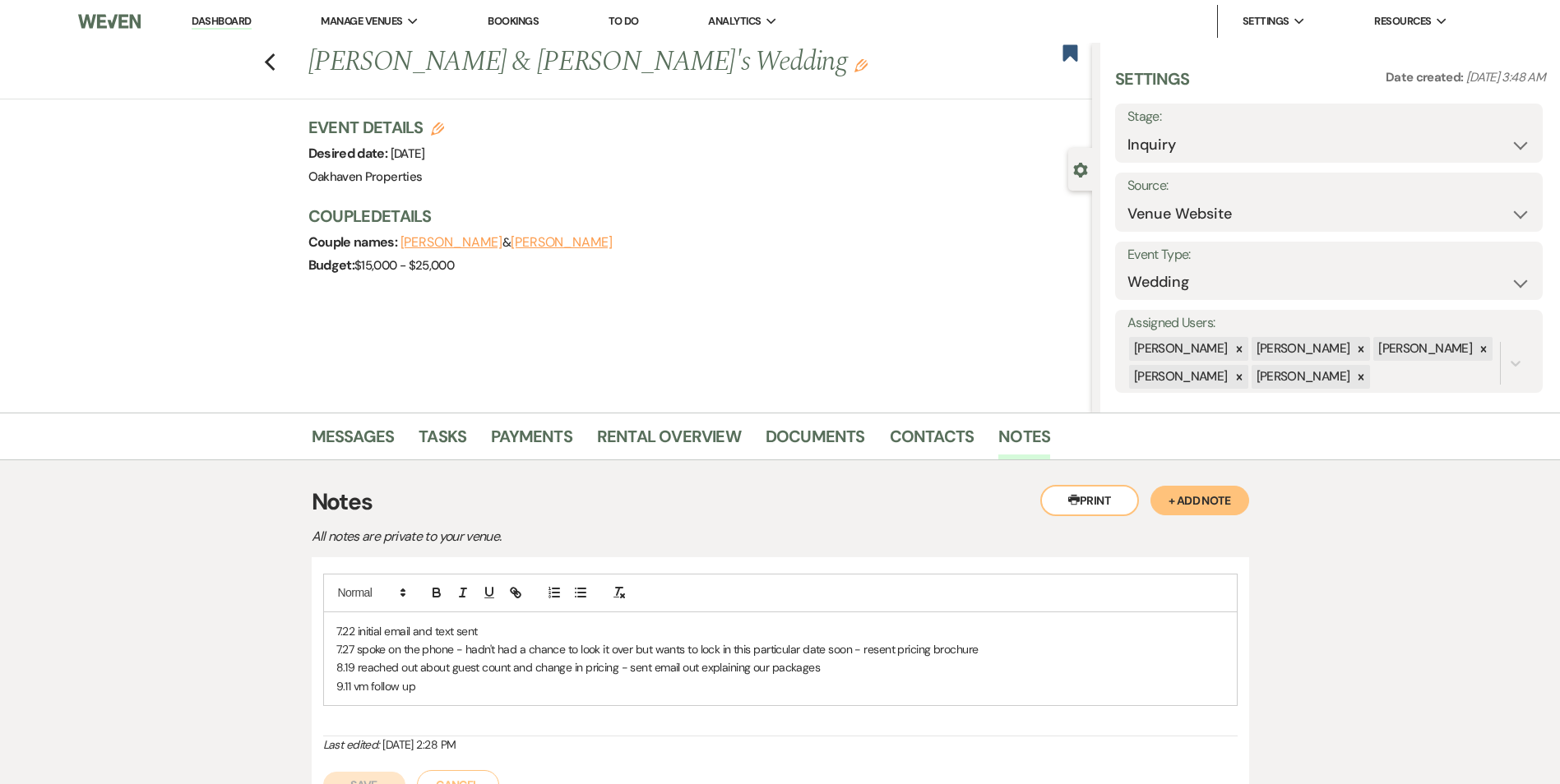
click at [418, 678] on p "9.11 vm follow up" at bounding box center [780, 686] width 888 height 18
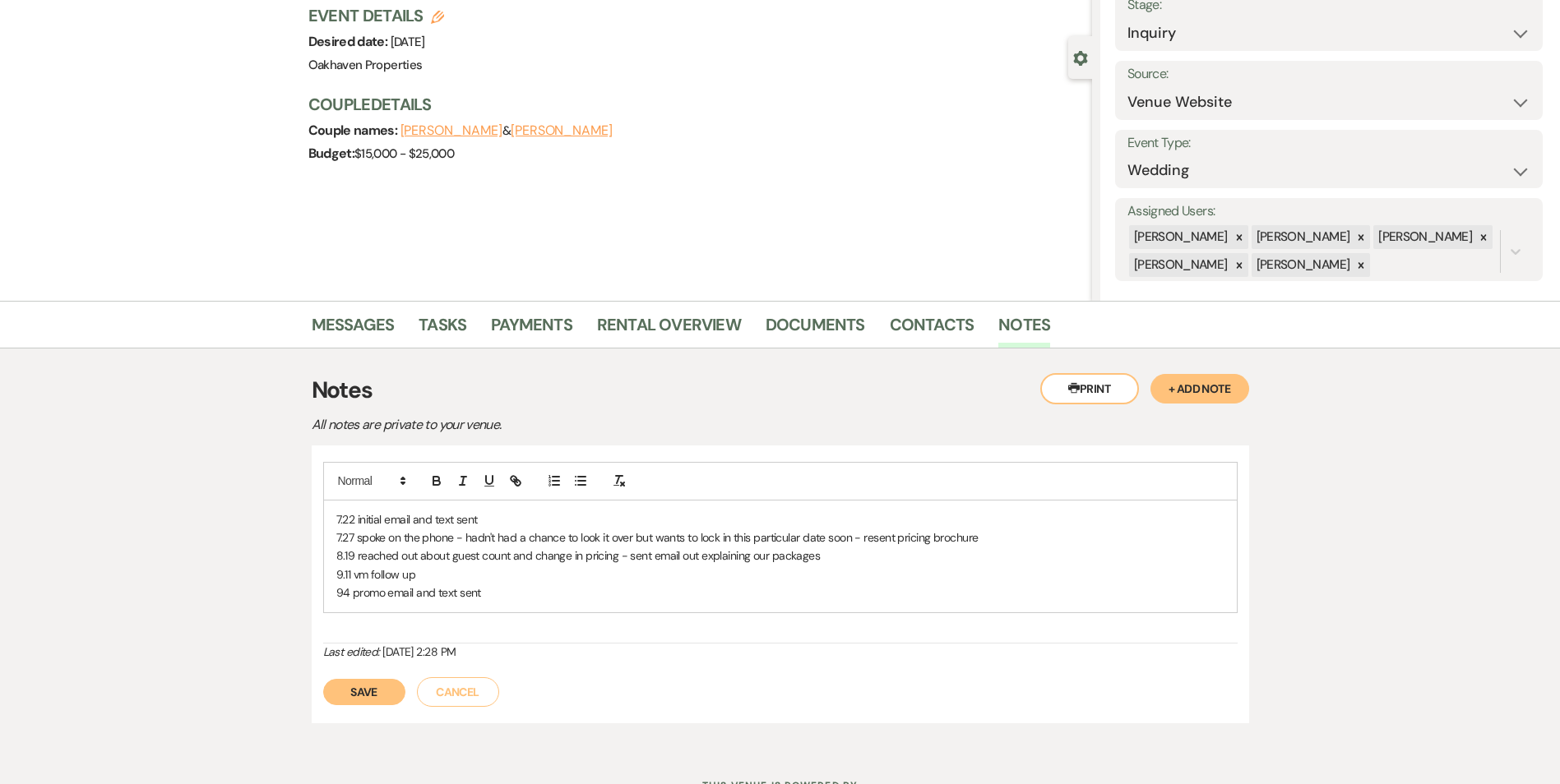
scroll to position [112, 0]
click at [381, 687] on button "Save" at bounding box center [364, 691] width 82 height 26
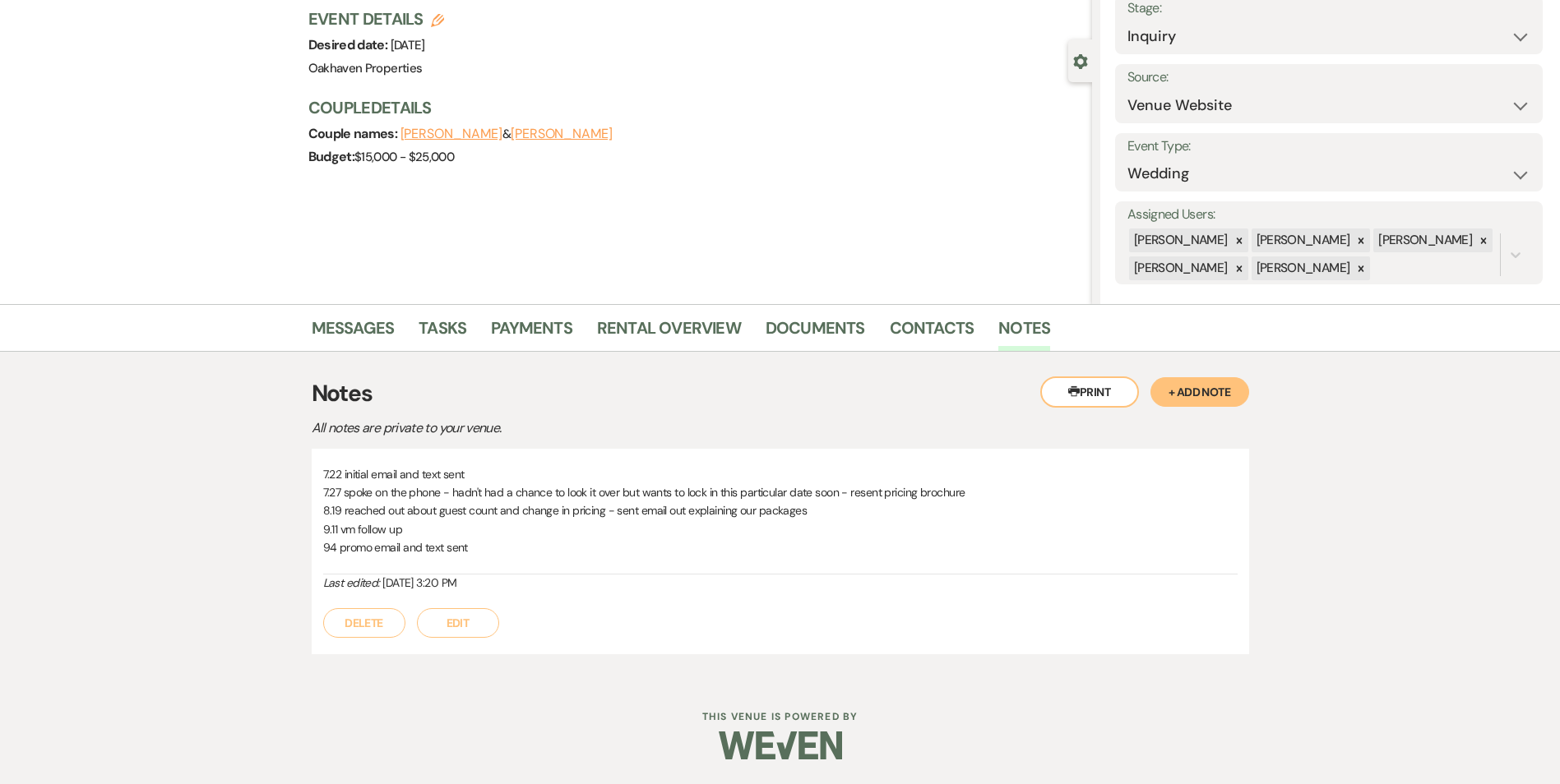
click at [971, 316] on li "Contacts" at bounding box center [944, 331] width 109 height 40
click at [948, 328] on link "Contacts" at bounding box center [932, 332] width 84 height 36
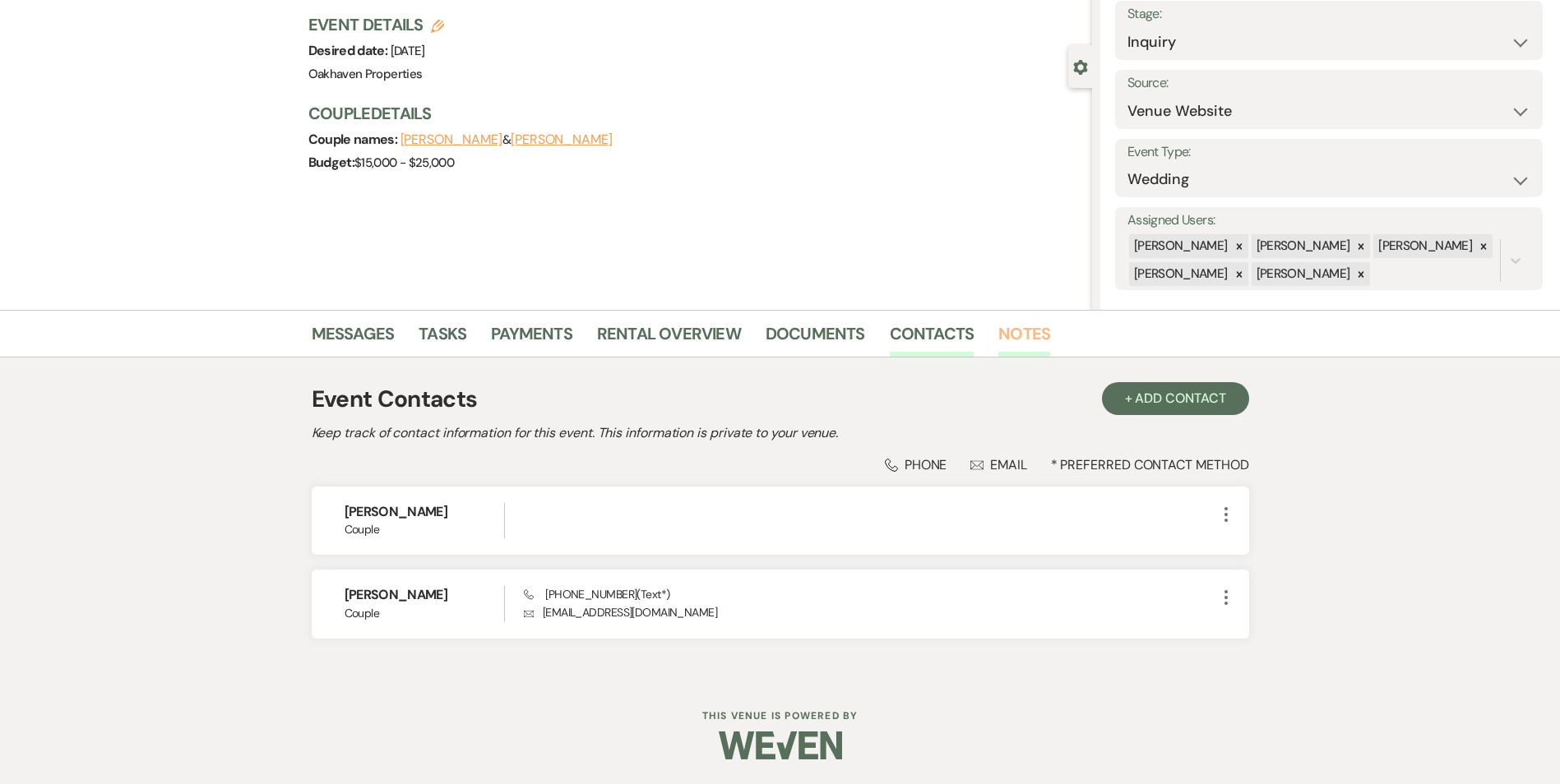
drag, startPoint x: 948, startPoint y: 332, endPoint x: 1012, endPoint y: 322, distance: 64.8
click at [1012, 322] on link "Notes" at bounding box center [1025, 338] width 52 height 36
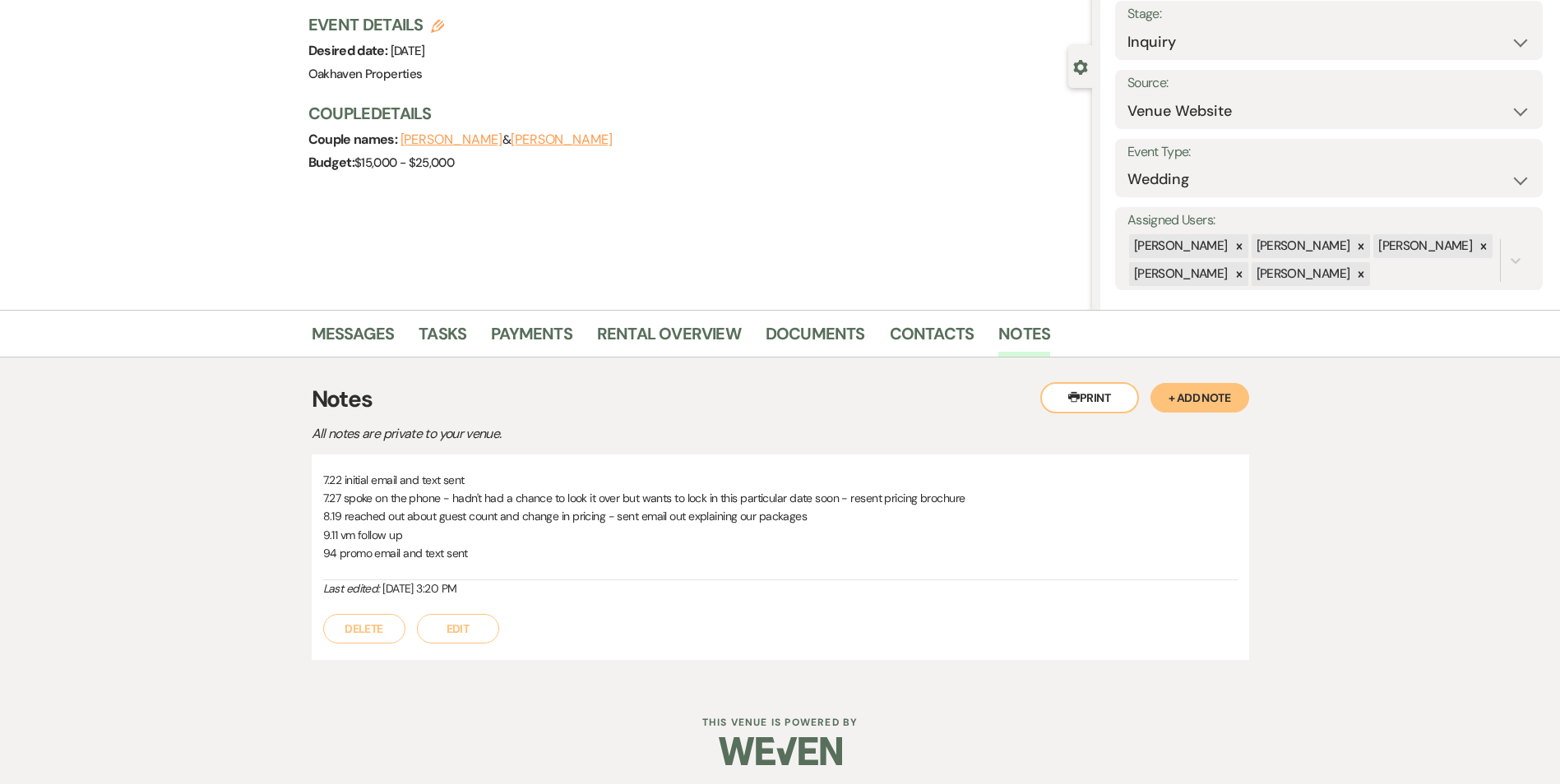
click at [332, 548] on p "94 promo email and text sent" at bounding box center [780, 553] width 914 height 18
drag, startPoint x: 475, startPoint y: 629, endPoint x: 266, endPoint y: 618, distance: 209.3
click at [468, 624] on button "Edit" at bounding box center [458, 628] width 82 height 30
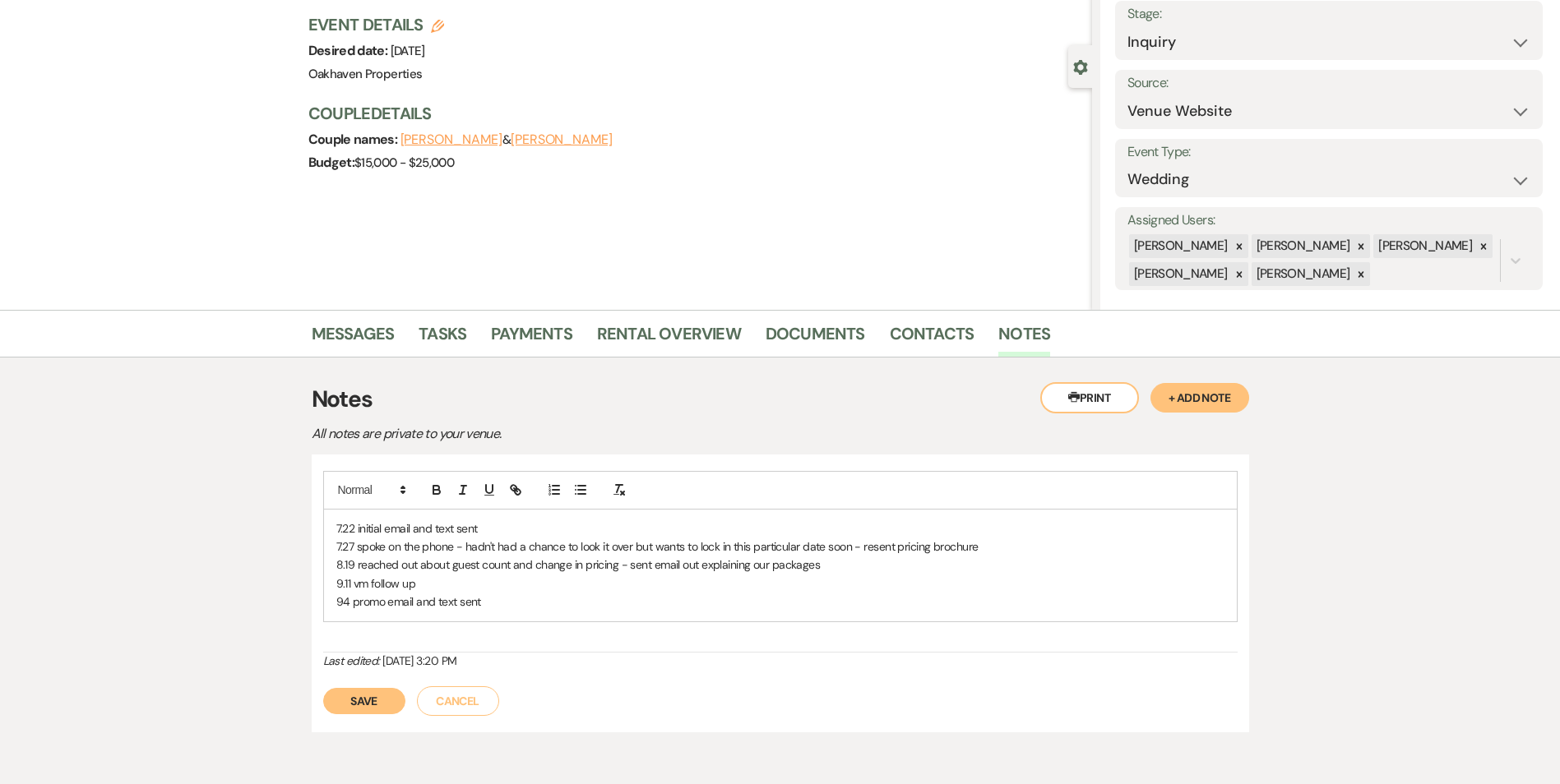
click at [343, 609] on p "94 promo email and text sent" at bounding box center [780, 601] width 888 height 18
click at [372, 684] on div "Save Cancel" at bounding box center [780, 693] width 914 height 46
click at [374, 692] on button "Save" at bounding box center [364, 701] width 82 height 26
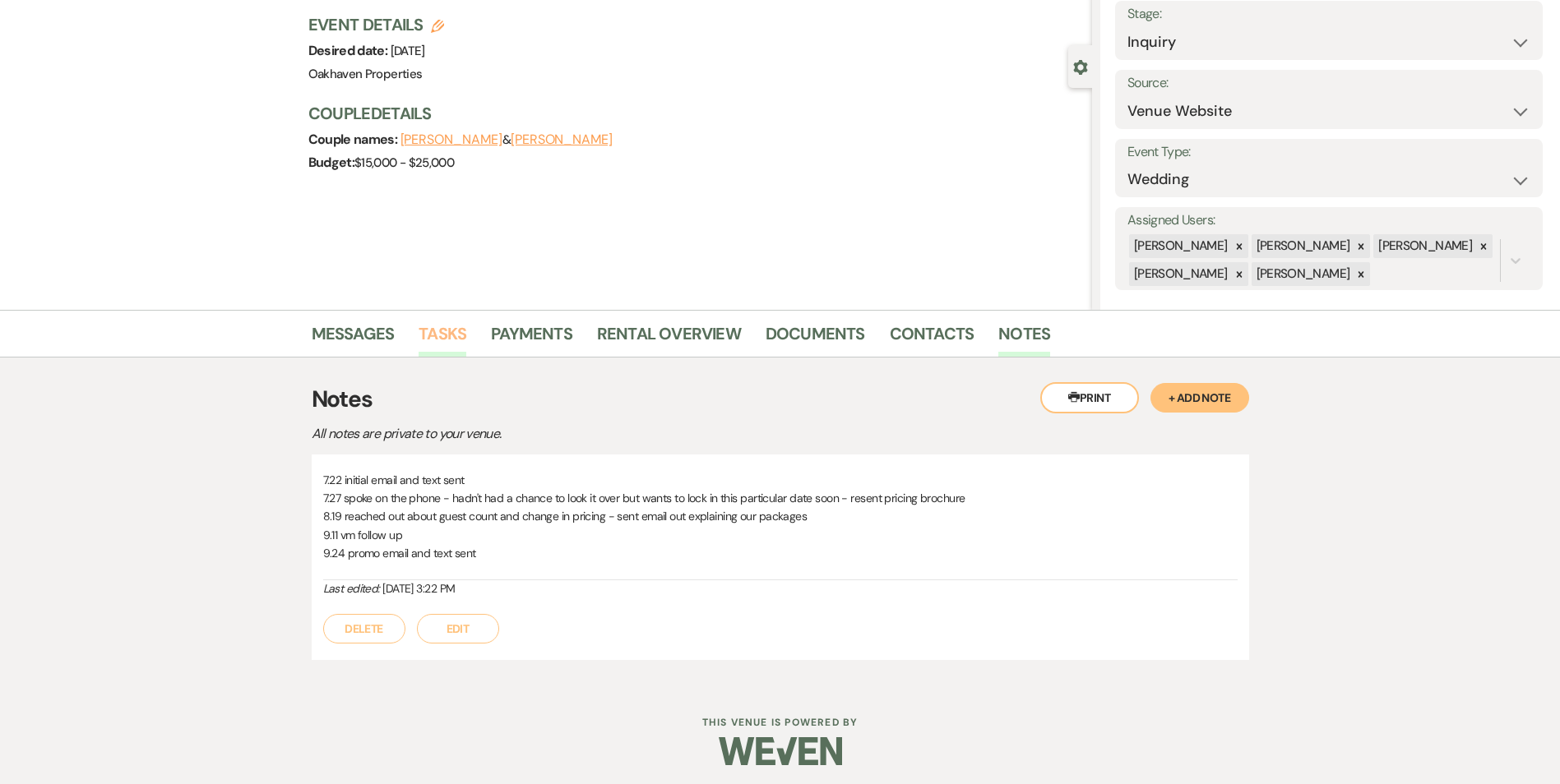
click at [455, 329] on link "Tasks" at bounding box center [442, 338] width 47 height 36
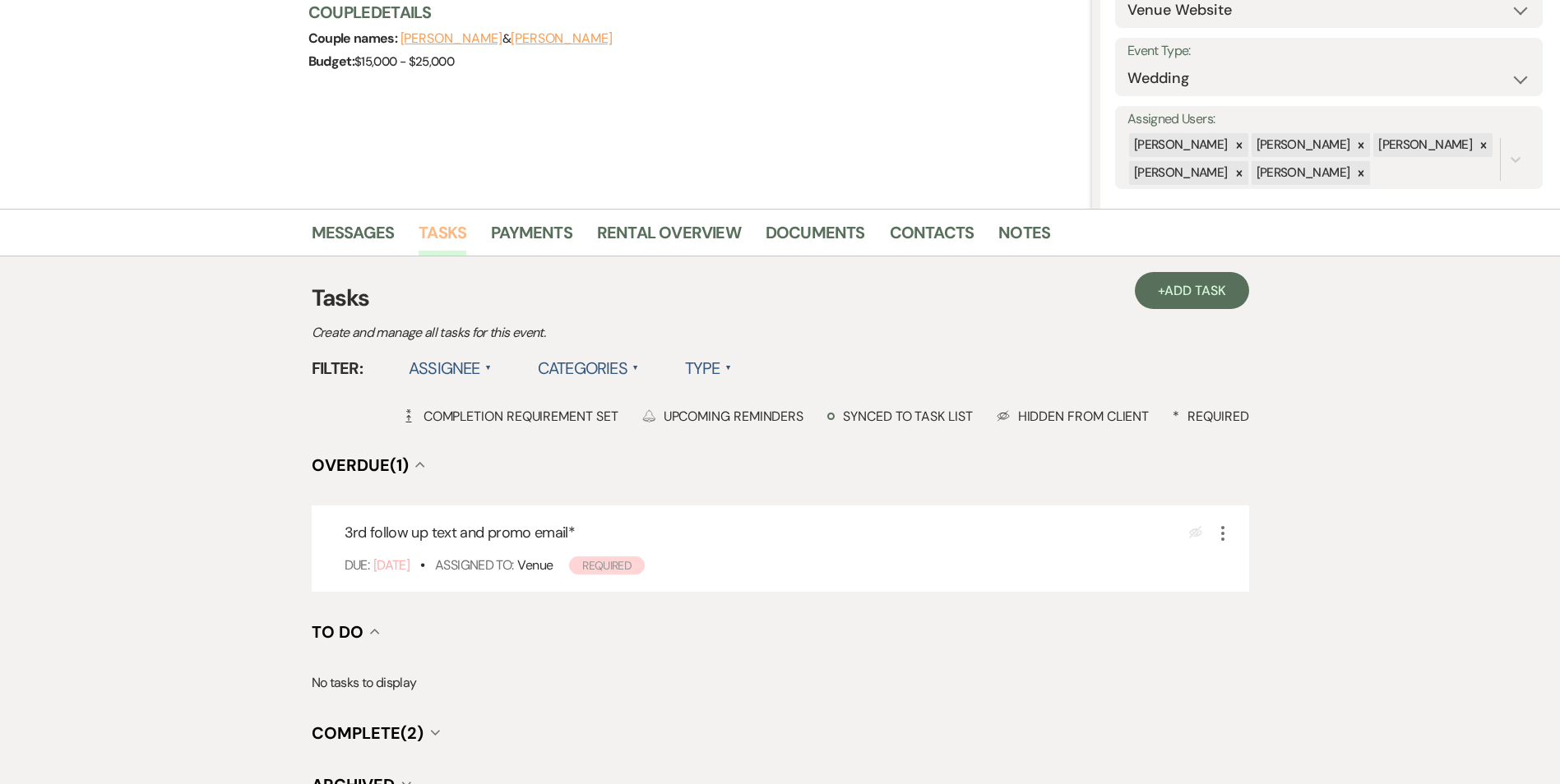
scroll to position [368, 0]
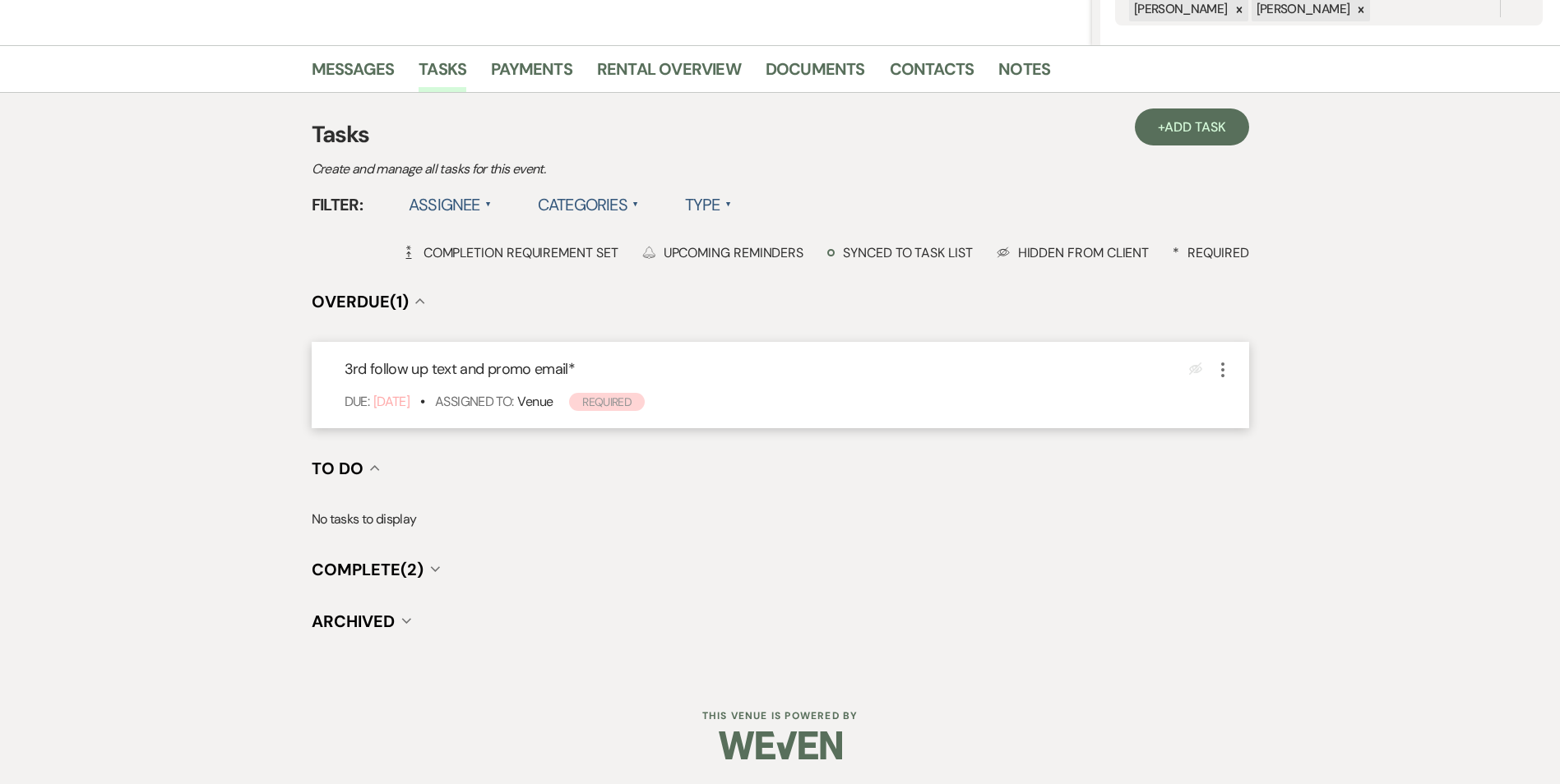
click at [1228, 372] on icon "More" at bounding box center [1223, 370] width 19 height 19
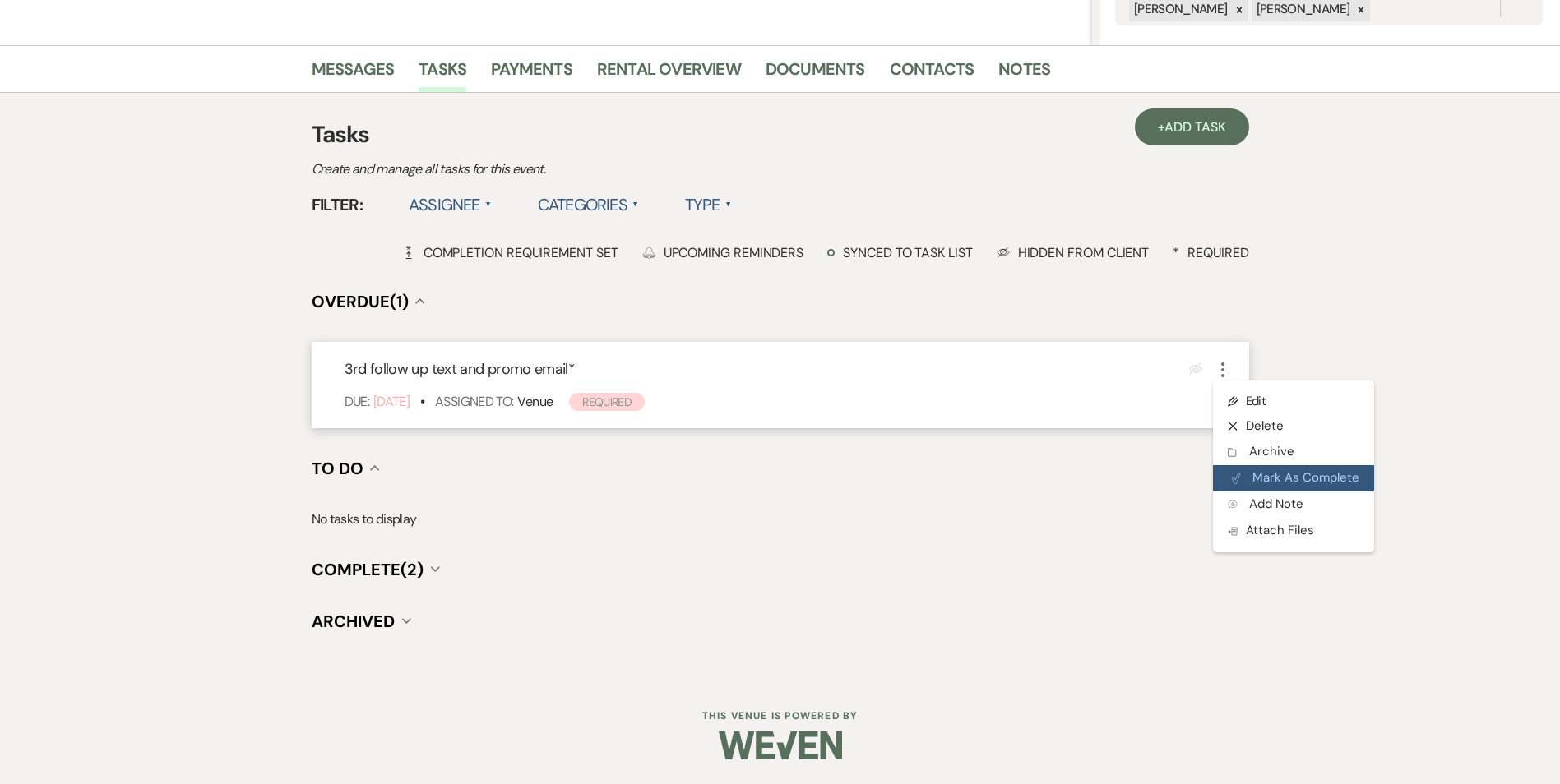
click at [1241, 474] on button "Plan Portal Link Mark As Complete" at bounding box center [1294, 478] width 161 height 26
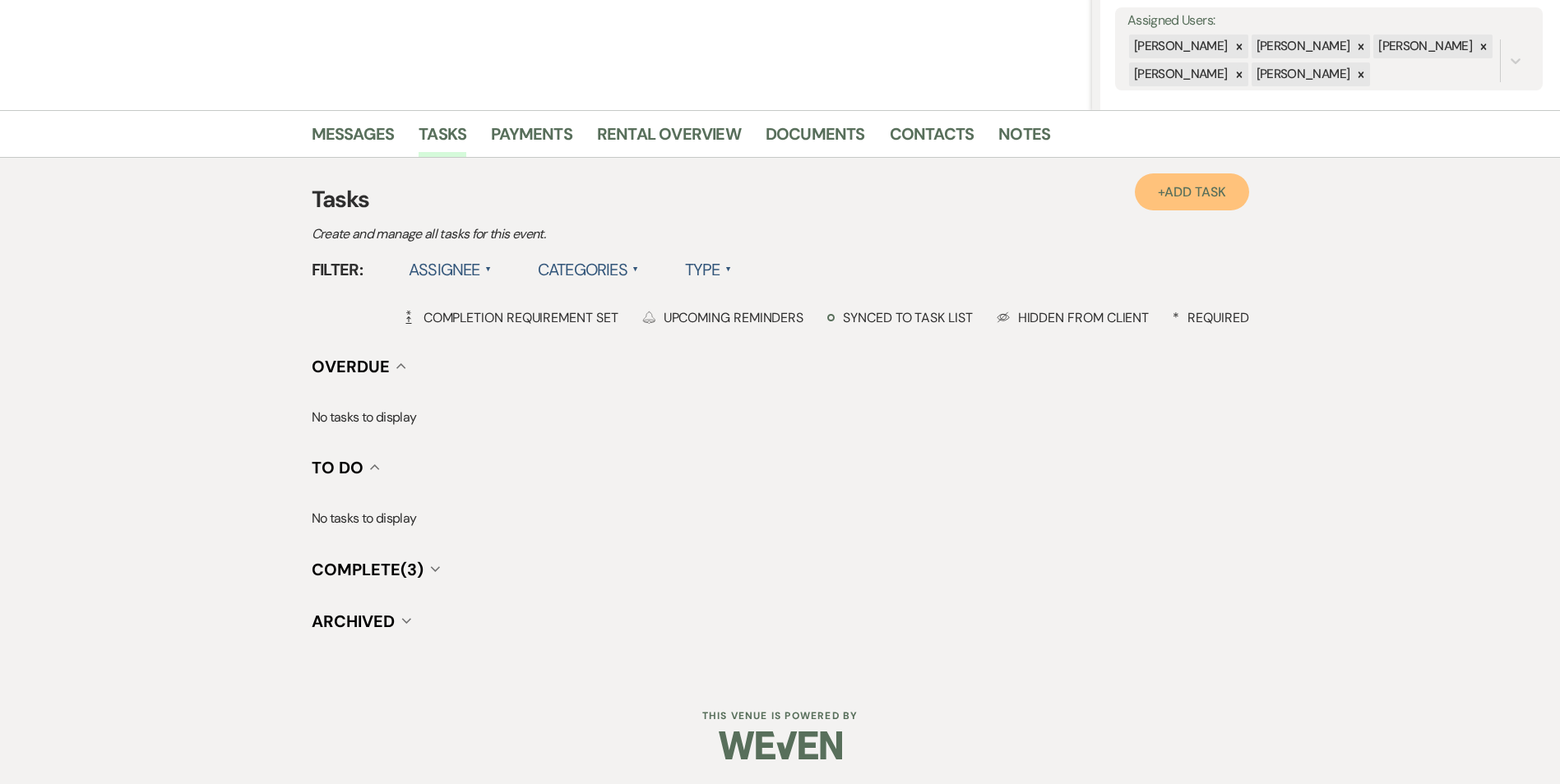
click at [1165, 189] on span "Add Task" at bounding box center [1195, 192] width 61 height 17
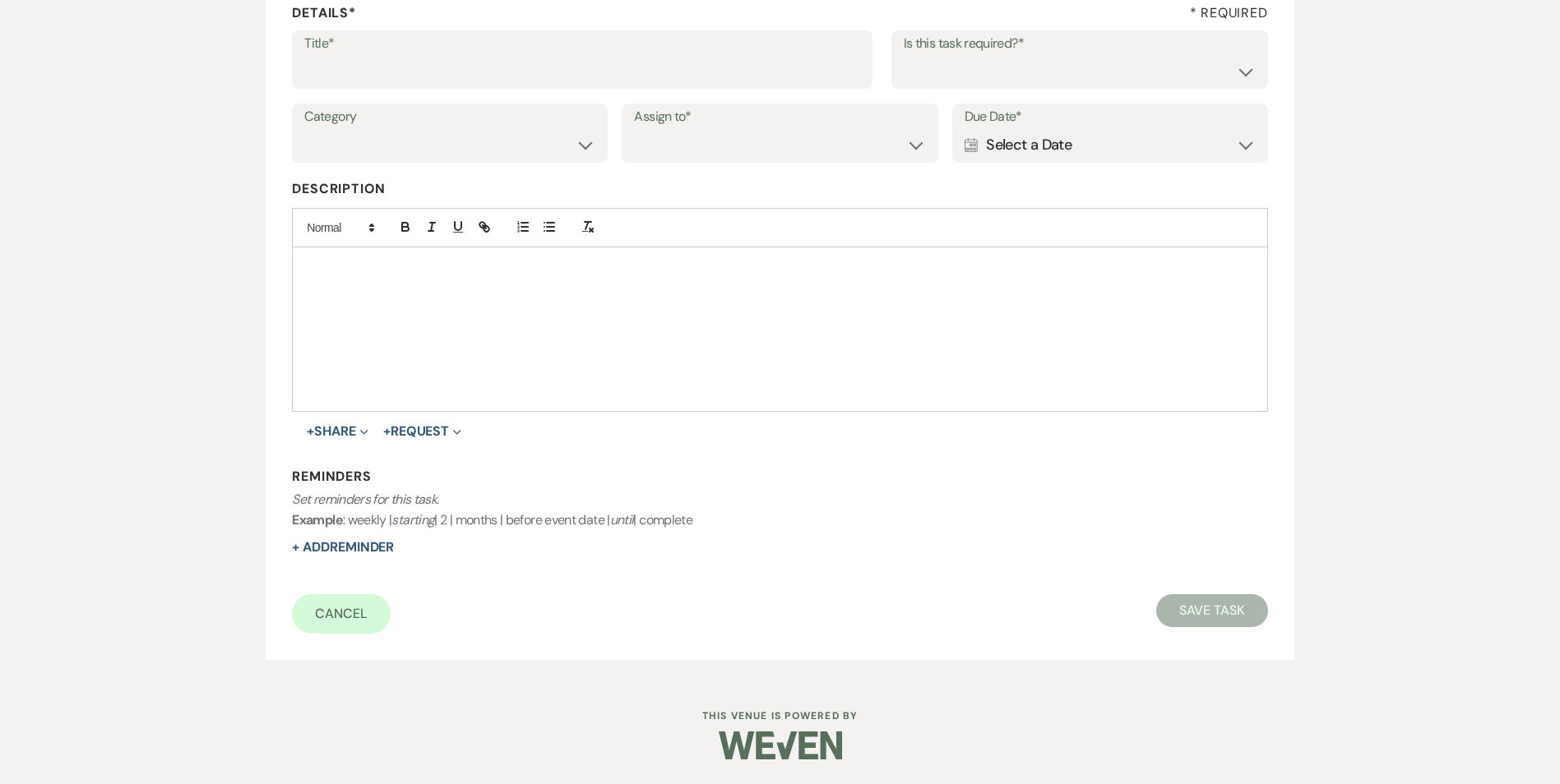
scroll to position [253, 0]
drag, startPoint x: 317, startPoint y: 82, endPoint x: 323, endPoint y: 76, distance: 8.5
click at [320, 81] on input "Title*" at bounding box center [582, 71] width 556 height 32
type input "4th review email and text"
click at [939, 75] on select "Yes No" at bounding box center [1079, 71] width 352 height 32
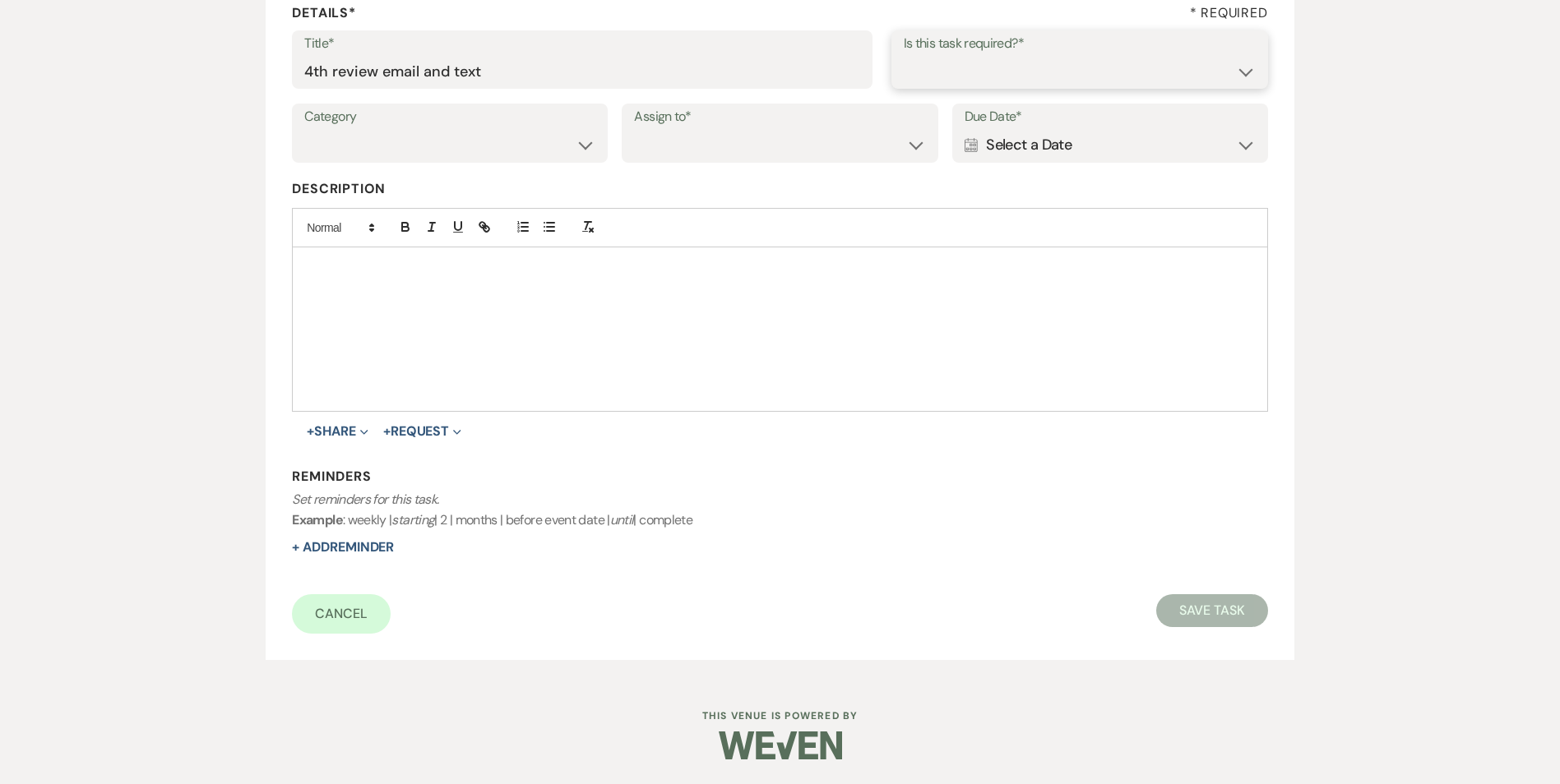
select select "true"
click at [903, 55] on select "Yes No" at bounding box center [1079, 71] width 352 height 32
click at [530, 142] on select "Venue Vendors Guests Details Finalize & Share" at bounding box center [449, 144] width 291 height 32
select select "31"
click at [304, 129] on select "Venue Vendors Guests Details Finalize & Share" at bounding box center [449, 144] width 291 height 32
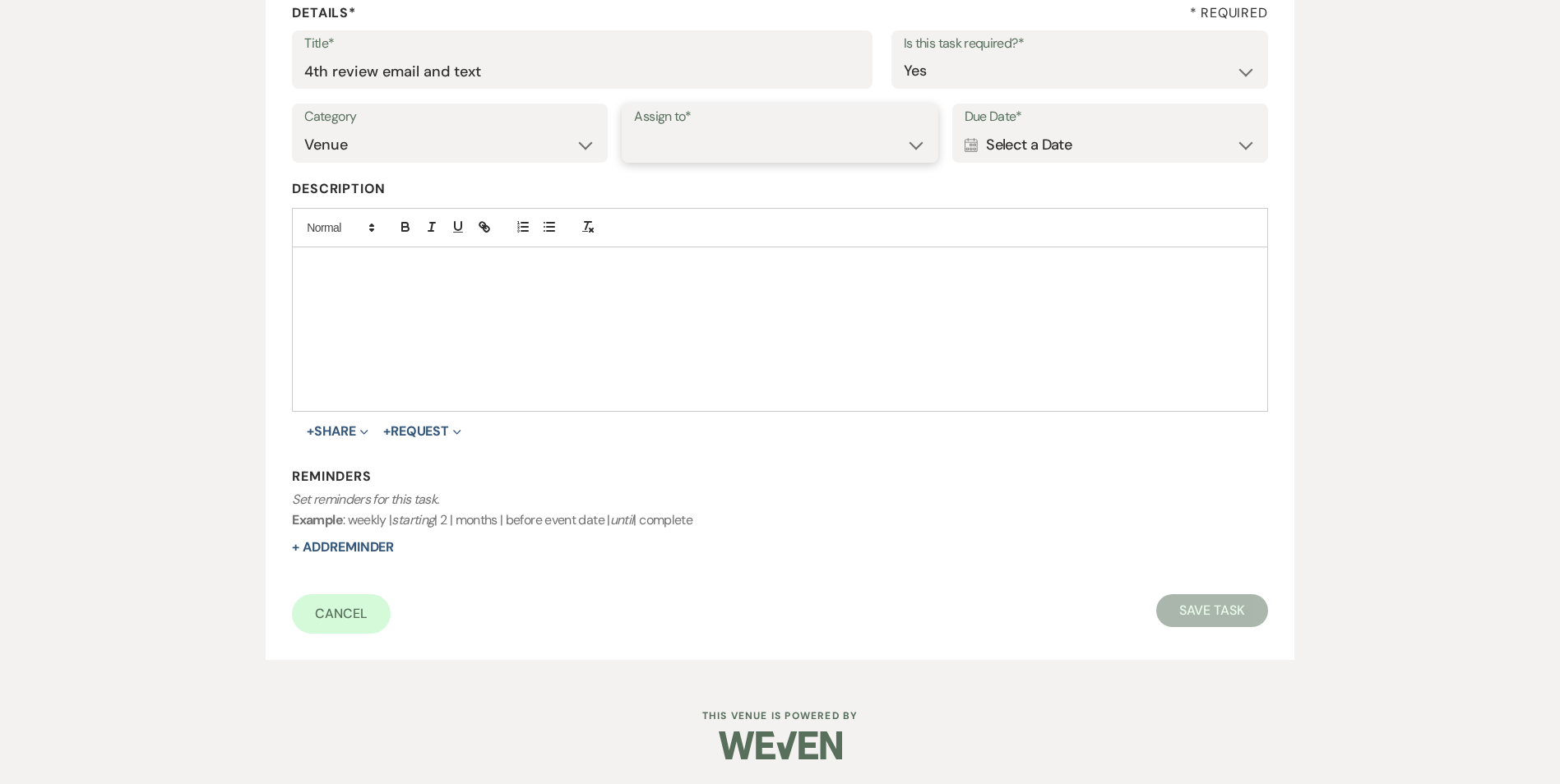
click at [660, 158] on select "Venue Client" at bounding box center [780, 144] width 291 height 32
select select "venueHost"
click at [634, 129] on select "Venue Client" at bounding box center [780, 144] width 291 height 32
click at [1030, 150] on div "Calendar Select a Date Expand" at bounding box center [1110, 144] width 291 height 32
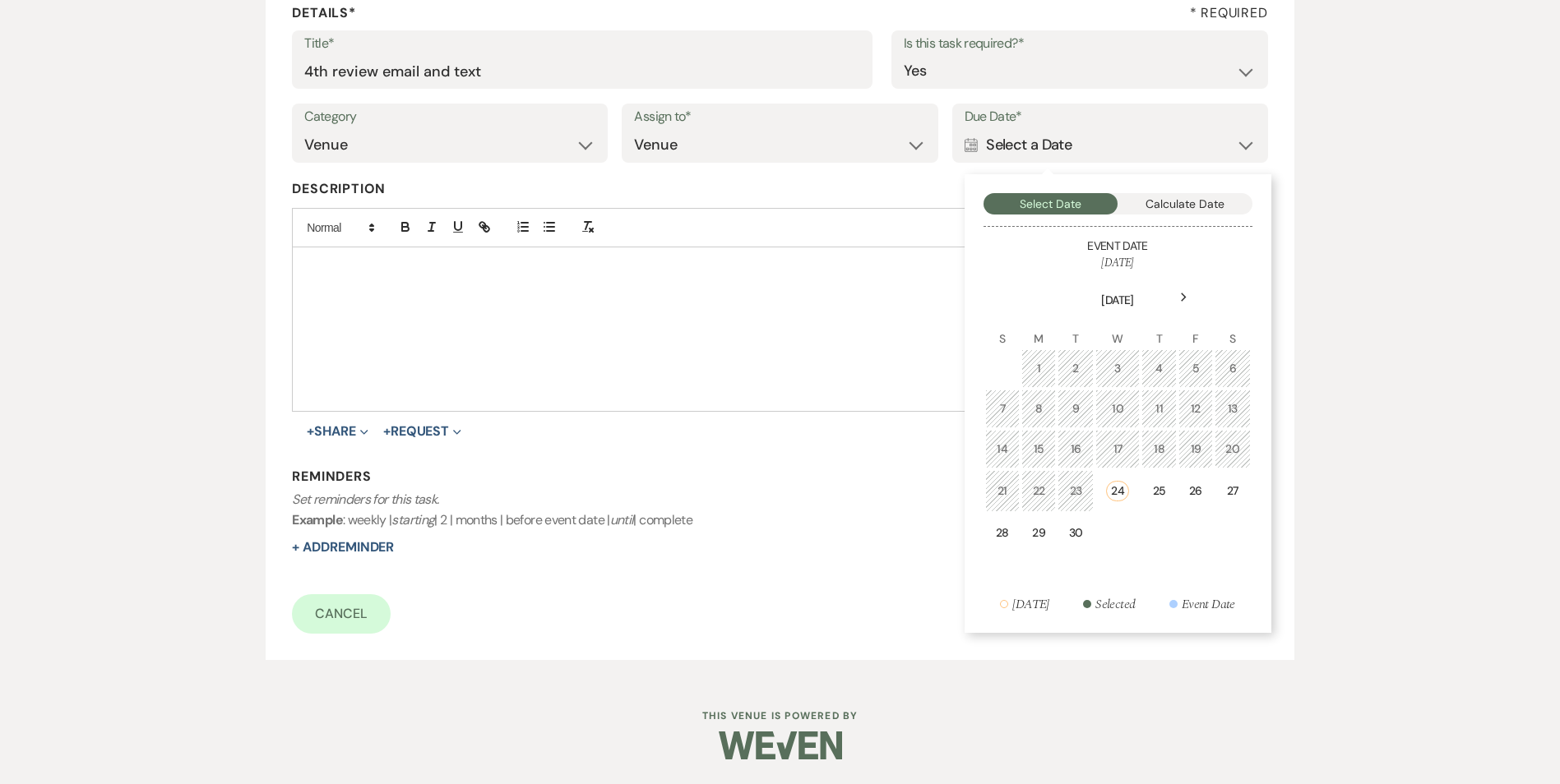
click at [1188, 298] on div "Next" at bounding box center [1183, 297] width 26 height 26
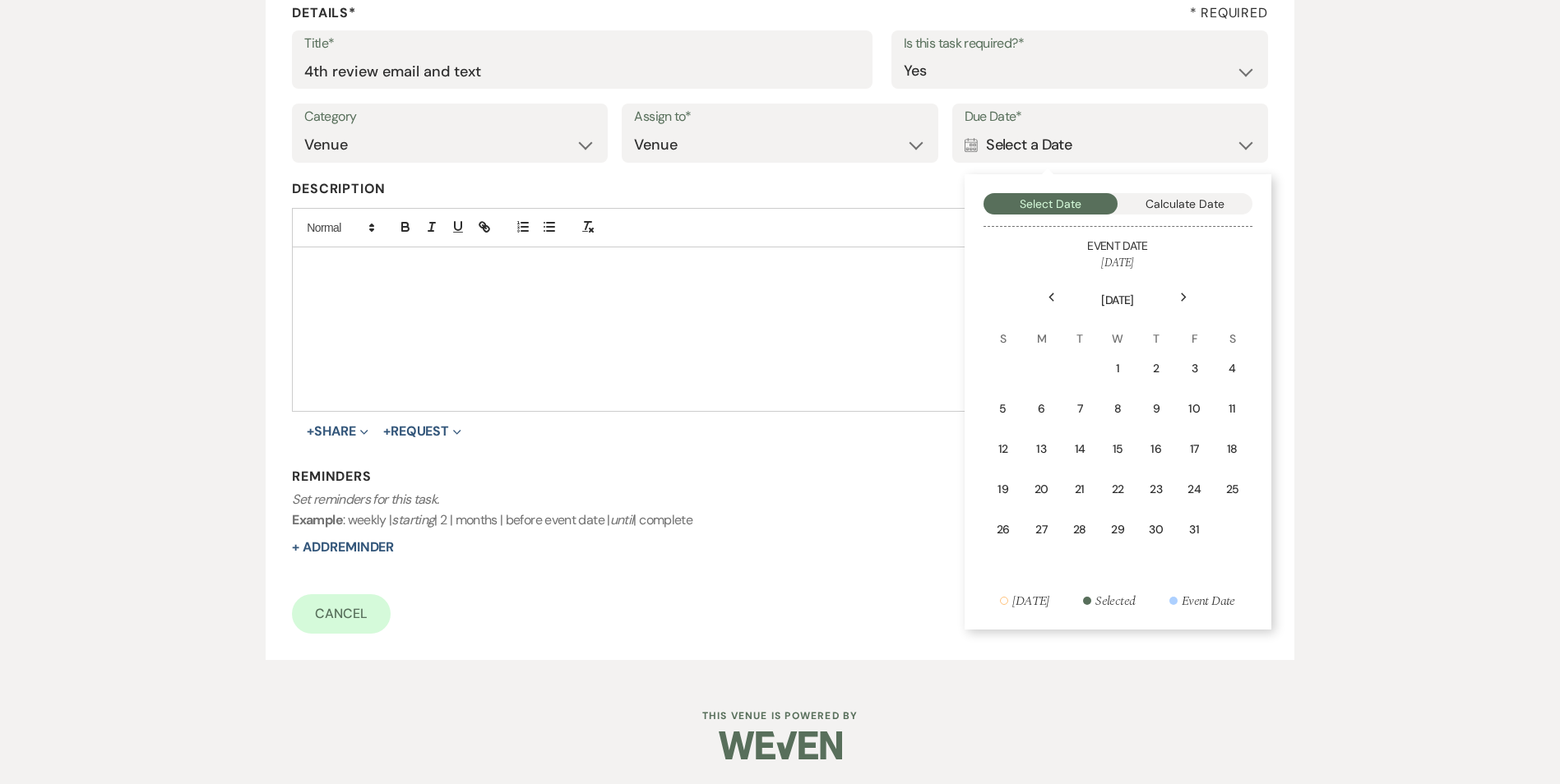
drag, startPoint x: 1124, startPoint y: 370, endPoint x: 1000, endPoint y: 415, distance: 131.9
click at [1122, 370] on div "1" at bounding box center [1116, 369] width 15 height 17
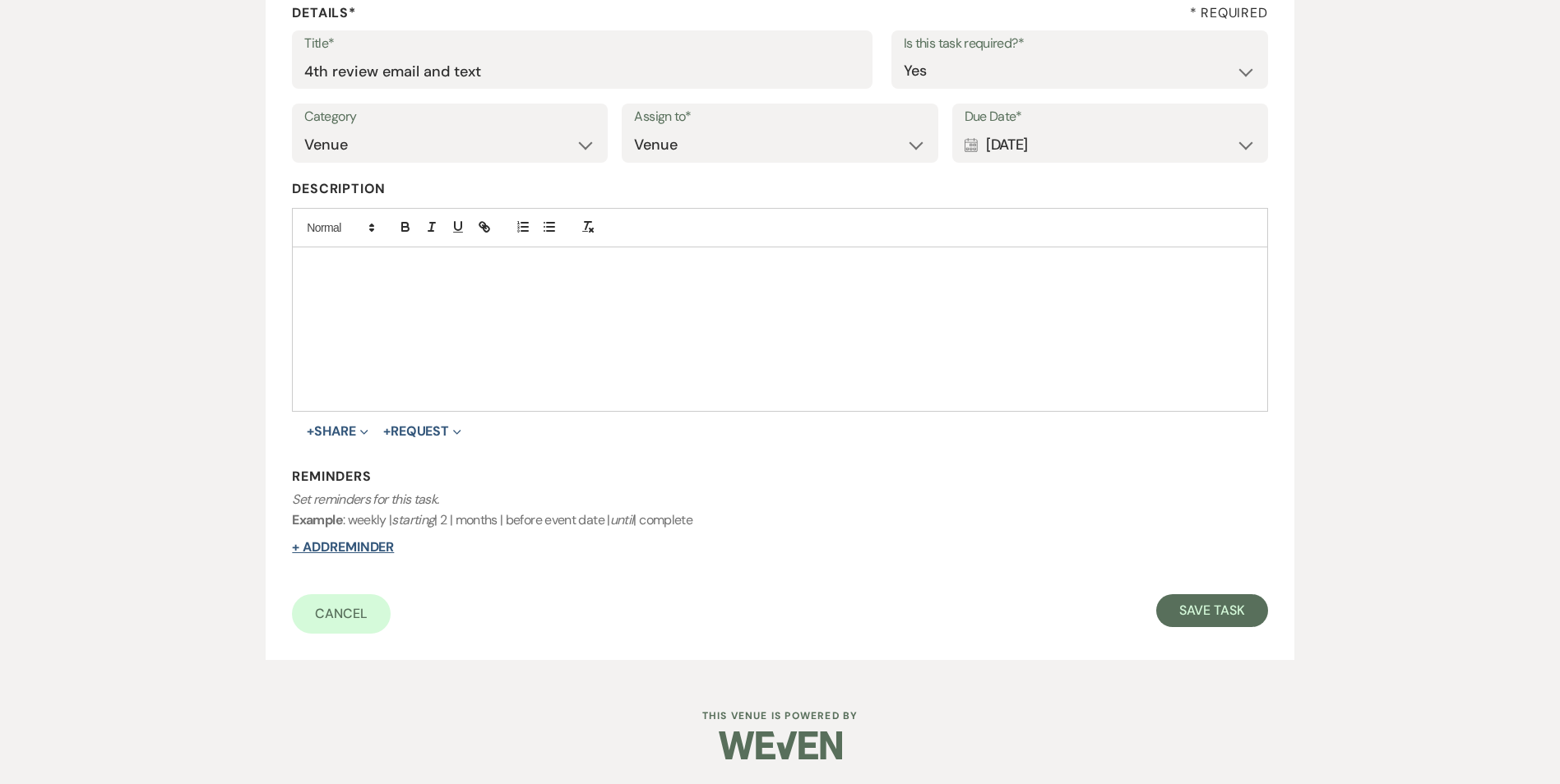
click at [378, 544] on button "+ Add Reminder" at bounding box center [342, 548] width 102 height 14
select select "host"
select select "days"
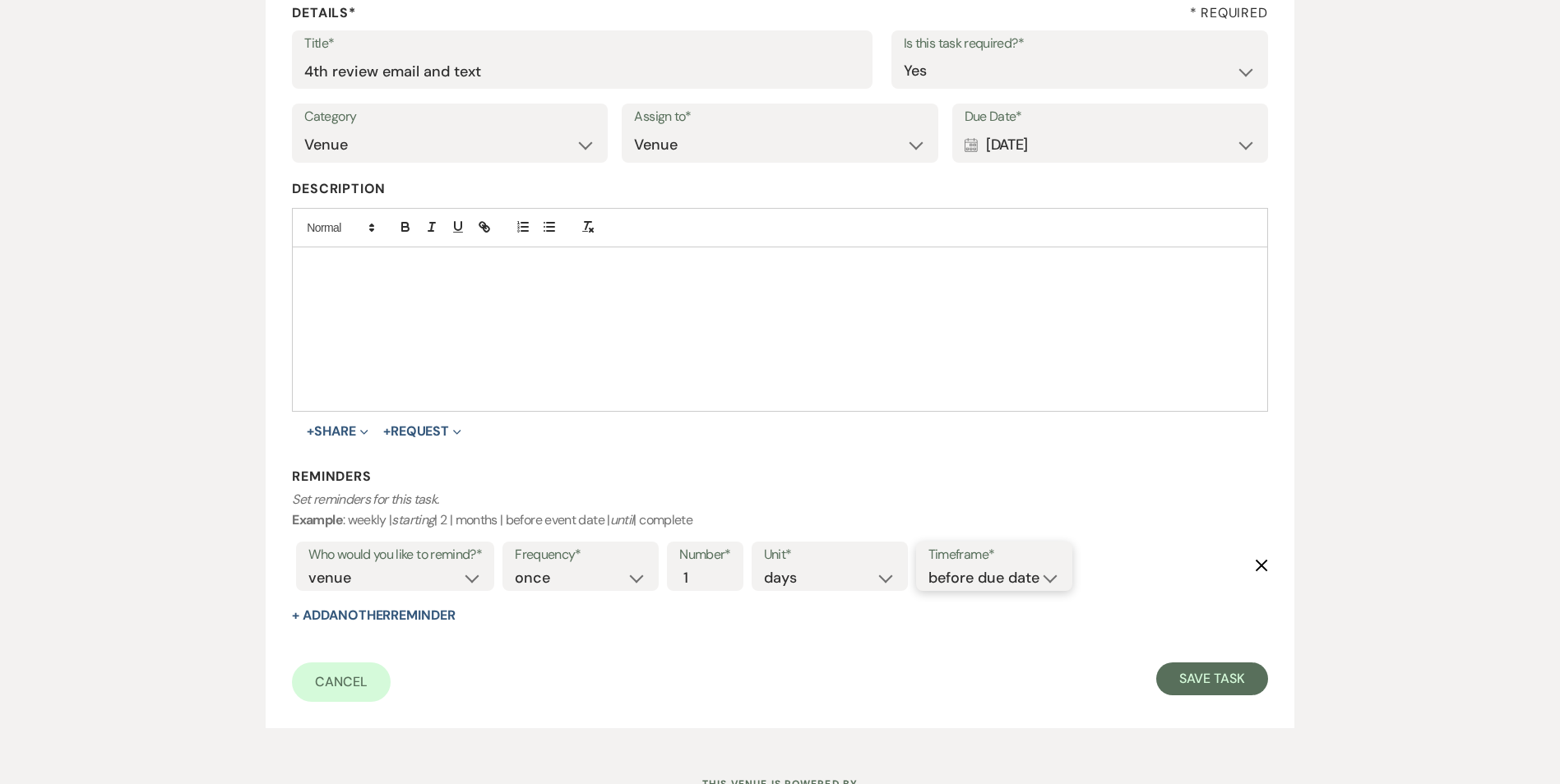
click at [1003, 575] on select "before due date after due date on due date on custom date" at bounding box center [994, 578] width 132 height 22
select select "onDueDate"
click at [929, 567] on select "before due date after due date on due date on custom date" at bounding box center [994, 578] width 132 height 22
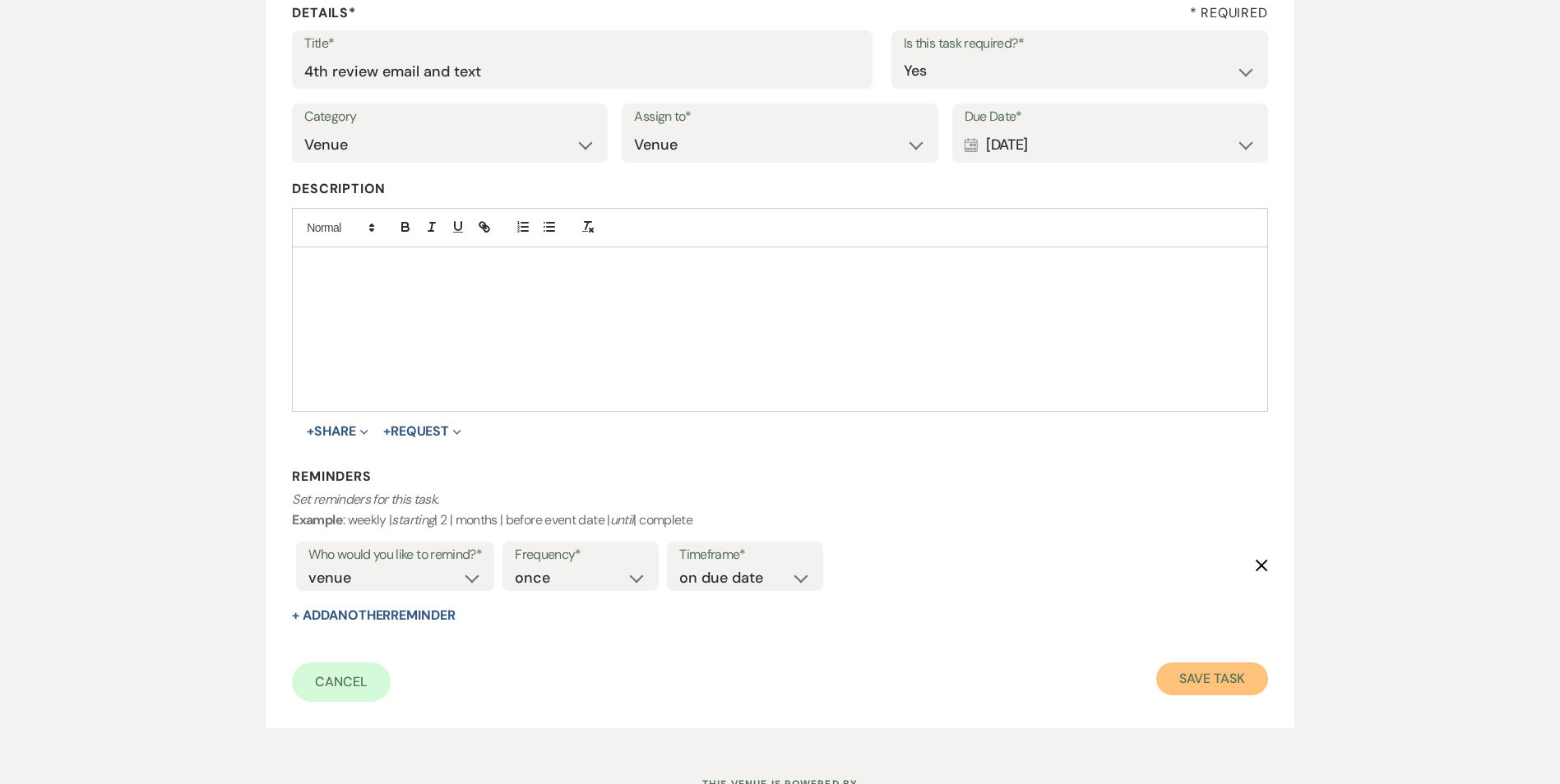
click at [1230, 683] on button "Save Task" at bounding box center [1211, 678] width 111 height 33
select select "5"
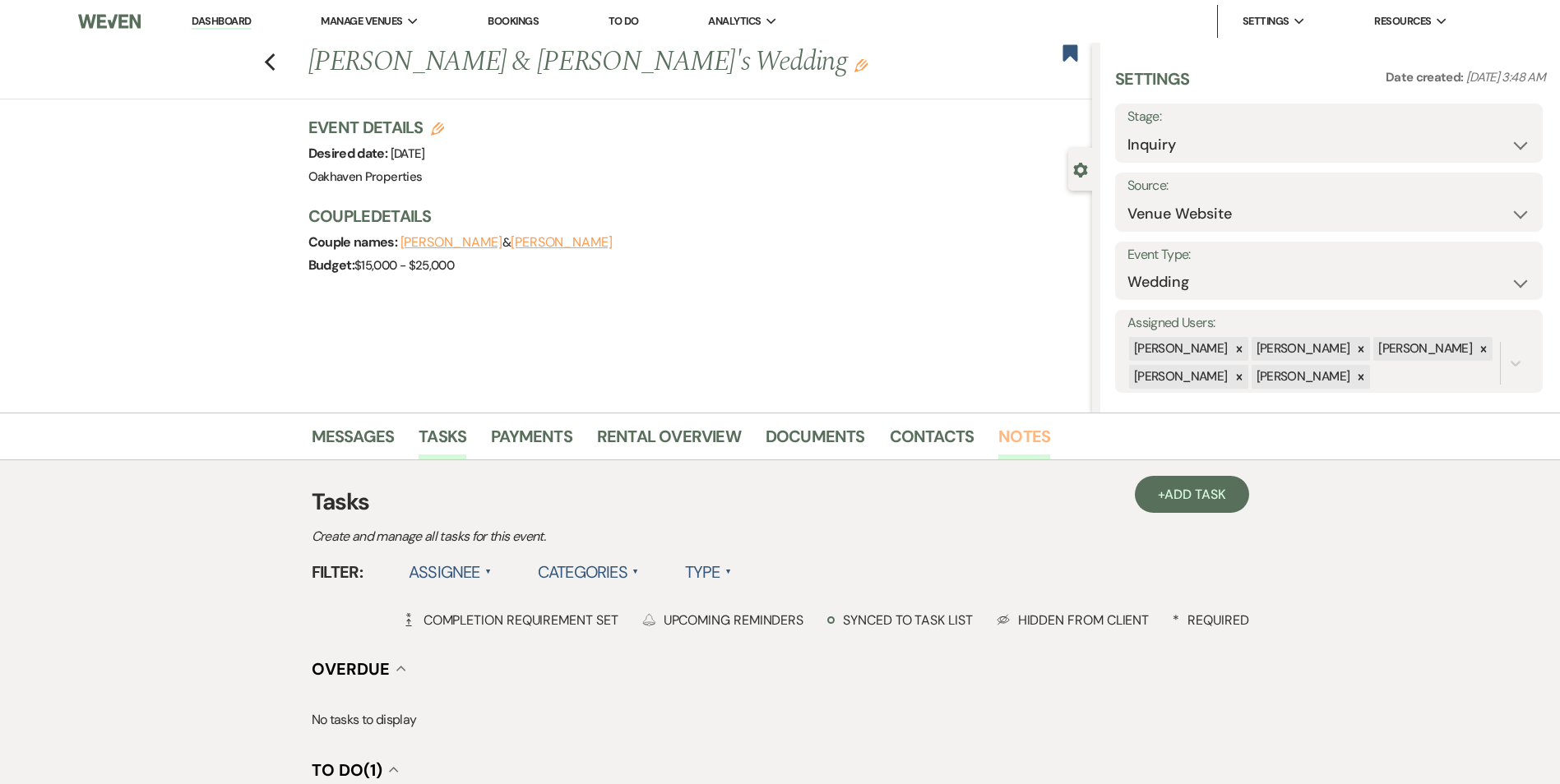
click at [1028, 444] on link "Notes" at bounding box center [1025, 440] width 52 height 36
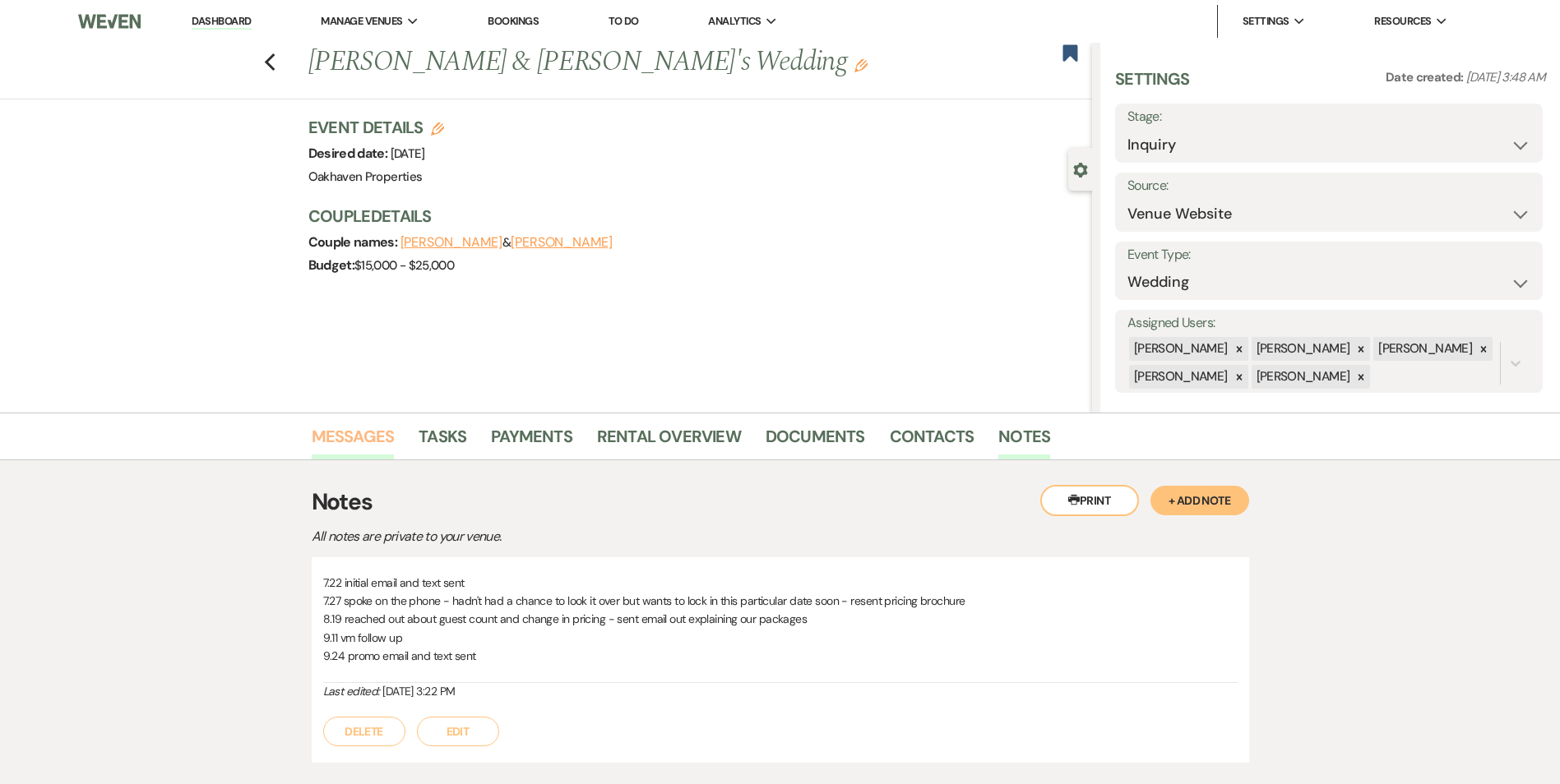
drag, startPoint x: 347, startPoint y: 446, endPoint x: 360, endPoint y: 435, distance: 17.0
click at [347, 444] on link "Messages" at bounding box center [353, 440] width 83 height 36
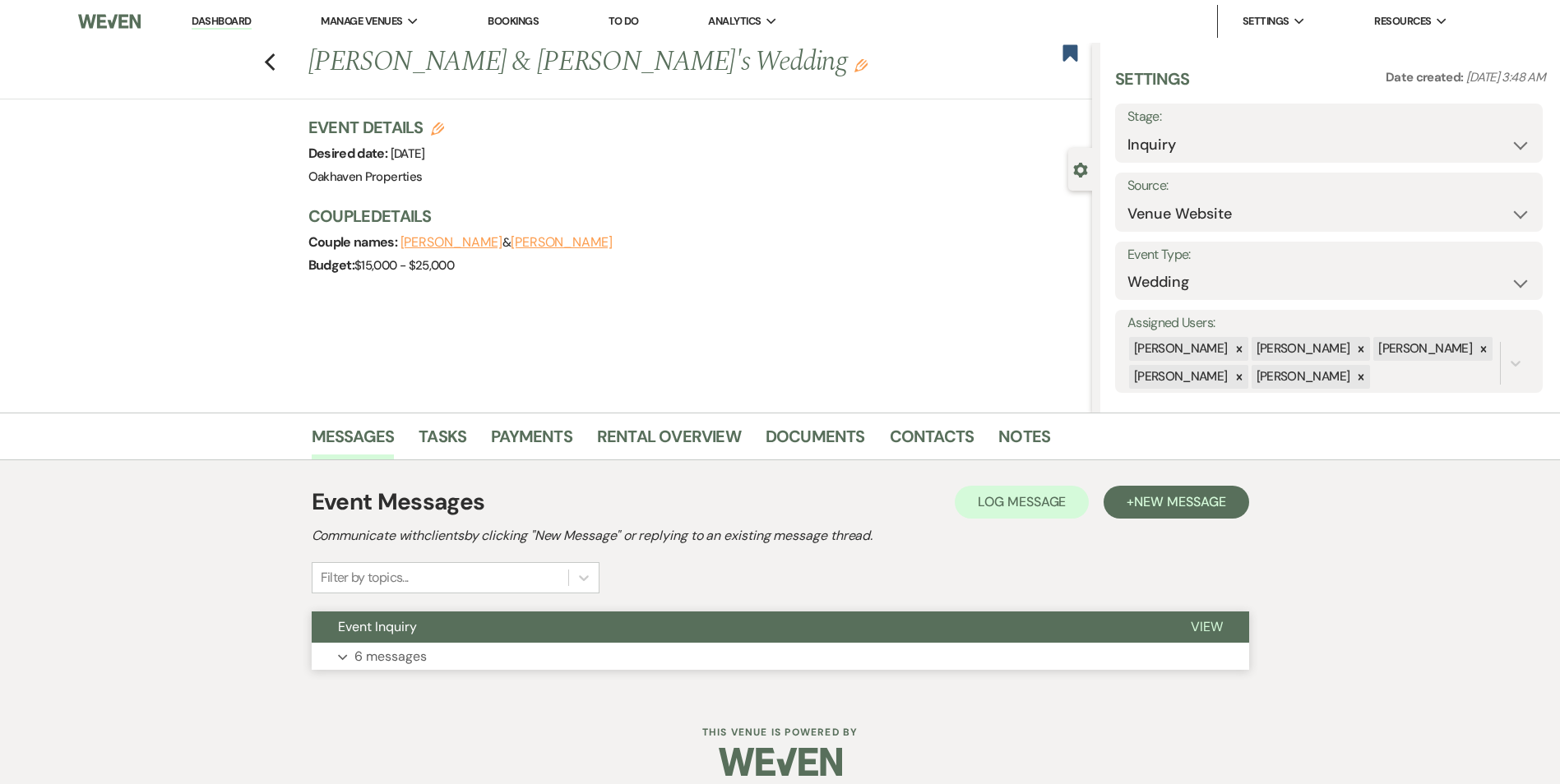
click at [1221, 613] on button "View" at bounding box center [1207, 627] width 84 height 31
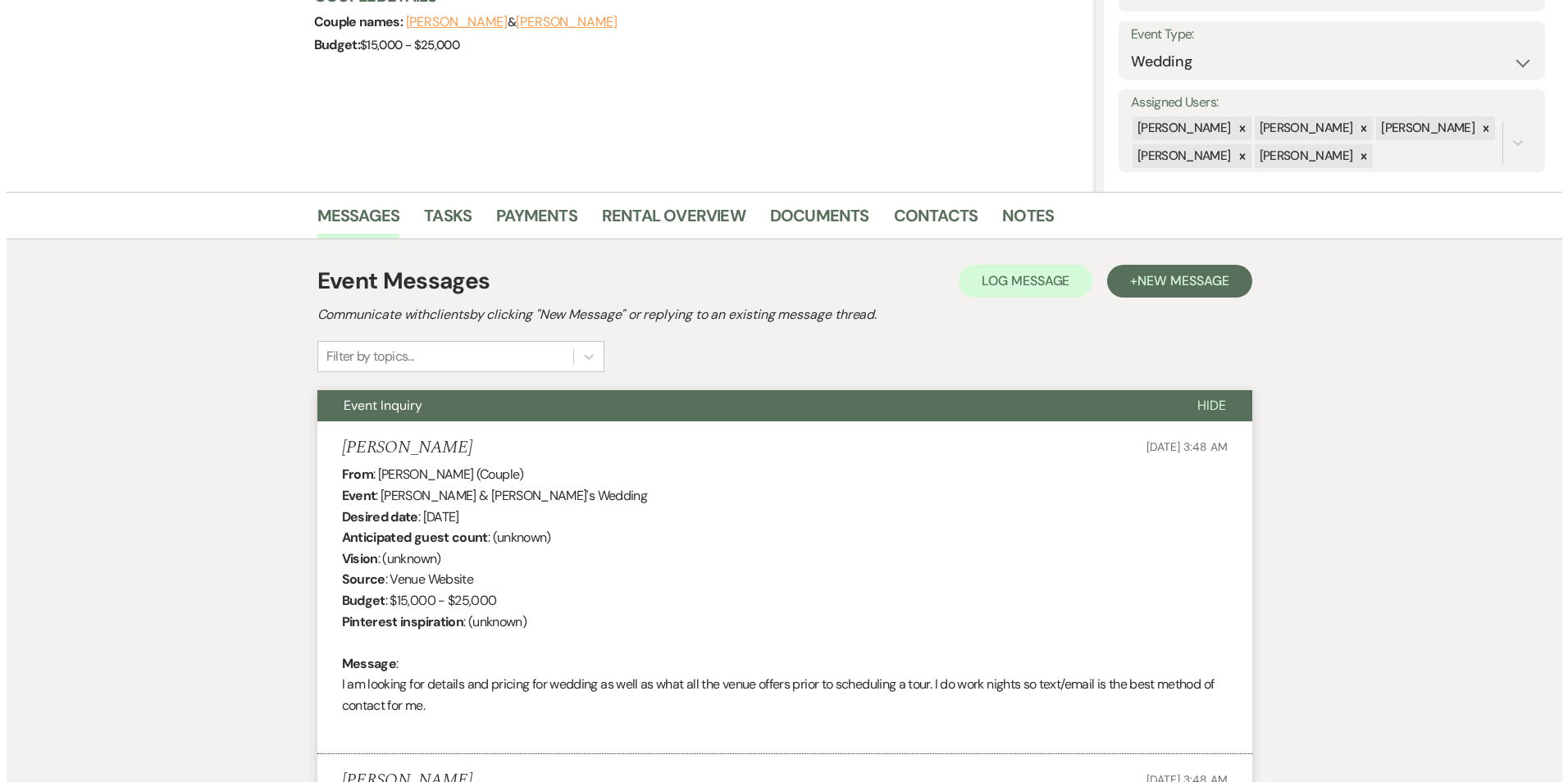
scroll to position [71, 0]
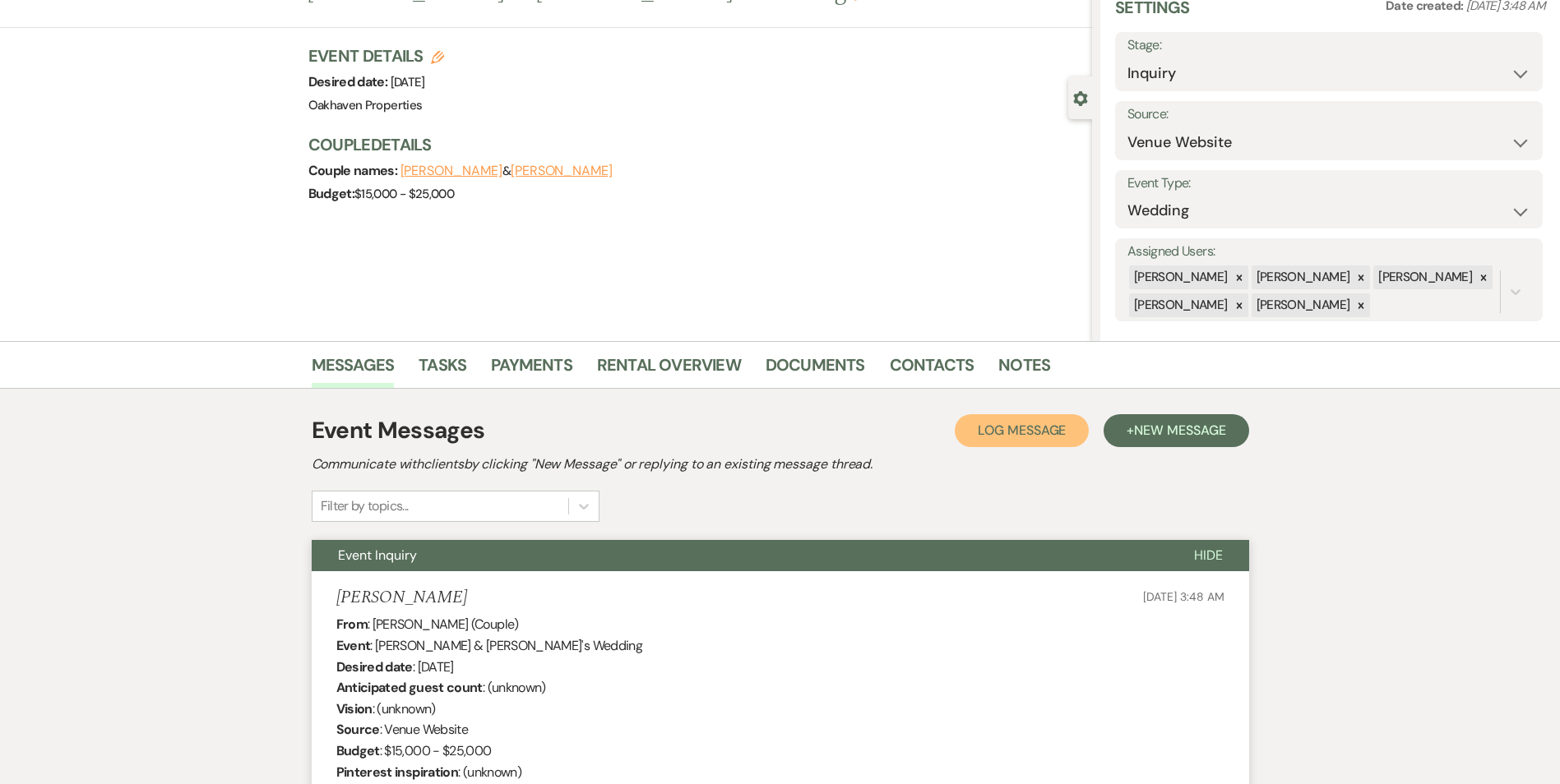
drag, startPoint x: 1018, startPoint y: 444, endPoint x: 1014, endPoint y: 432, distance: 12.6
click at [1014, 432] on button "Log Log Message" at bounding box center [1022, 431] width 134 height 33
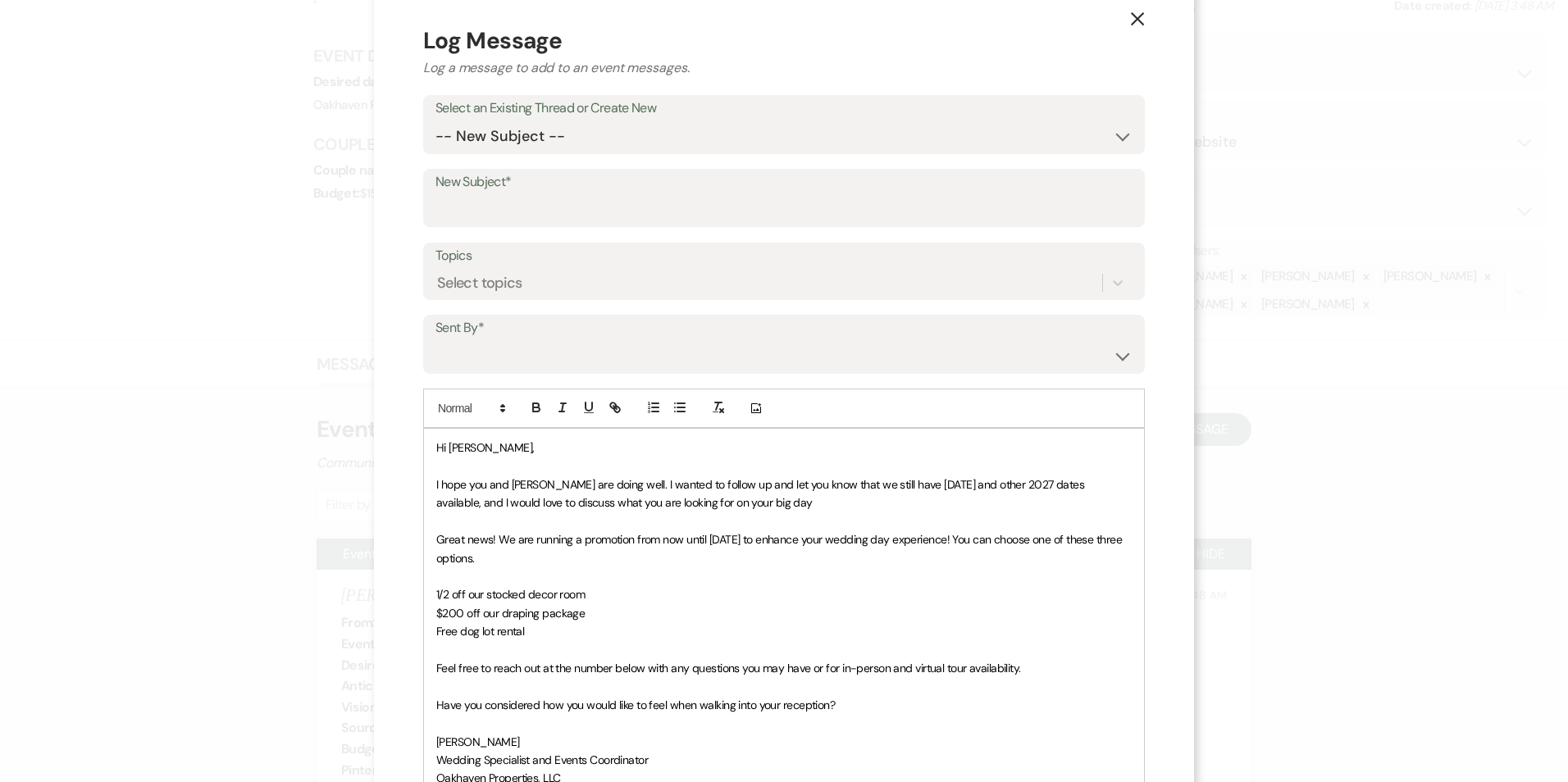
scroll to position [0, 0]
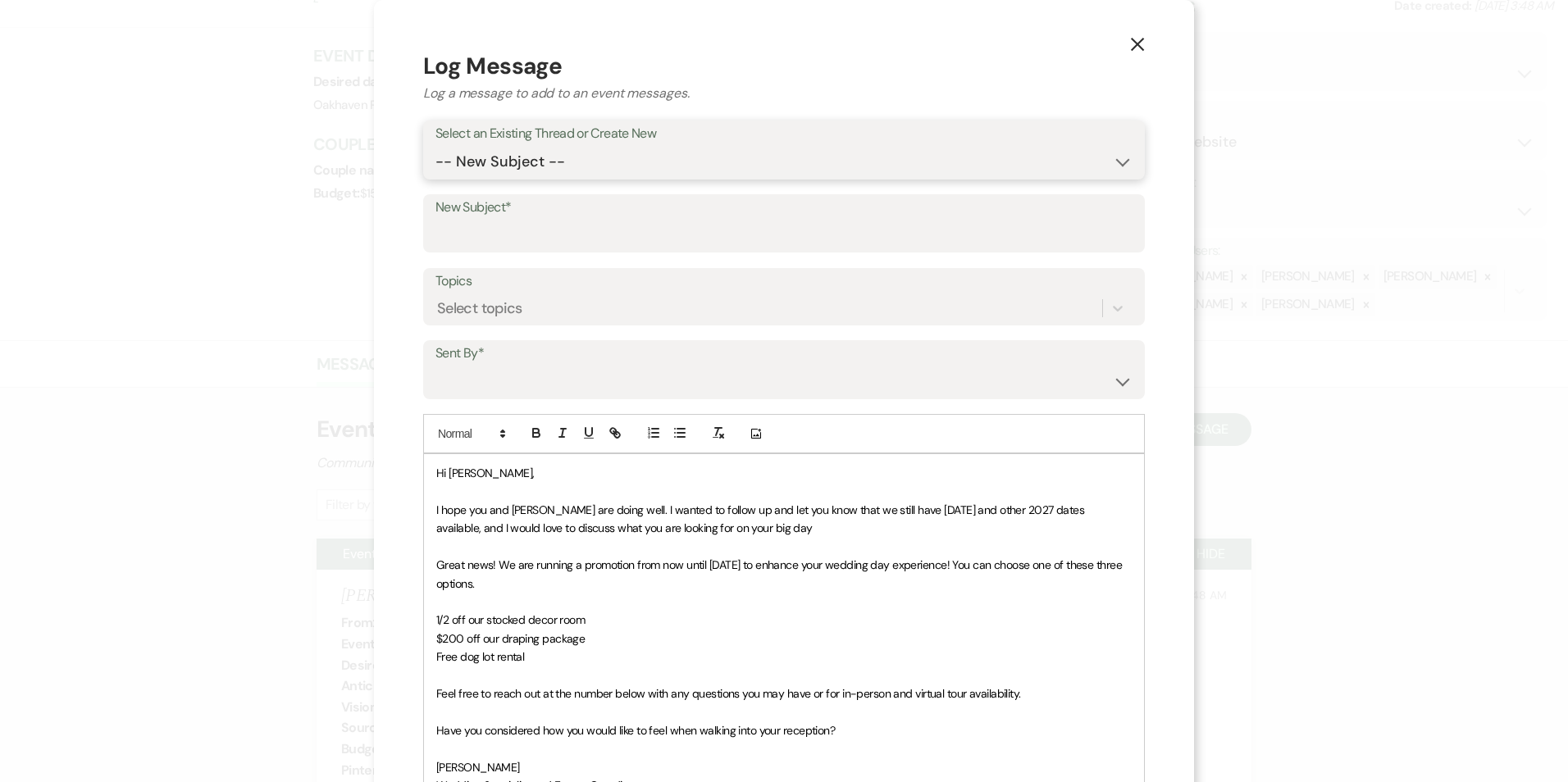
click at [460, 166] on select "-- New Subject -- Event Inquiry" at bounding box center [784, 161] width 697 height 32
select select "432445"
click at [435, 146] on select "-- New Subject -- Event Inquiry" at bounding box center [784, 161] width 697 height 32
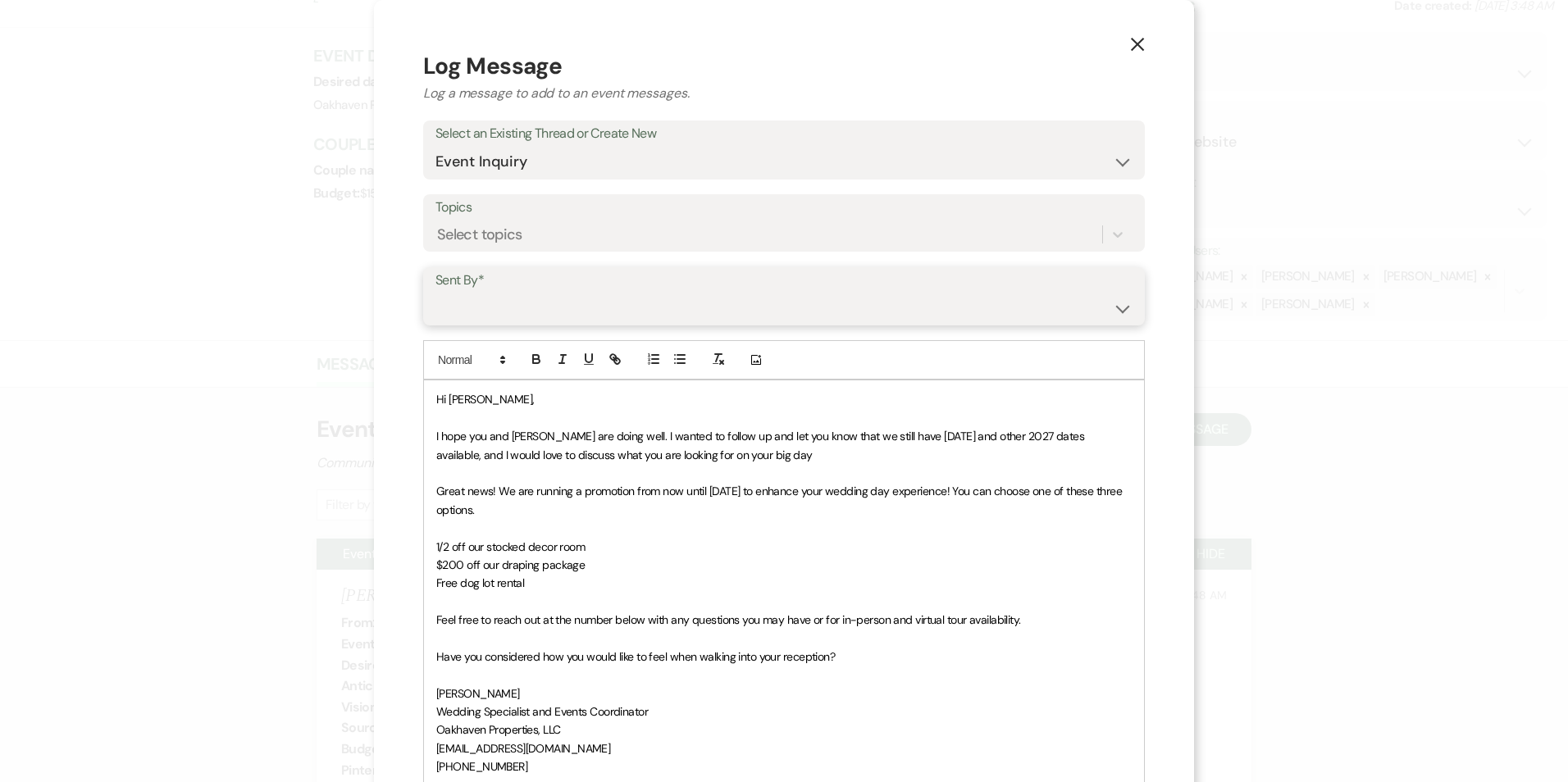
click at [530, 314] on select "Patience Ergish (pdergish@aol.com) Jeanette Wagoner (jeanette@experienceoakhave…" at bounding box center [784, 307] width 697 height 32
select select "user-127923"
click at [435, 292] on select "Patience Ergish (pdergish@aol.com) Jeanette Wagoner (jeanette@experienceoakhave…" at bounding box center [784, 307] width 697 height 32
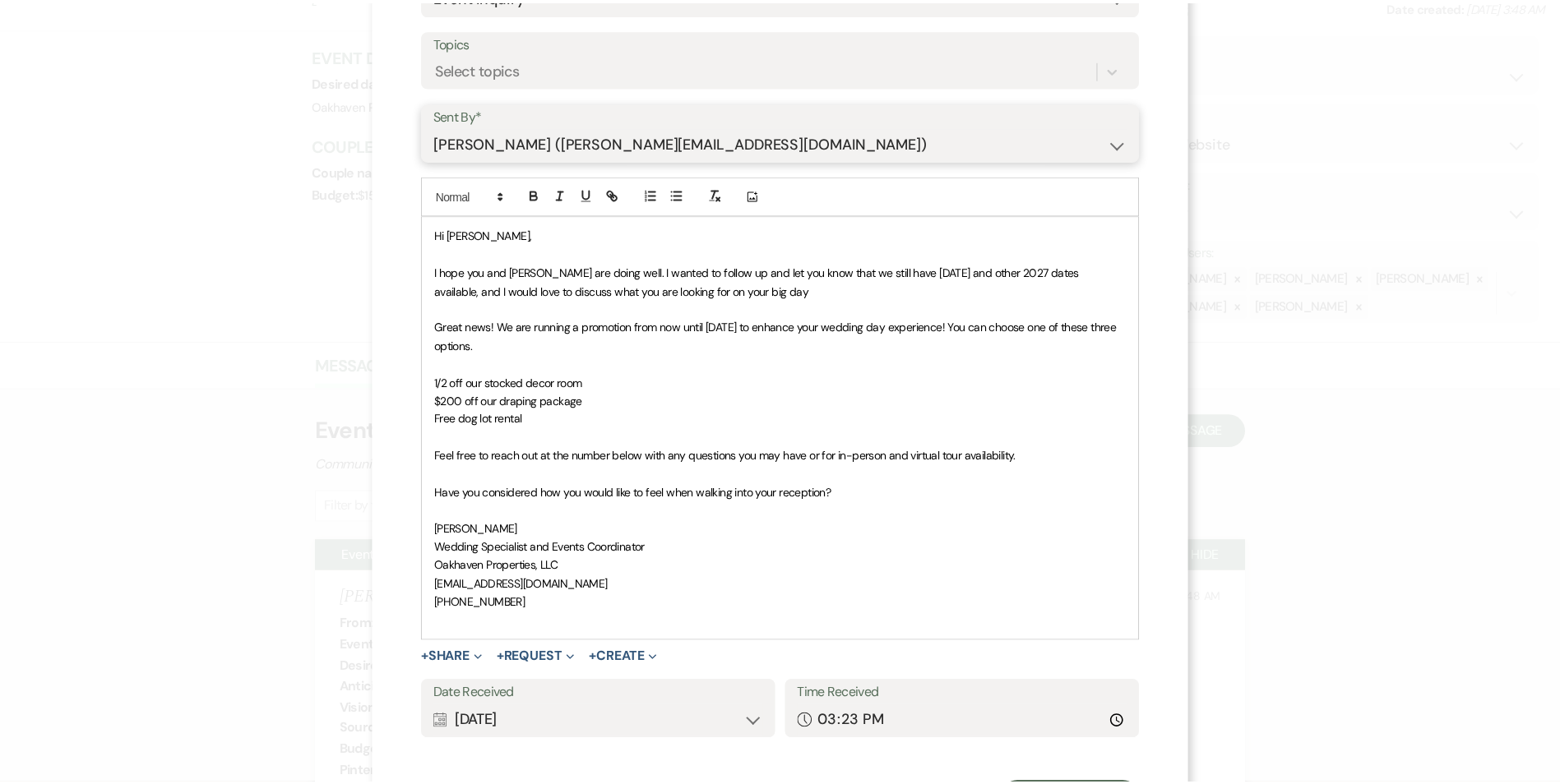
scroll to position [247, 0]
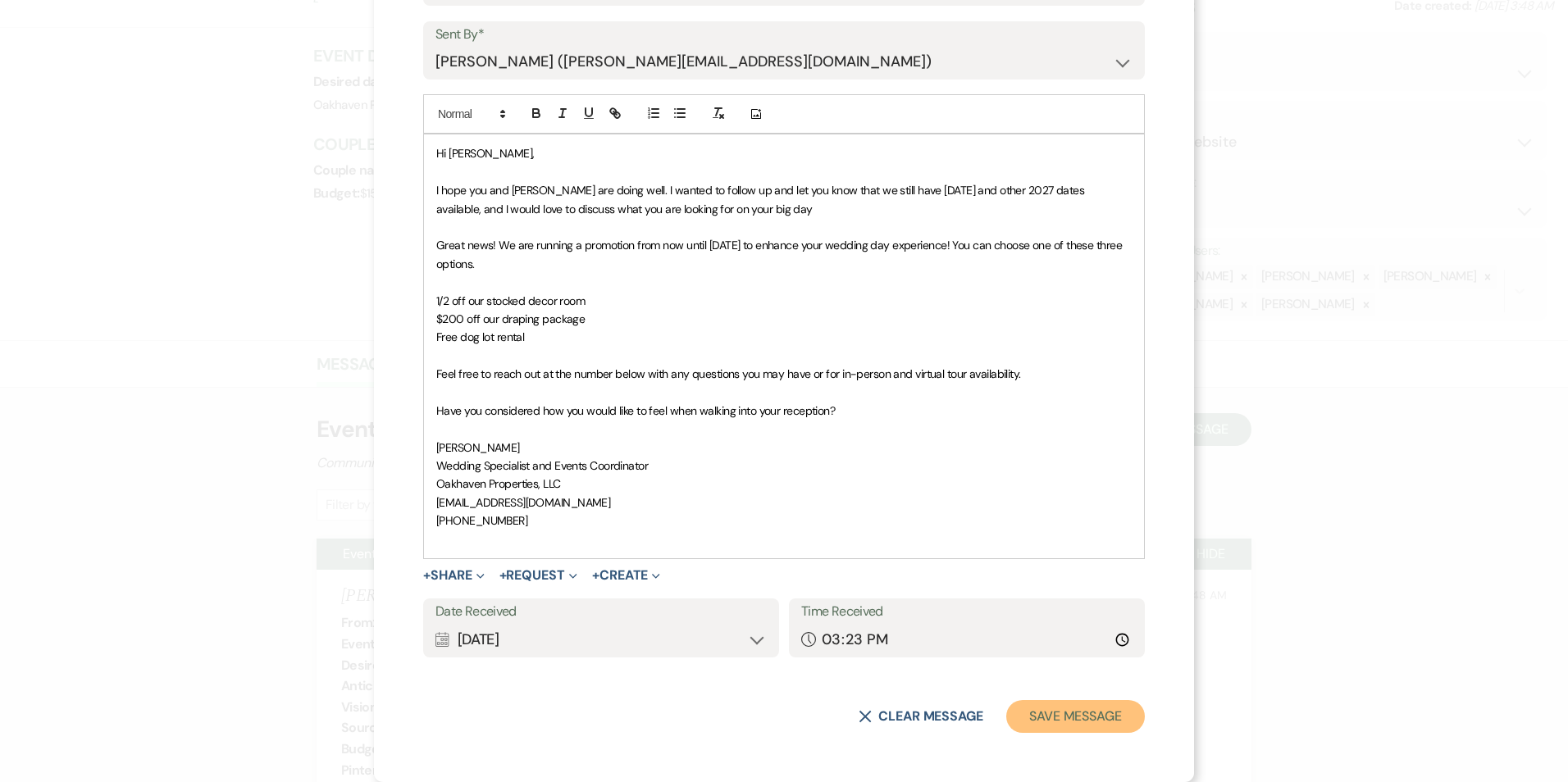
click at [1066, 725] on button "Save Message" at bounding box center [1076, 716] width 139 height 33
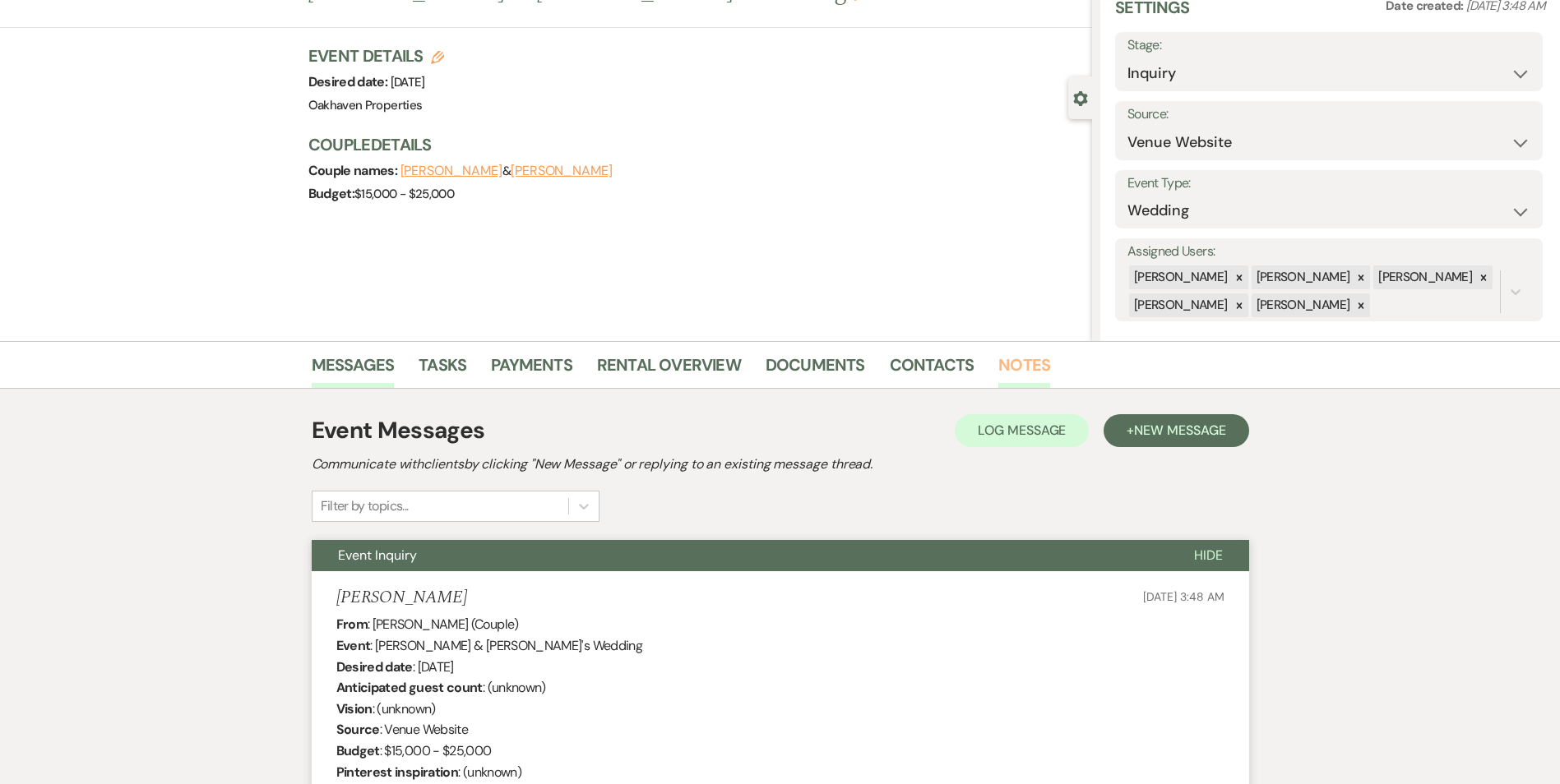
click at [1016, 362] on link "Notes" at bounding box center [1025, 369] width 52 height 36
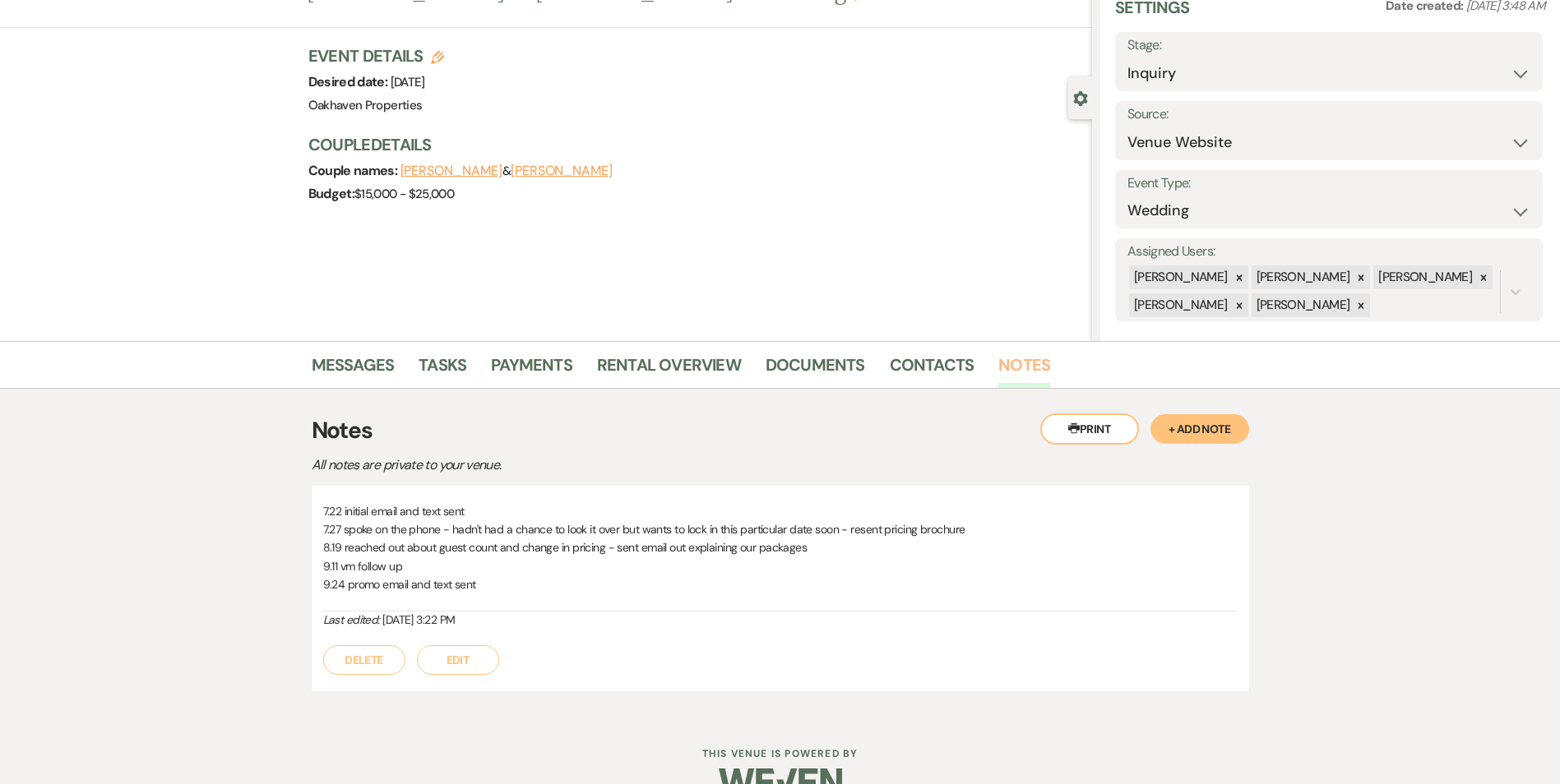
click at [1016, 362] on link "Notes" at bounding box center [1025, 369] width 52 height 36
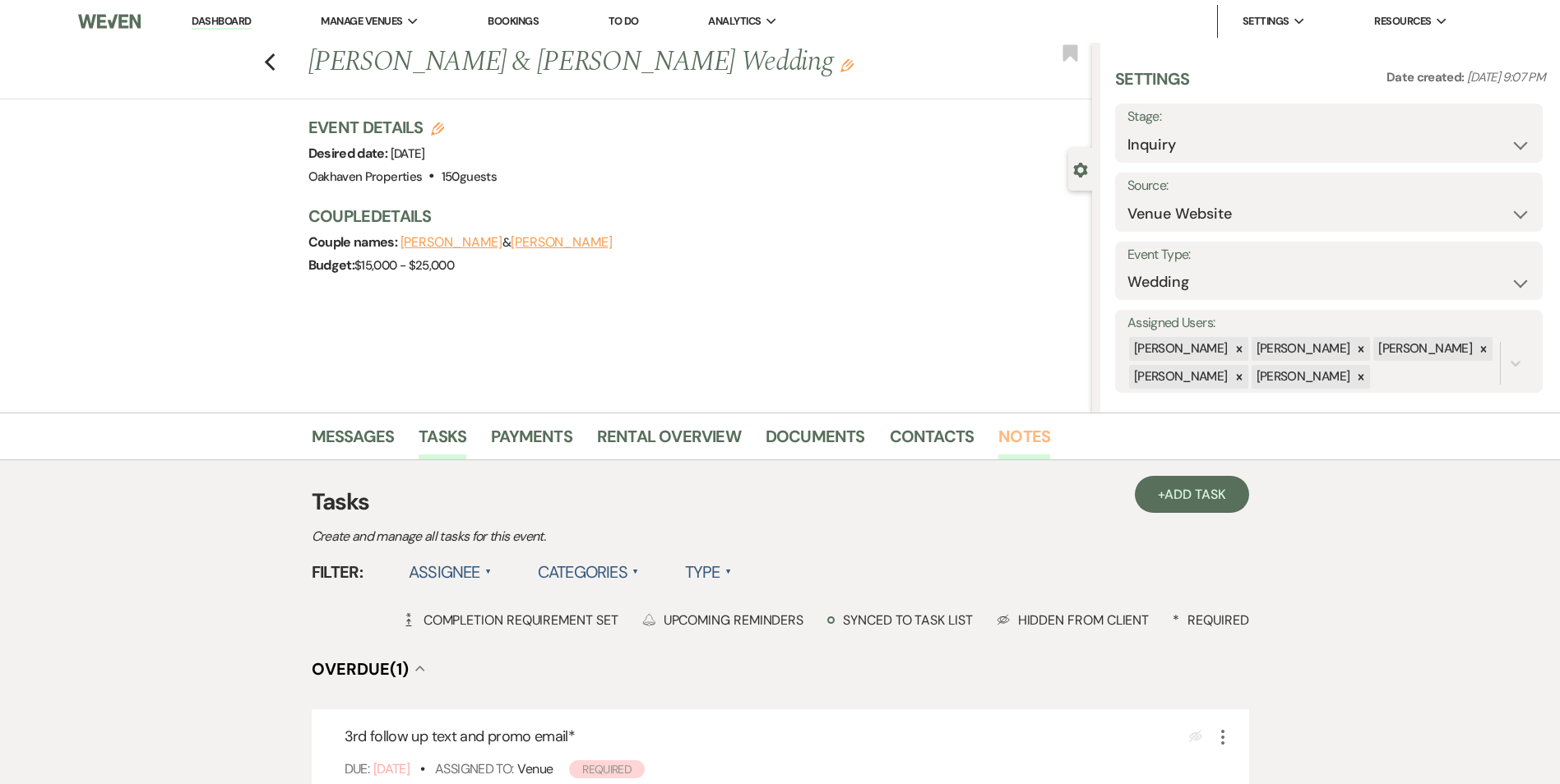
click at [1024, 431] on link "Notes" at bounding box center [1025, 440] width 52 height 36
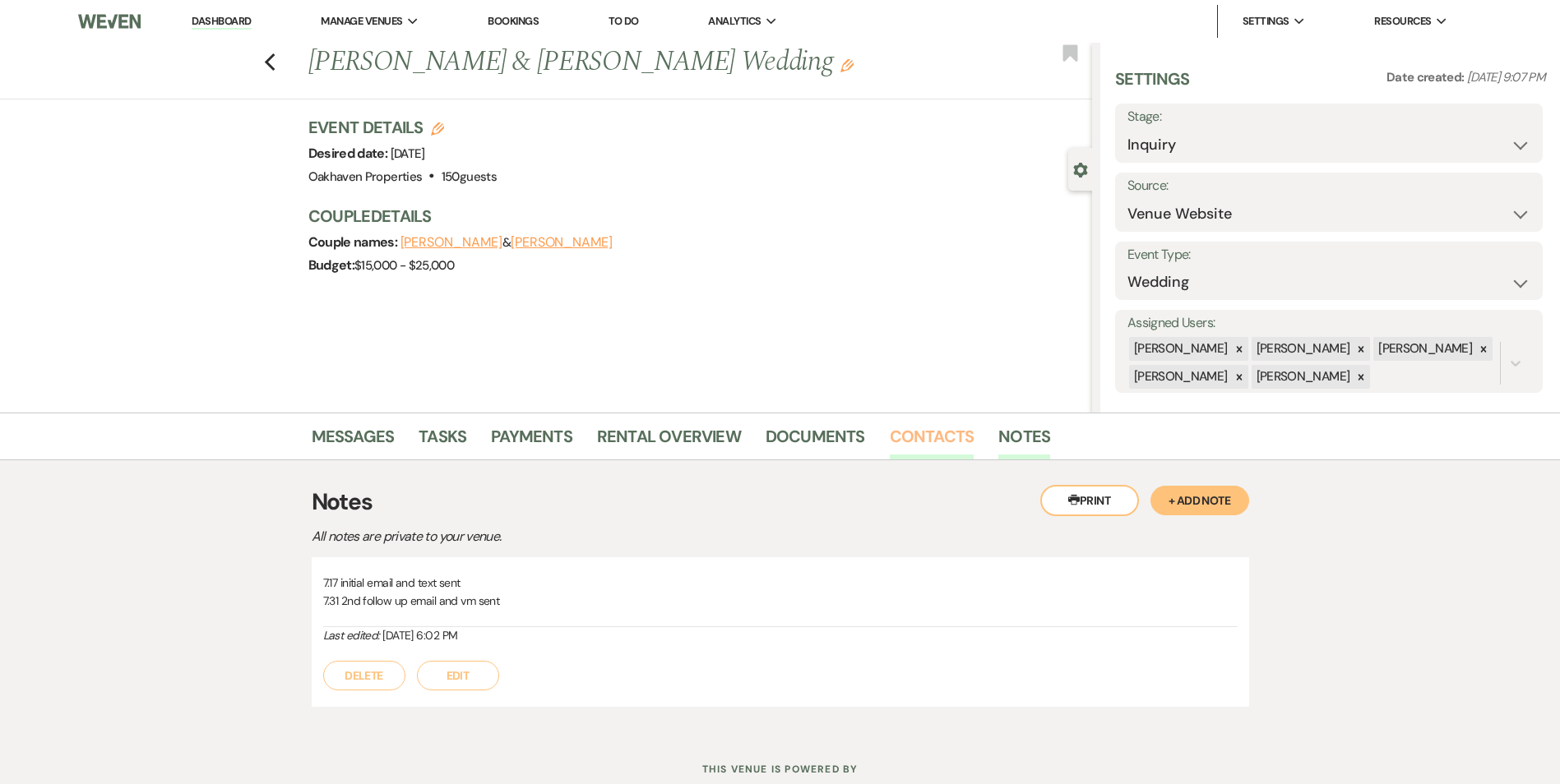
click at [933, 437] on link "Contacts" at bounding box center [932, 440] width 84 height 36
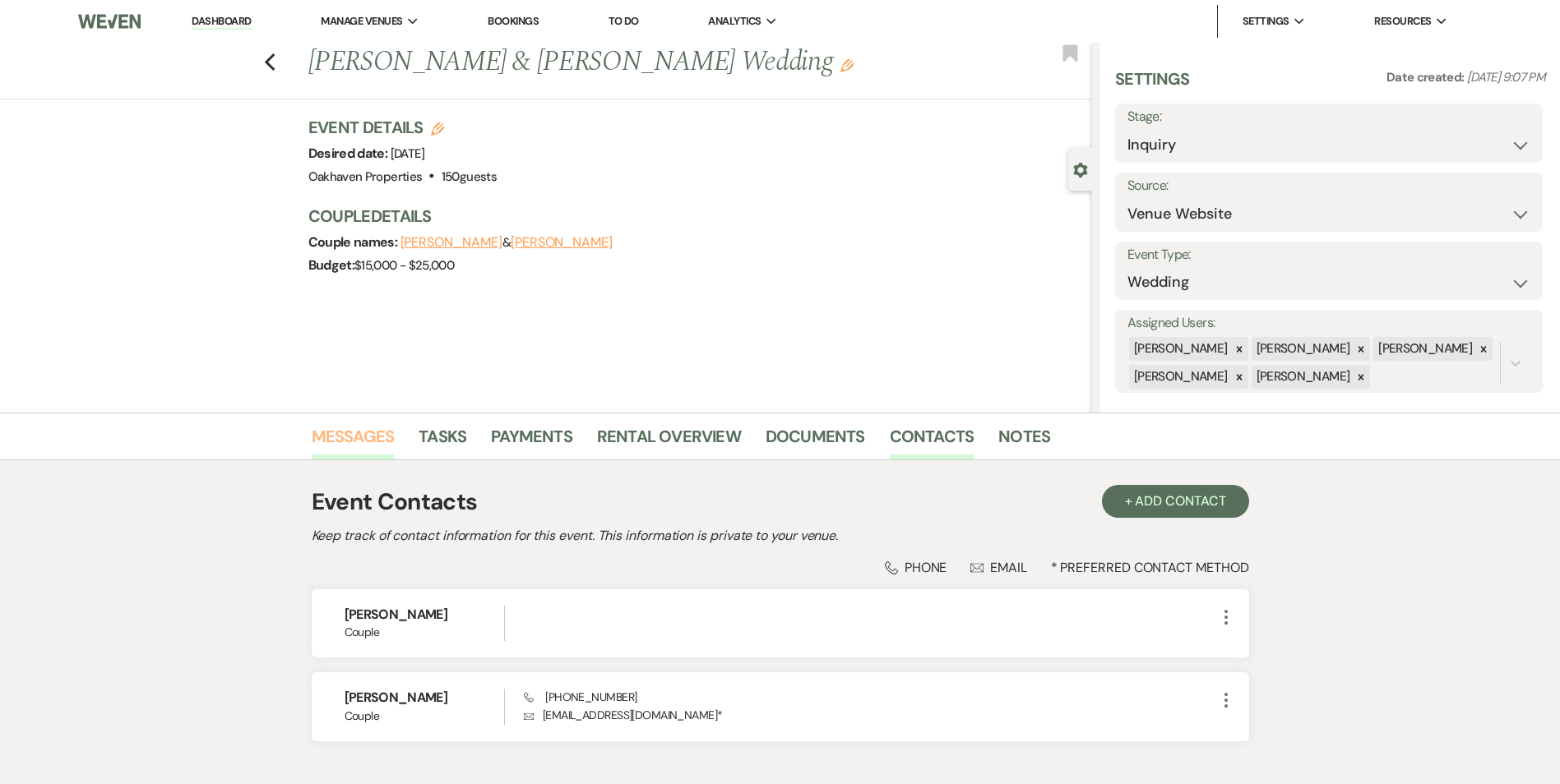
click at [355, 430] on link "Messages" at bounding box center [353, 440] width 83 height 36
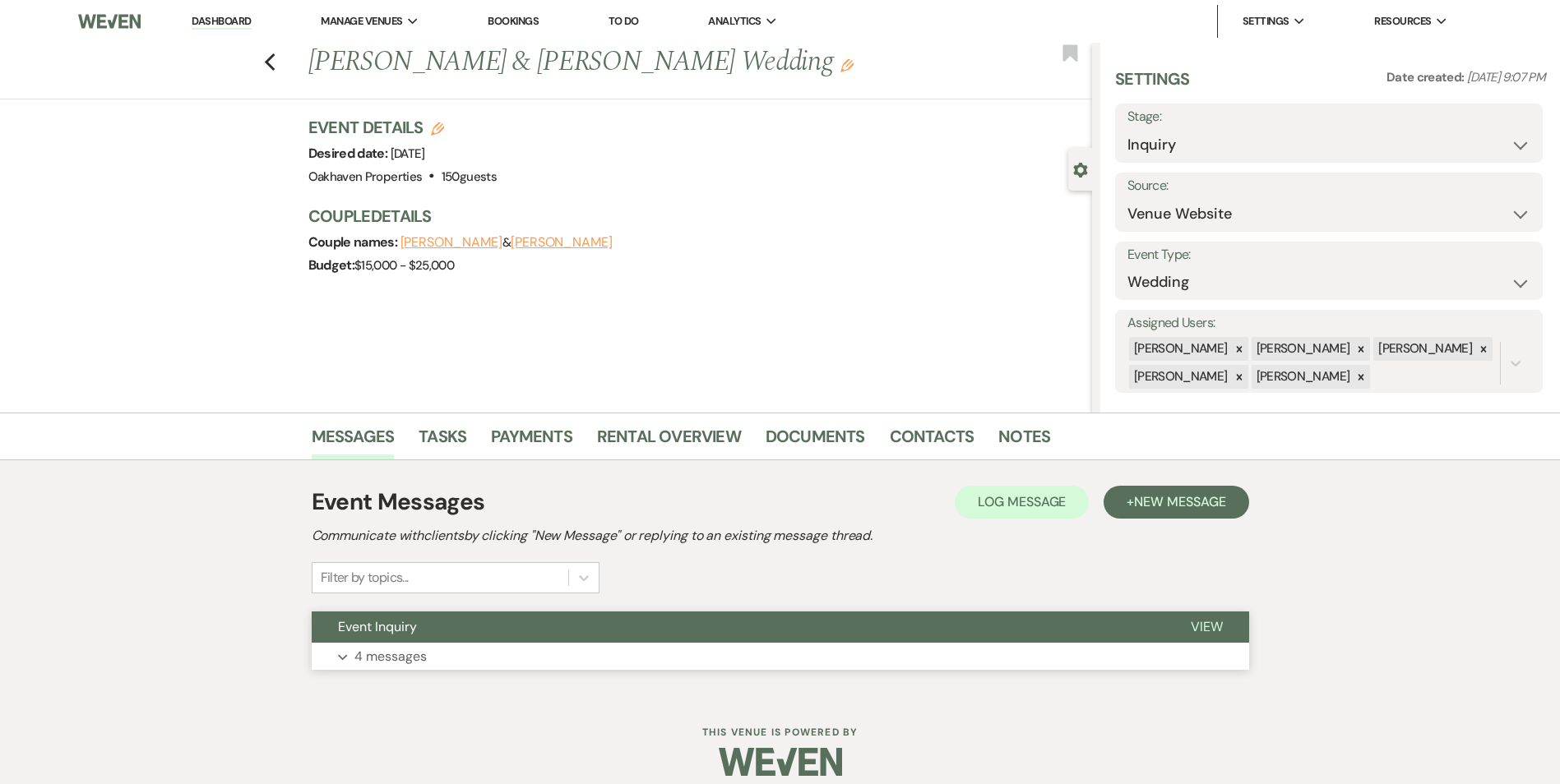
click at [1232, 628] on button "View" at bounding box center [1207, 627] width 84 height 31
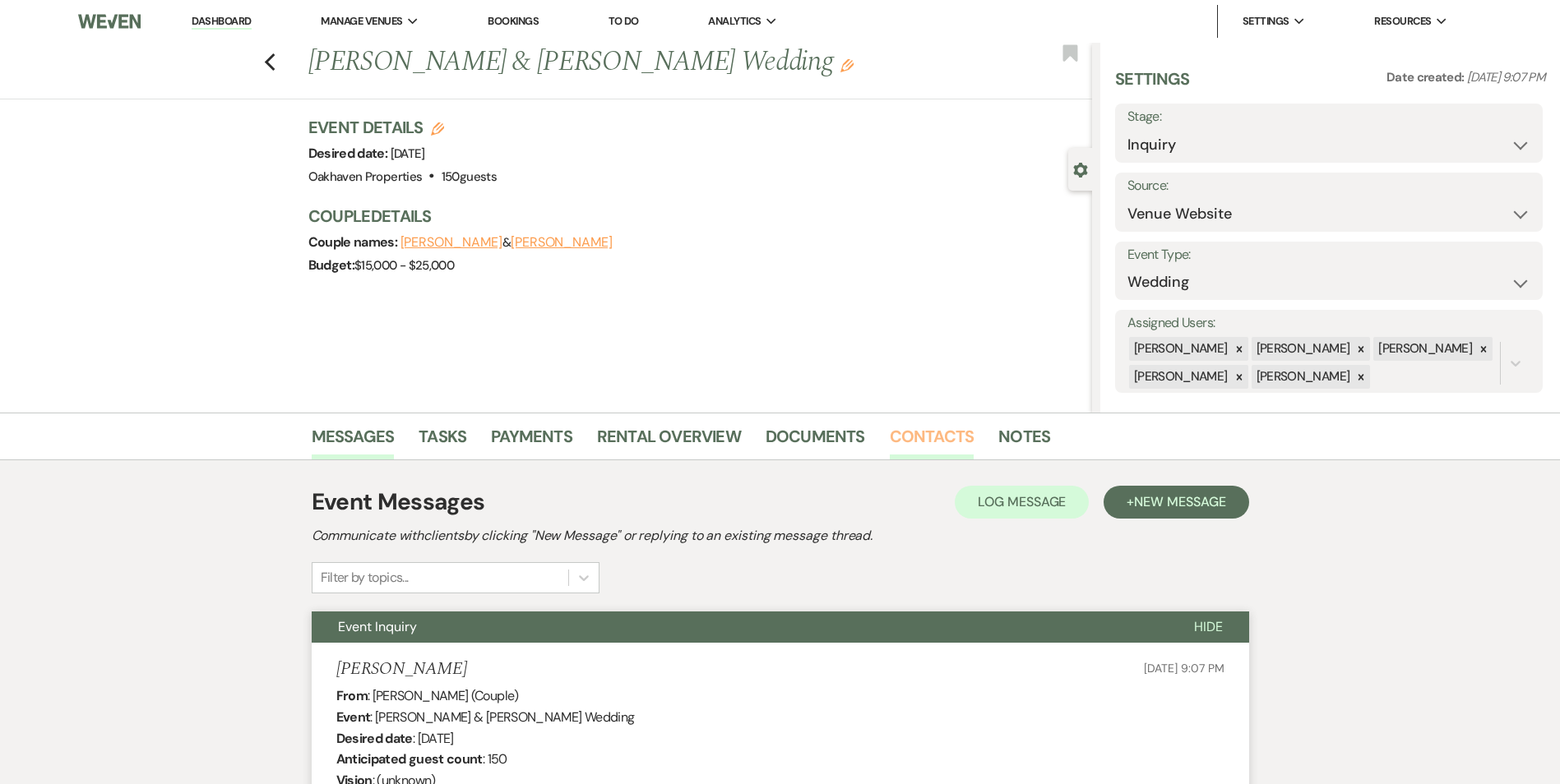
click at [934, 449] on link "Contacts" at bounding box center [932, 440] width 84 height 36
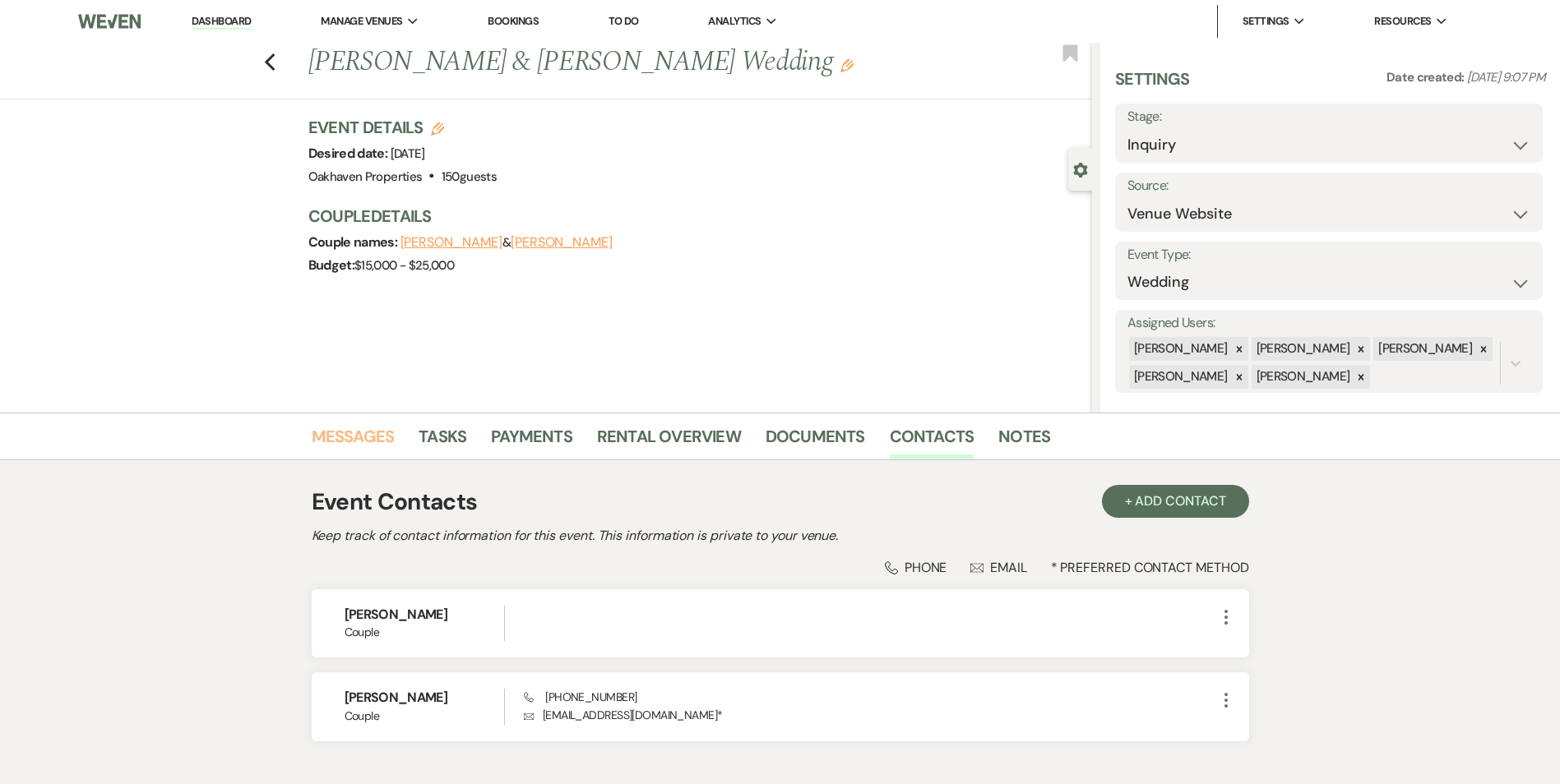
drag, startPoint x: 351, startPoint y: 434, endPoint x: 482, endPoint y: 421, distance: 131.6
click at [351, 434] on link "Messages" at bounding box center [353, 440] width 83 height 36
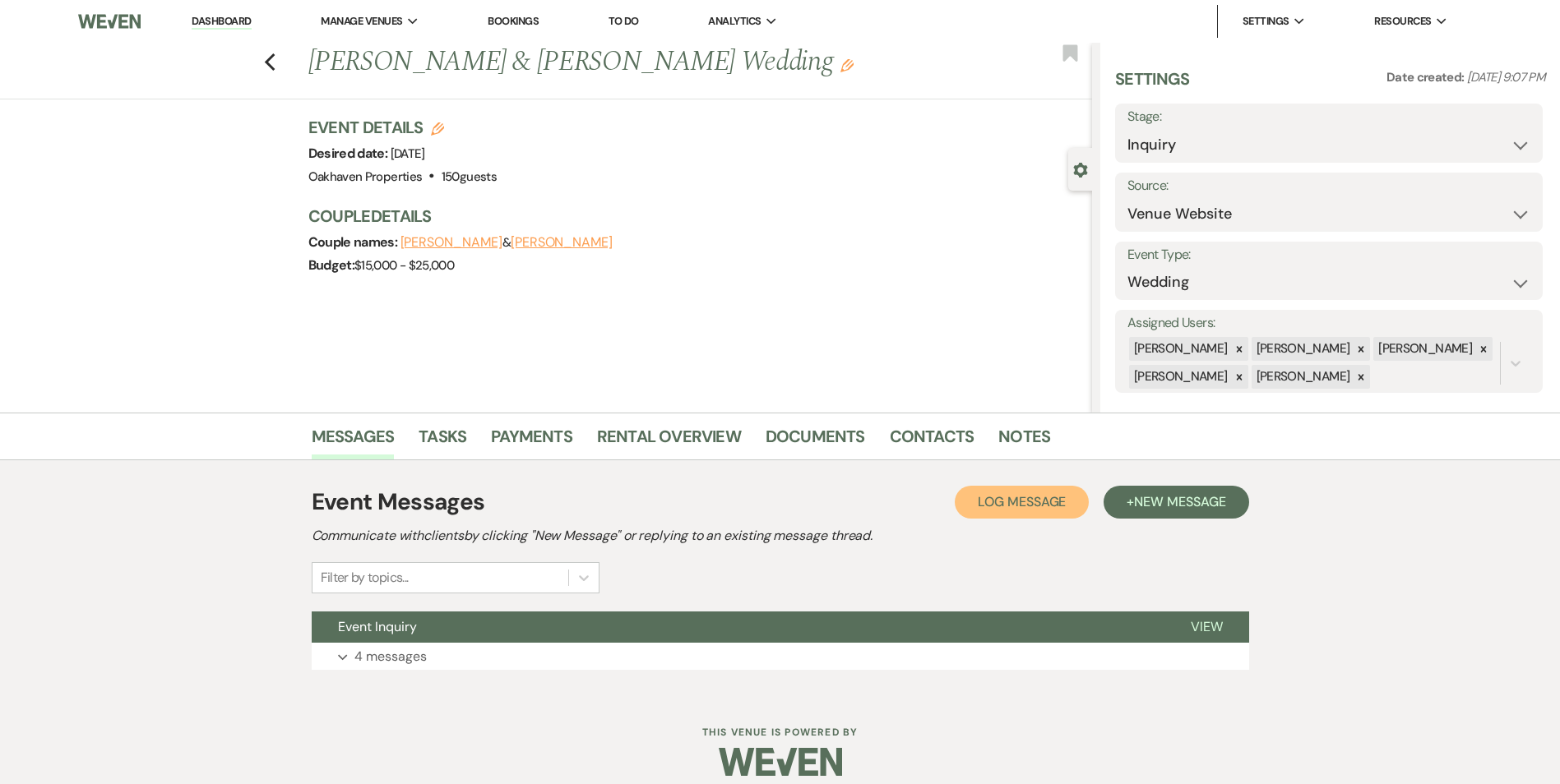
click at [1040, 487] on button "Log Log Message" at bounding box center [1022, 502] width 134 height 33
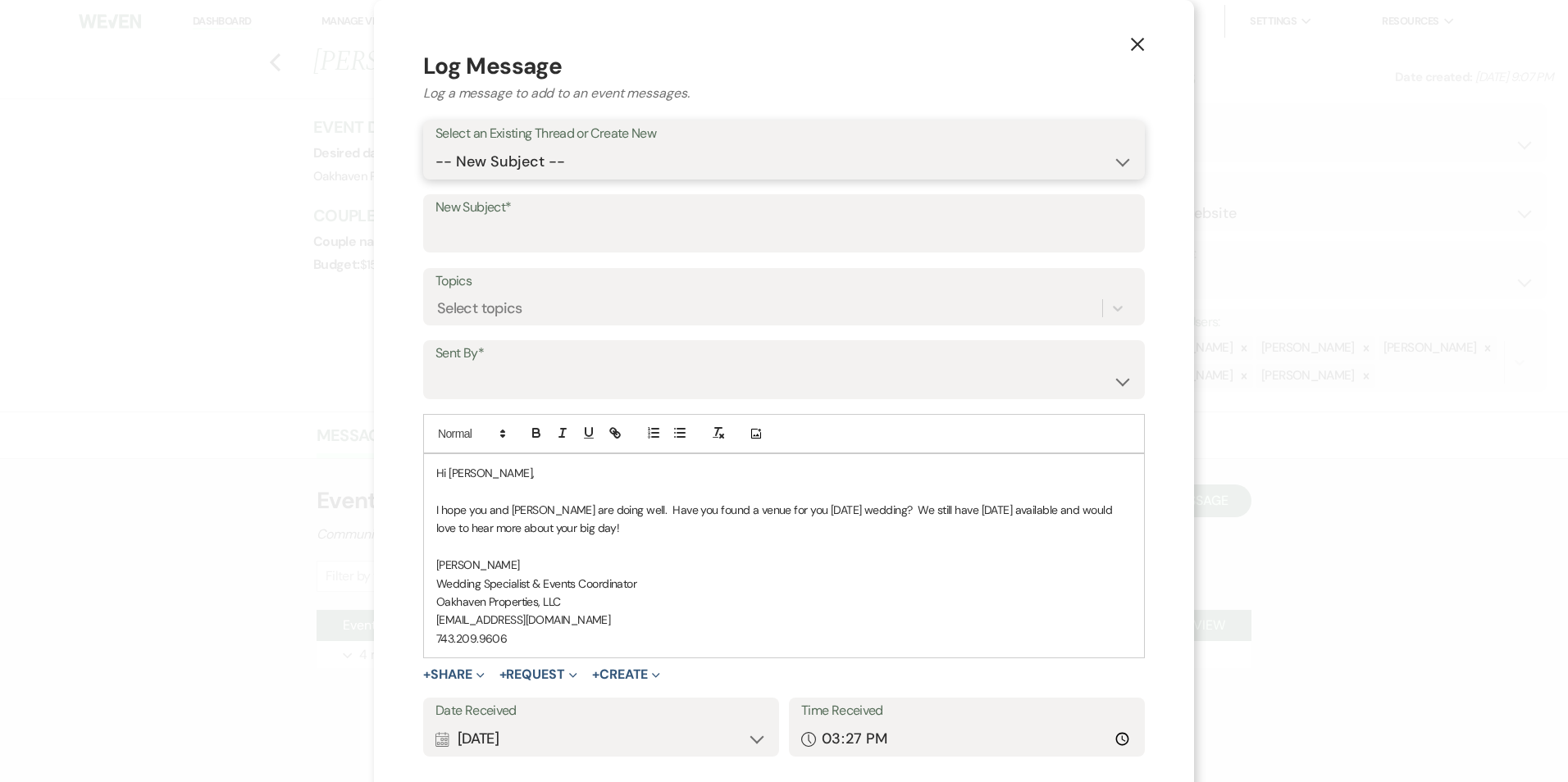
drag, startPoint x: 490, startPoint y: 160, endPoint x: 491, endPoint y: 171, distance: 11.0
click at [490, 160] on select "-- New Subject -- Event Inquiry" at bounding box center [784, 161] width 697 height 32
select select "429929"
click at [435, 146] on select "-- New Subject -- Event Inquiry" at bounding box center [784, 161] width 697 height 32
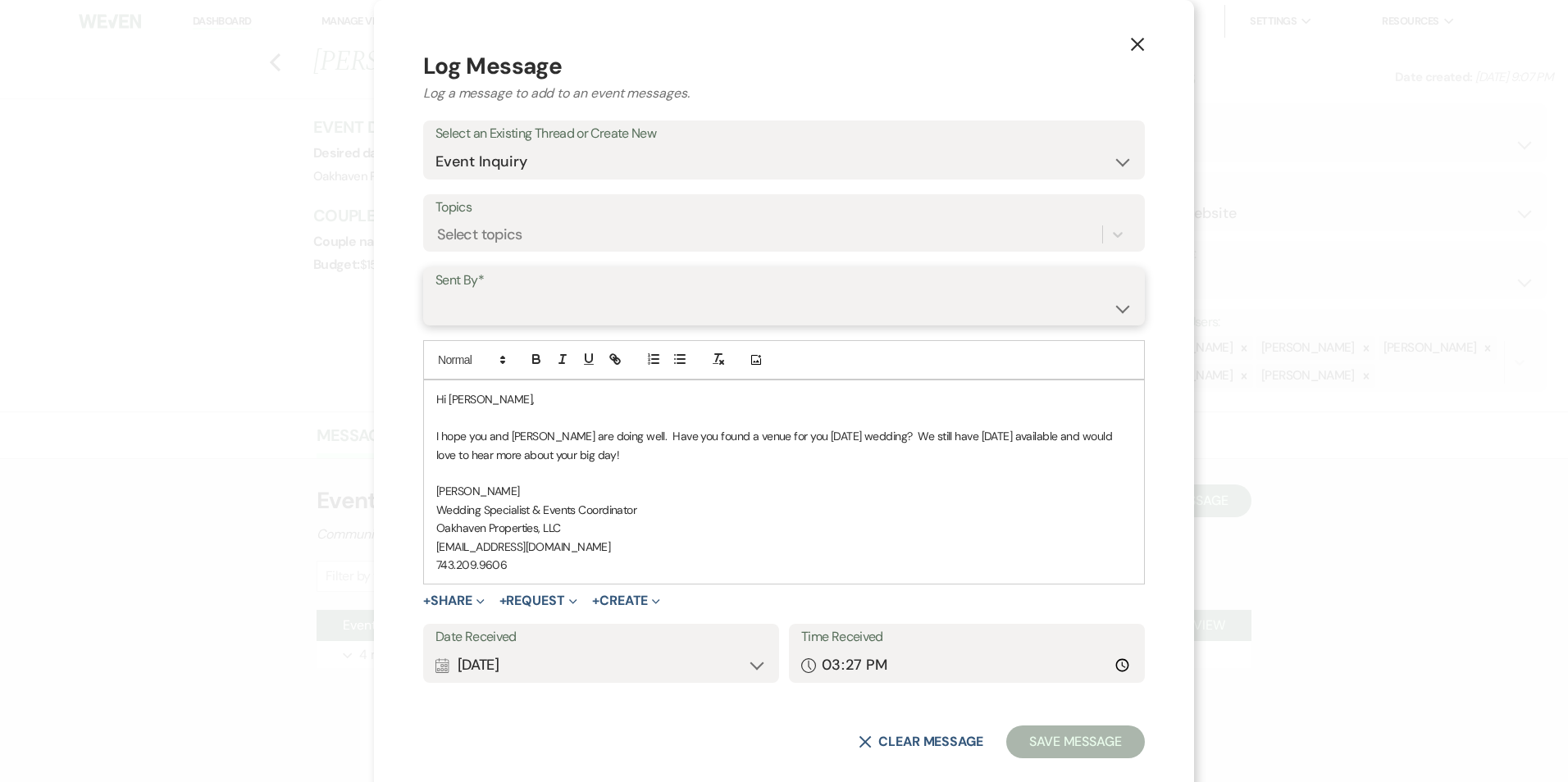
click at [513, 298] on select "[PERSON_NAME] ([EMAIL_ADDRESS][DOMAIN_NAME]) [PERSON_NAME] ([PERSON_NAME][EMAIL…" at bounding box center [784, 307] width 697 height 32
select select "user-127923"
click at [435, 292] on select "[PERSON_NAME] ([EMAIL_ADDRESS][DOMAIN_NAME]) [PERSON_NAME] ([PERSON_NAME][EMAIL…" at bounding box center [784, 307] width 697 height 32
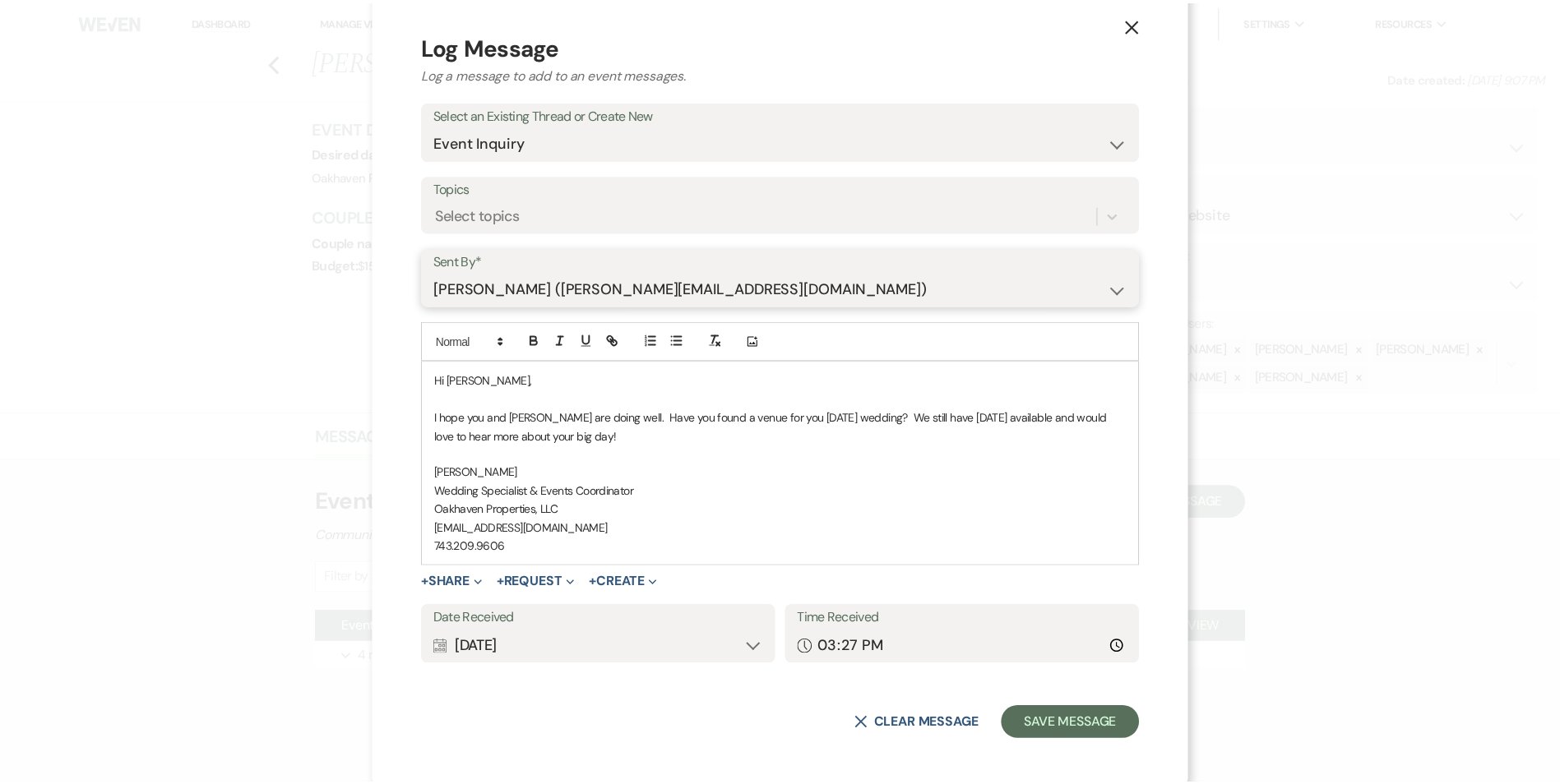
scroll to position [25, 0]
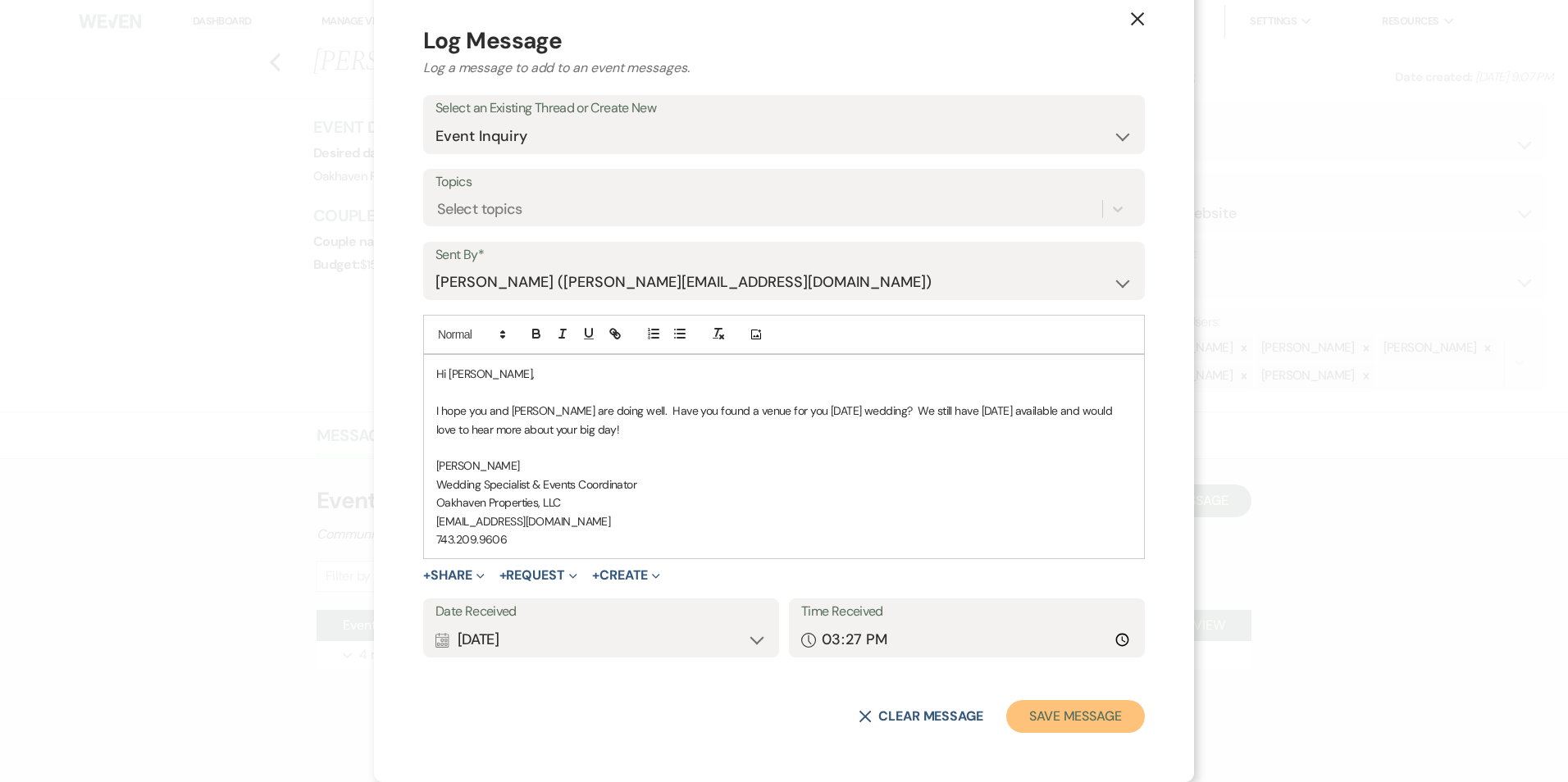
click at [1058, 714] on button "Save Message" at bounding box center [1076, 716] width 139 height 33
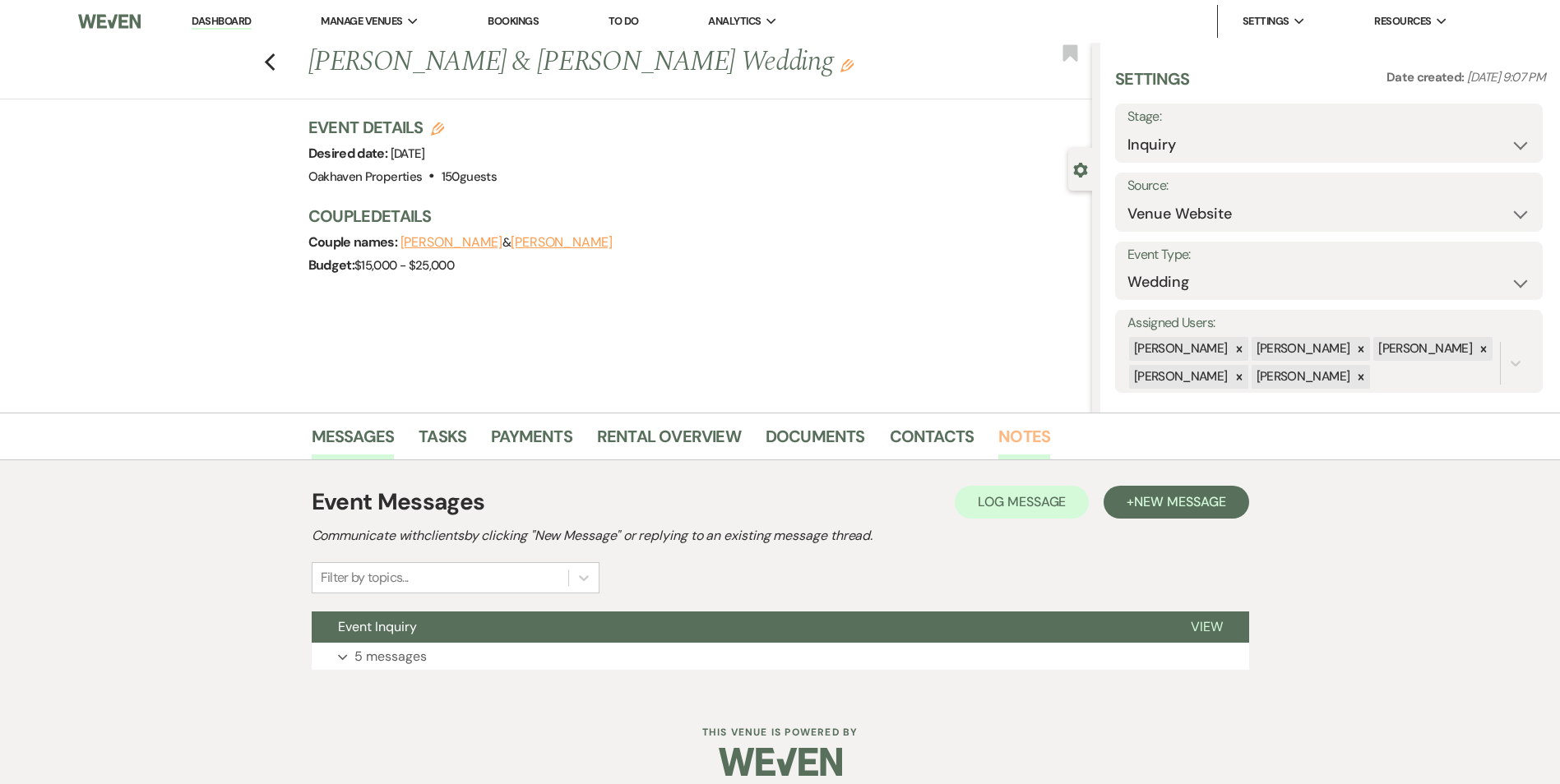
click at [1028, 428] on link "Notes" at bounding box center [1025, 440] width 52 height 36
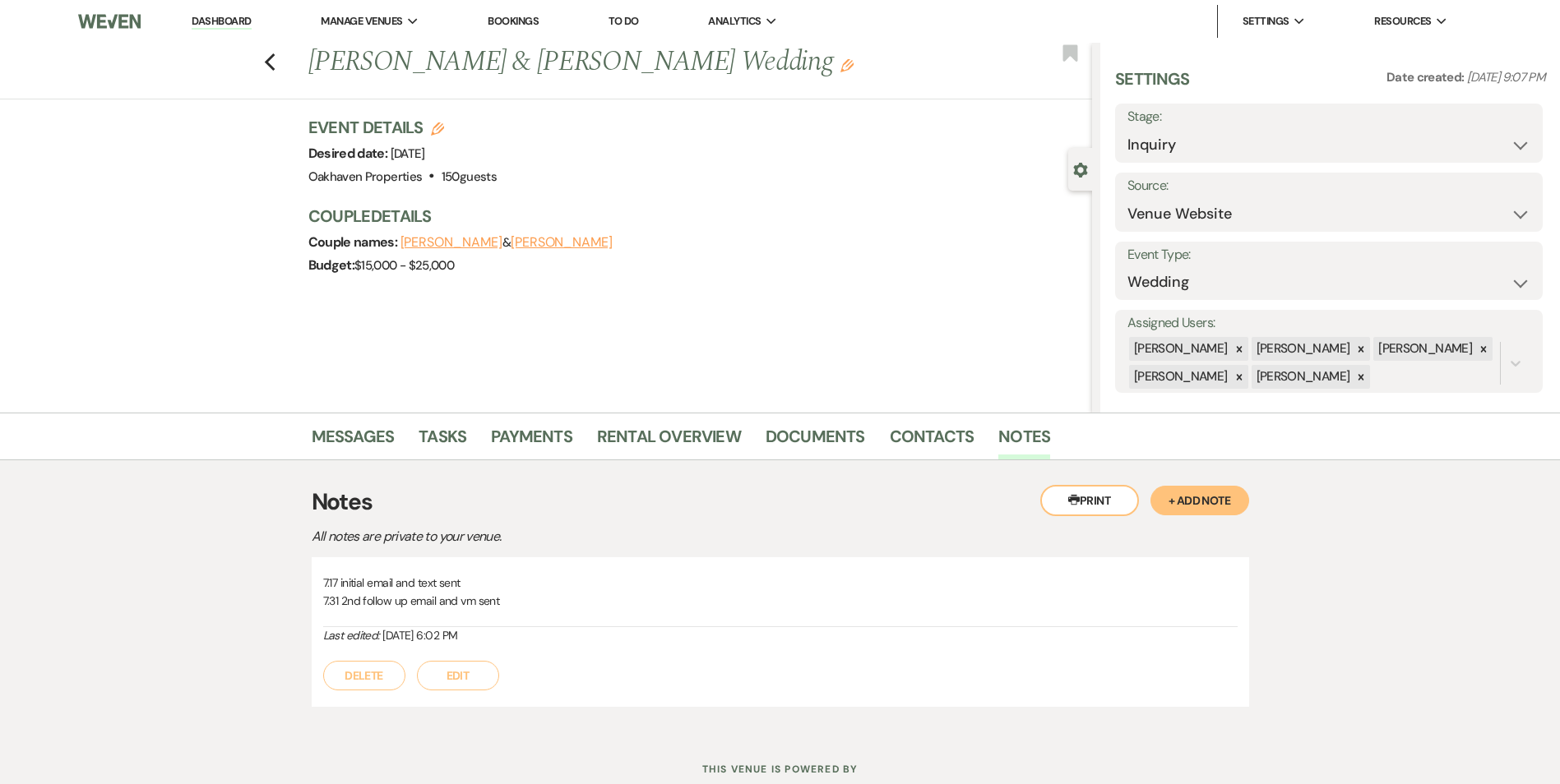
drag, startPoint x: 456, startPoint y: 687, endPoint x: 463, endPoint y: 677, distance: 12.2
click at [463, 677] on button "Edit" at bounding box center [458, 676] width 82 height 30
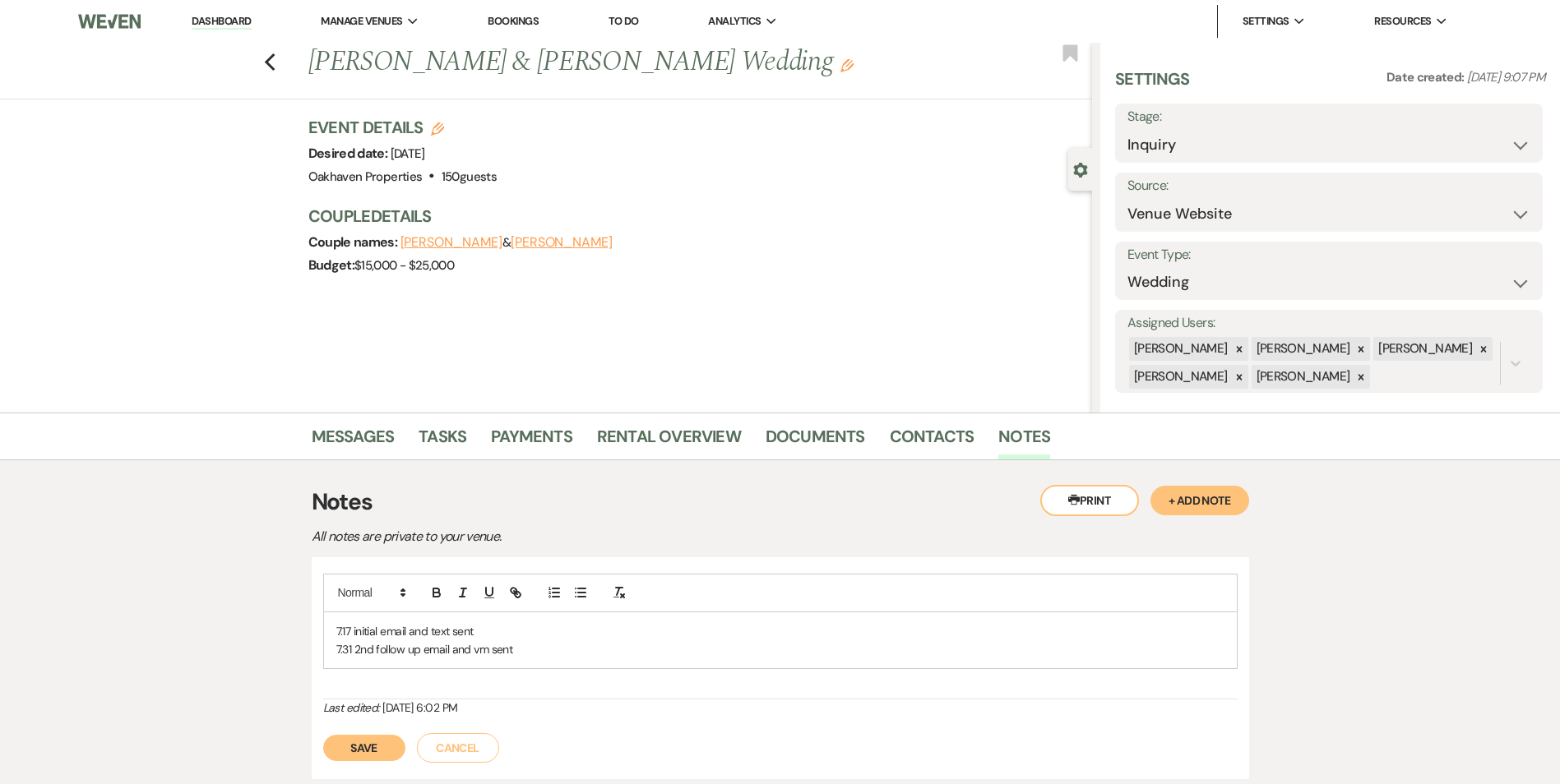
click at [544, 651] on p "7.31 2nd follow up email and vm sent" at bounding box center [780, 649] width 888 height 18
drag, startPoint x: 363, startPoint y: 774, endPoint x: 529, endPoint y: 783, distance: 166.2
click at [363, 771] on button "Save" at bounding box center [364, 767] width 82 height 26
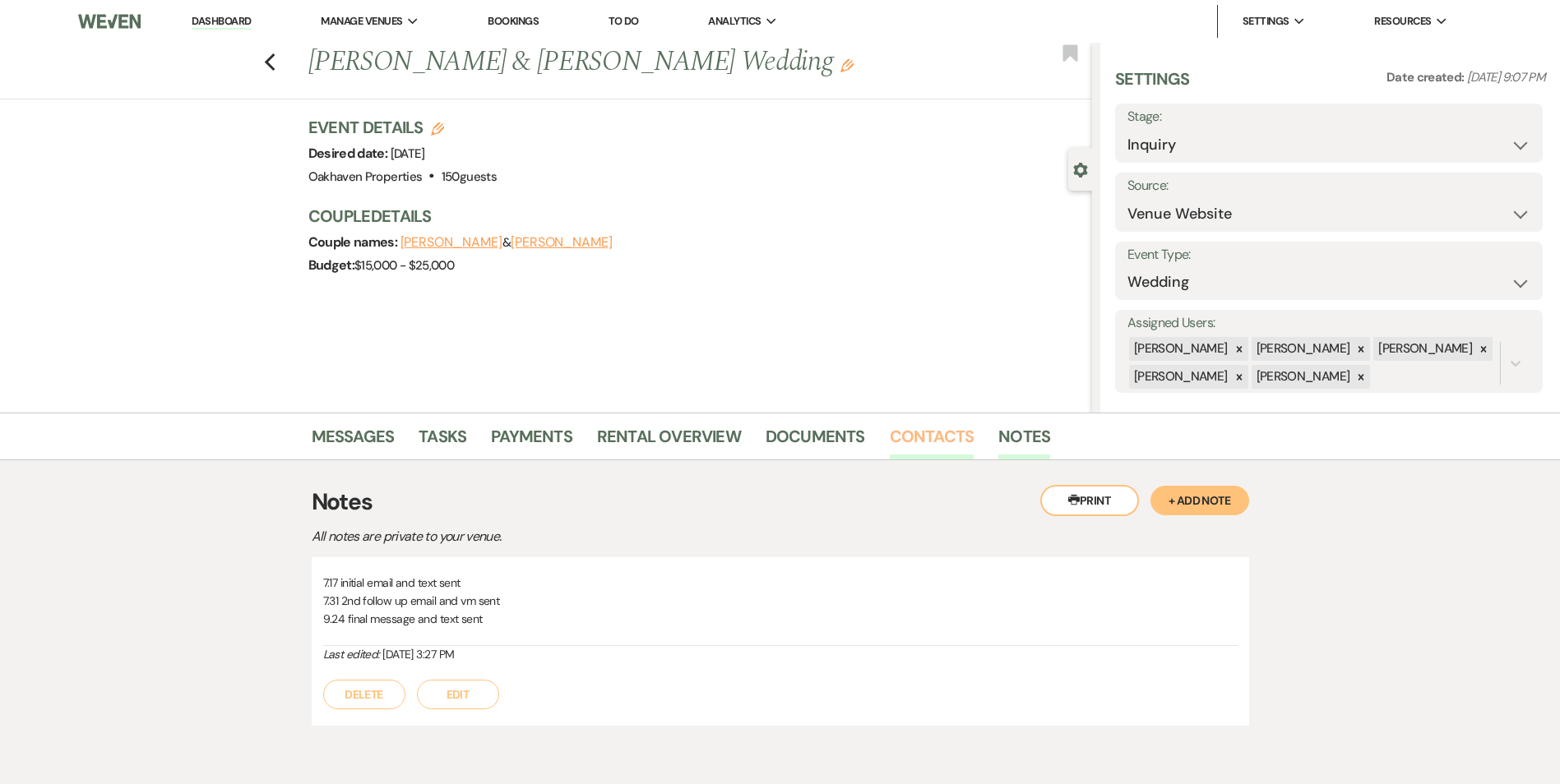
click at [949, 434] on link "Contacts" at bounding box center [932, 440] width 84 height 36
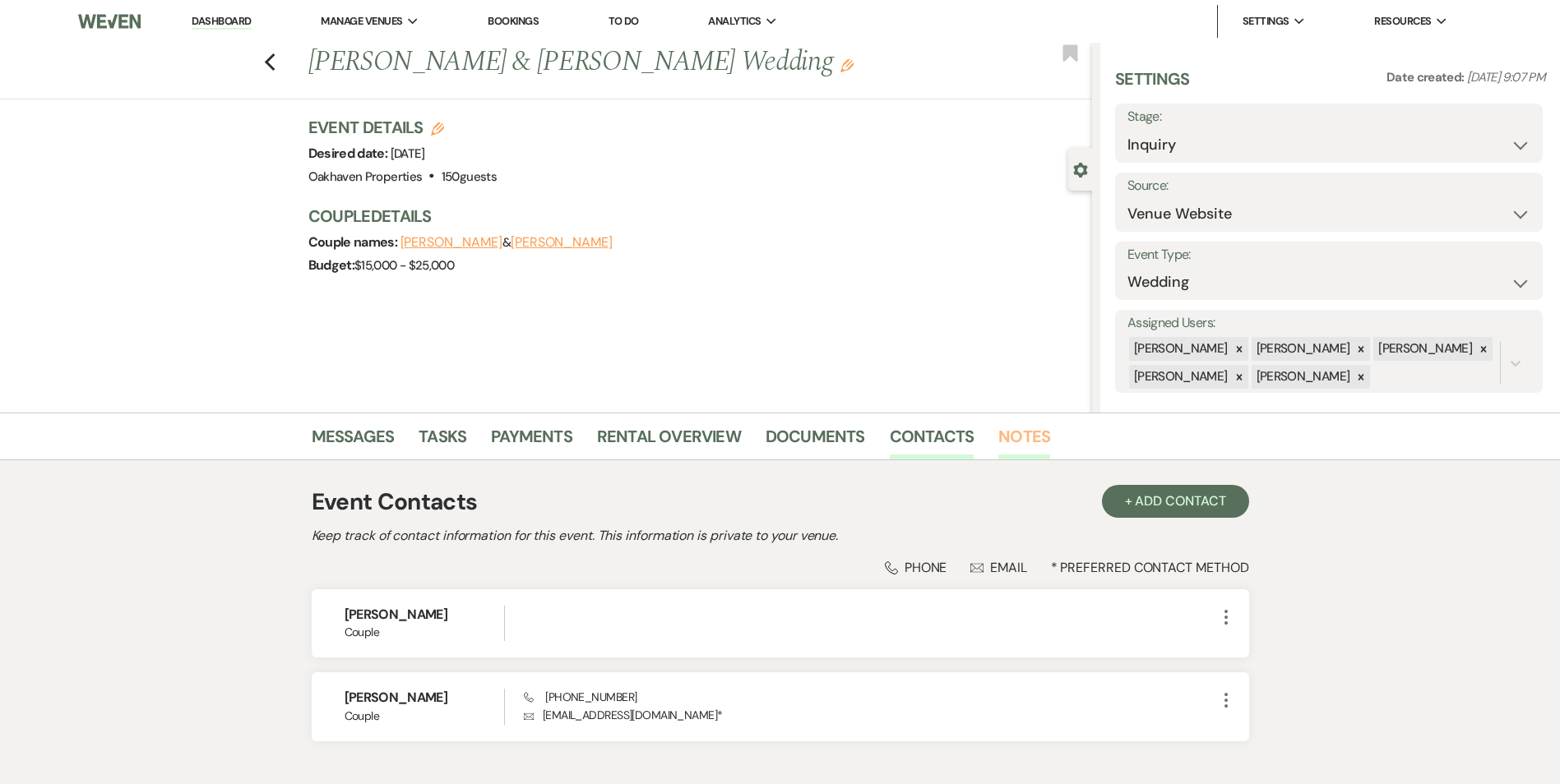
click at [1007, 444] on link "Notes" at bounding box center [1025, 440] width 52 height 36
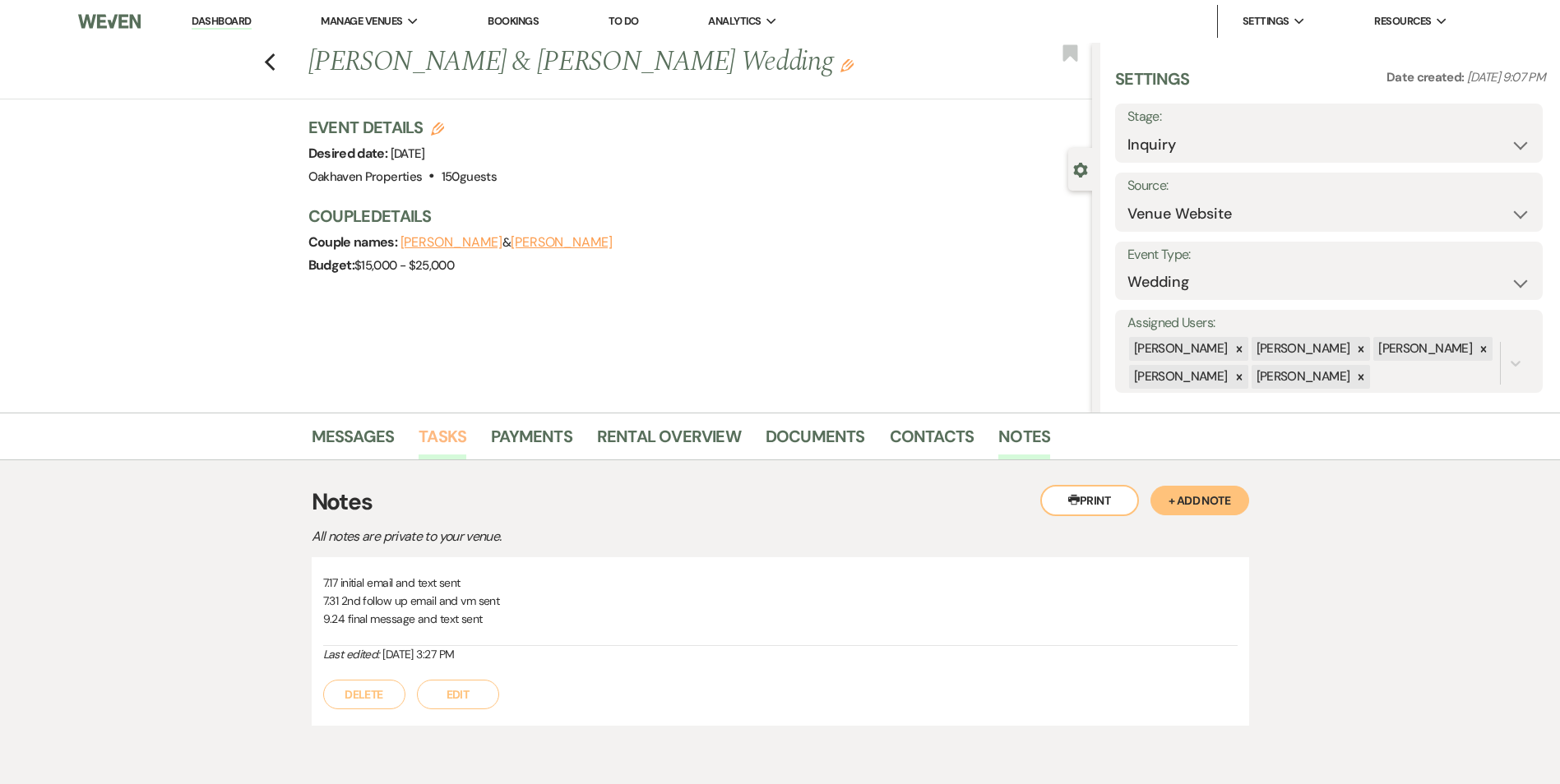
click at [418, 434] on link "Tasks" at bounding box center [442, 440] width 47 height 36
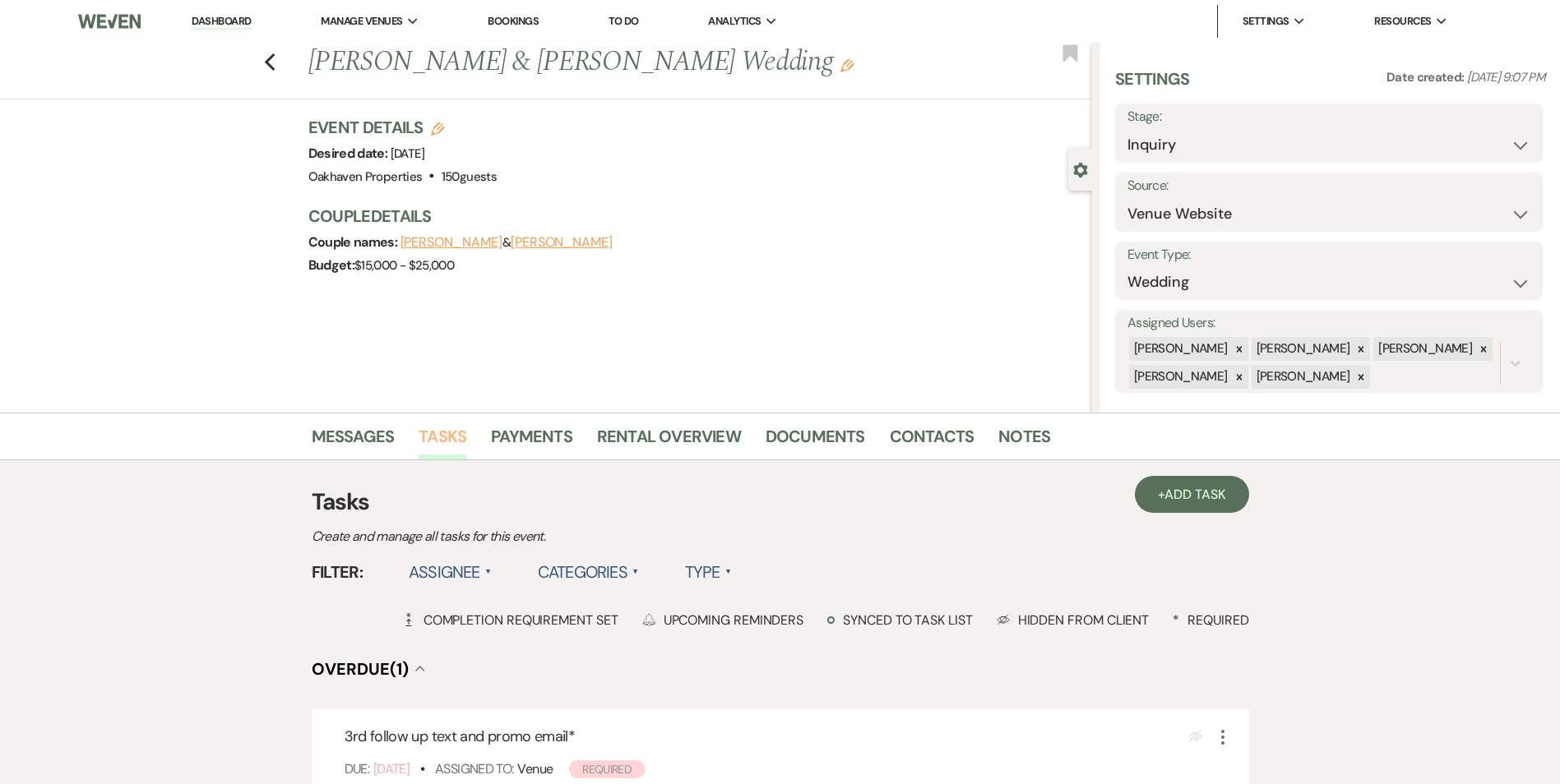
scroll to position [165, 0]
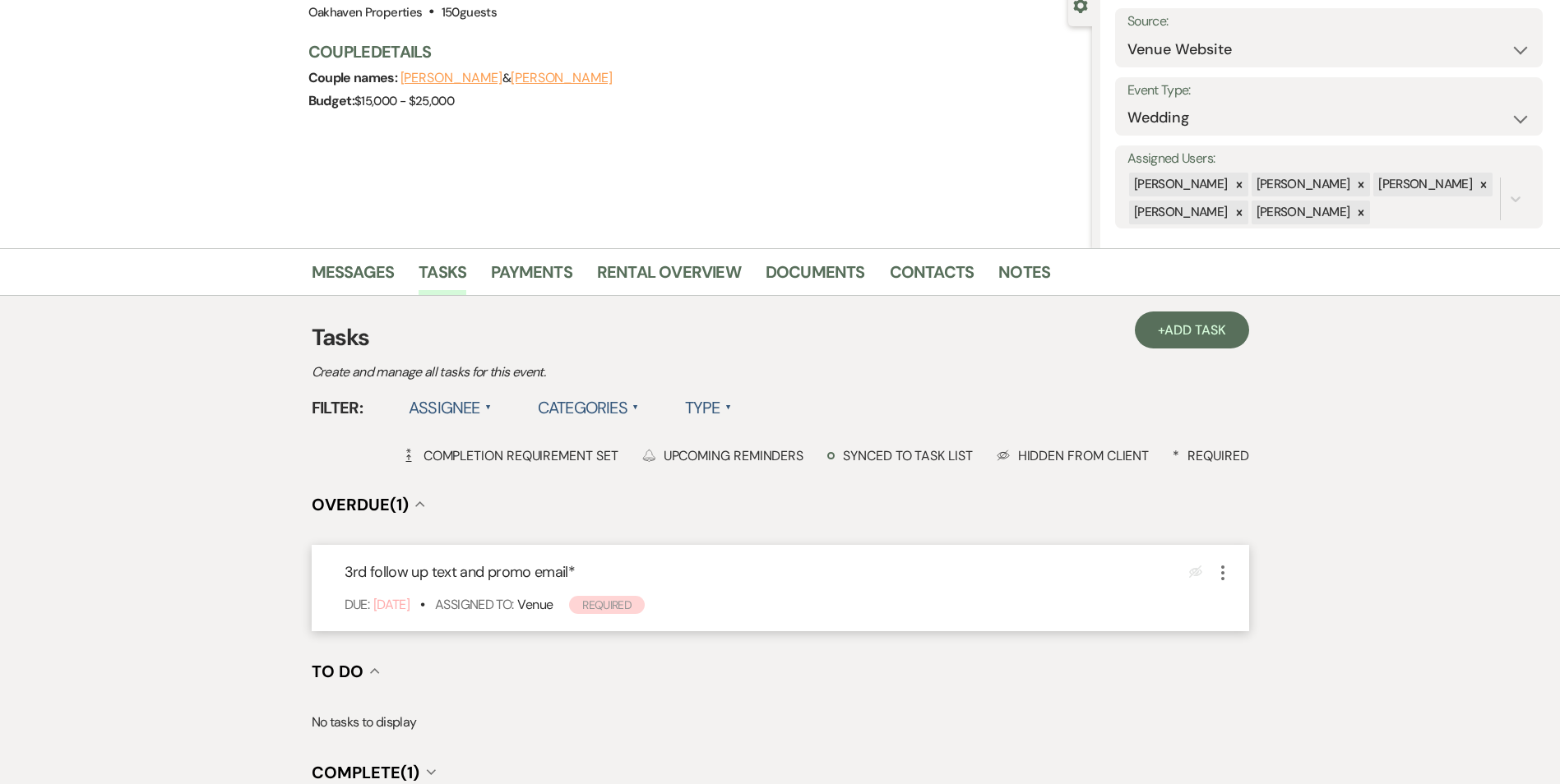
click at [1222, 573] on use "button" at bounding box center [1222, 572] width 3 height 15
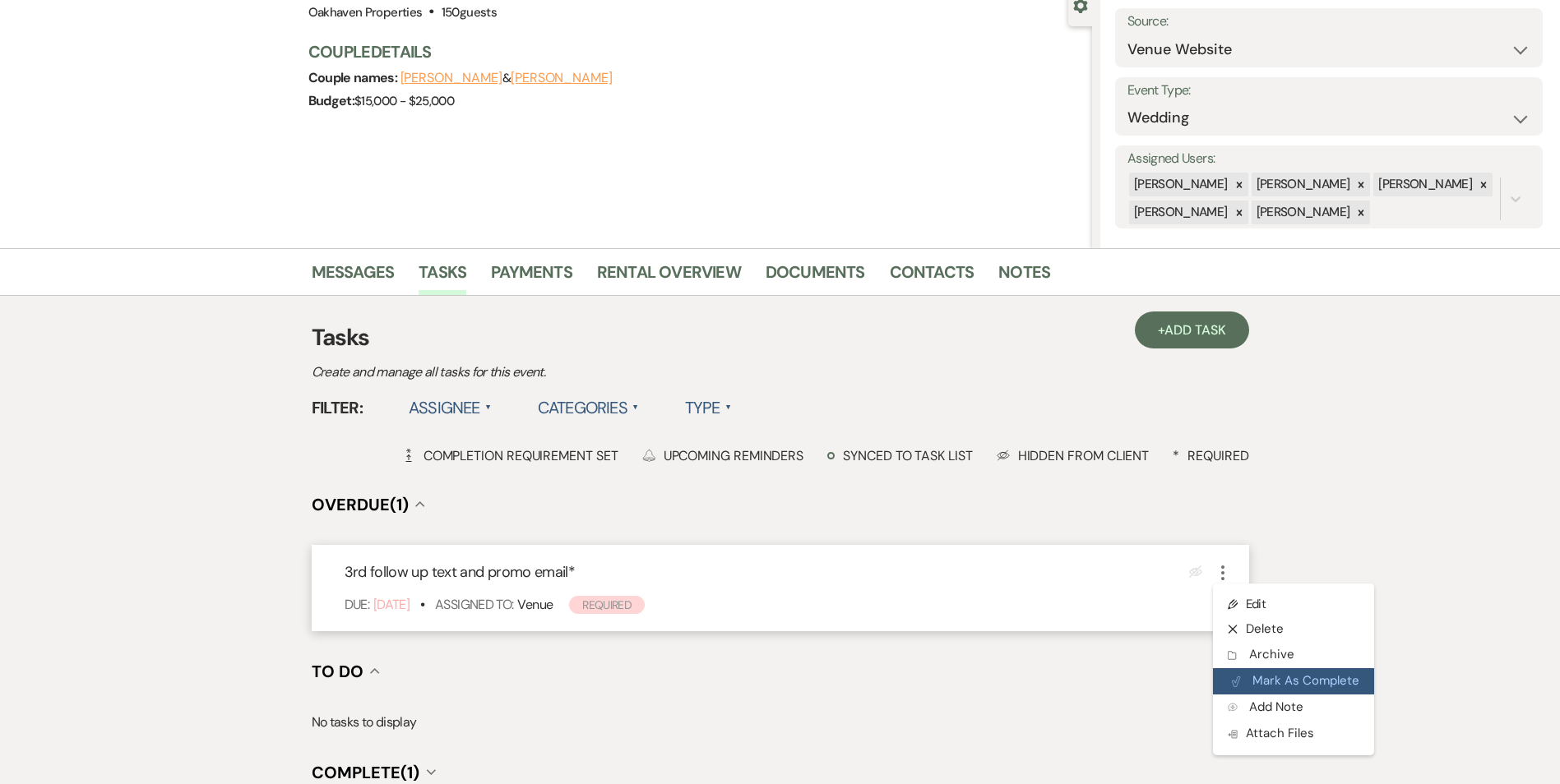
click at [1257, 672] on button "Plan Portal Link Mark As Complete" at bounding box center [1294, 680] width 161 height 26
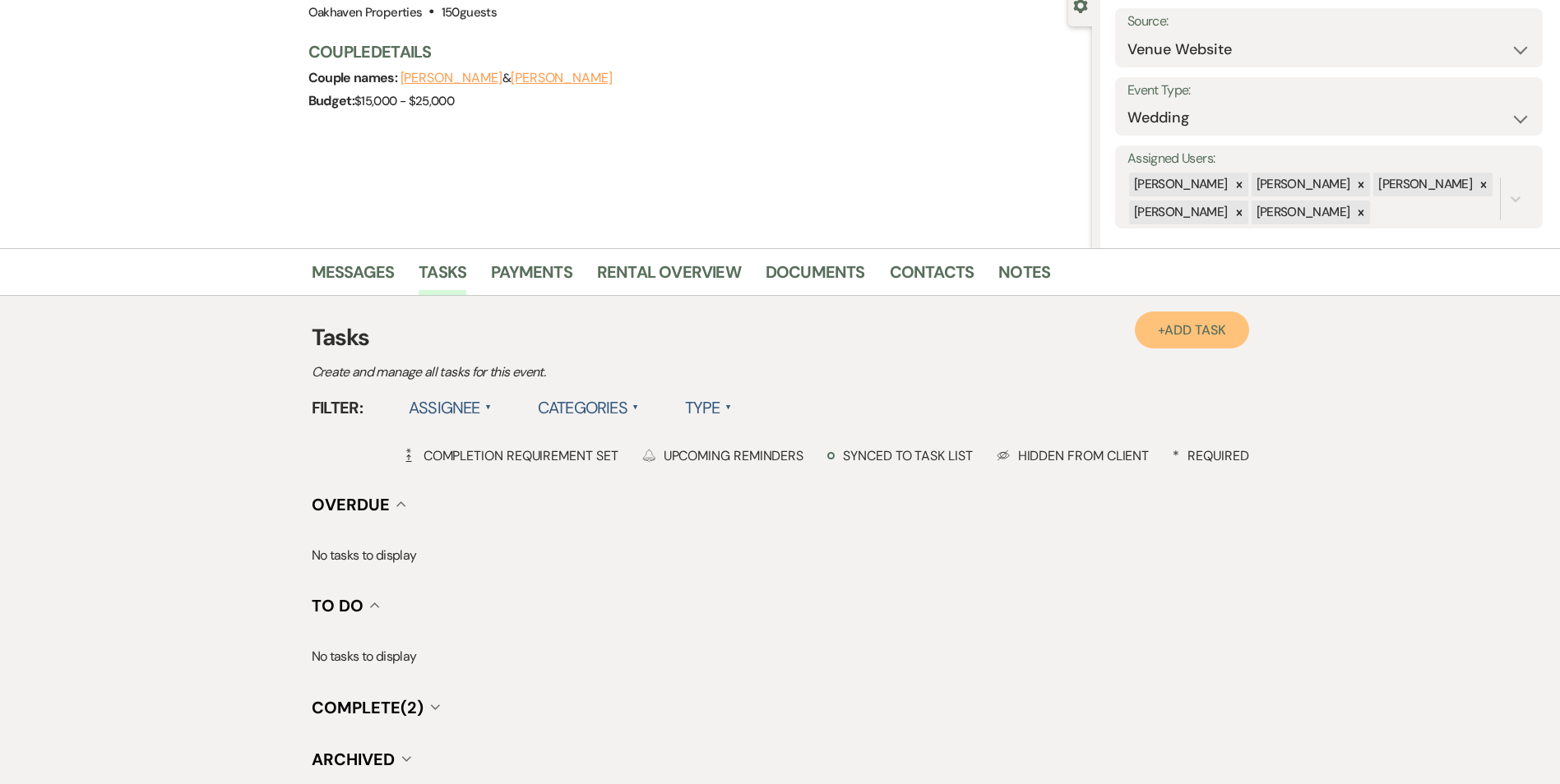
click at [1181, 319] on link "+ Add Task" at bounding box center [1191, 330] width 113 height 37
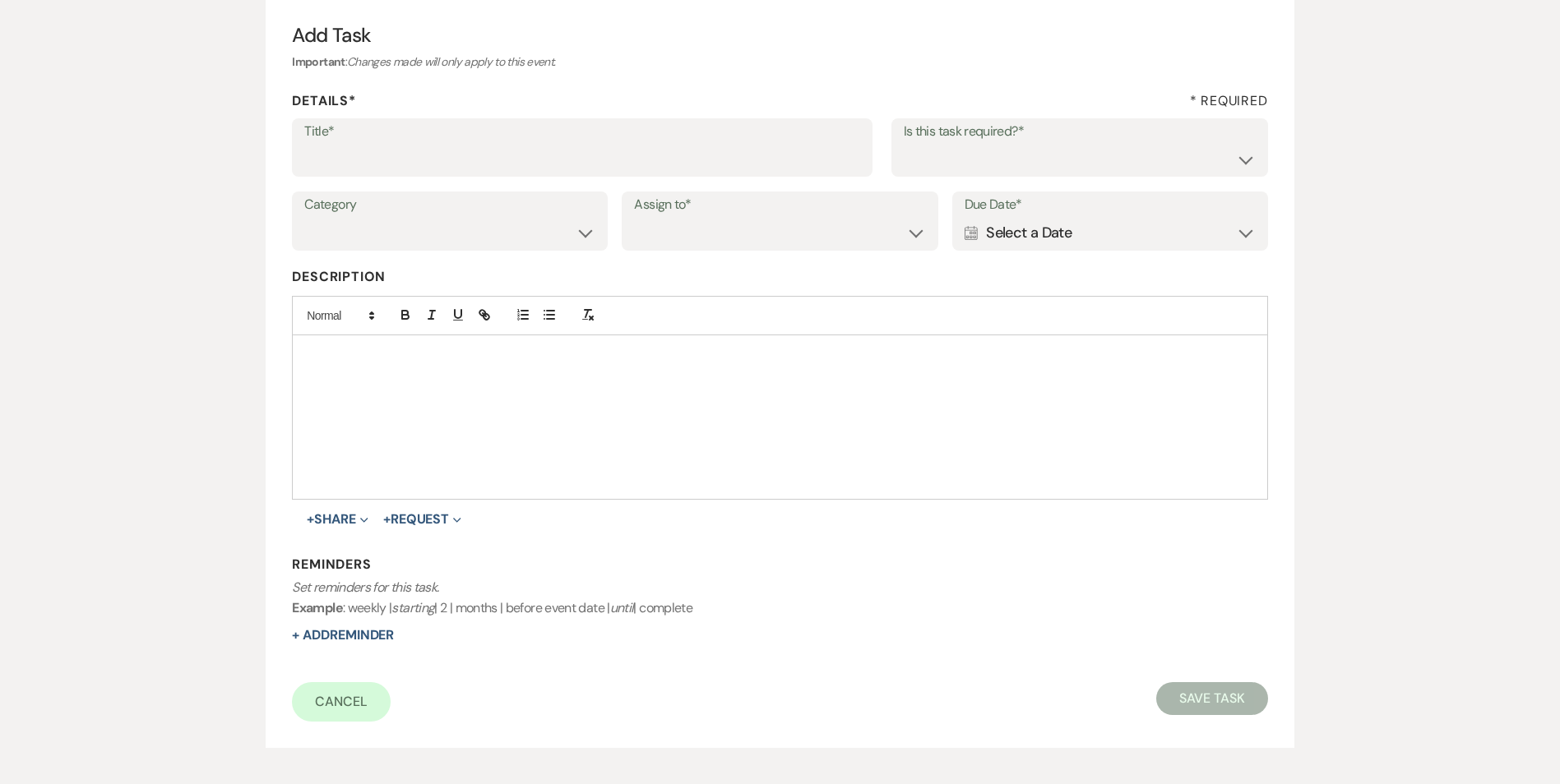
click at [403, 137] on label "Title*" at bounding box center [582, 132] width 556 height 24
click at [403, 143] on input "Title*" at bounding box center [582, 159] width 556 height 32
type input "if do not hear back [PERSON_NAME] as lost"
drag, startPoint x: 1192, startPoint y: 155, endPoint x: 1175, endPoint y: 177, distance: 27.8
click at [1191, 155] on select "Yes No" at bounding box center [1079, 159] width 352 height 32
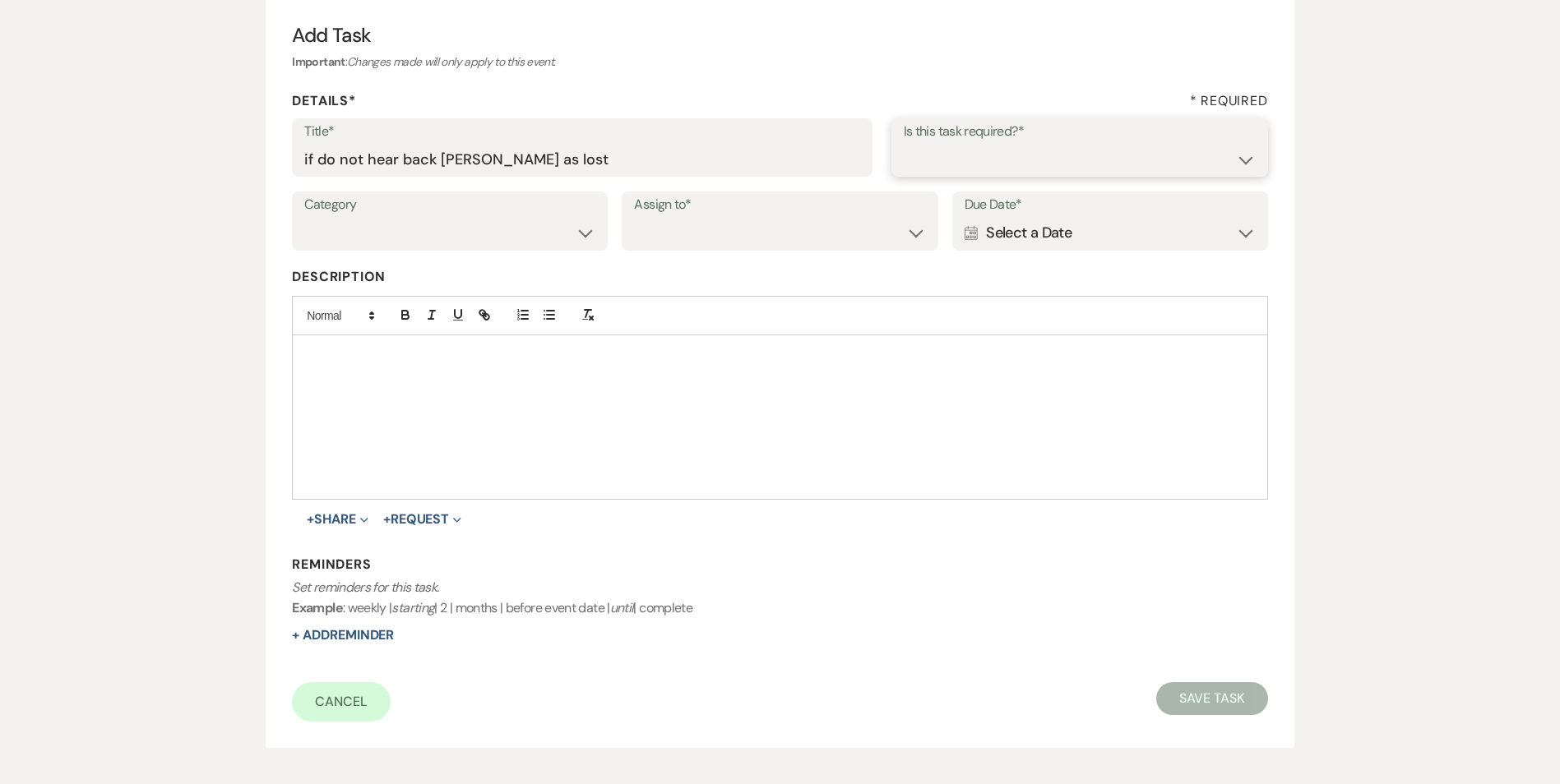
select select "true"
click at [903, 143] on select "Yes No" at bounding box center [1079, 159] width 352 height 32
drag, startPoint x: 440, startPoint y: 241, endPoint x: 440, endPoint y: 251, distance: 10.0
click at [440, 241] on select "Venue Vendors Guests Details Finalize & Share" at bounding box center [449, 232] width 291 height 32
select select "31"
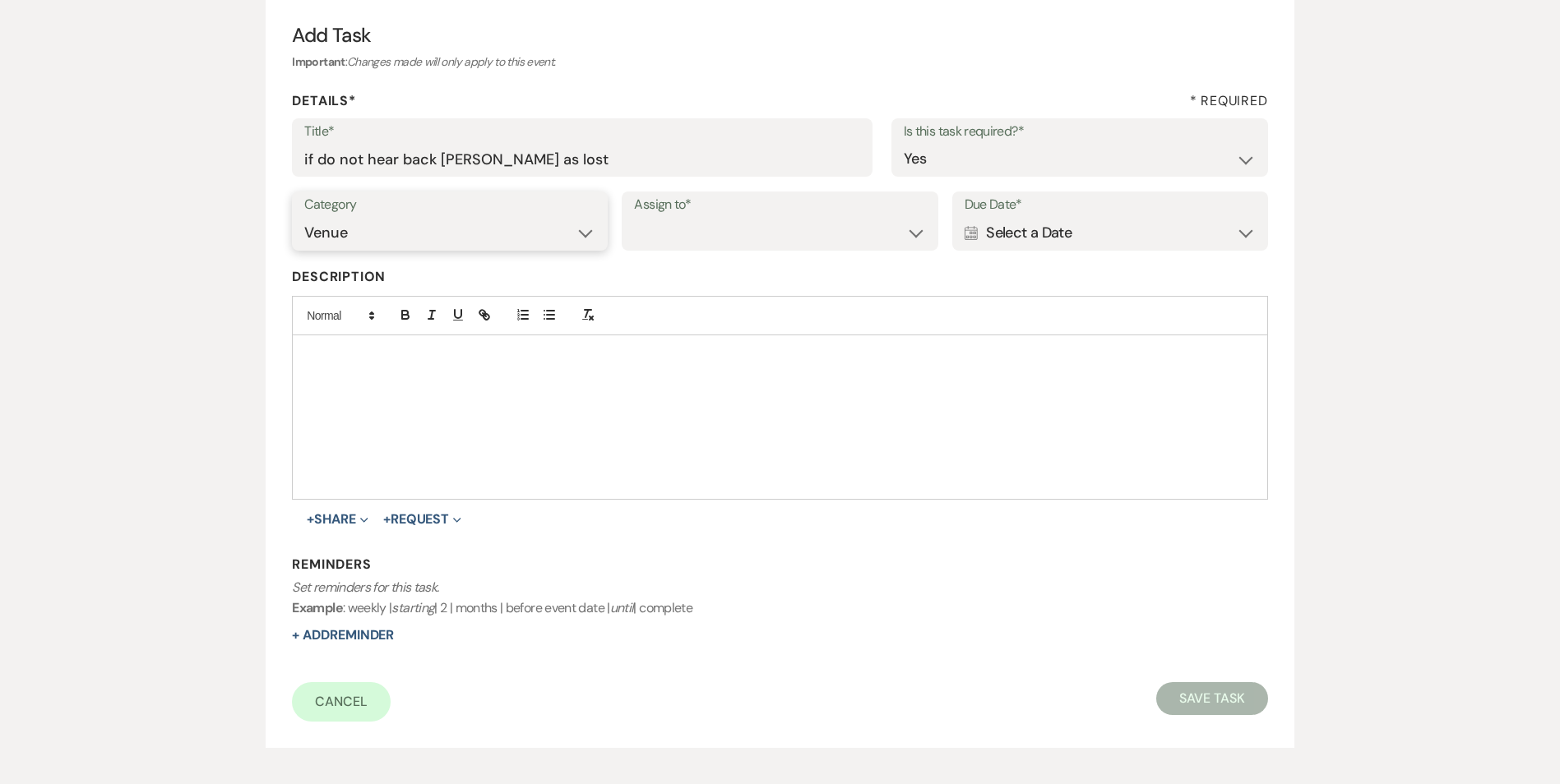
click at [304, 217] on select "Venue Vendors Guests Details Finalize & Share" at bounding box center [449, 232] width 291 height 32
click at [643, 227] on select "Venue Client" at bounding box center [780, 232] width 291 height 32
select select "venueHost"
click at [634, 217] on select "Venue Client" at bounding box center [780, 232] width 291 height 32
click at [1099, 231] on div "Calendar Select a Date Expand" at bounding box center [1110, 232] width 291 height 32
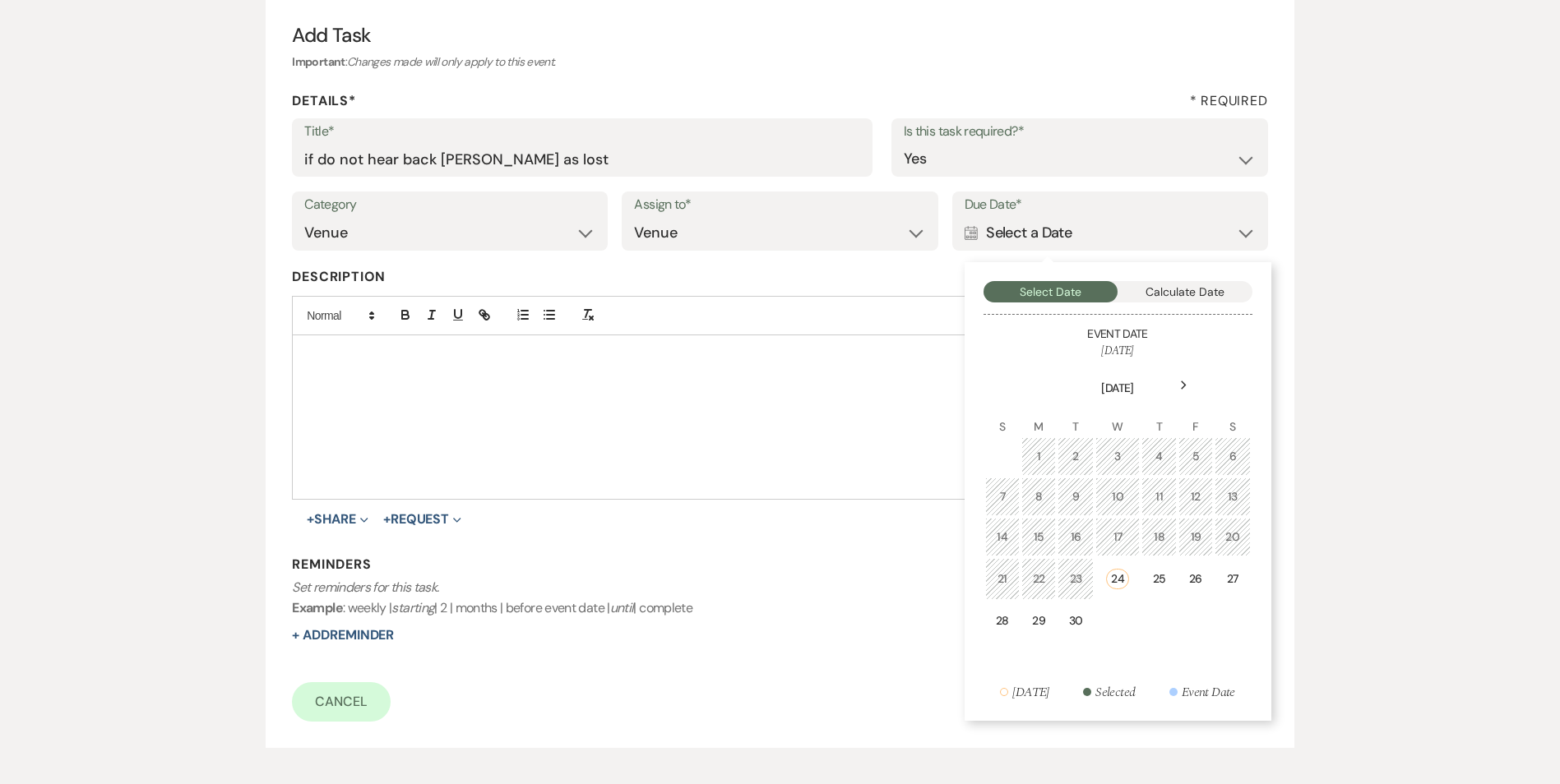
click at [1181, 380] on icon "Next" at bounding box center [1184, 385] width 8 height 10
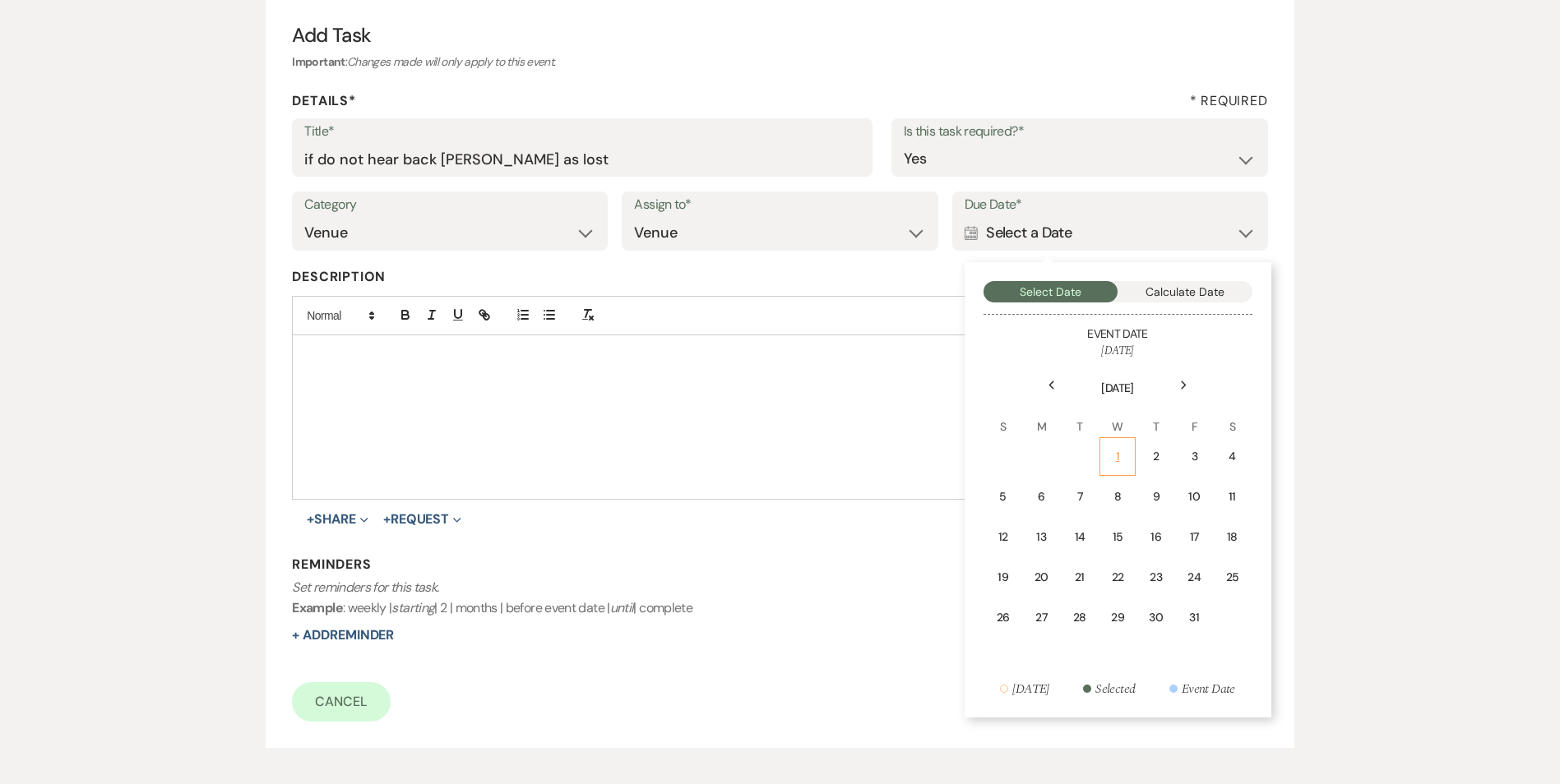
click at [1136, 459] on td "1" at bounding box center [1116, 457] width 36 height 39
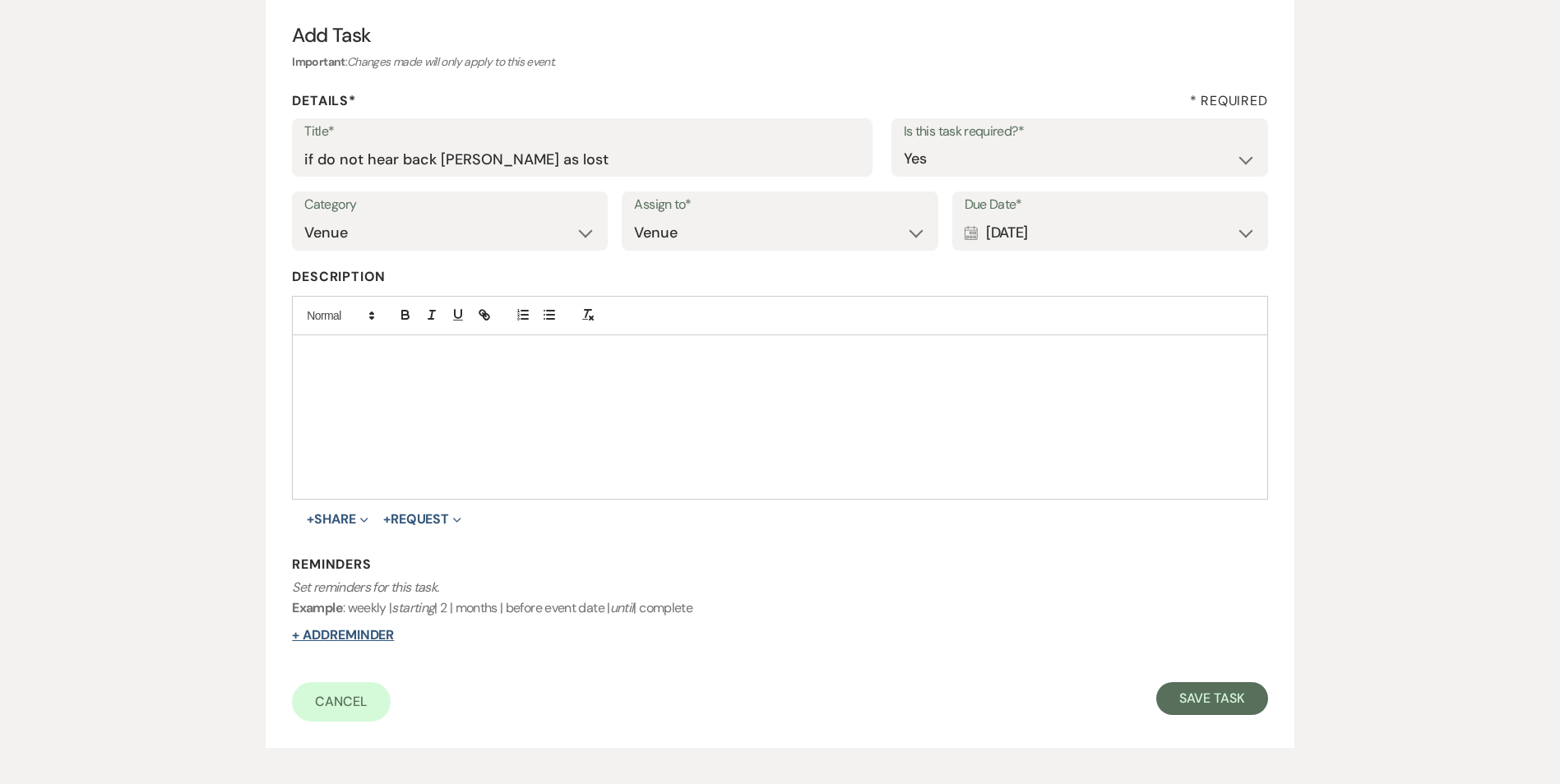
click at [363, 639] on button "+ Add Reminder" at bounding box center [342, 636] width 102 height 14
select select "host"
select select "days"
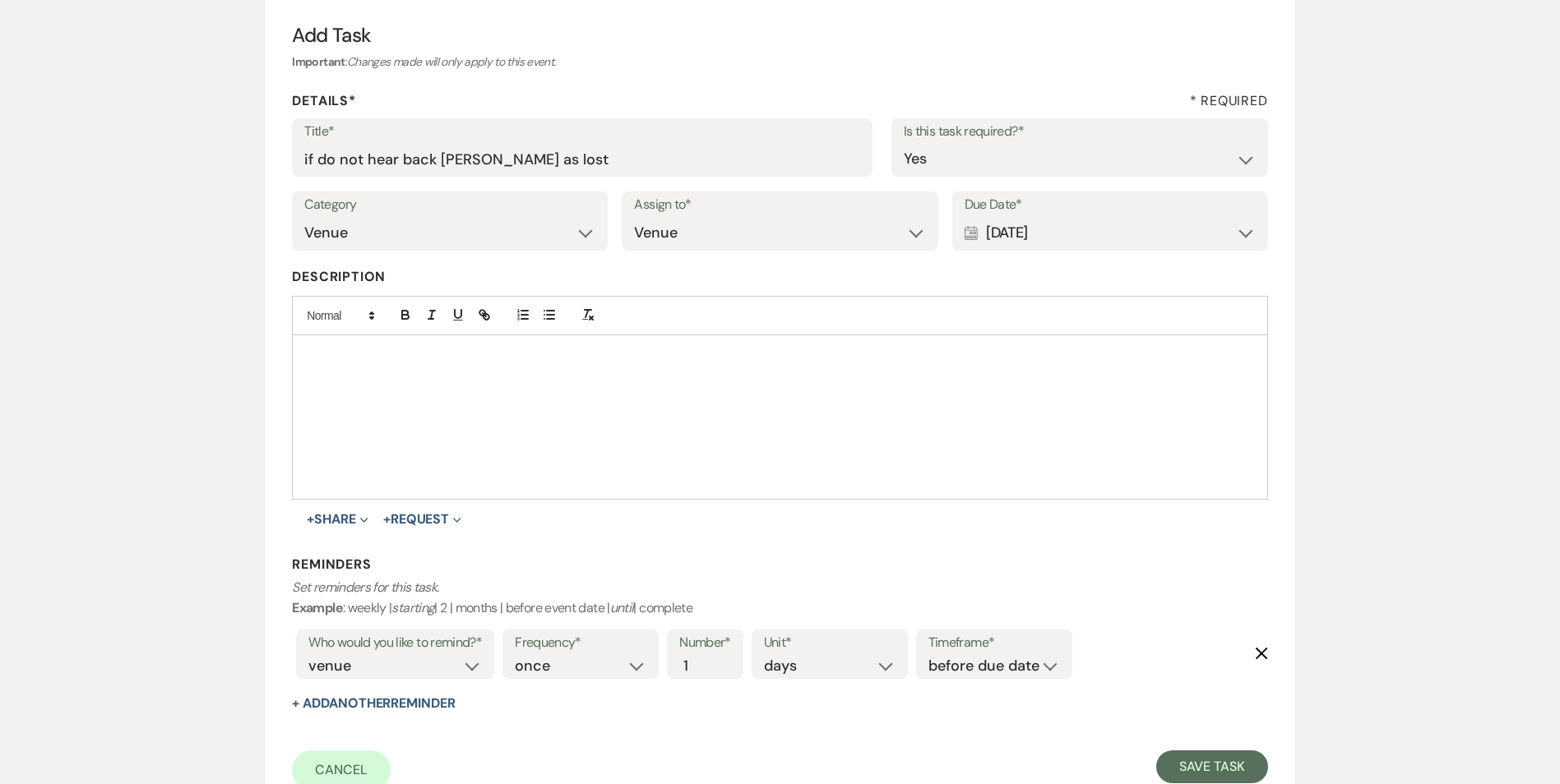
click at [989, 639] on label "Timeframe*" at bounding box center [994, 643] width 132 height 24
click at [992, 662] on select "before due date after due date on due date on custom date" at bounding box center [994, 666] width 132 height 22
select select "onDueDate"
click at [929, 655] on select "before due date after due date on due date on custom date" at bounding box center [994, 666] width 132 height 22
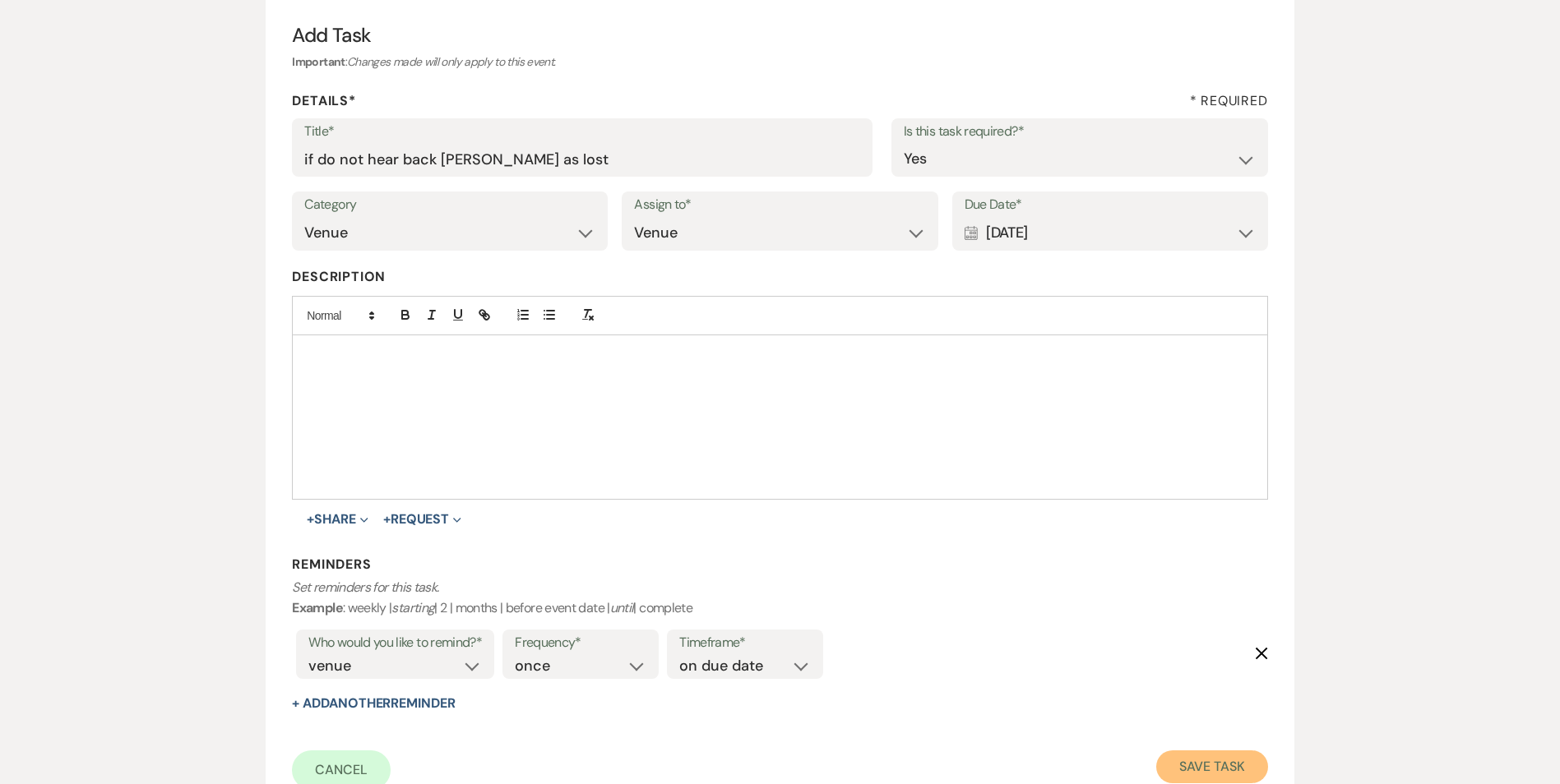
click at [1208, 752] on button "Save Task" at bounding box center [1211, 767] width 111 height 33
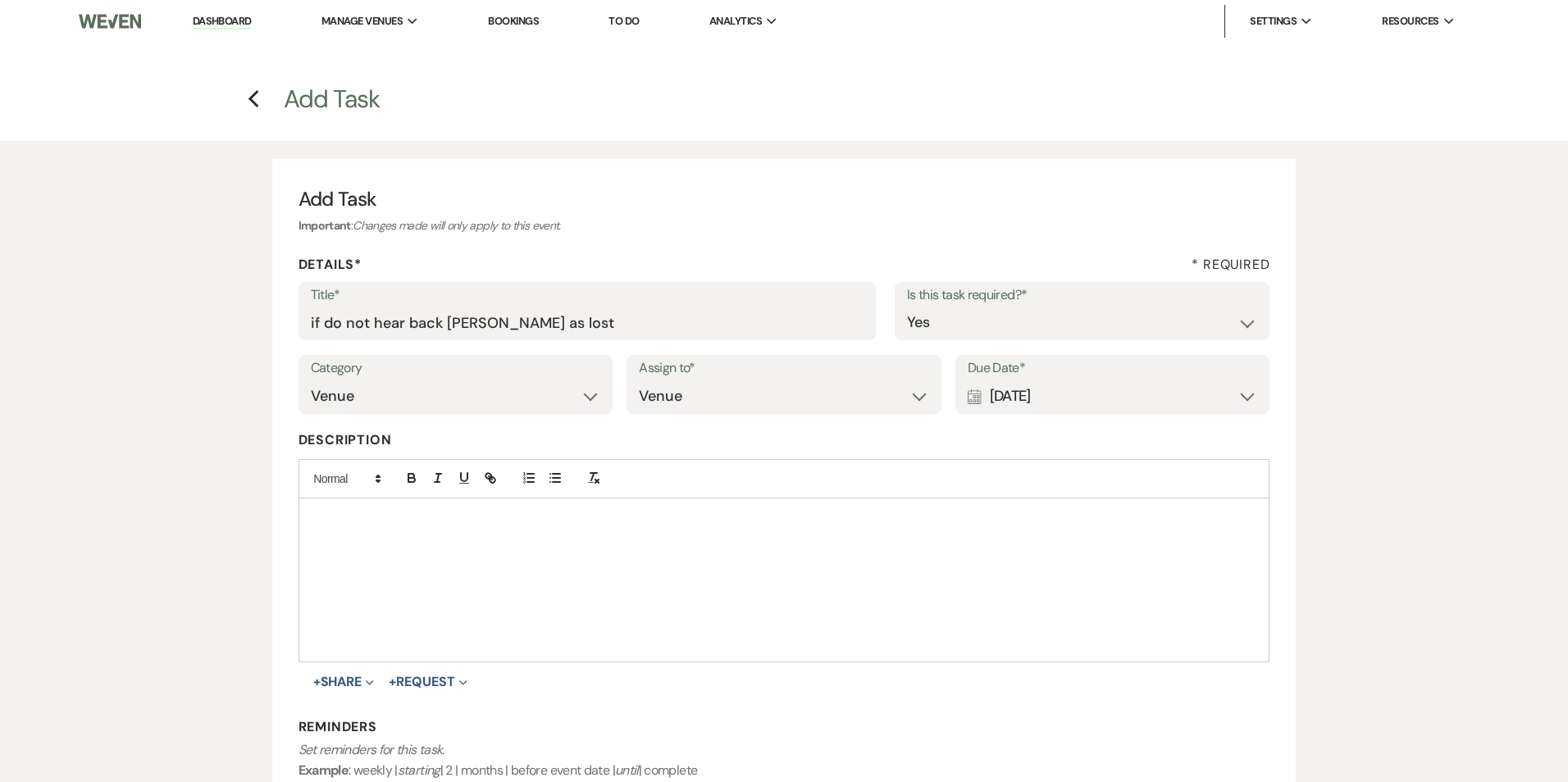
select select "5"
